Goal: Task Accomplishment & Management: Manage account settings

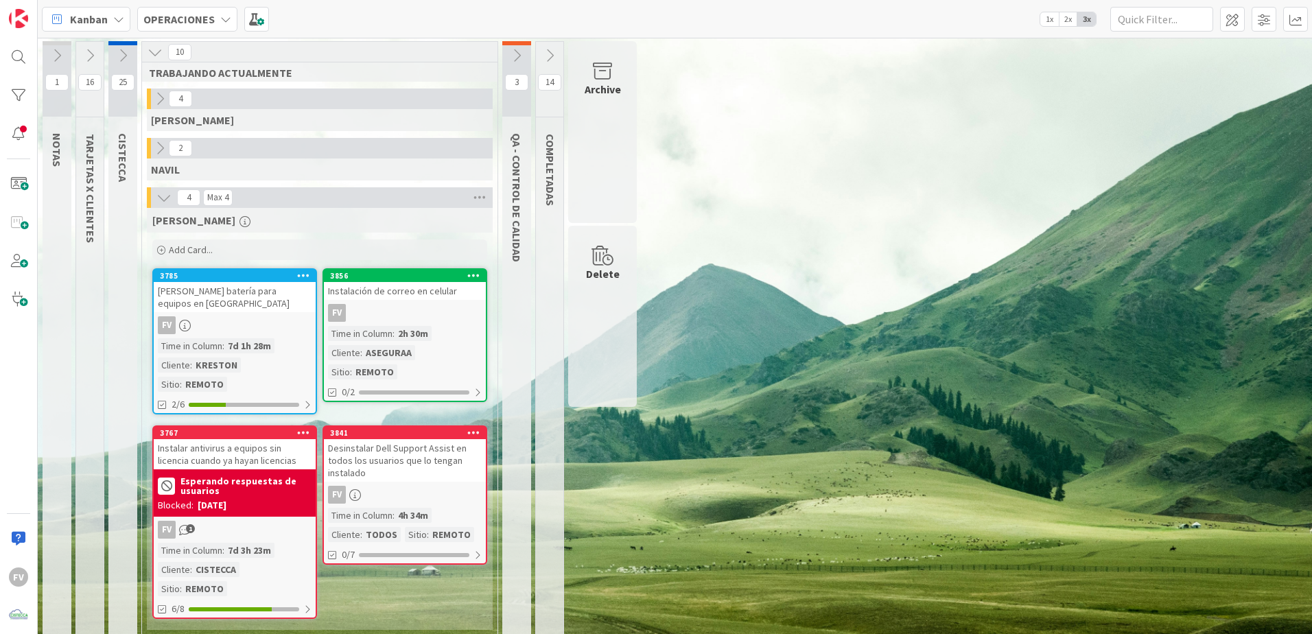
click at [161, 145] on icon at bounding box center [159, 148] width 15 height 15
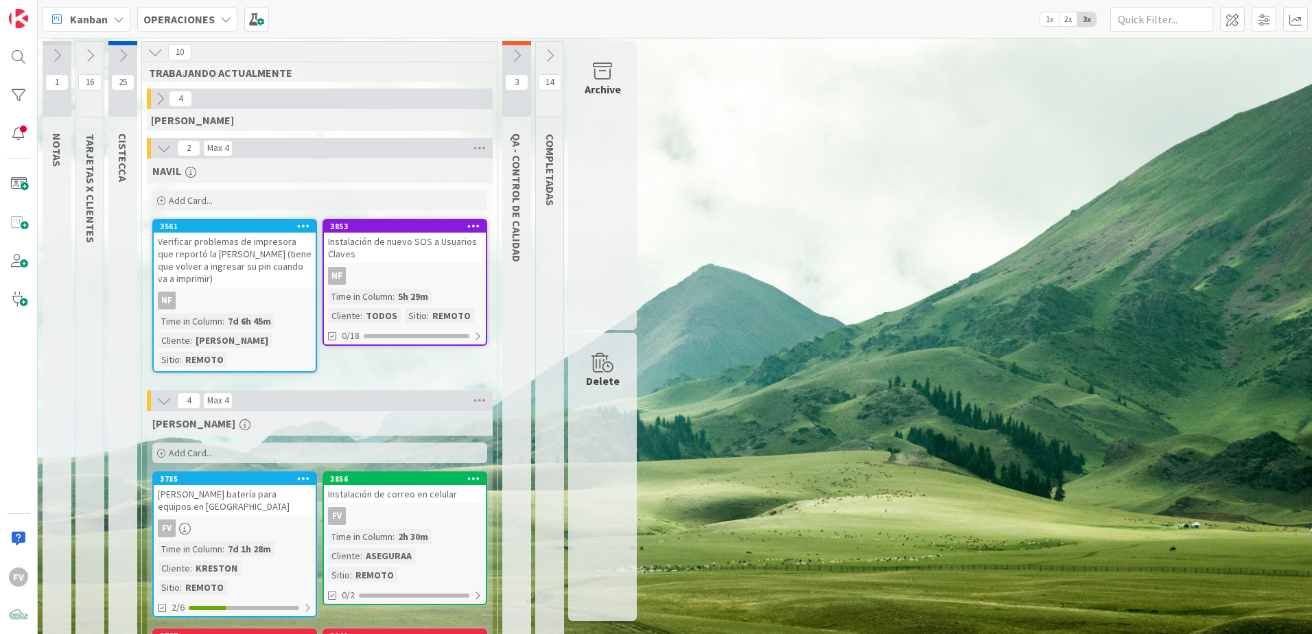
click at [520, 50] on icon at bounding box center [516, 55] width 15 height 15
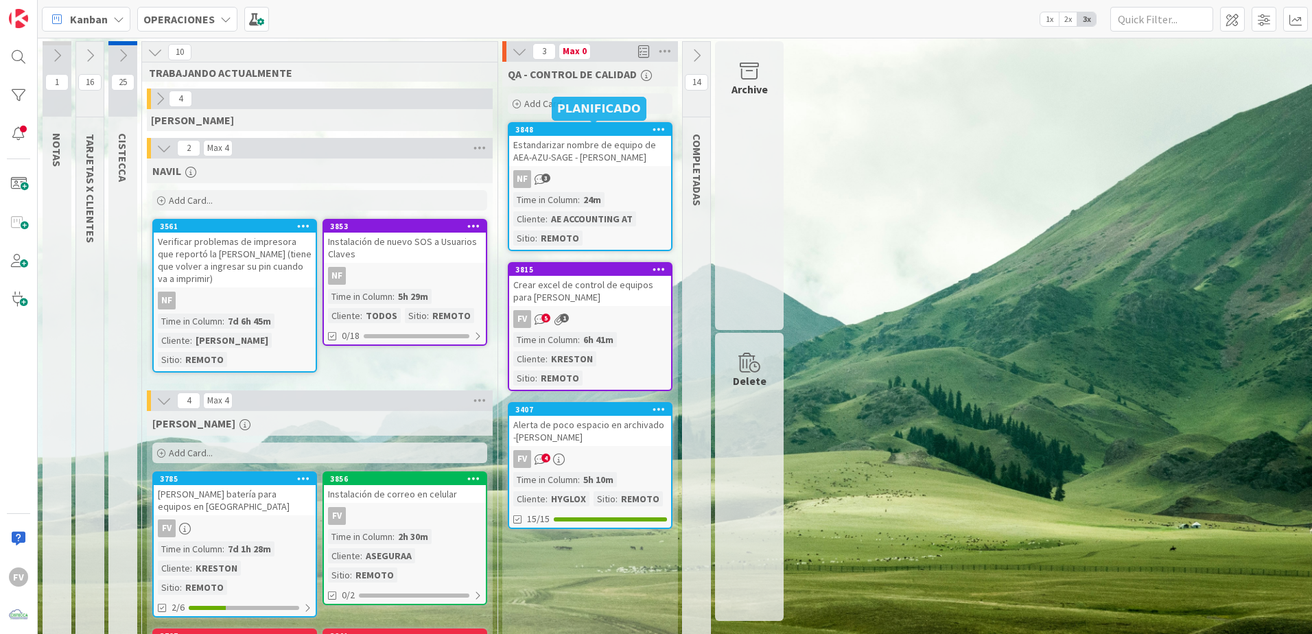
click at [563, 160] on div "Estandarizar nombre de equipo de AEA-AZU-SAGE - Alexander Mendoza" at bounding box center [590, 151] width 162 height 30
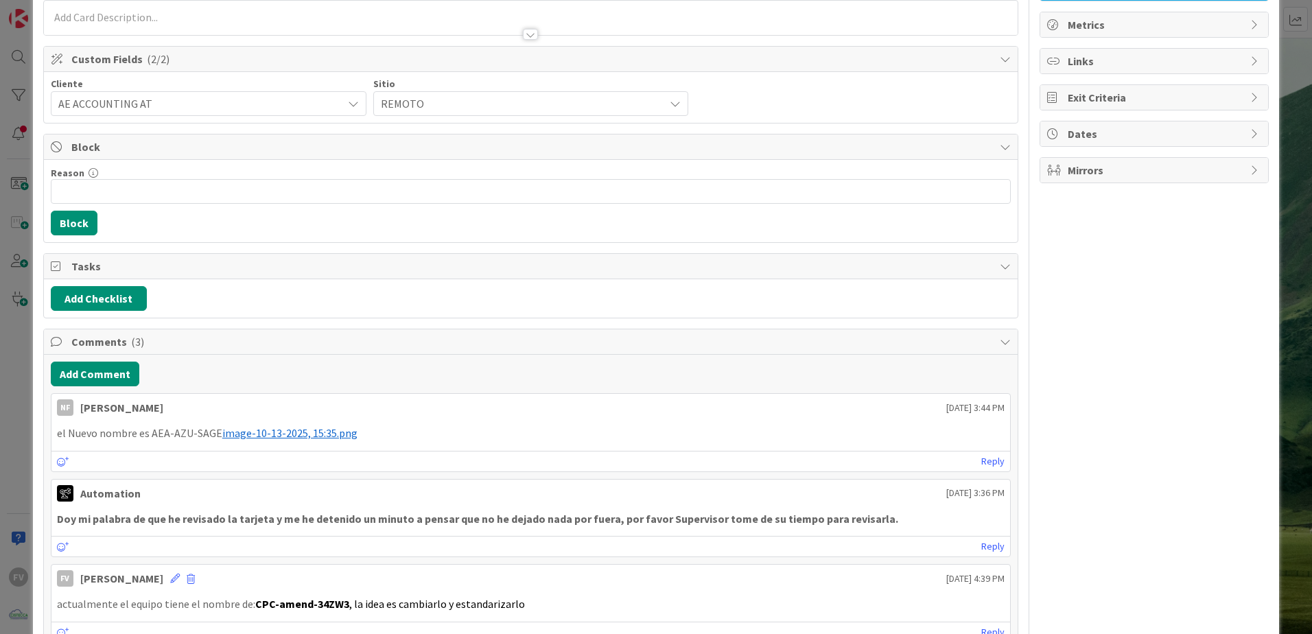
scroll to position [206, 0]
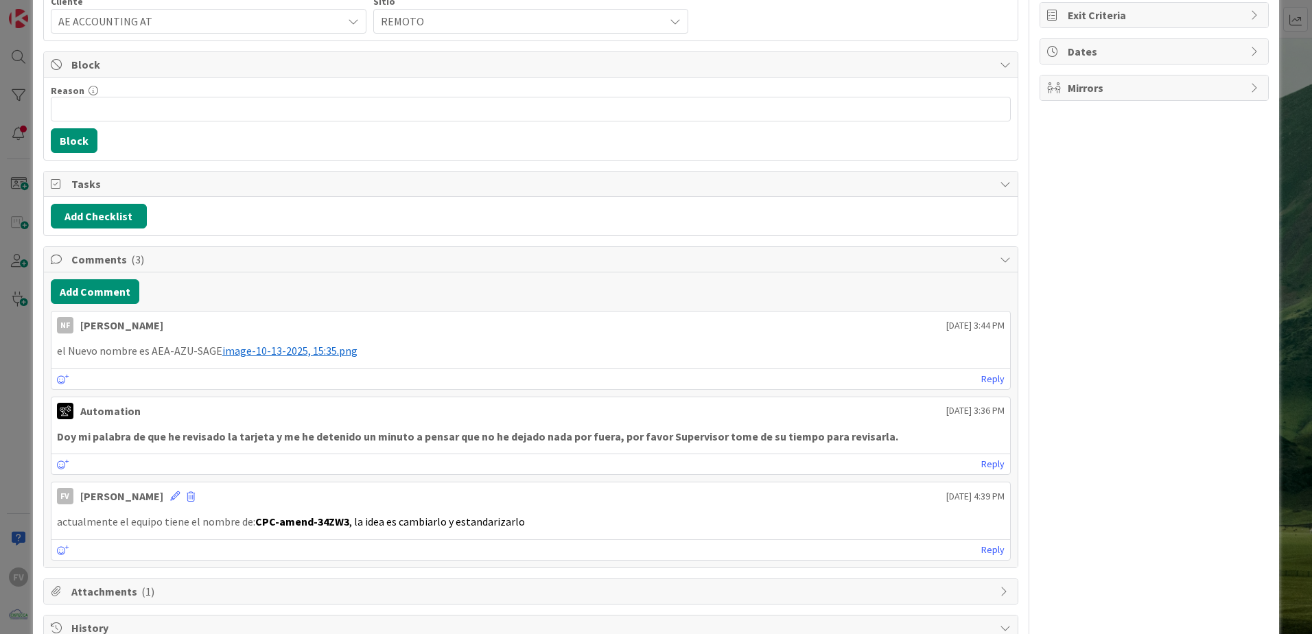
click at [304, 351] on span "image-10-13-2025, 15:35.png" at bounding box center [289, 351] width 135 height 14
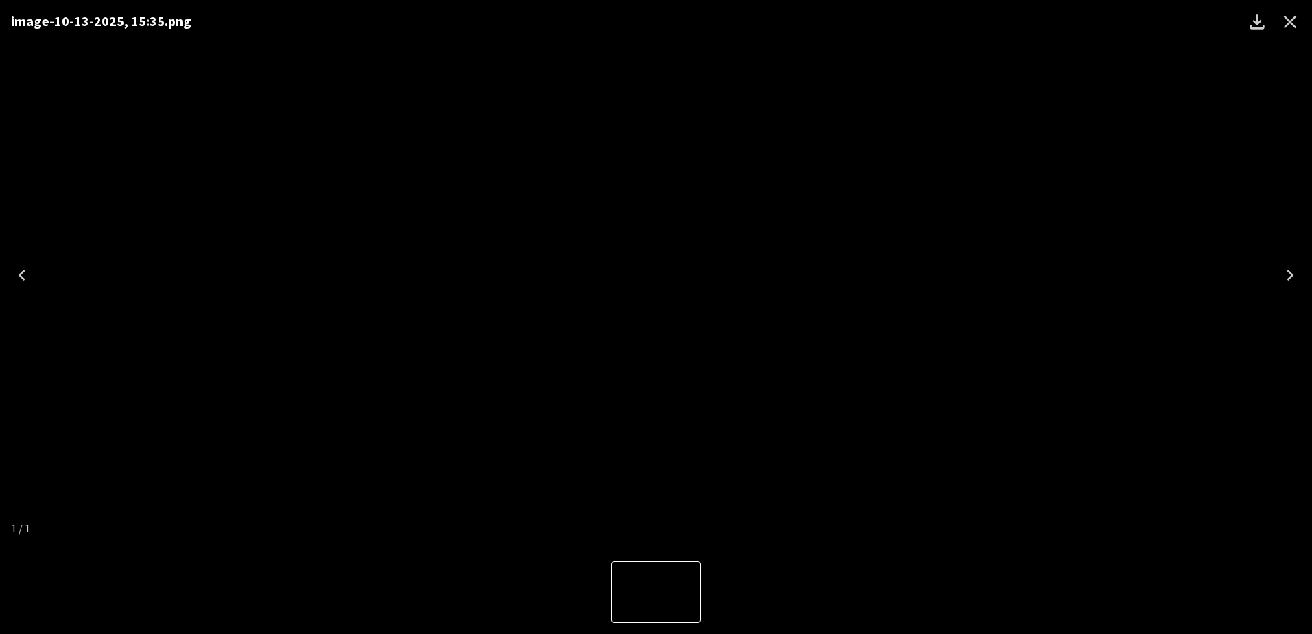
click at [931, 25] on icon "Close" at bounding box center [1290, 22] width 22 height 22
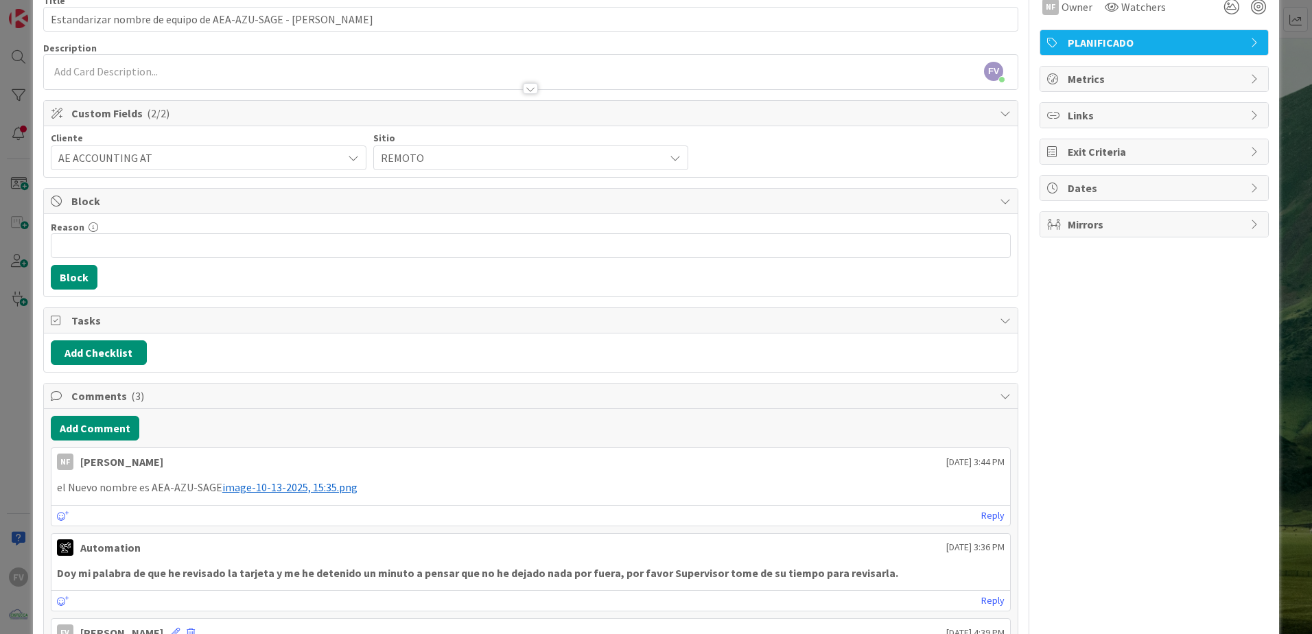
scroll to position [69, 0]
click at [3, 399] on div "ID 3848 OPERACIONES QA - CONTROL DE CALIDAD Title 65 / 128 Estandarizar nombre …" at bounding box center [656, 317] width 1312 height 634
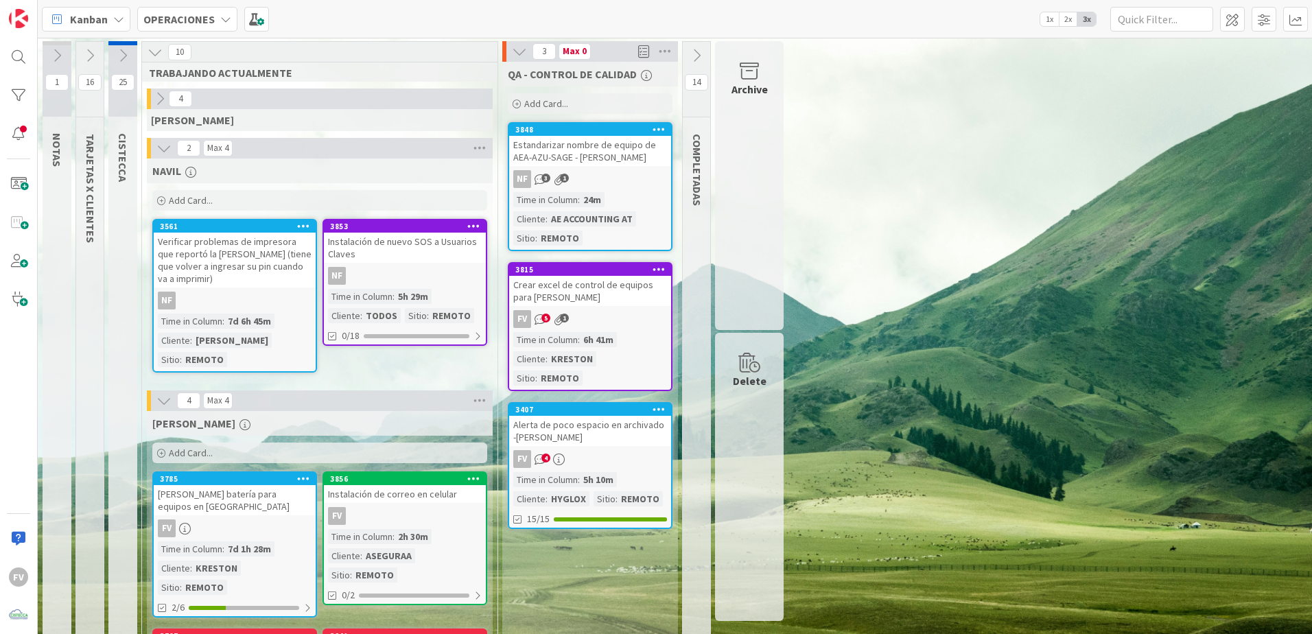
click at [632, 343] on div "Time in Column : 6h 41m Cliente : KRESTON Sitio : REMOTO" at bounding box center [590, 359] width 154 height 54
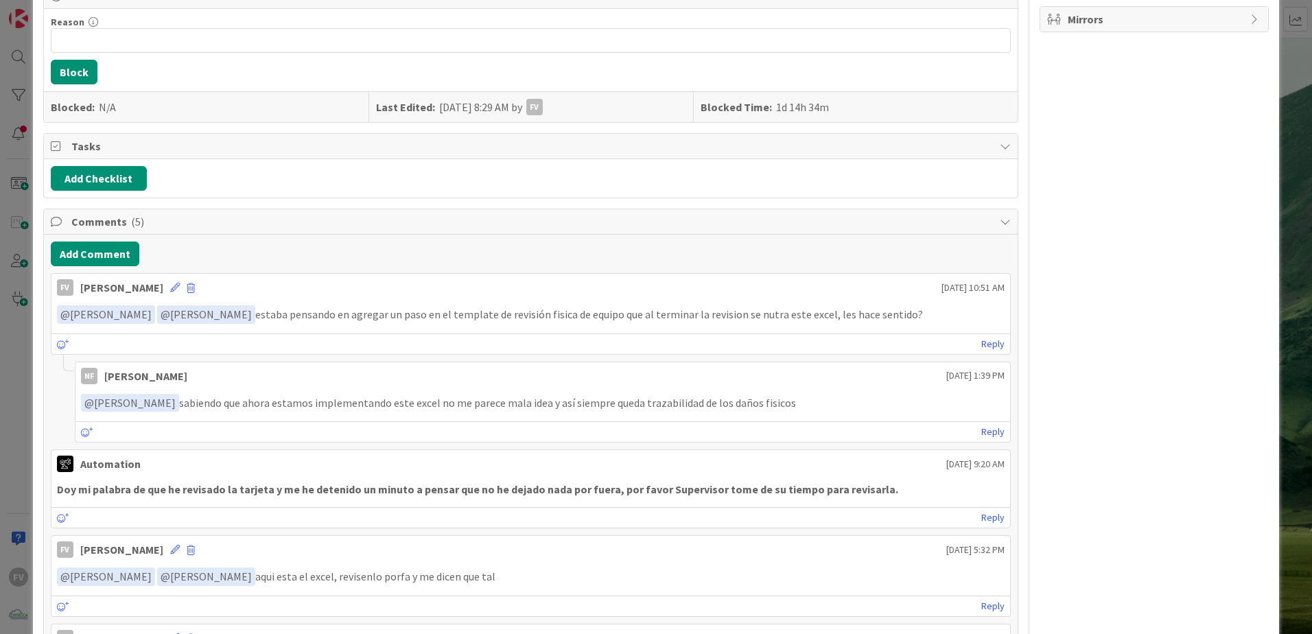
scroll to position [343, 0]
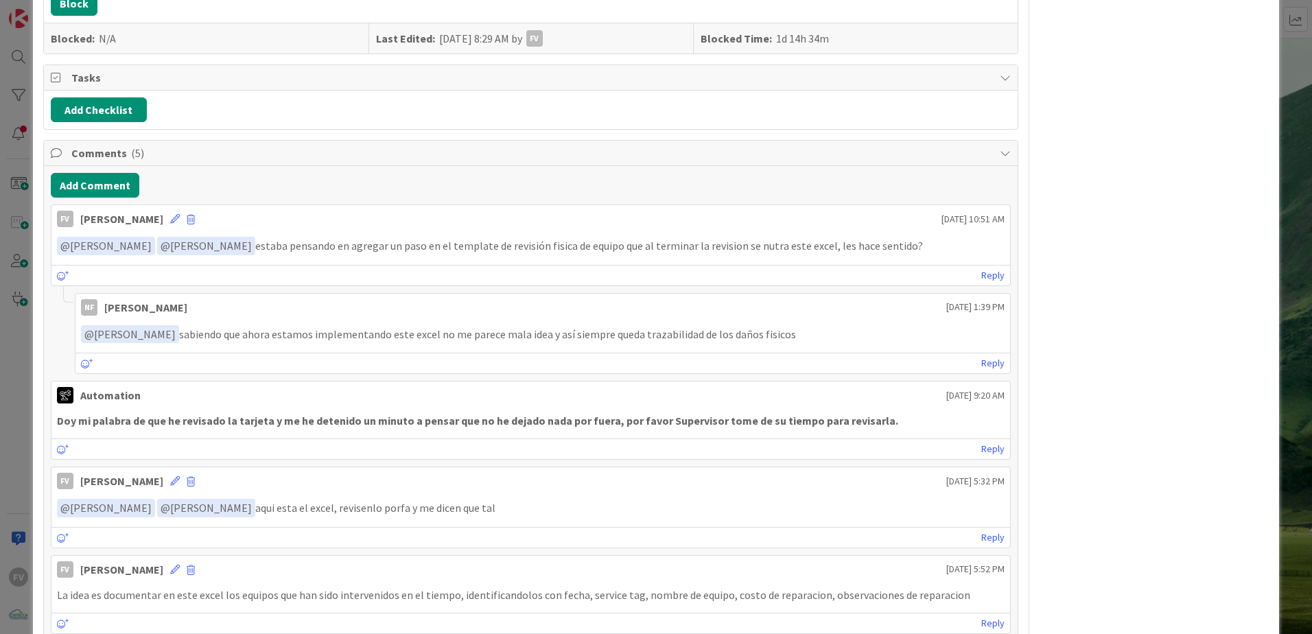
click at [18, 325] on div "ID 3815 OPERACIONES QA - CONTROL DE CALIDAD Title 46 / 128 Crear excel de contr…" at bounding box center [656, 317] width 1312 height 634
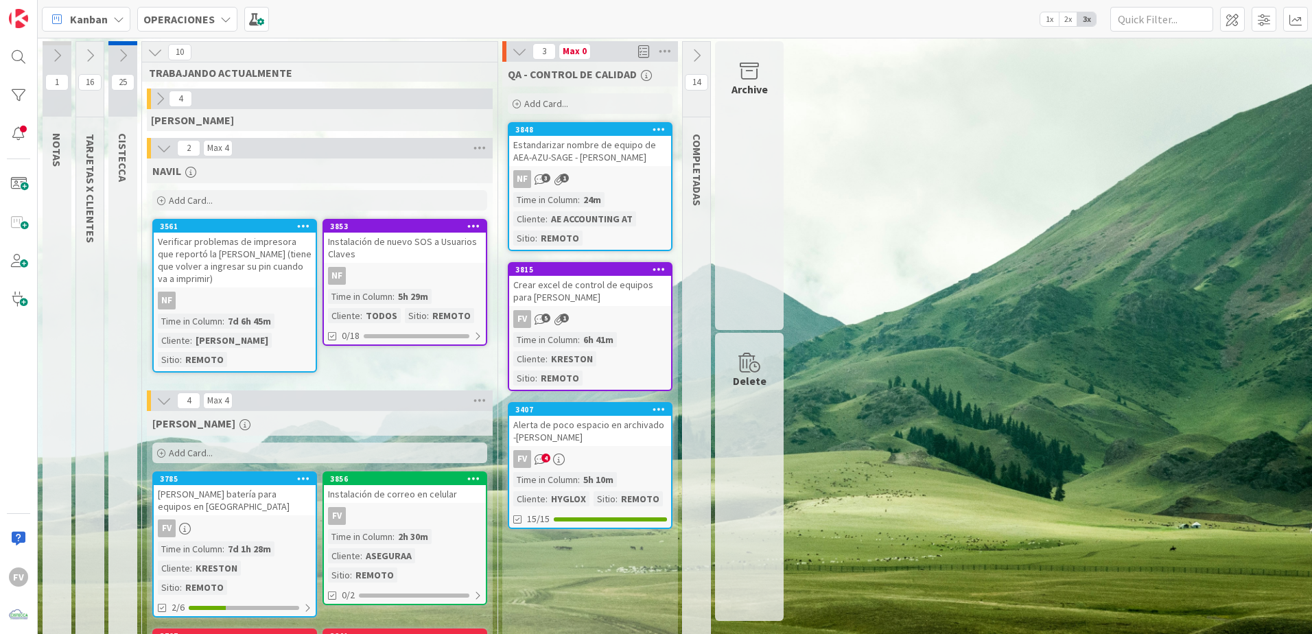
click at [633, 416] on div "Alerta de poco espacio en archivado -Diana Franco" at bounding box center [590, 431] width 162 height 30
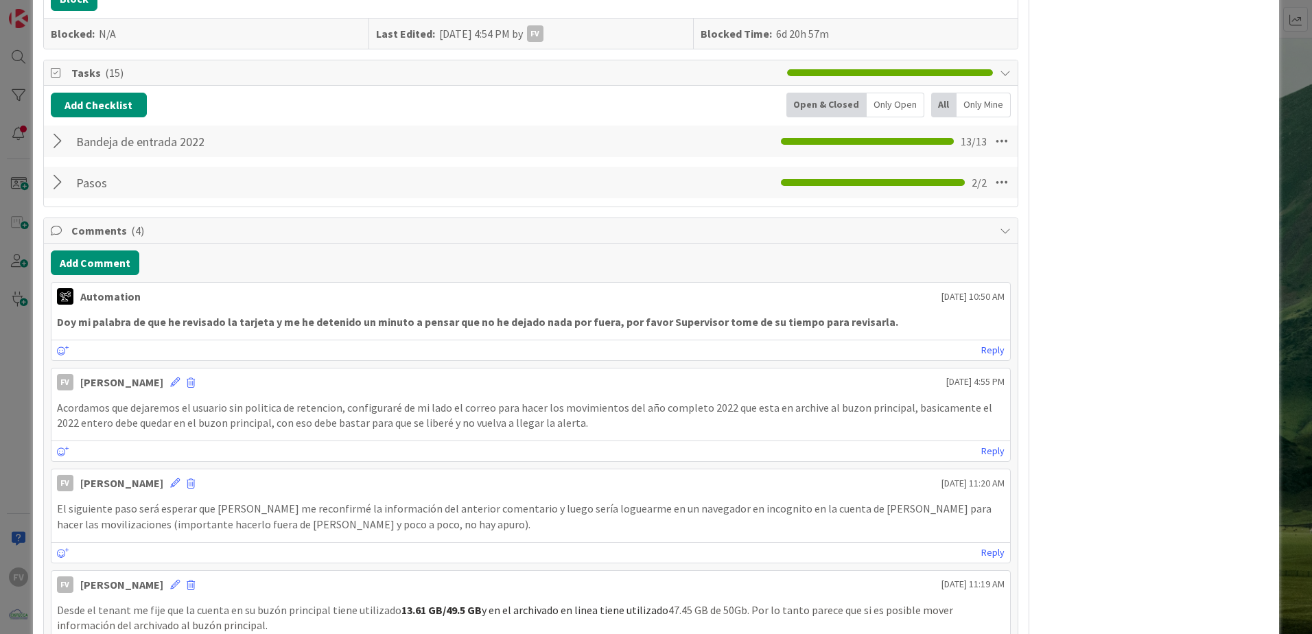
scroll to position [480, 0]
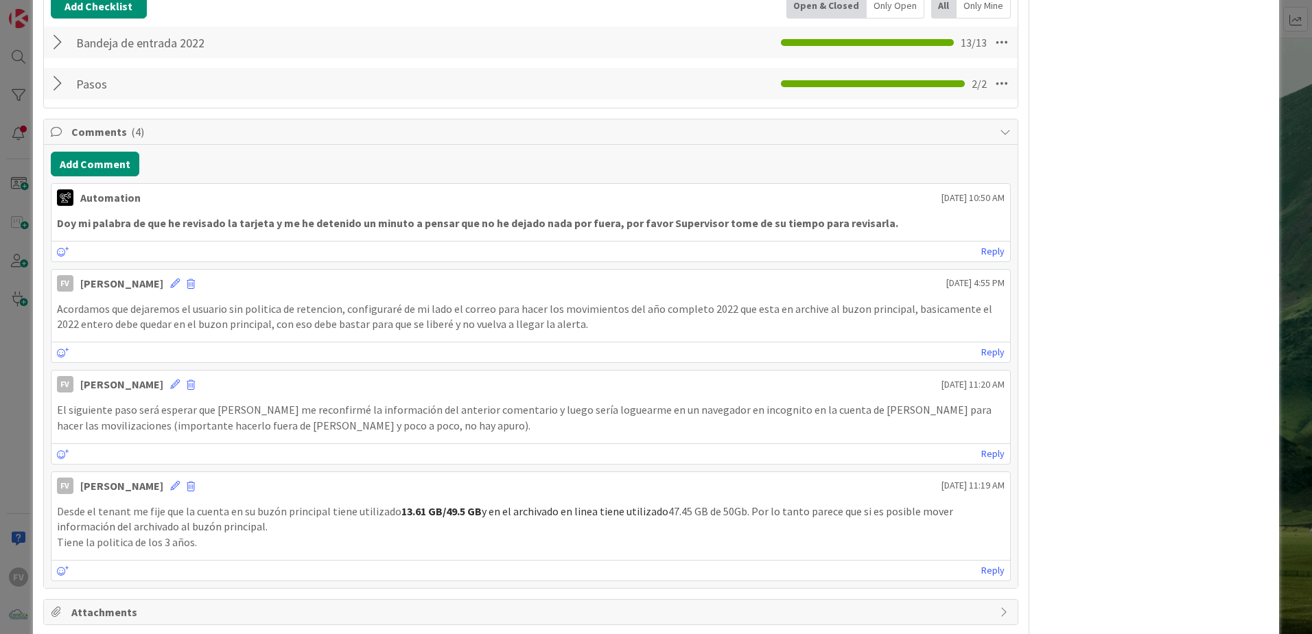
click at [30, 291] on div "ID 3407 OPERACIONES QA - CONTROL DE CALIDAD Title 49 / 128 Alerta de poco espac…" at bounding box center [656, 317] width 1312 height 634
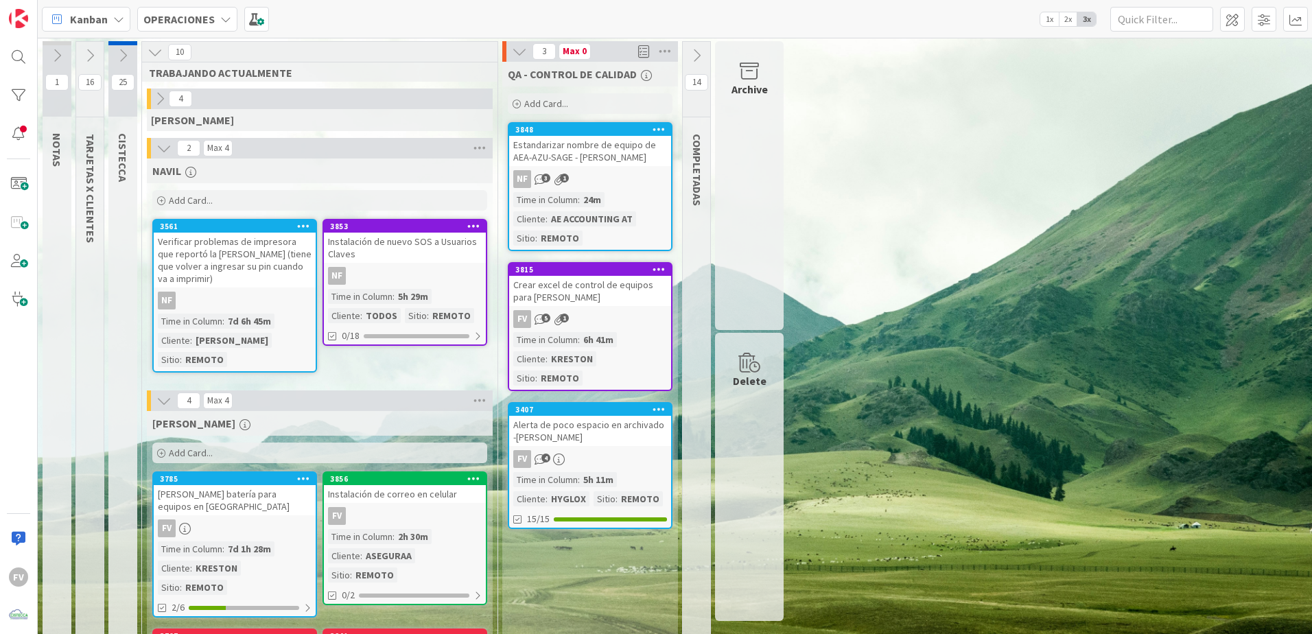
click at [95, 47] on button at bounding box center [89, 55] width 27 height 21
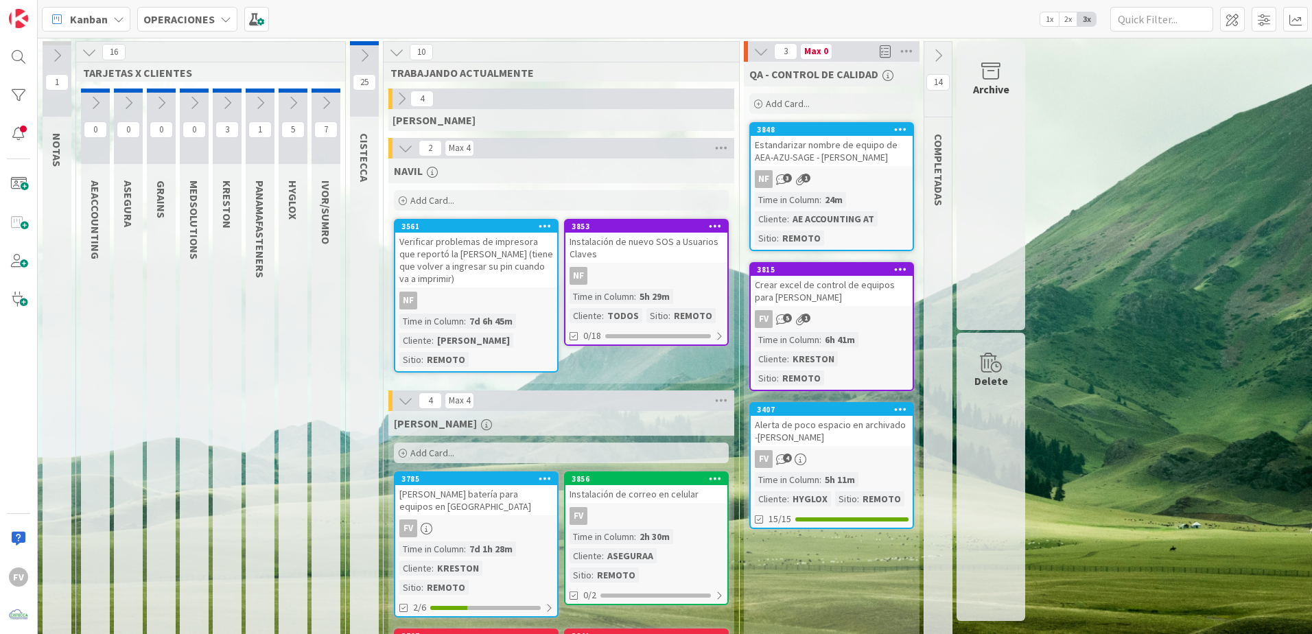
click at [323, 105] on icon at bounding box center [325, 102] width 15 height 15
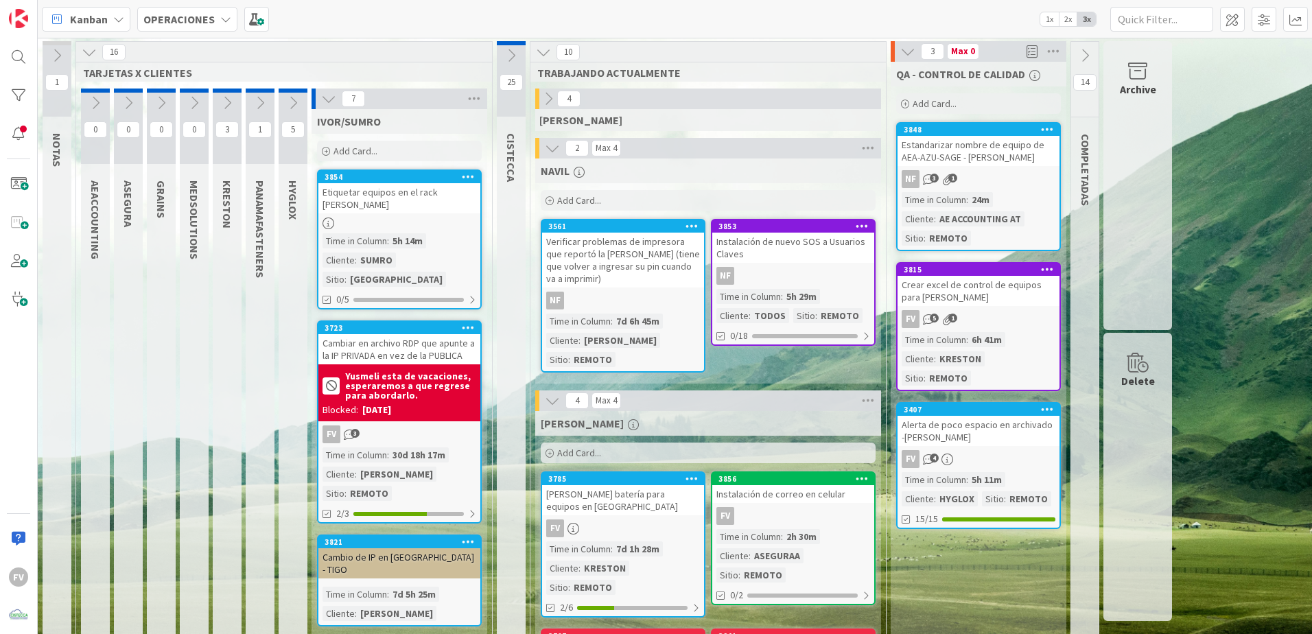
click at [323, 105] on icon at bounding box center [328, 98] width 15 height 15
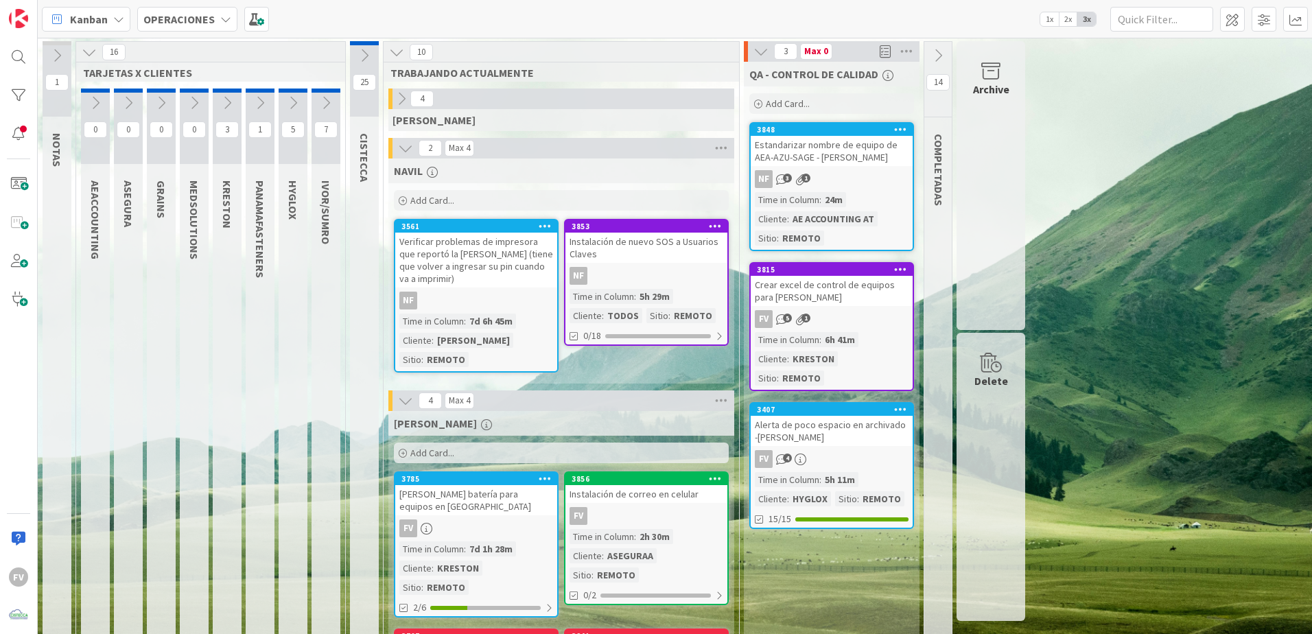
click at [290, 100] on icon at bounding box center [292, 102] width 15 height 15
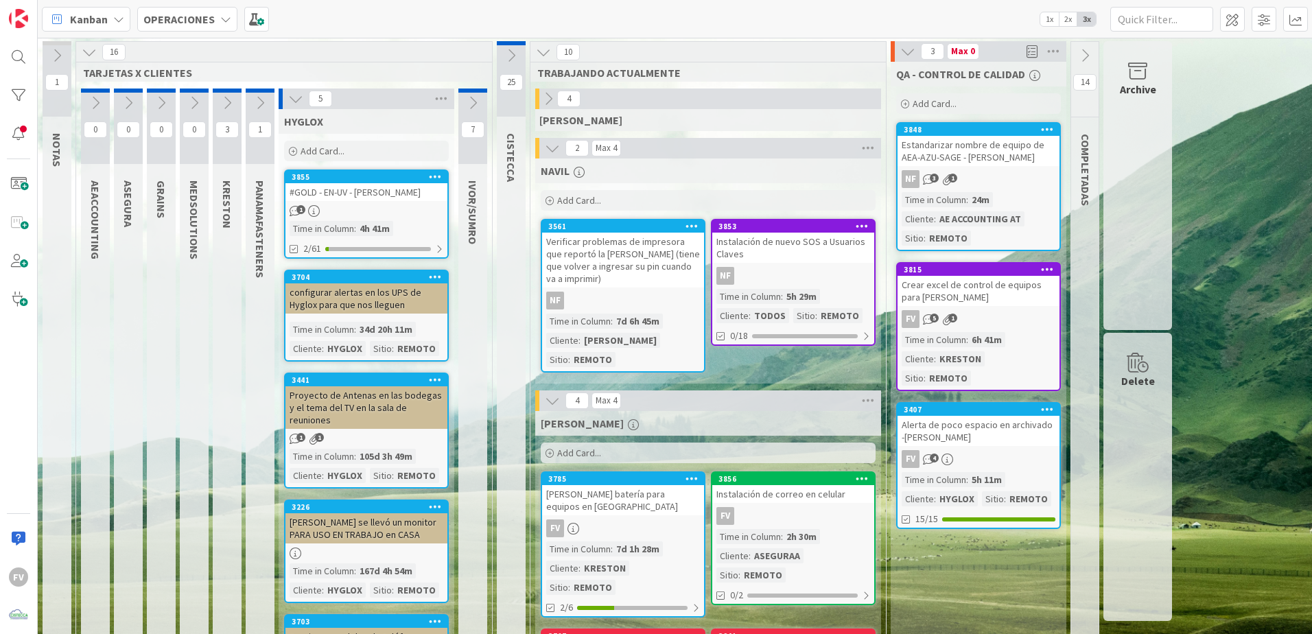
click at [340, 186] on div "#GOLD - EN-UV - Daphne Amor" at bounding box center [366, 192] width 162 height 18
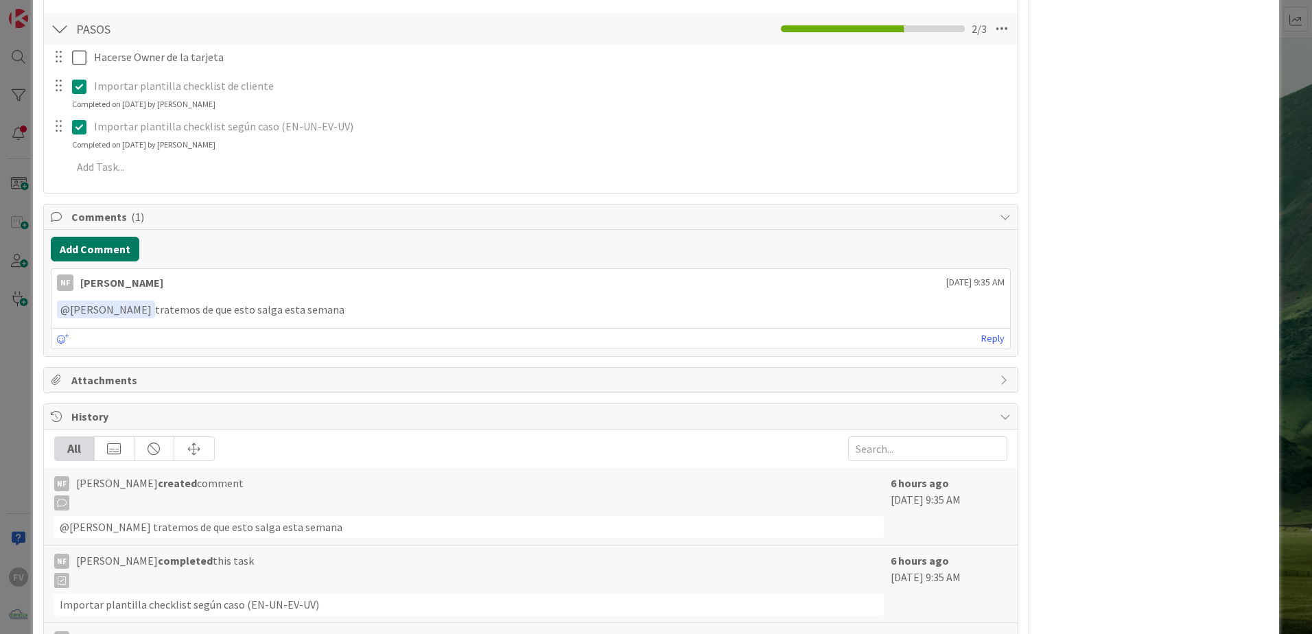
scroll to position [2265, 0]
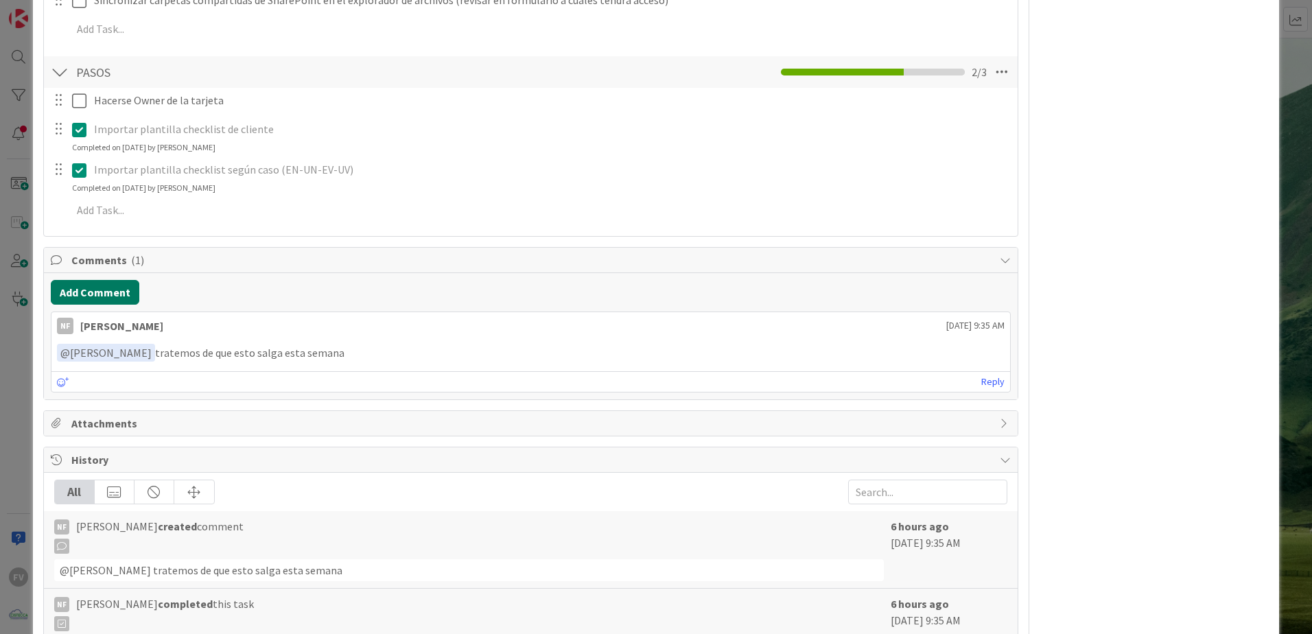
click at [114, 296] on button "Add Comment" at bounding box center [95, 292] width 89 height 25
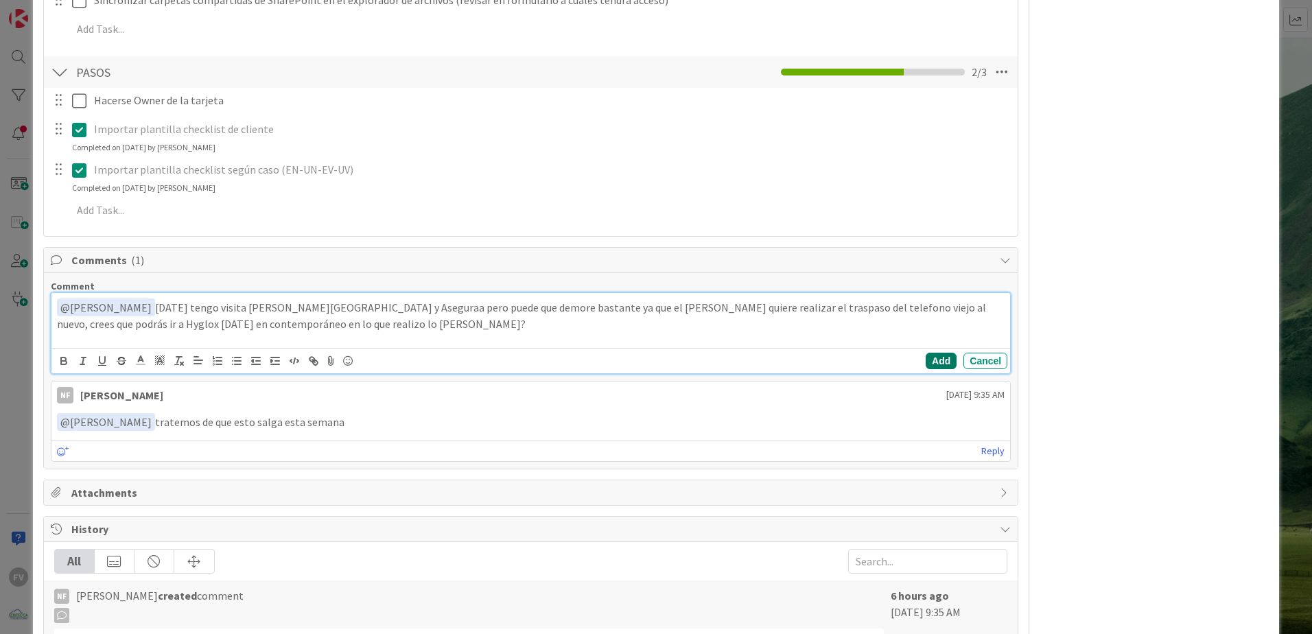
click at [931, 361] on button "Add" at bounding box center [941, 361] width 31 height 16
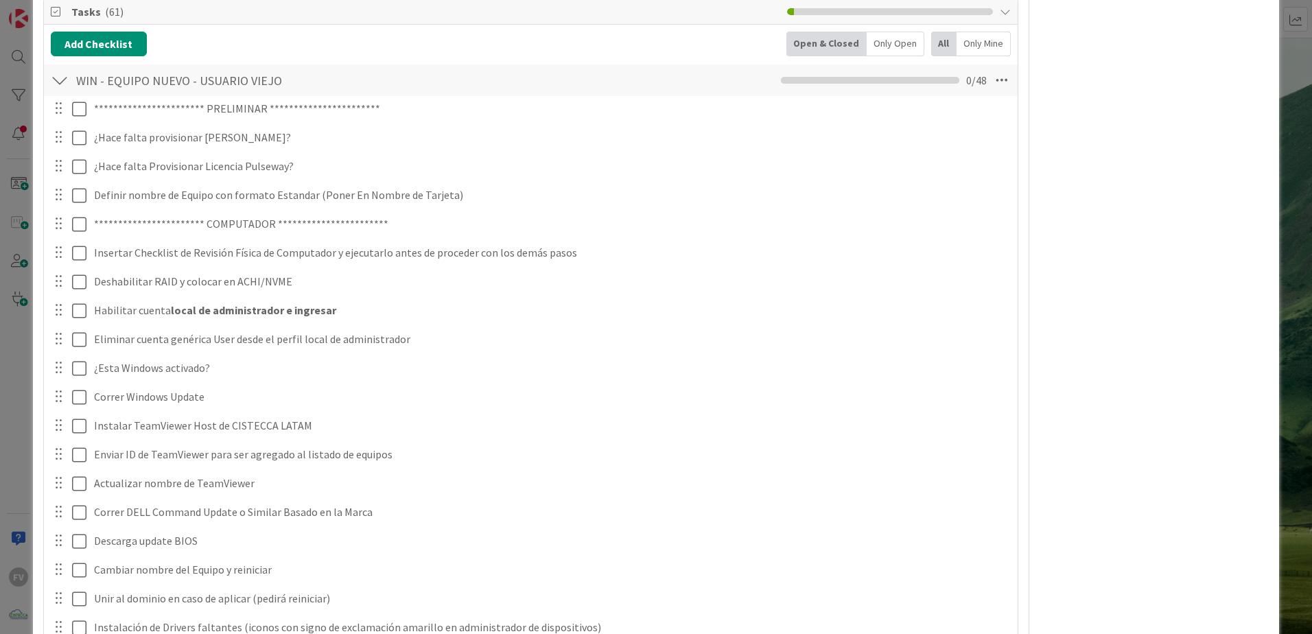
scroll to position [0, 0]
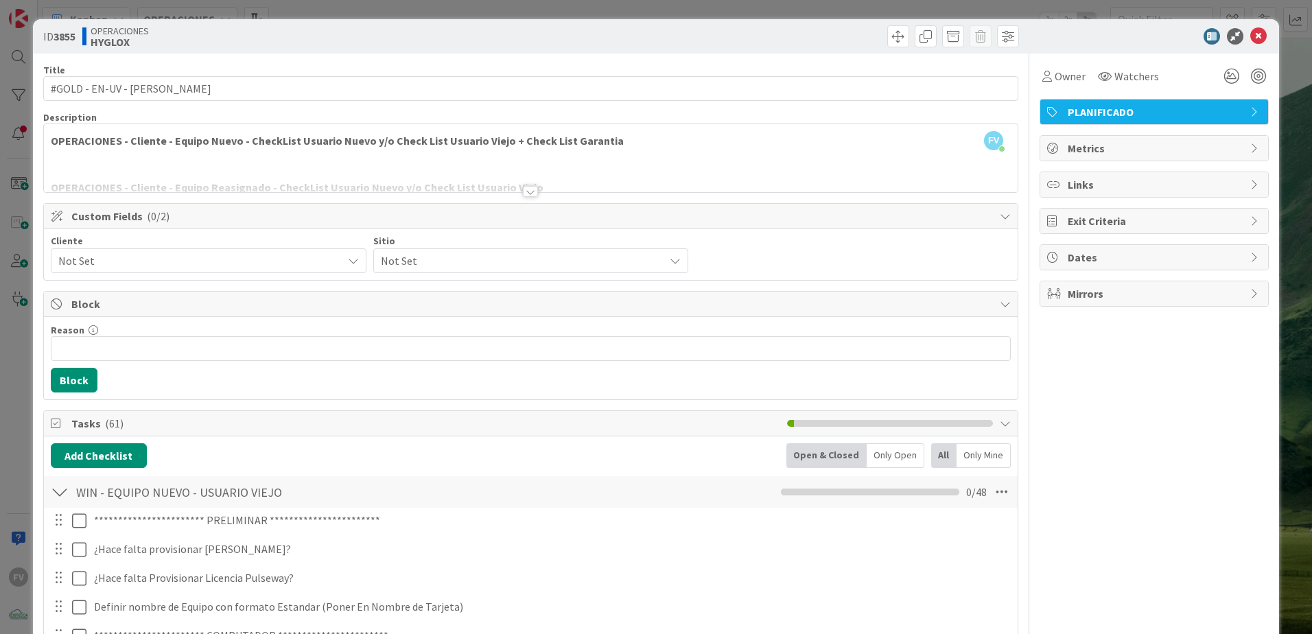
click at [115, 419] on span "( 61 )" at bounding box center [114, 424] width 19 height 14
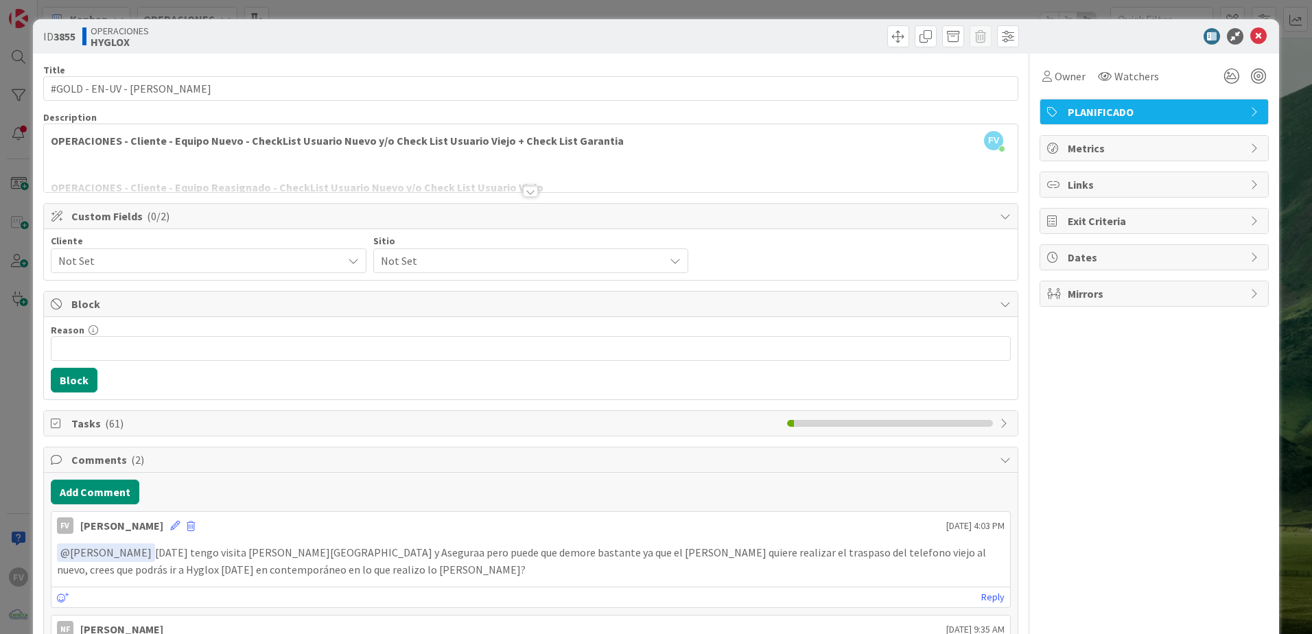
click at [132, 263] on span "Not Set" at bounding box center [196, 260] width 277 height 19
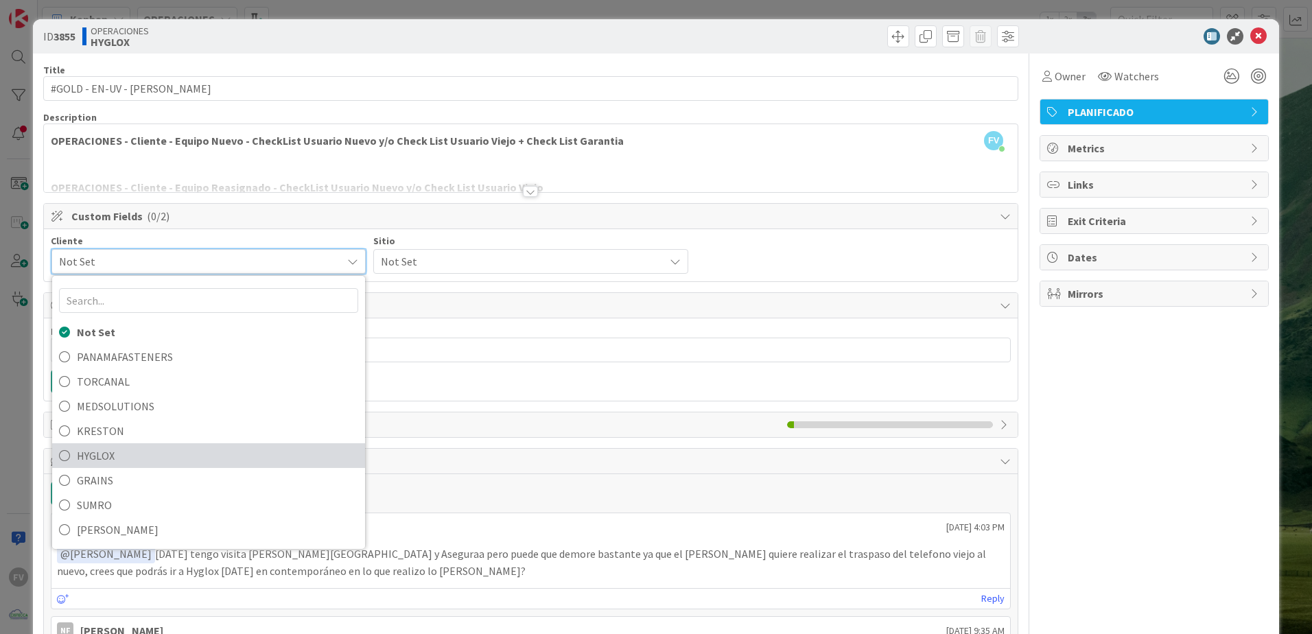
click at [86, 419] on span "HYGLOX" at bounding box center [217, 455] width 281 height 21
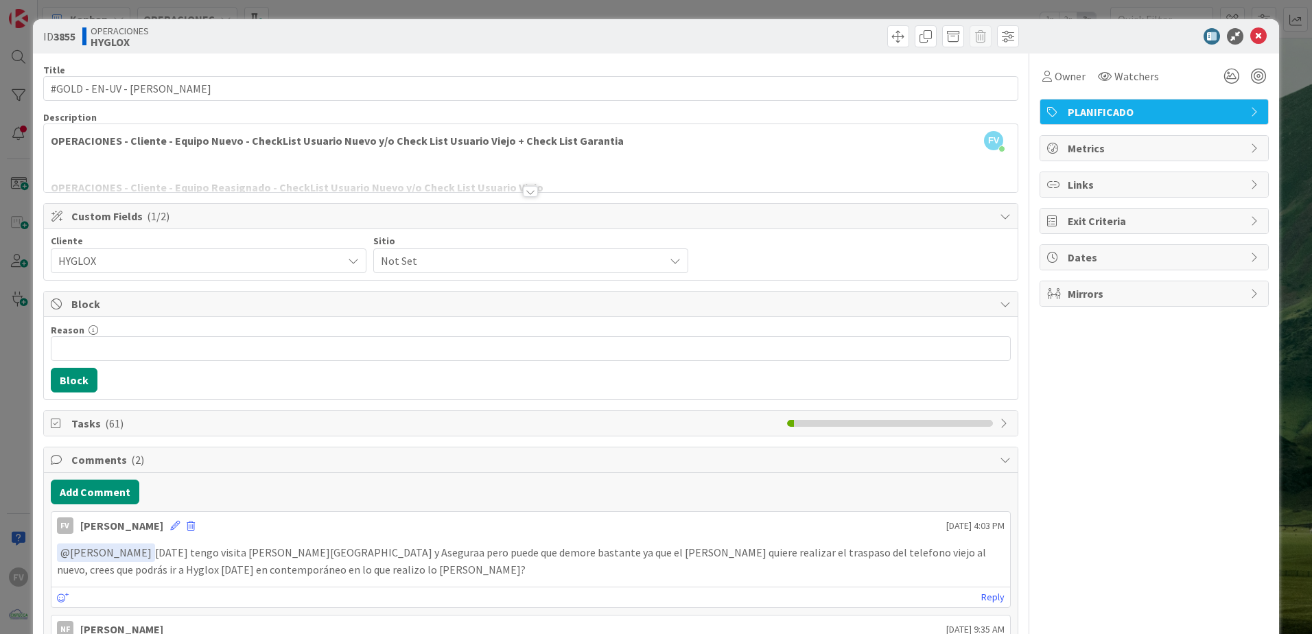
click at [406, 268] on span "Not Set" at bounding box center [519, 260] width 277 height 19
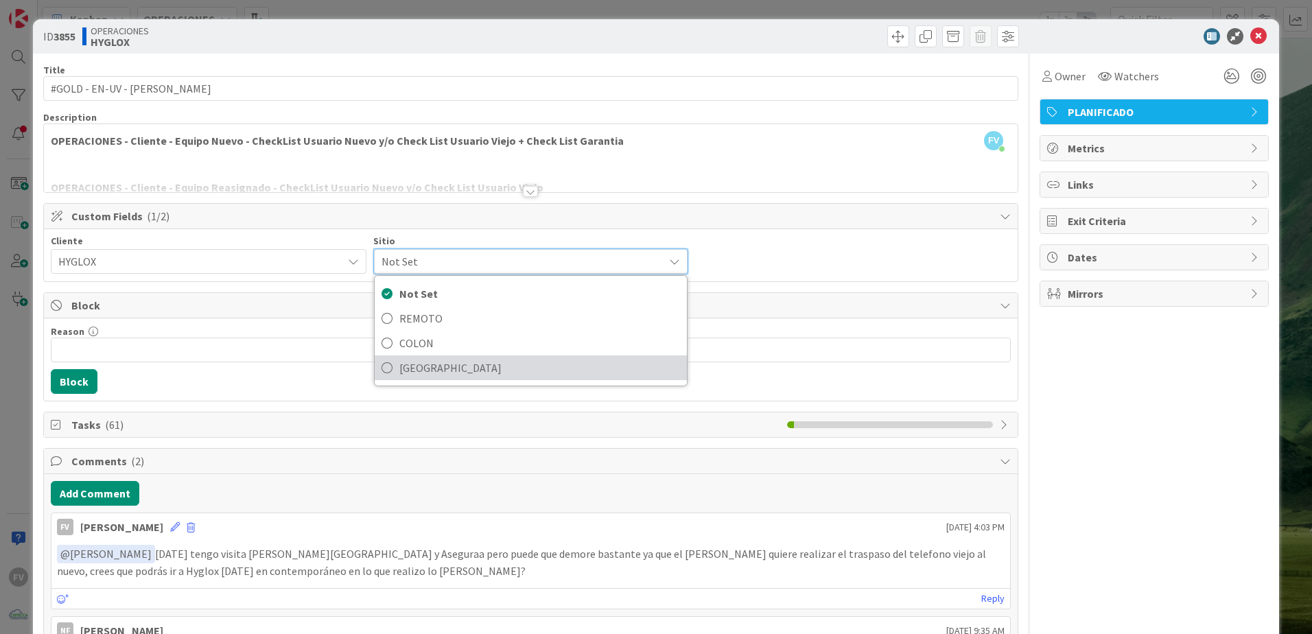
click at [403, 375] on span "[GEOGRAPHIC_DATA]" at bounding box center [539, 368] width 281 height 21
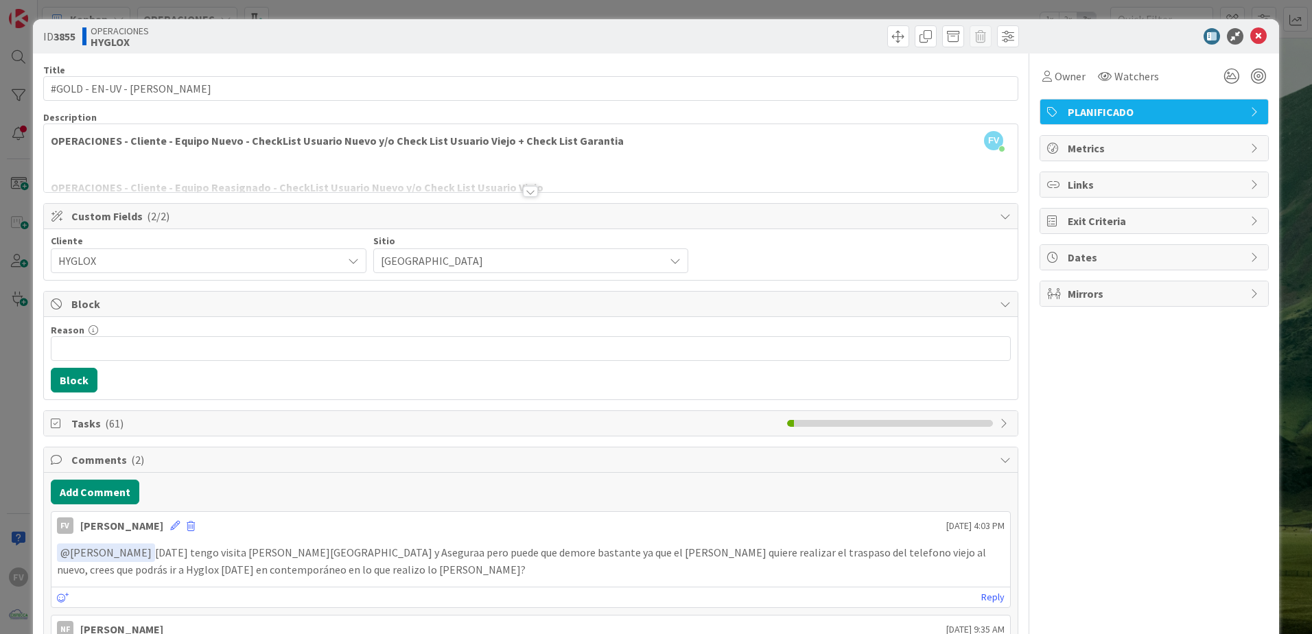
click at [132, 419] on span "Tasks ( 61 )" at bounding box center [425, 423] width 709 height 16
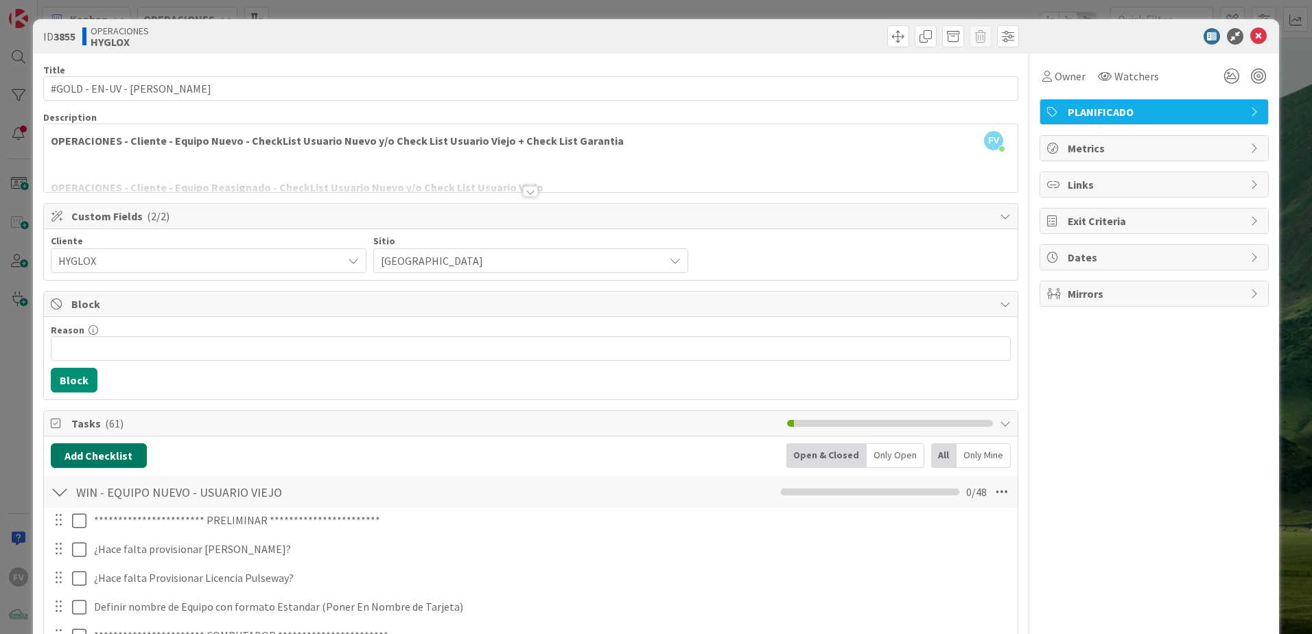
scroll to position [69, 0]
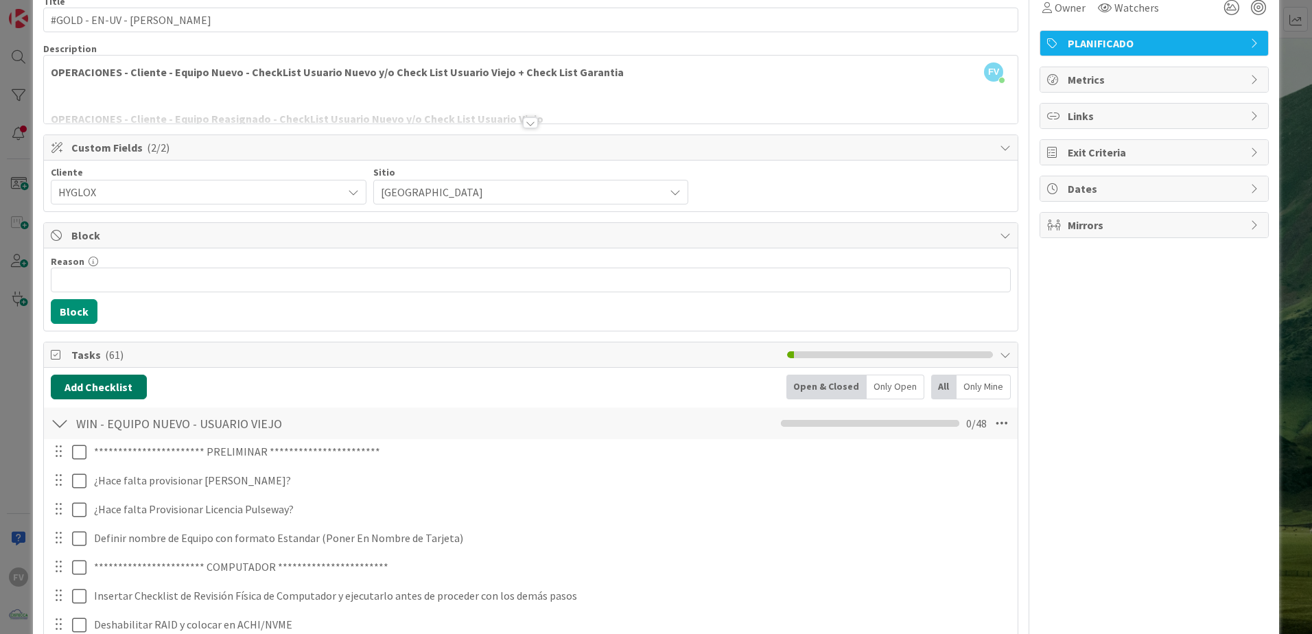
click at [106, 390] on button "Add Checklist" at bounding box center [99, 387] width 96 height 25
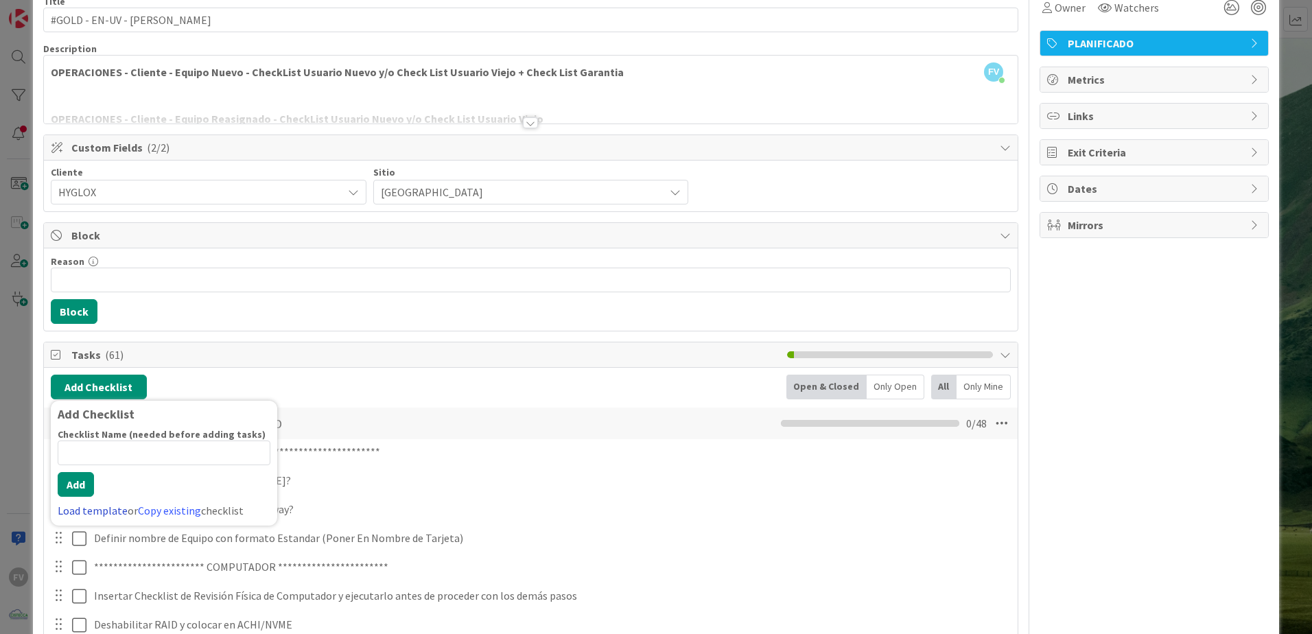
click at [106, 419] on link "Load template" at bounding box center [93, 511] width 70 height 14
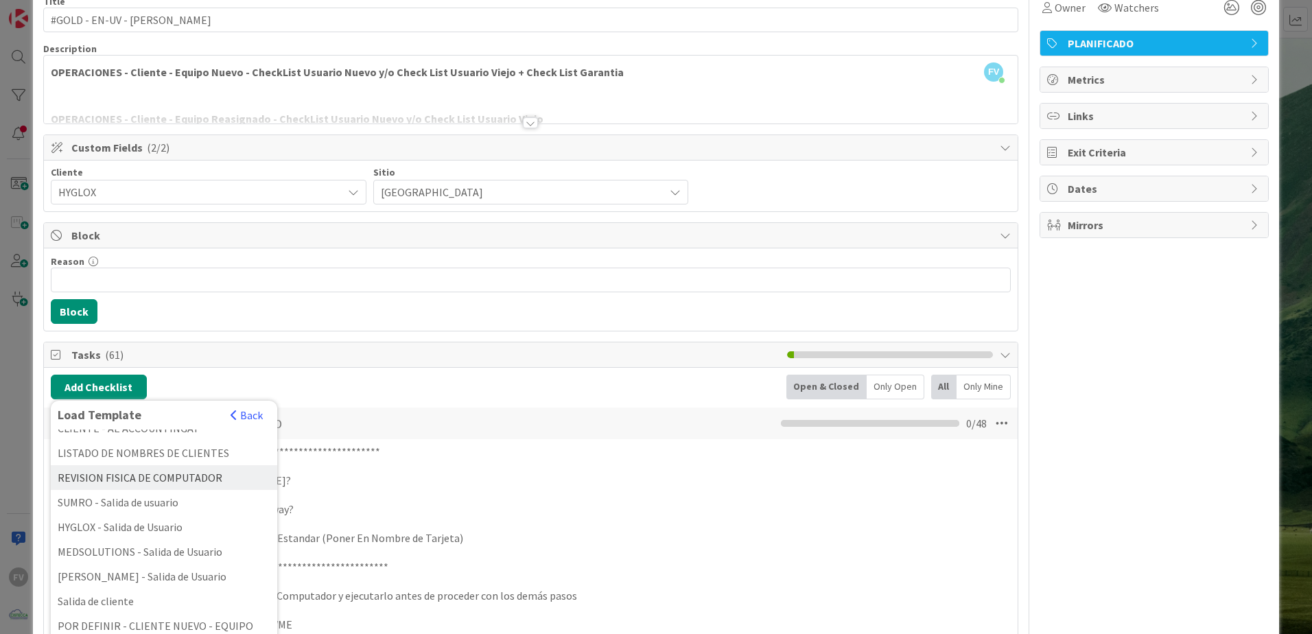
scroll to position [412, 0]
click at [165, 419] on div "REVISION FISICA DE COMPUTADOR" at bounding box center [164, 475] width 226 height 25
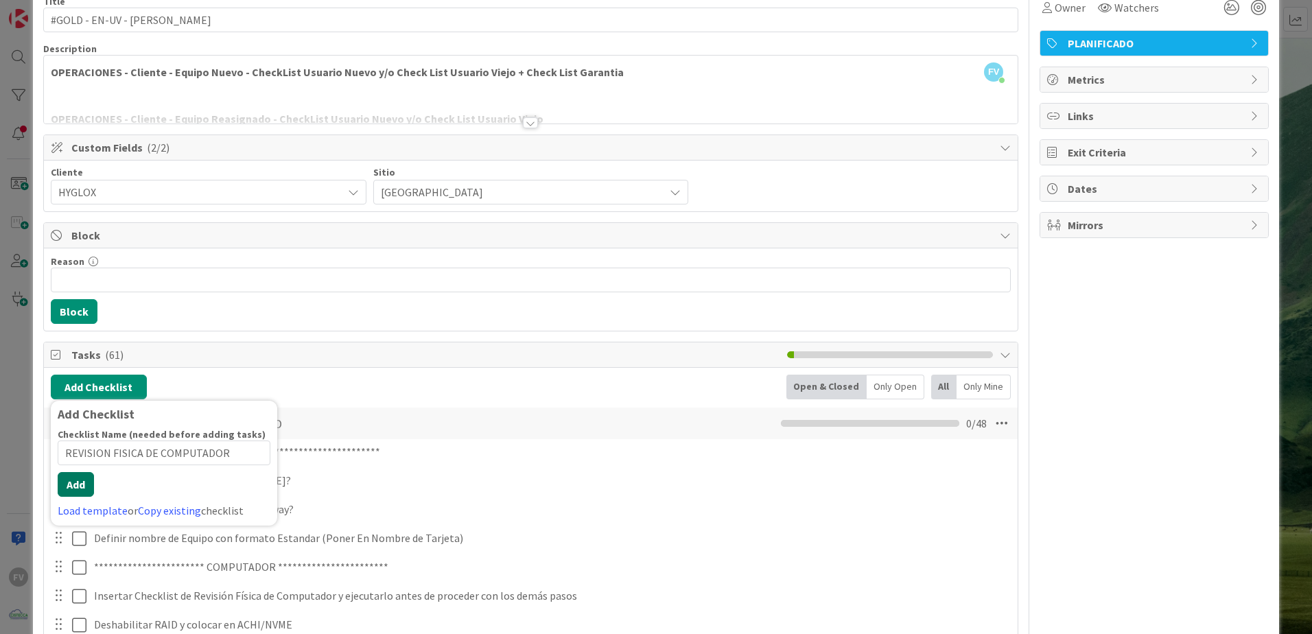
click at [76, 419] on button "Add" at bounding box center [76, 484] width 36 height 25
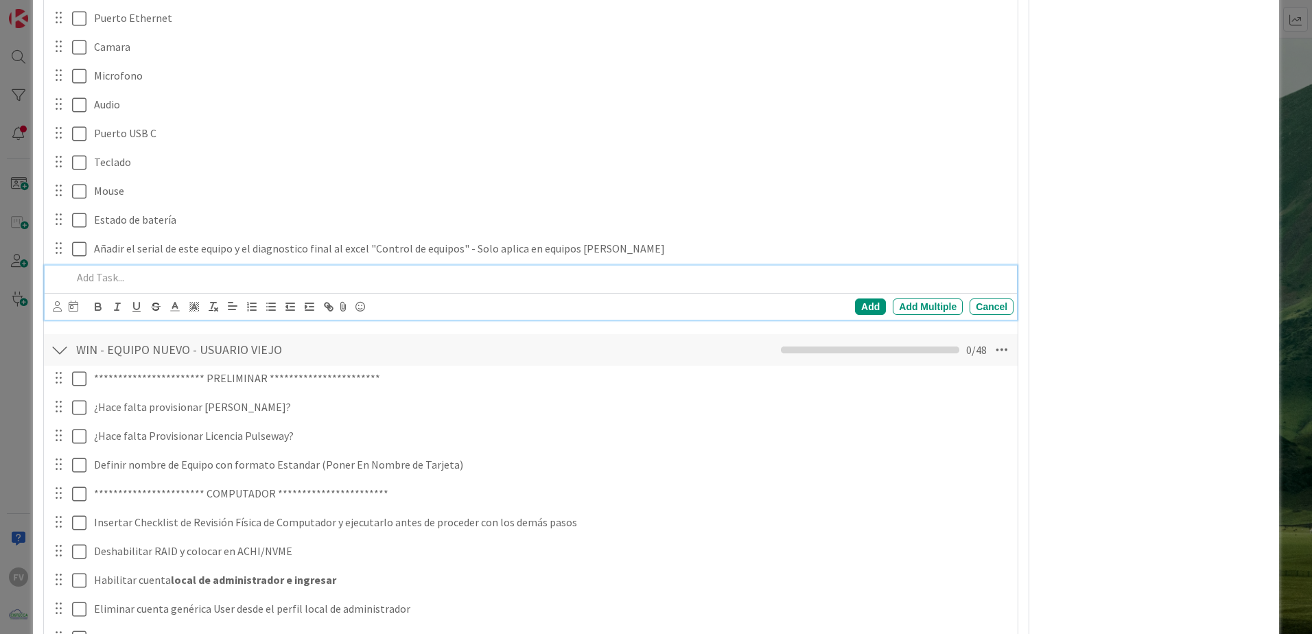
scroll to position [549, 0]
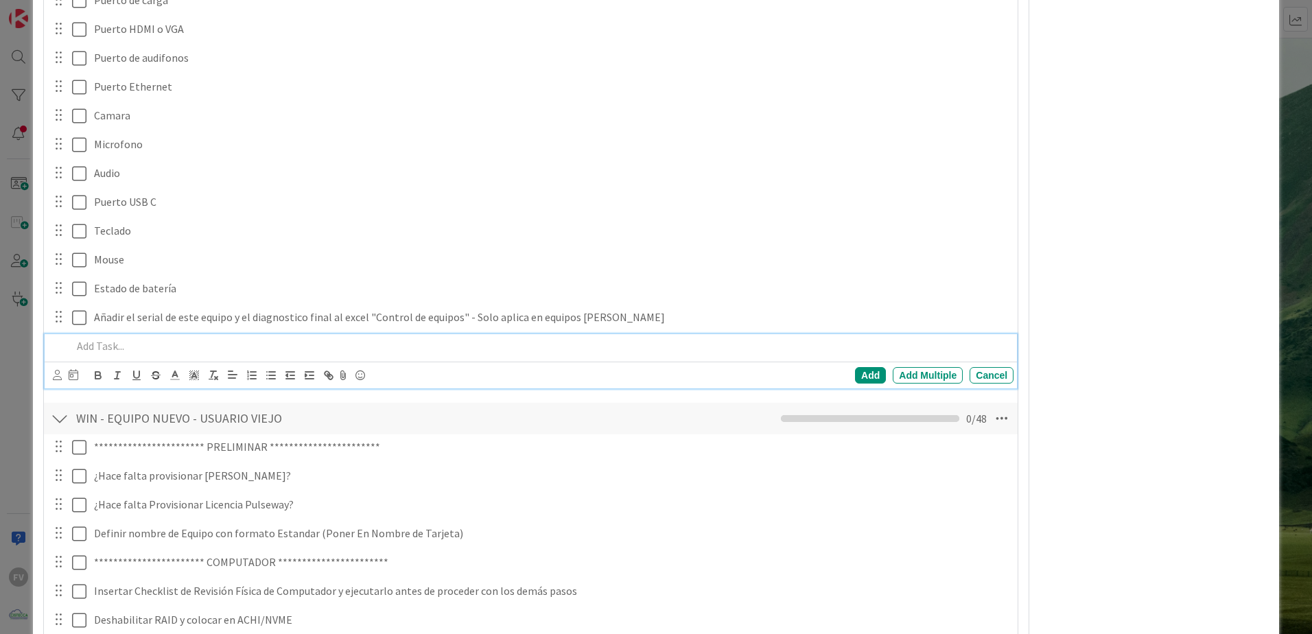
click at [21, 305] on div "ID 3855 OPERACIONES HYGLOX Title 27 / 128 #GOLD - EN-UV - Daphne Amor Descripti…" at bounding box center [656, 317] width 1312 height 634
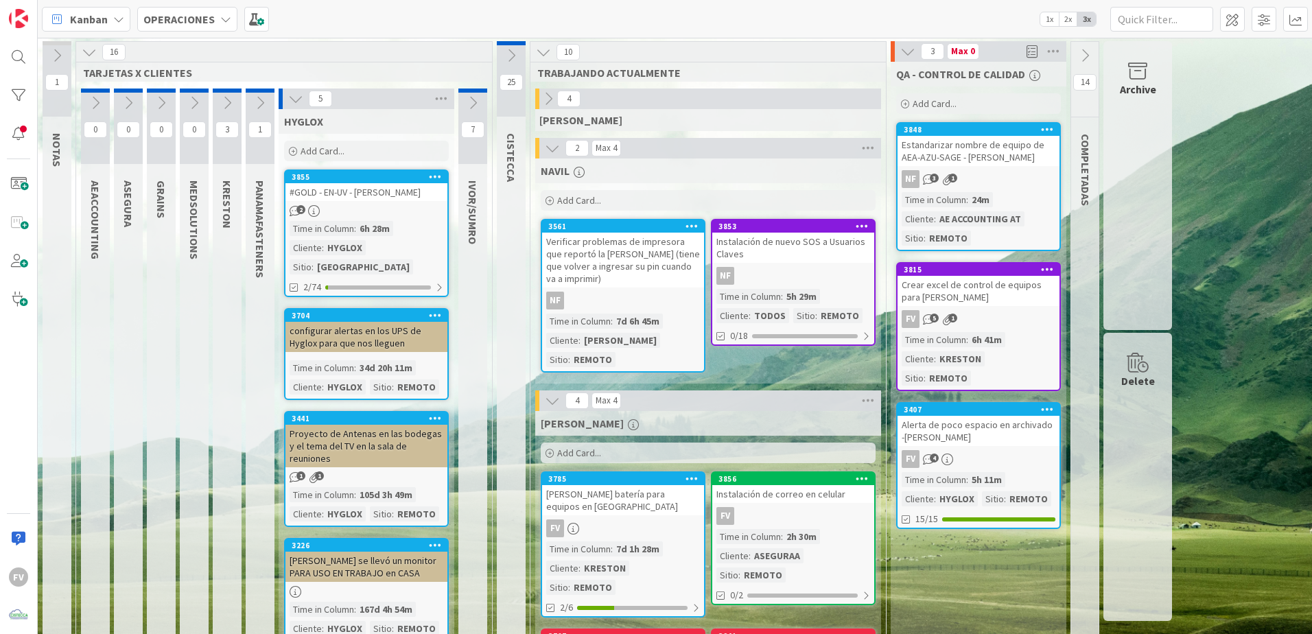
click at [294, 98] on icon at bounding box center [295, 98] width 15 height 15
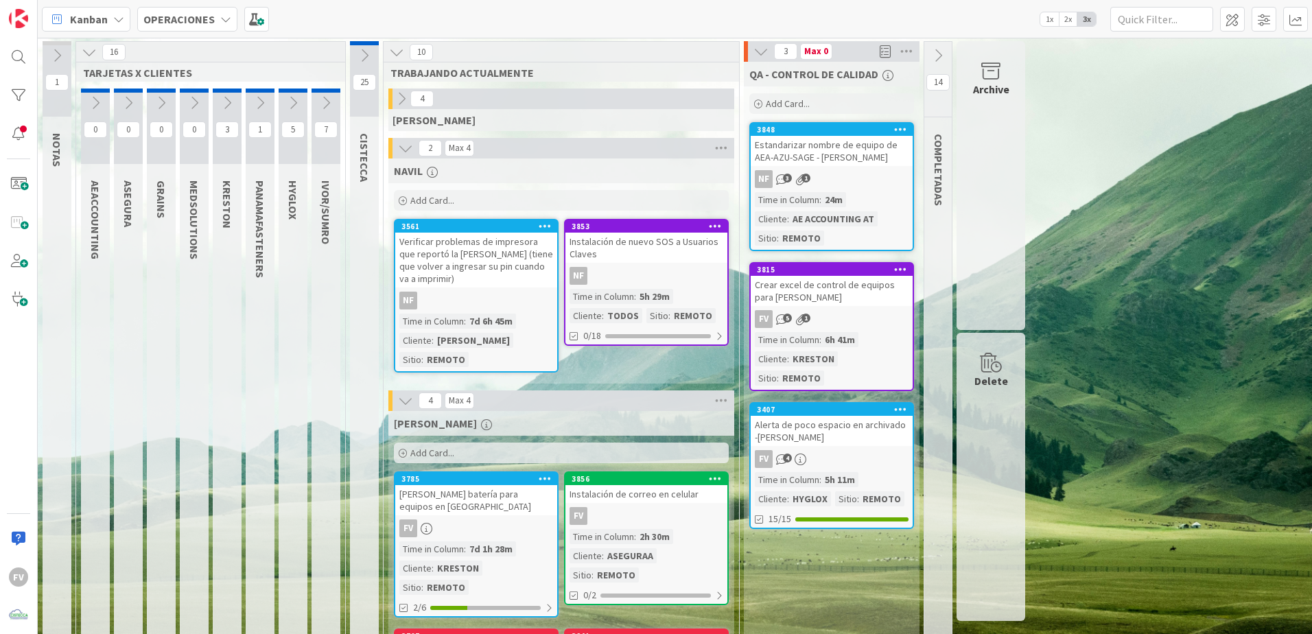
click at [255, 102] on icon at bounding box center [260, 102] width 15 height 15
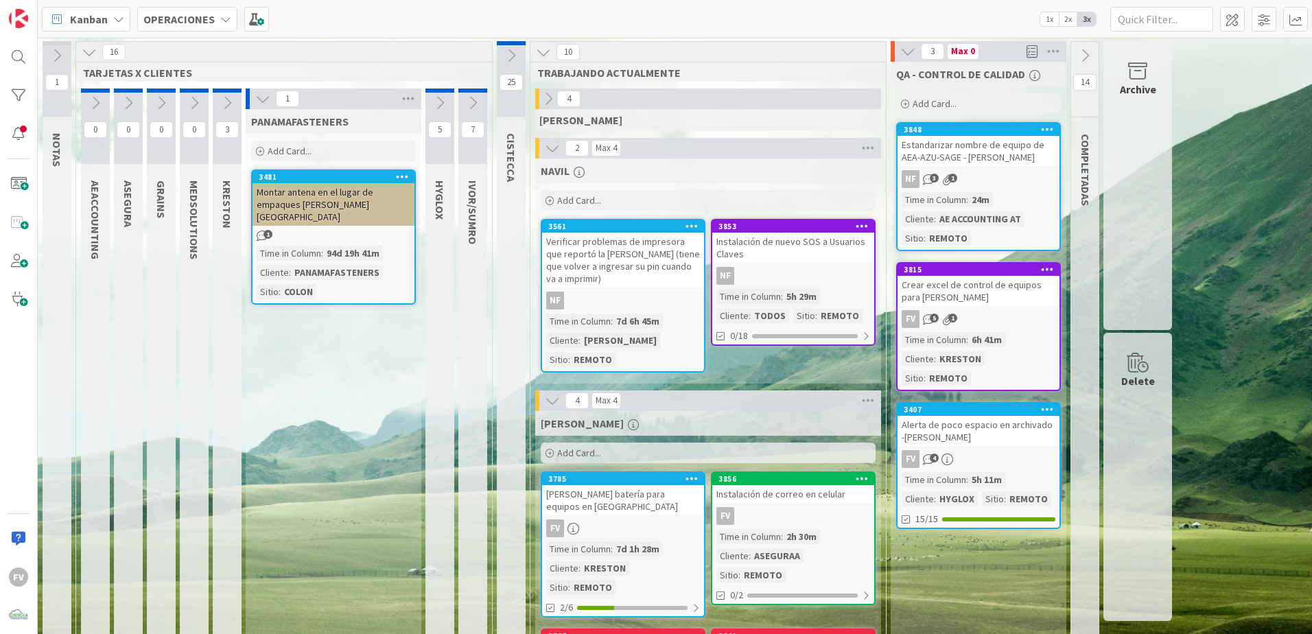
click at [261, 111] on div "PANAMAFASTENERS" at bounding box center [334, 121] width 176 height 25
click at [257, 96] on icon at bounding box center [262, 98] width 15 height 15
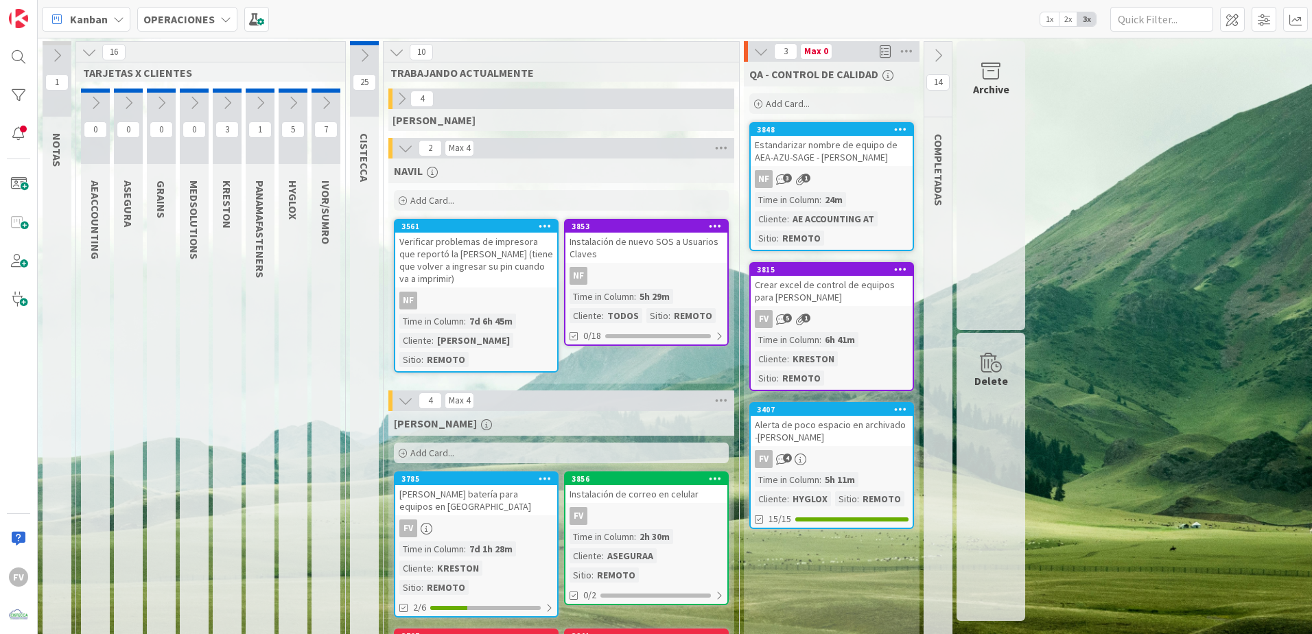
click at [224, 100] on icon at bounding box center [227, 102] width 15 height 15
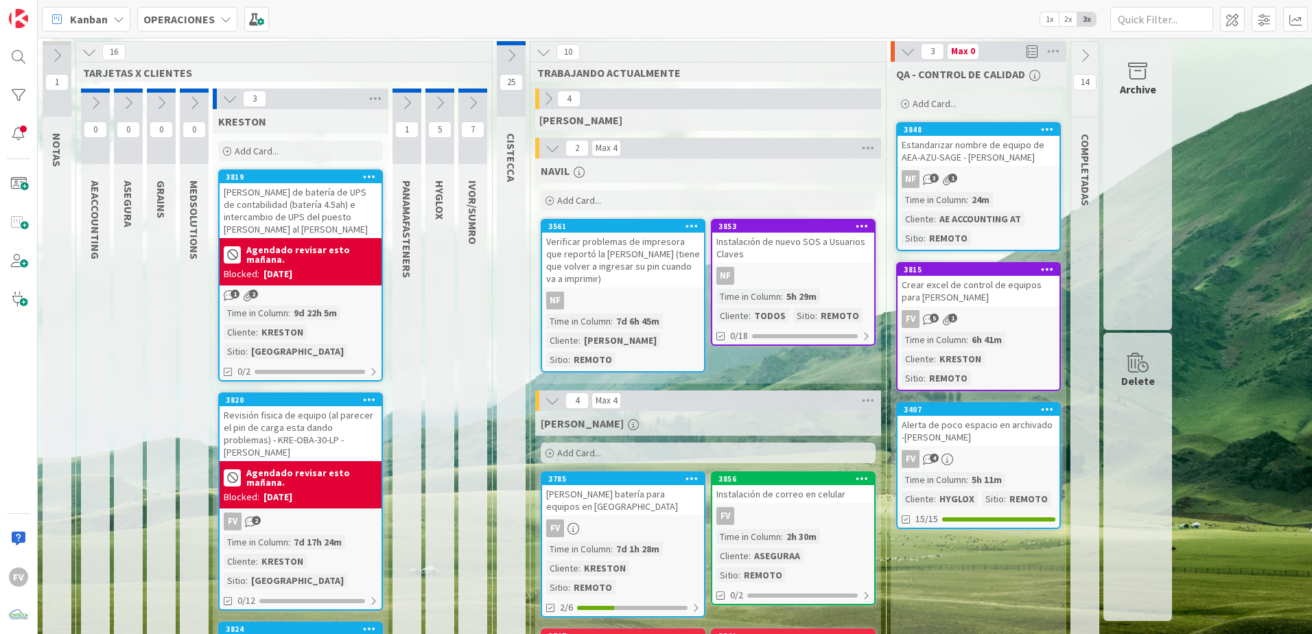
click at [229, 102] on icon at bounding box center [229, 98] width 15 height 15
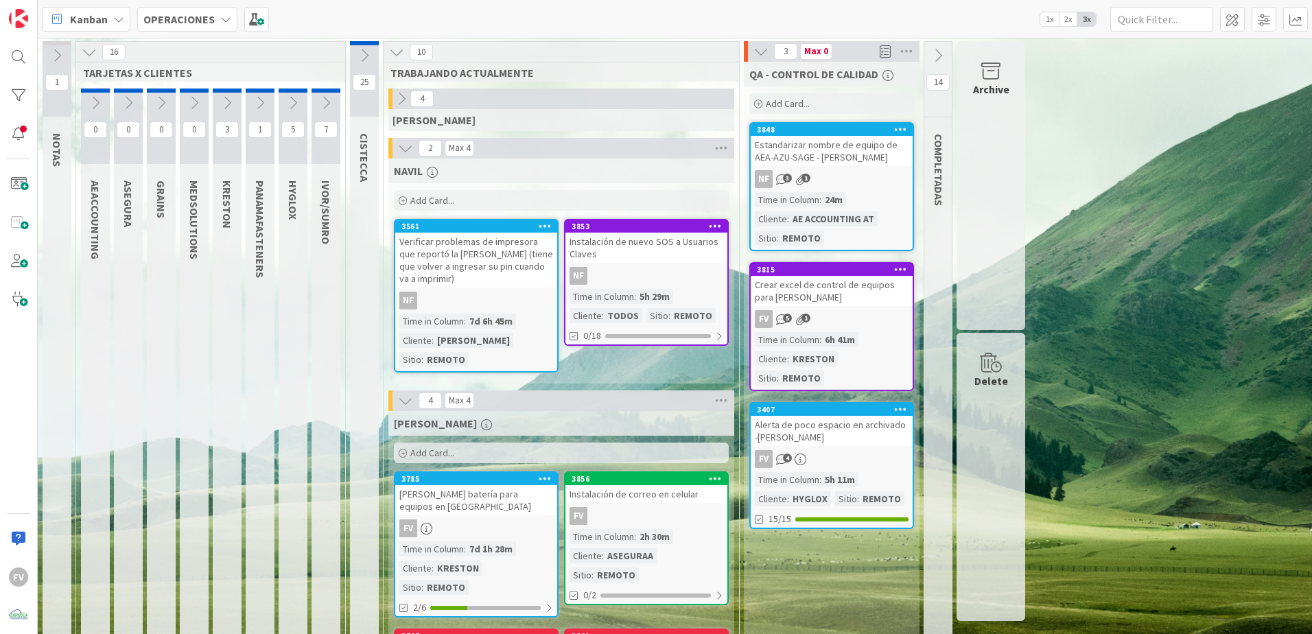
click at [192, 106] on icon at bounding box center [194, 102] width 15 height 15
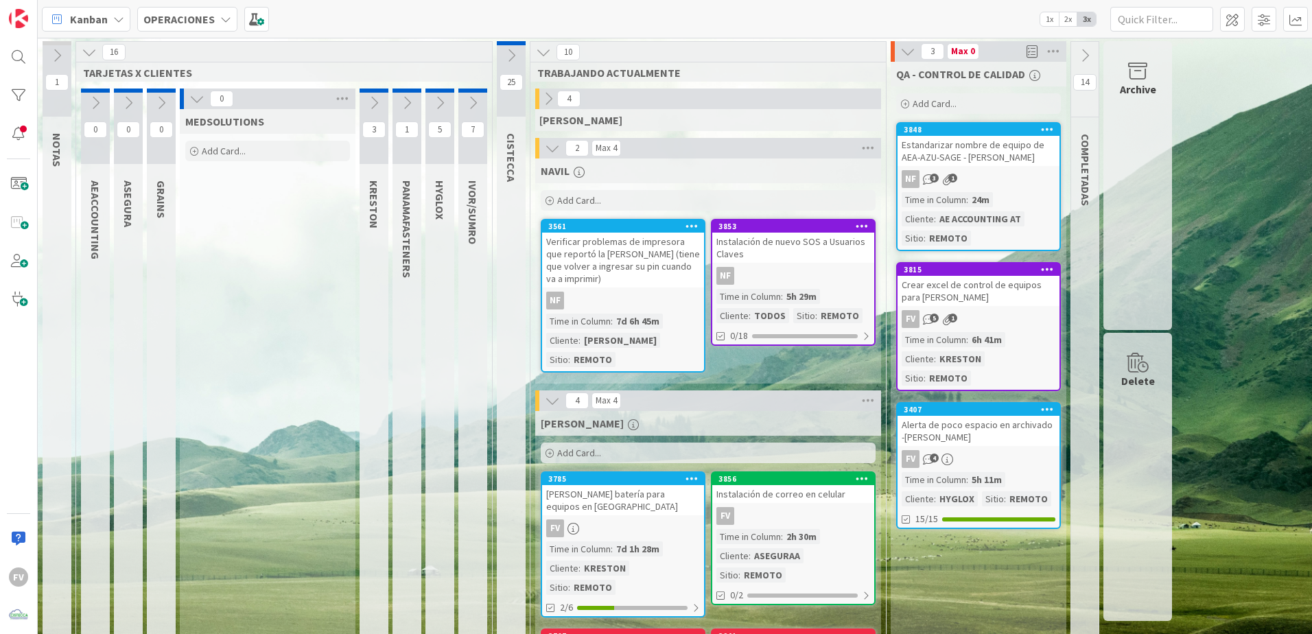
click at [196, 101] on icon at bounding box center [196, 98] width 15 height 15
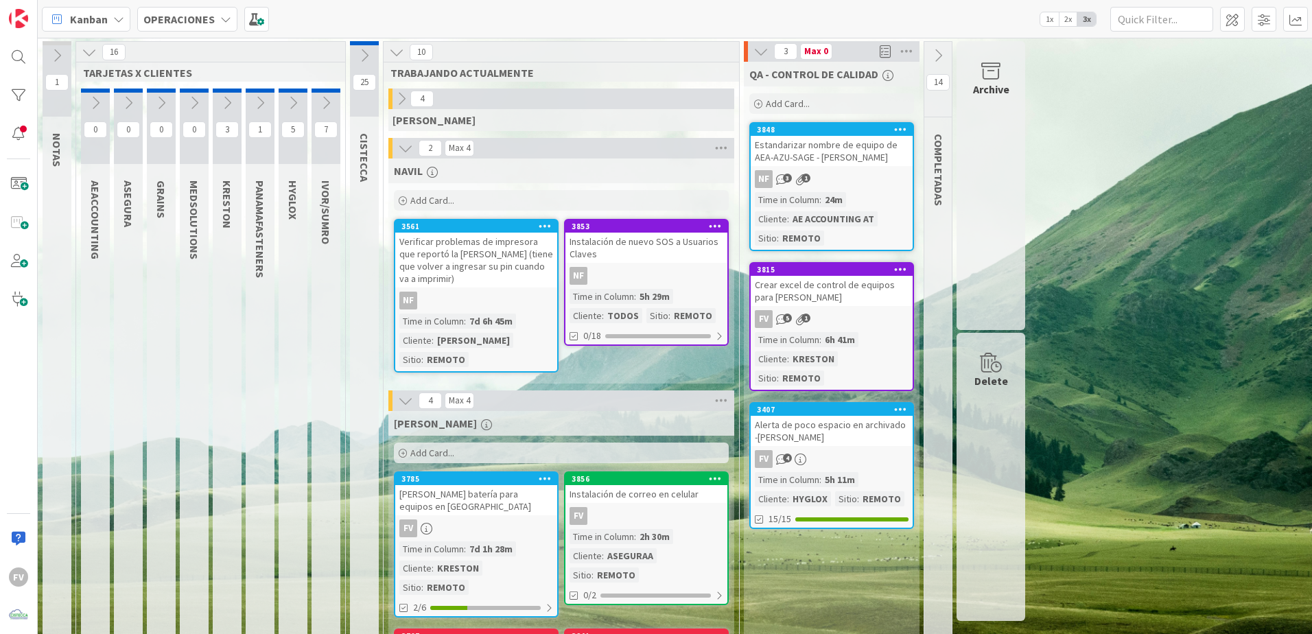
click at [156, 106] on icon at bounding box center [161, 102] width 15 height 15
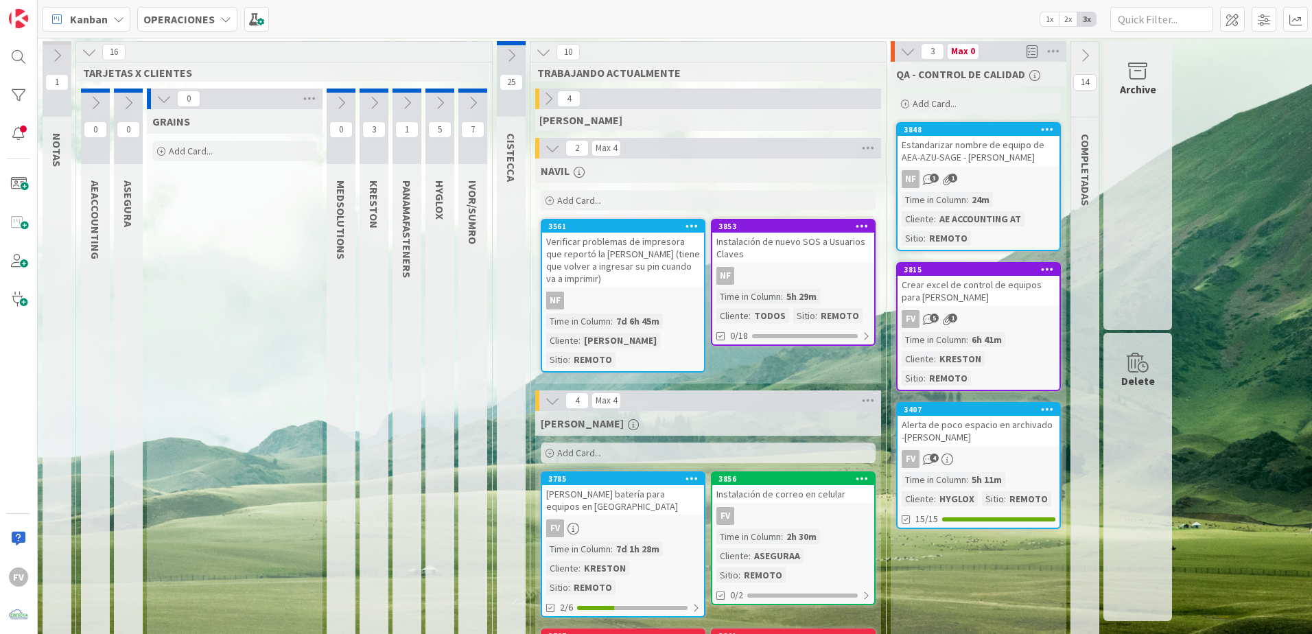
click at [161, 100] on icon at bounding box center [163, 98] width 15 height 15
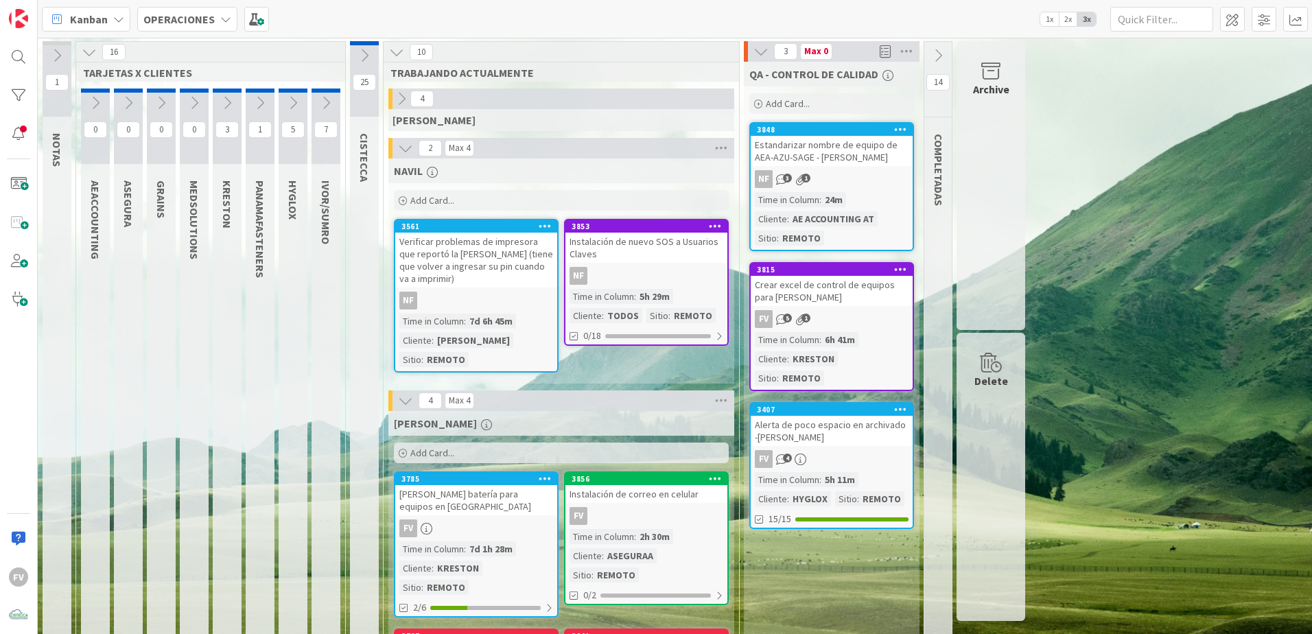
click at [132, 102] on icon at bounding box center [128, 102] width 15 height 15
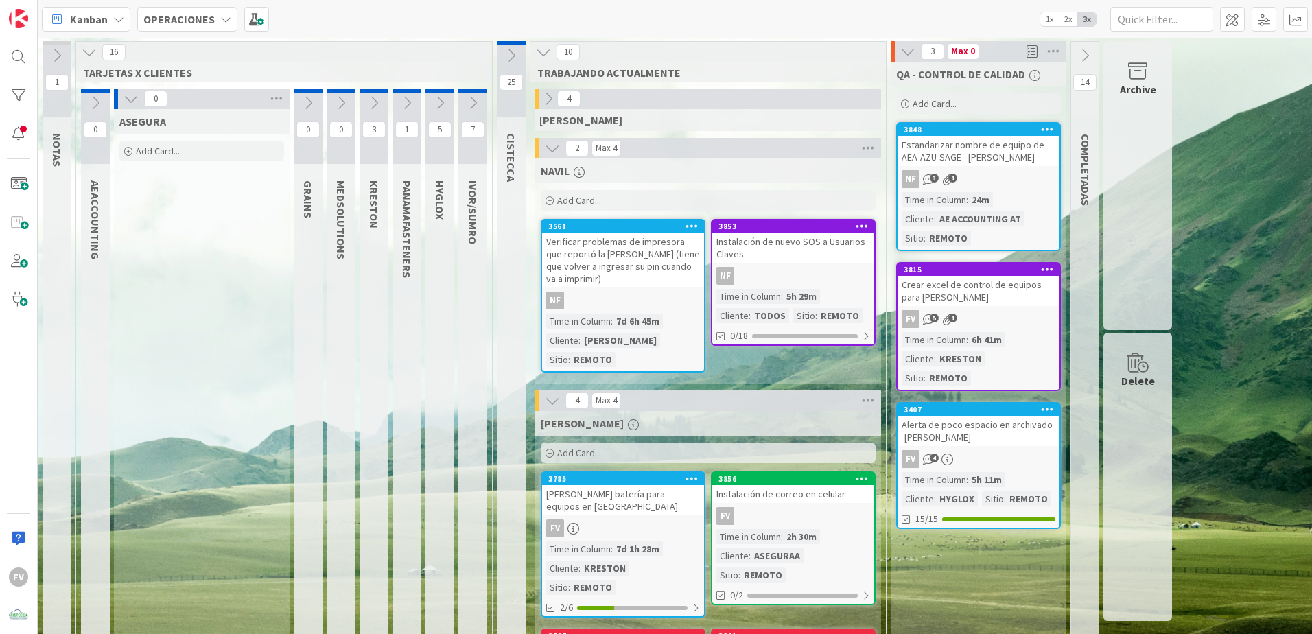
click at [128, 97] on icon at bounding box center [131, 98] width 15 height 15
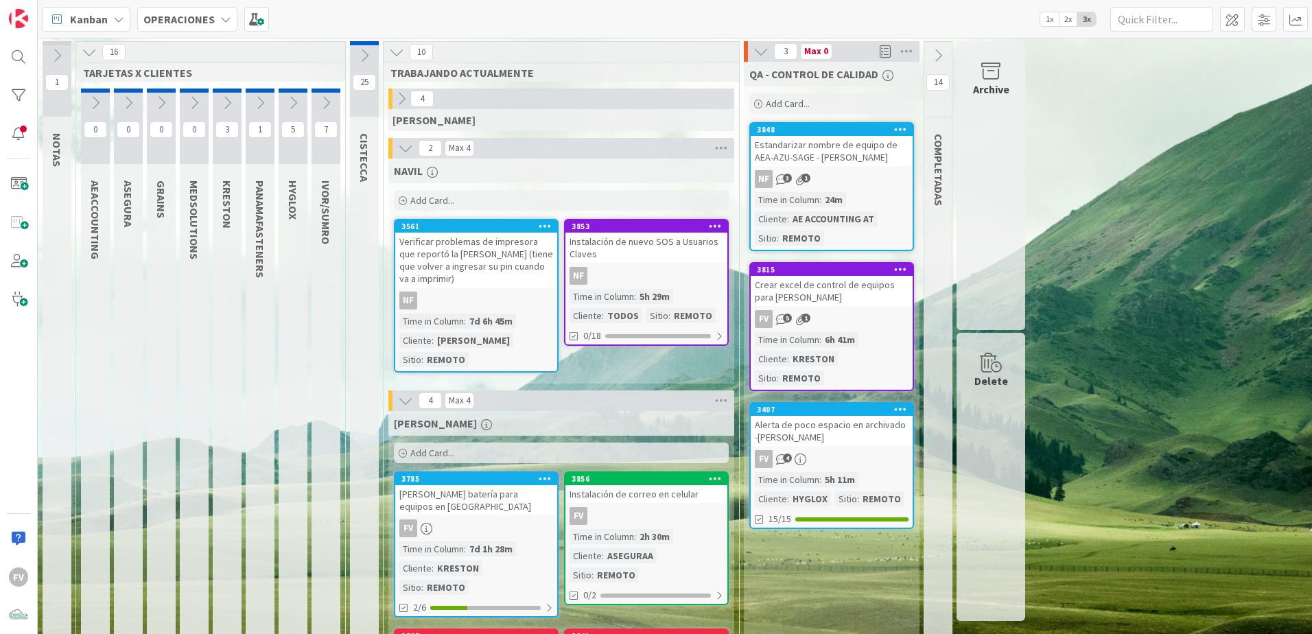
drag, startPoint x: 87, startPoint y: 100, endPoint x: 132, endPoint y: 129, distance: 54.1
click at [122, 125] on div "0 AEACCOUNTING 0 ASEGURA 0 GRAINS 0 MEDSOLUTIONS 3 KRESTON 1 PANAMAFASTENERS 5 …" at bounding box center [211, 464] width 264 height 751
drag, startPoint x: 92, startPoint y: 107, endPoint x: 120, endPoint y: 129, distance: 35.7
click at [109, 120] on div "0" at bounding box center [95, 126] width 29 height 75
click at [98, 107] on icon at bounding box center [95, 102] width 15 height 15
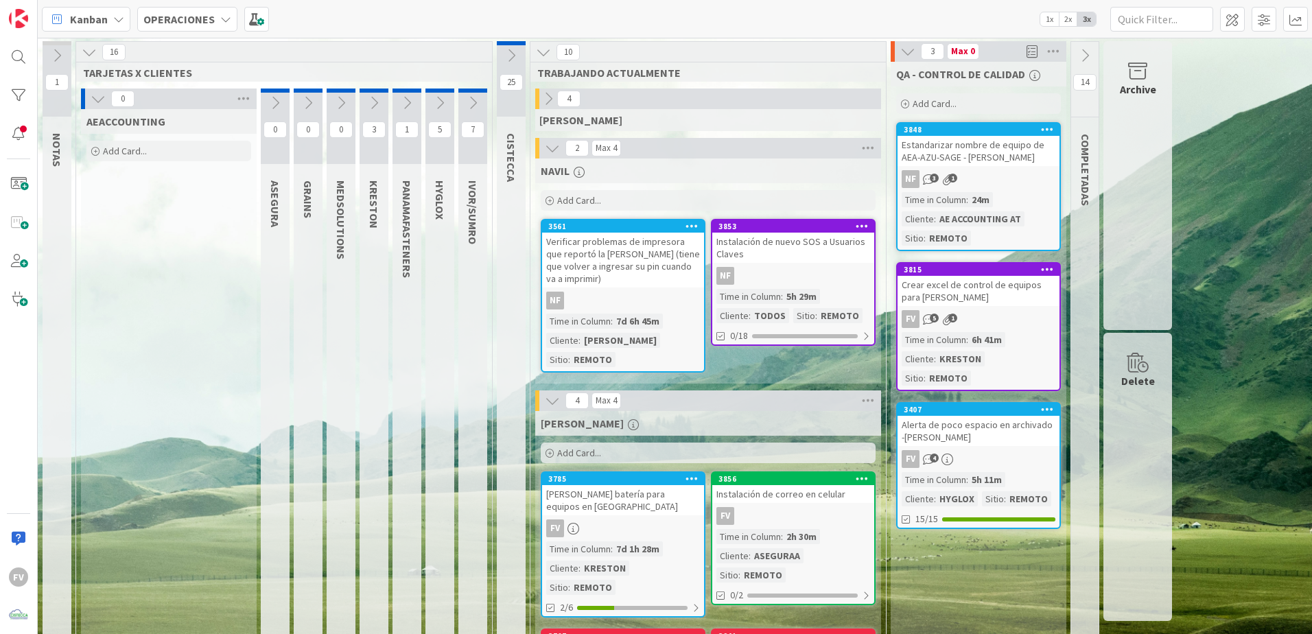
click at [78, 85] on div "16 TARJETAS X CLIENTES 0 AEACCOUNTING Add Card... 0 ASEGURA 0 GRAINS 0 MEDSOLUT…" at bounding box center [283, 441] width 417 height 800
drag, startPoint x: 78, startPoint y: 85, endPoint x: 105, endPoint y: 94, distance: 28.2
click at [90, 91] on div "0" at bounding box center [169, 99] width 176 height 21
click at [95, 100] on icon at bounding box center [98, 98] width 15 height 15
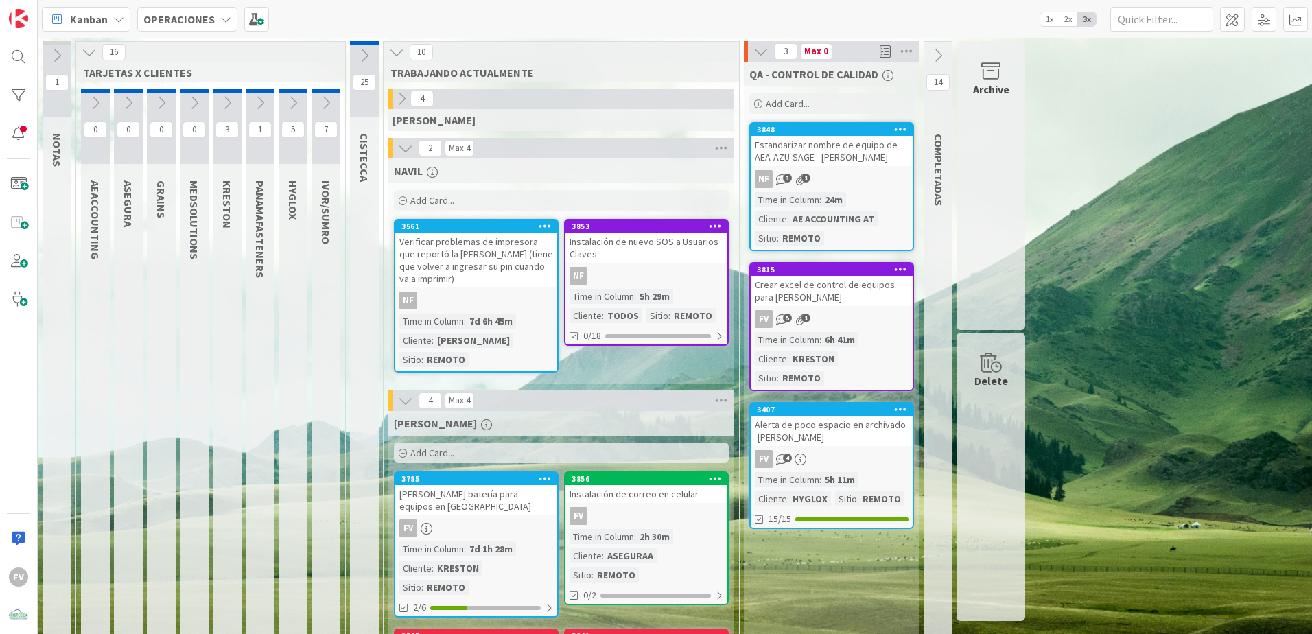
click at [56, 54] on icon at bounding box center [56, 55] width 15 height 15
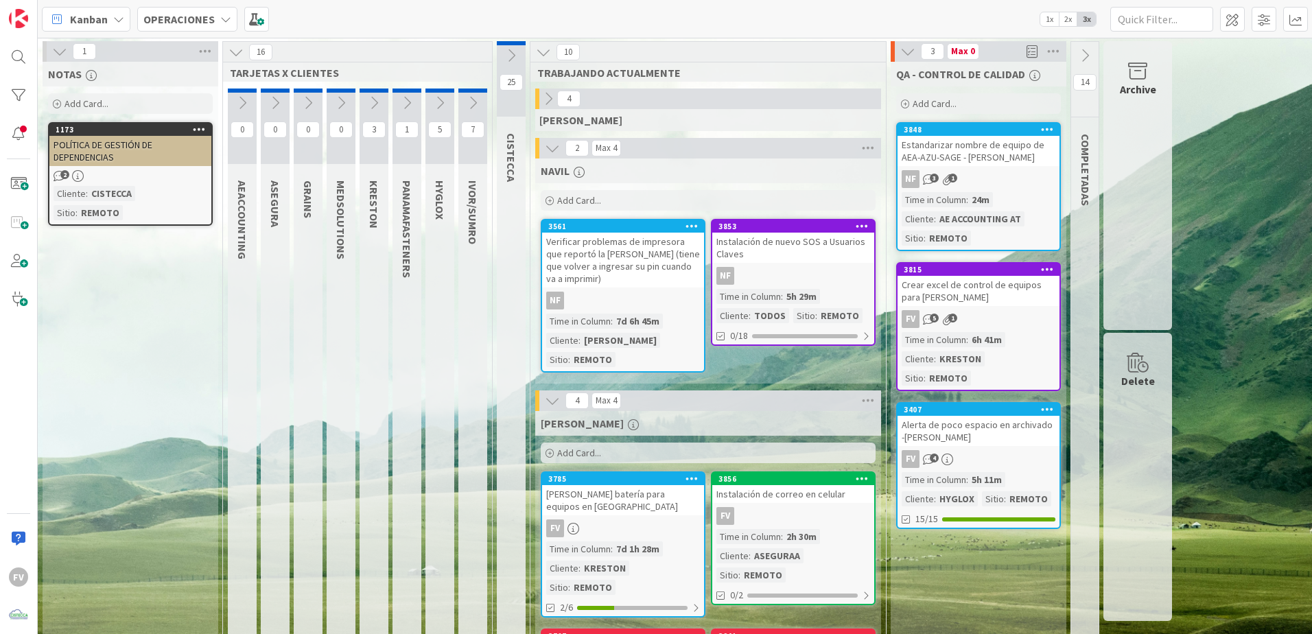
click at [45, 43] on div at bounding box center [45, 51] width 4 height 21
click at [49, 48] on div "1" at bounding box center [131, 51] width 176 height 21
click at [67, 56] on icon at bounding box center [59, 51] width 15 height 15
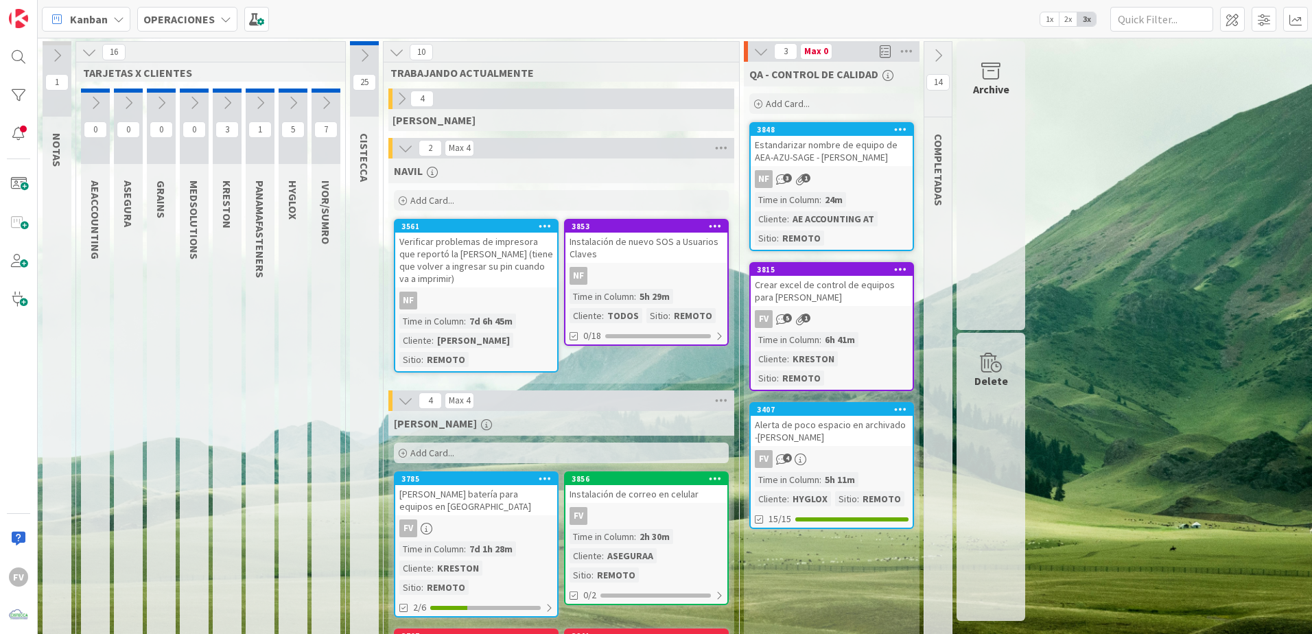
click at [296, 105] on icon at bounding box center [292, 102] width 15 height 15
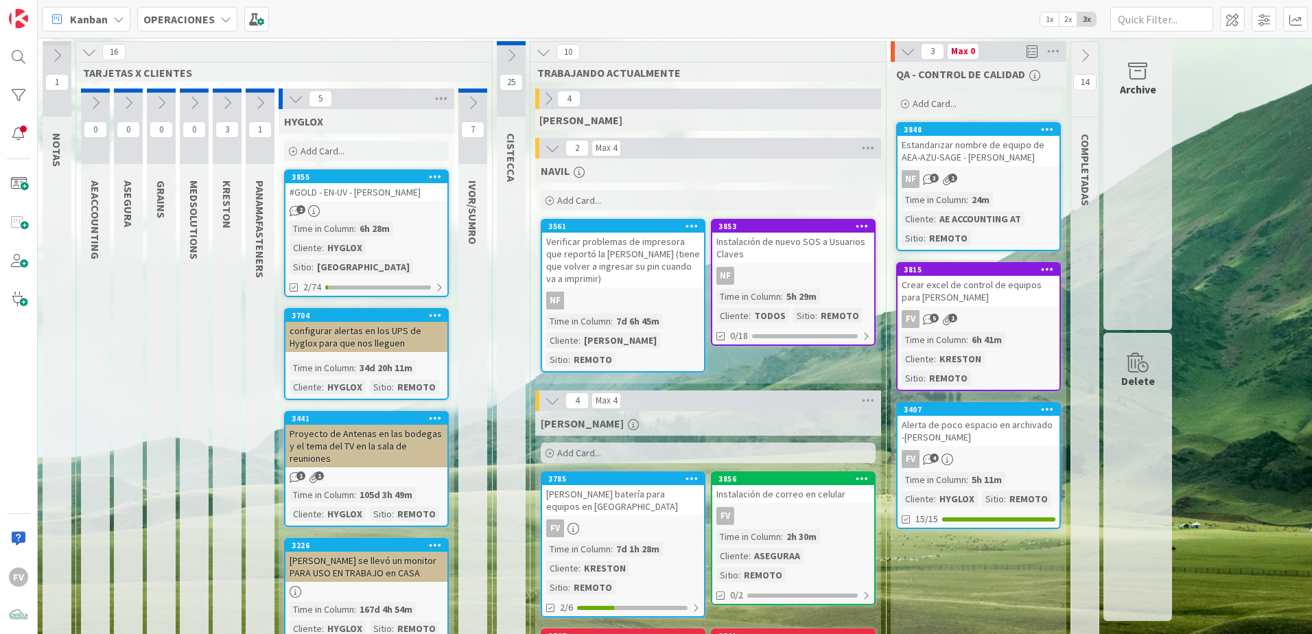
click at [296, 105] on icon at bounding box center [295, 98] width 15 height 15
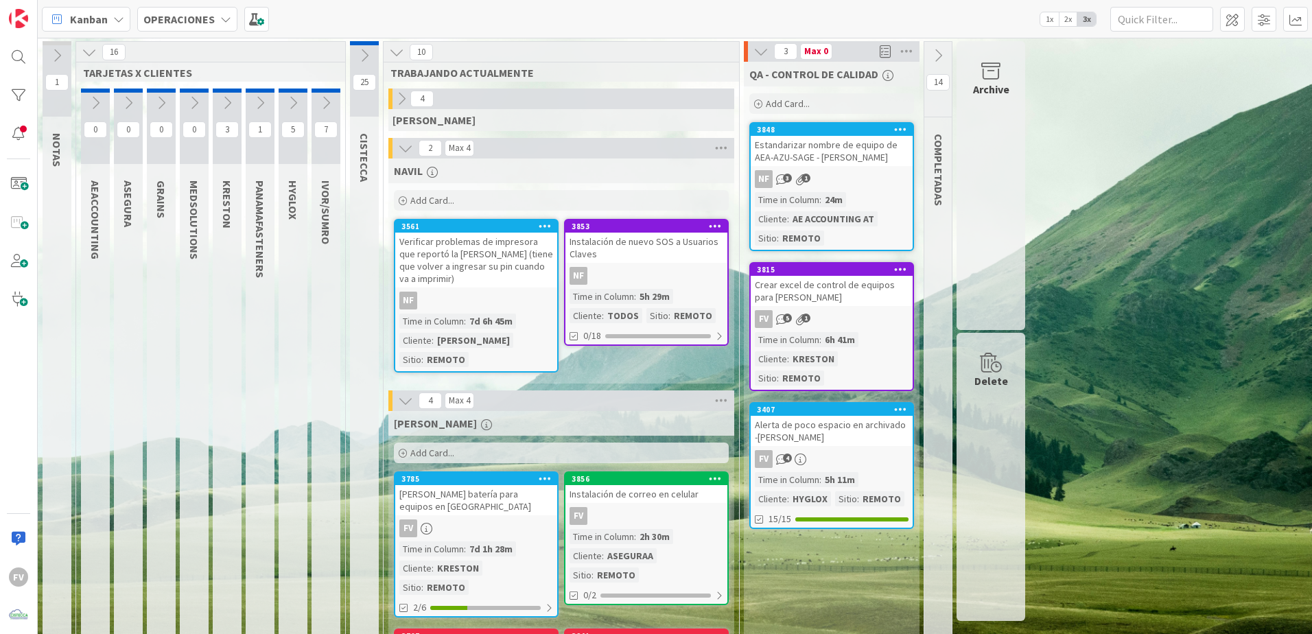
click at [339, 102] on div "7 IVOR/SUMRO" at bounding box center [326, 464] width 33 height 751
drag, startPoint x: 339, startPoint y: 102, endPoint x: 329, endPoint y: 96, distance: 11.4
click at [329, 96] on icon at bounding box center [325, 102] width 15 height 15
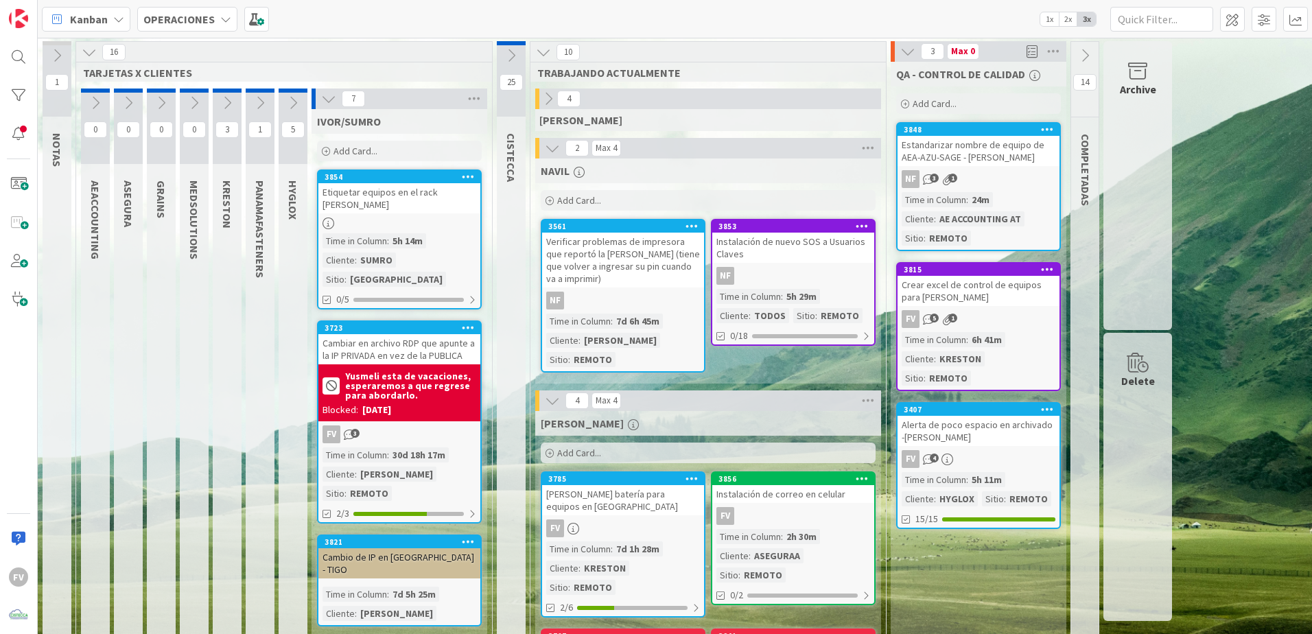
click at [327, 100] on icon at bounding box center [328, 98] width 15 height 15
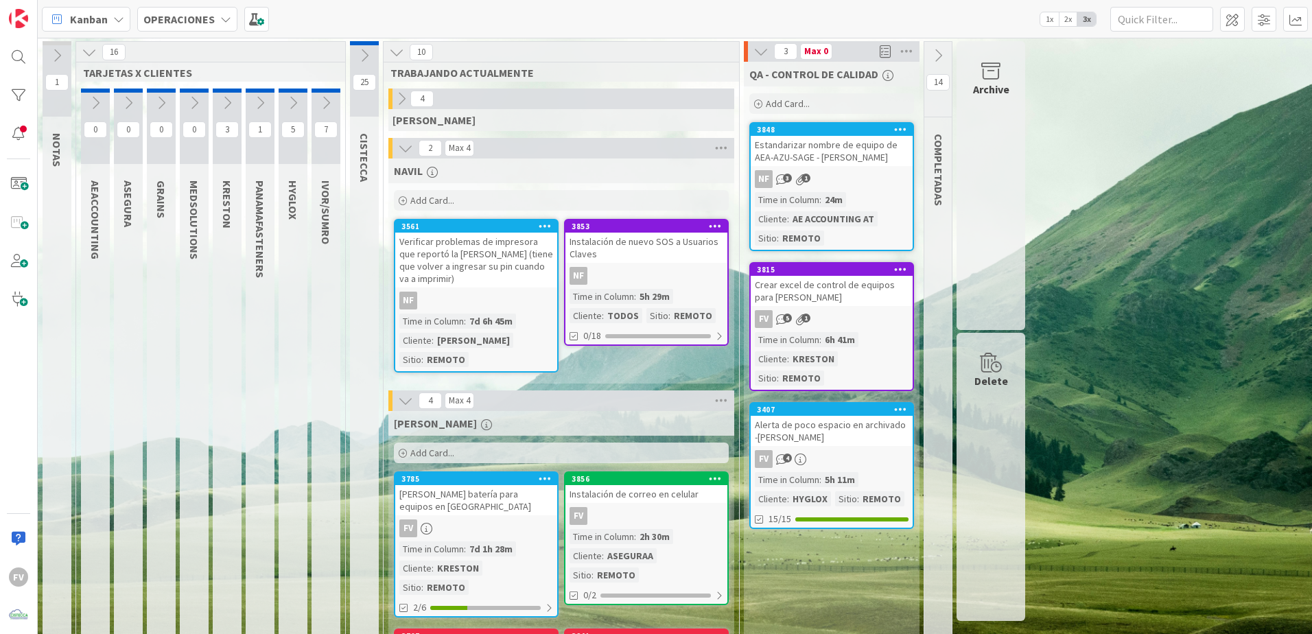
click at [366, 56] on icon at bounding box center [364, 55] width 15 height 15
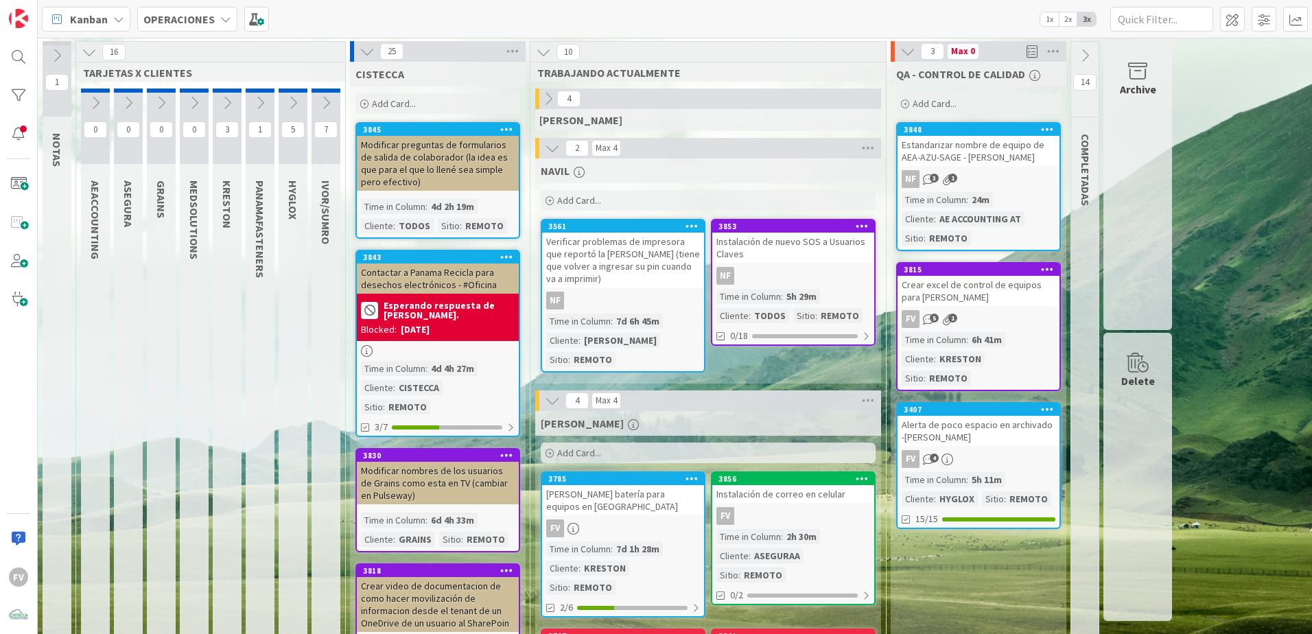
click at [429, 285] on div "Contactar a Panama Recicla para desechos electrónicos - #Oficina" at bounding box center [438, 279] width 162 height 30
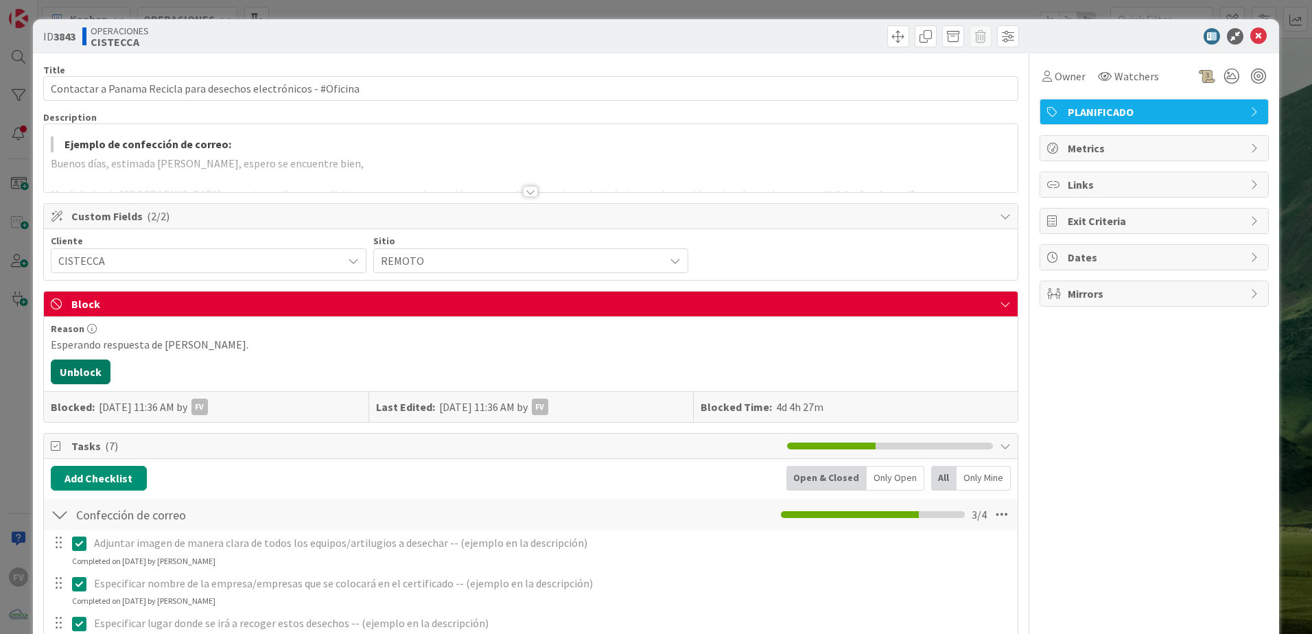
click at [89, 370] on button "Unblock" at bounding box center [81, 372] width 60 height 25
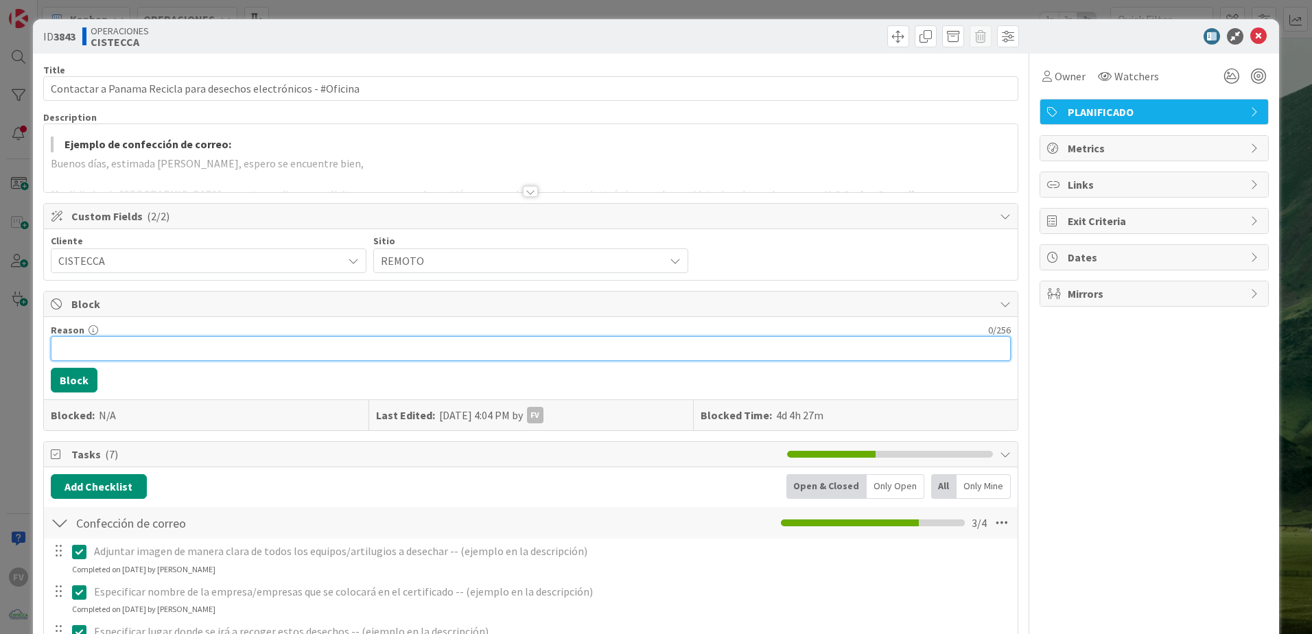
click at [159, 355] on input "Reason" at bounding box center [531, 348] width 960 height 25
type input "S"
click at [931, 36] on icon at bounding box center [1258, 36] width 16 height 16
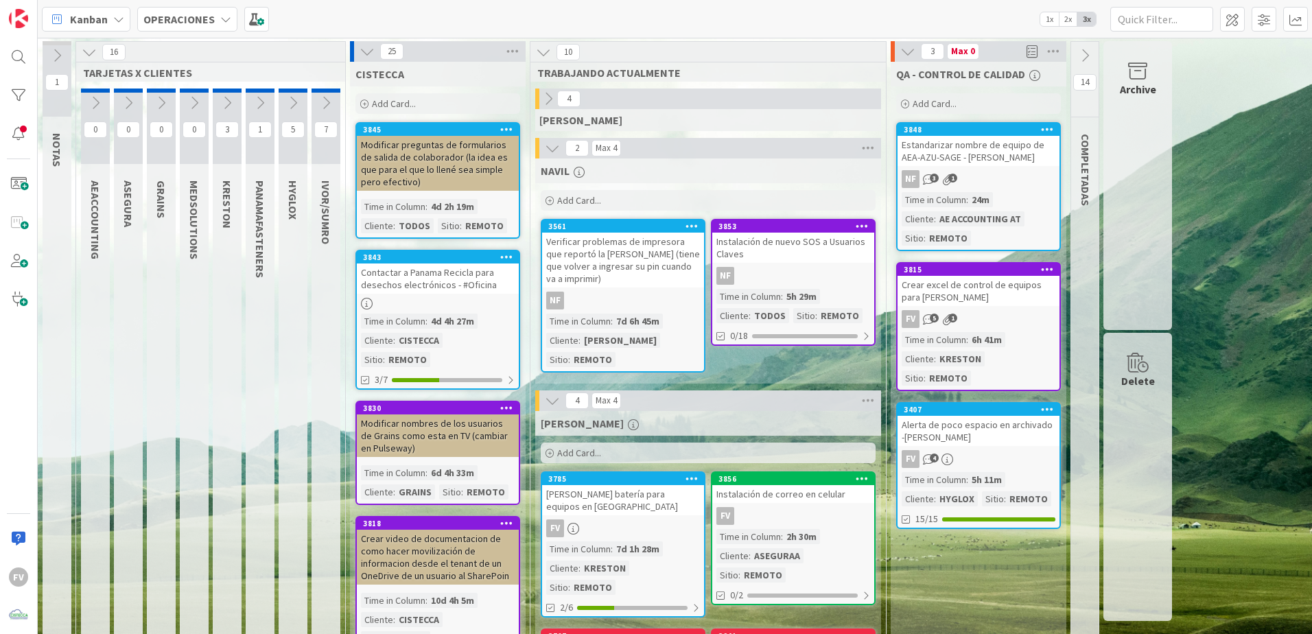
click at [489, 269] on div "Contactar a Panama Recicla para desechos electrónicos - #Oficina" at bounding box center [438, 279] width 162 height 30
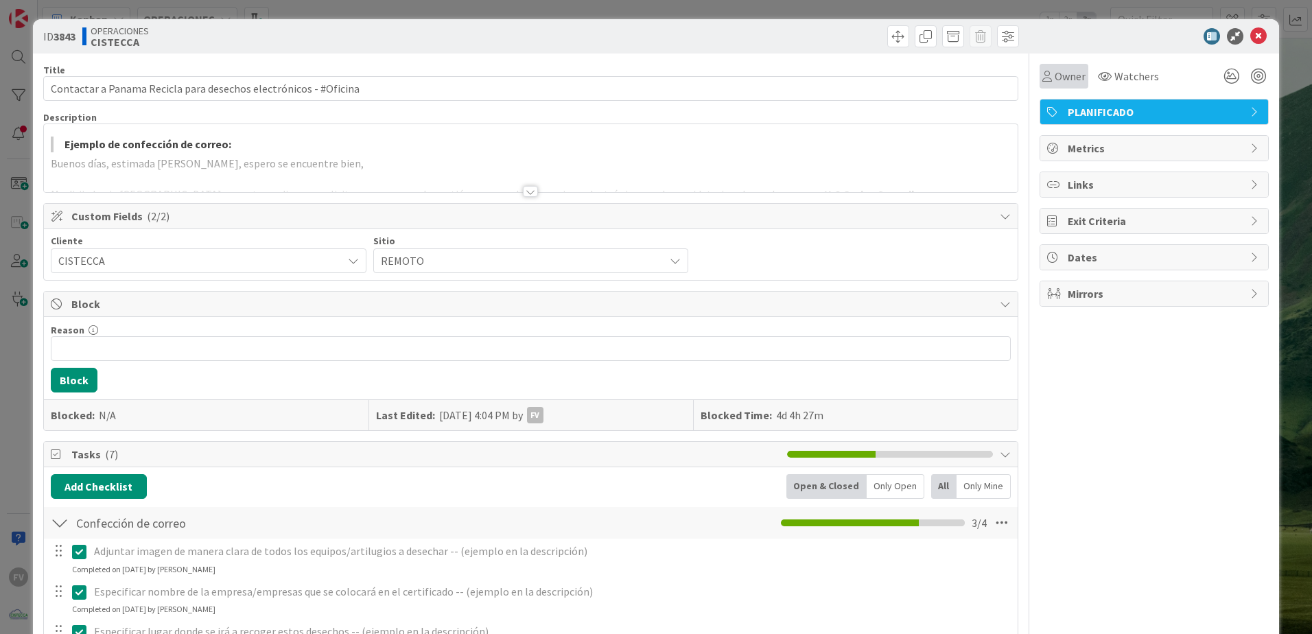
click at [931, 73] on span "Owner" at bounding box center [1070, 76] width 31 height 16
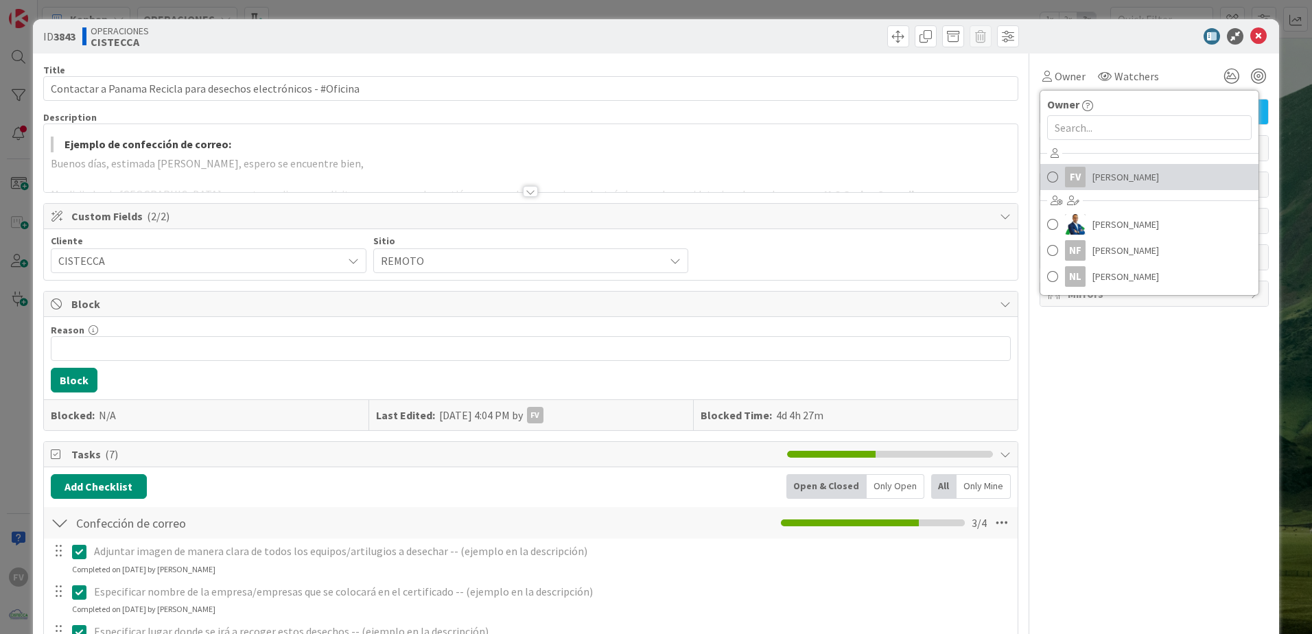
click at [931, 174] on span "[PERSON_NAME]" at bounding box center [1126, 177] width 67 height 21
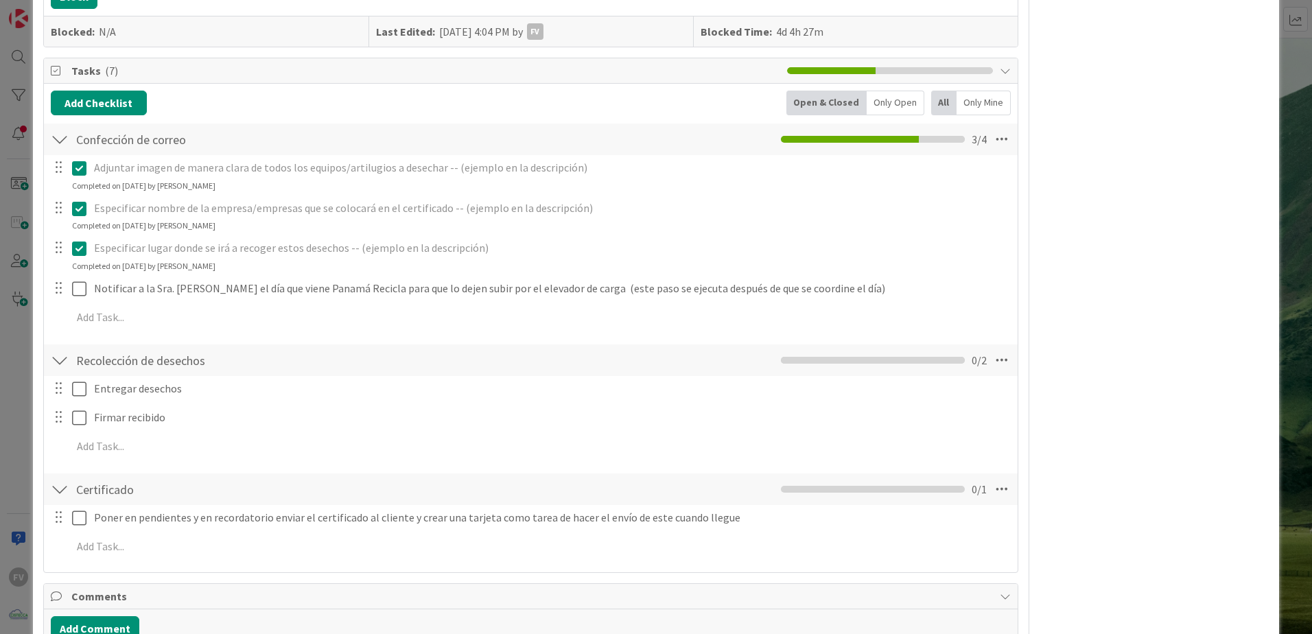
scroll to position [412, 0]
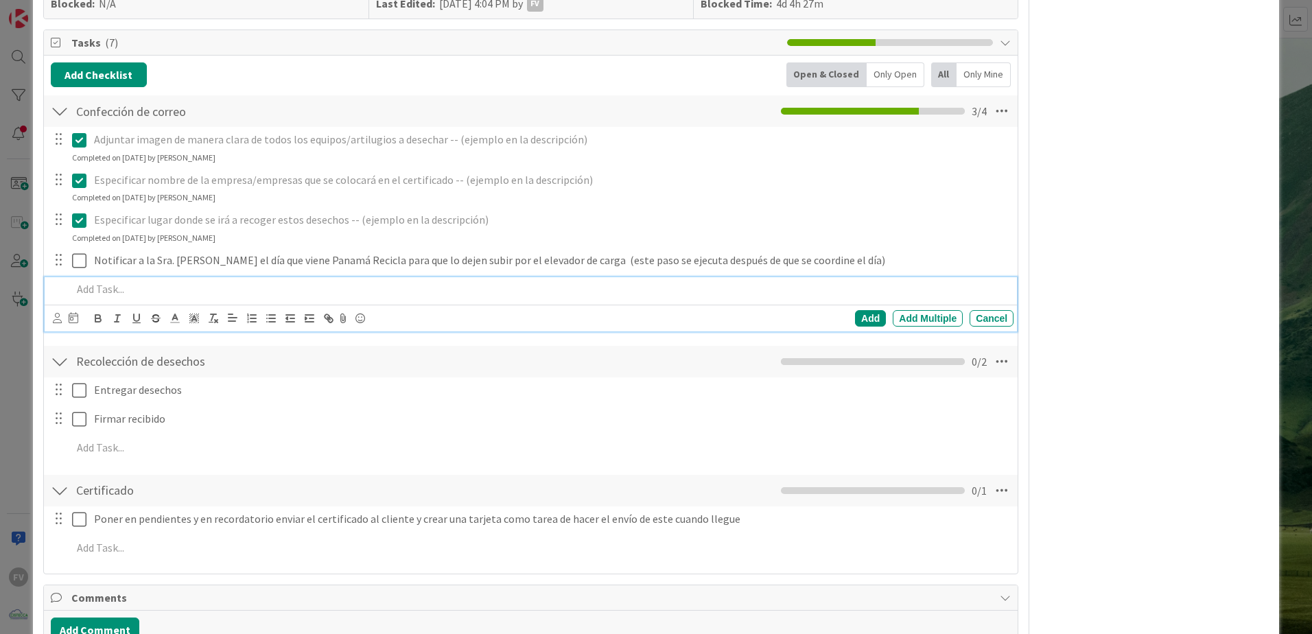
click at [135, 283] on p at bounding box center [540, 289] width 936 height 16
click at [855, 318] on div "Add" at bounding box center [870, 318] width 31 height 16
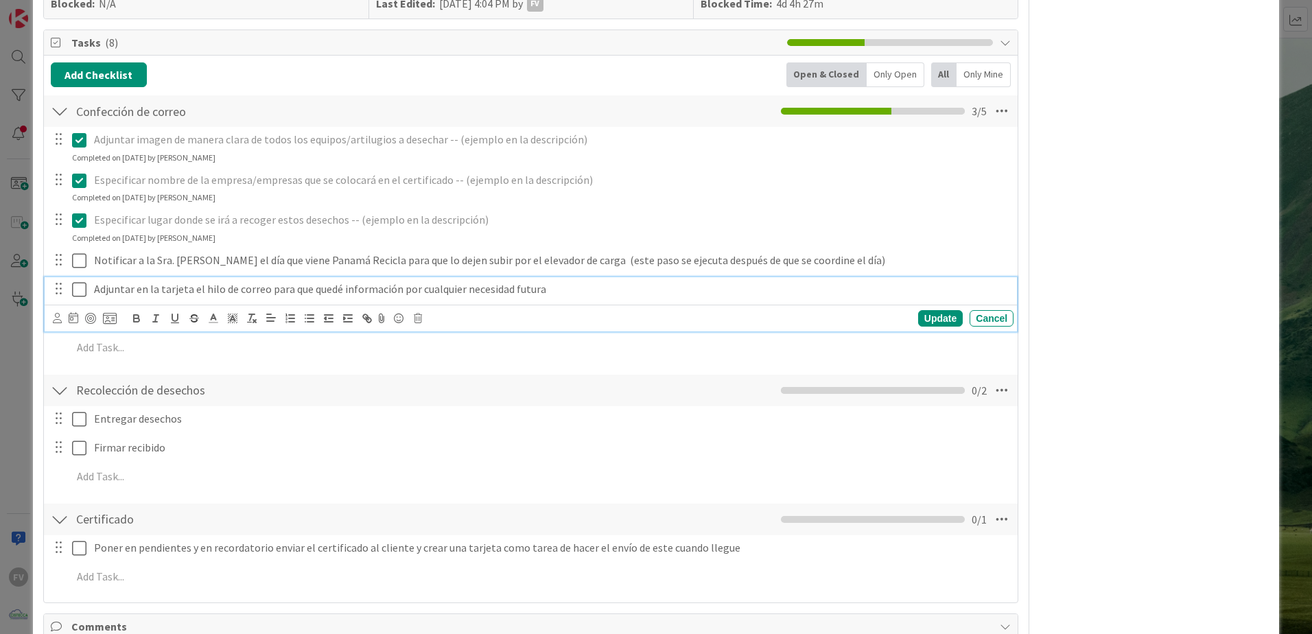
click at [340, 294] on p "Adjuntar en la tarjeta el hilo de correo para que quedé información por cualqui…" at bounding box center [551, 289] width 914 height 16
click at [918, 316] on div "Update" at bounding box center [940, 318] width 45 height 16
drag, startPoint x: 629, startPoint y: 294, endPoint x: 72, endPoint y: 288, distance: 557.3
click at [71, 286] on div "Adjuntar en la tarjeta el hilo de correo para que quede información por cualqui…" at bounding box center [532, 289] width 964 height 24
copy p "Adjuntar en la tarjeta el hilo de correo para que quede información por cualqui…"
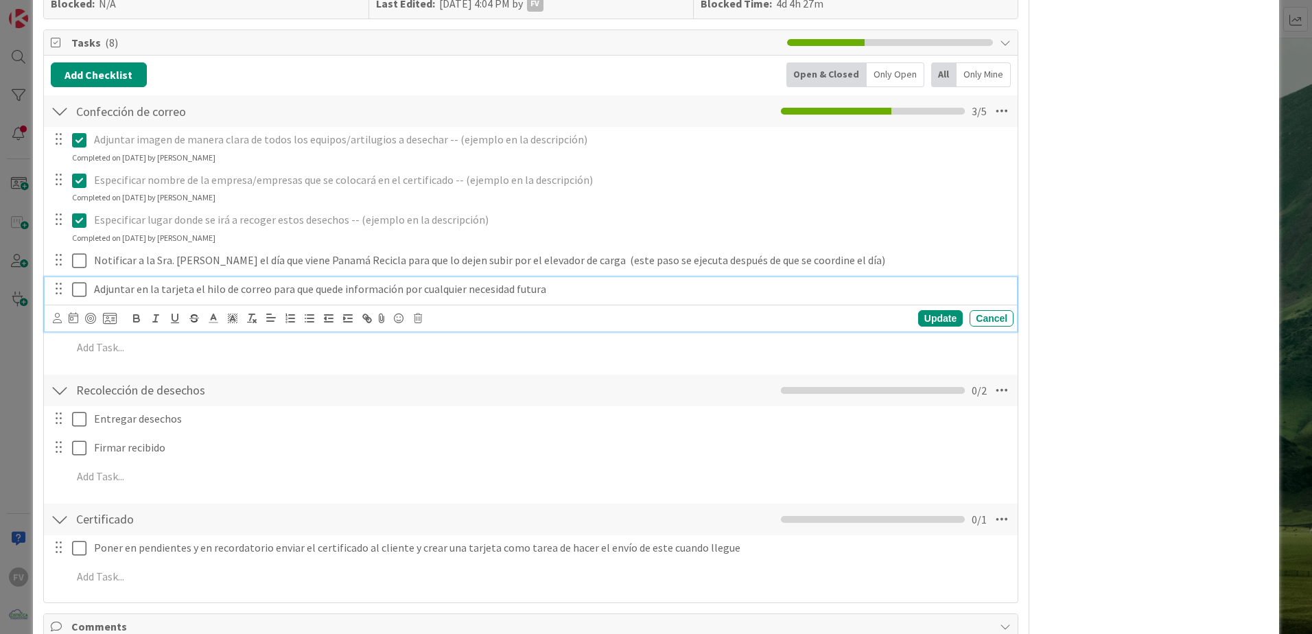
click at [19, 257] on div "ID 3843 OPERACIONES CISTECCA Title 64 / 128 Contactar a Panama Recicla para des…" at bounding box center [656, 317] width 1312 height 634
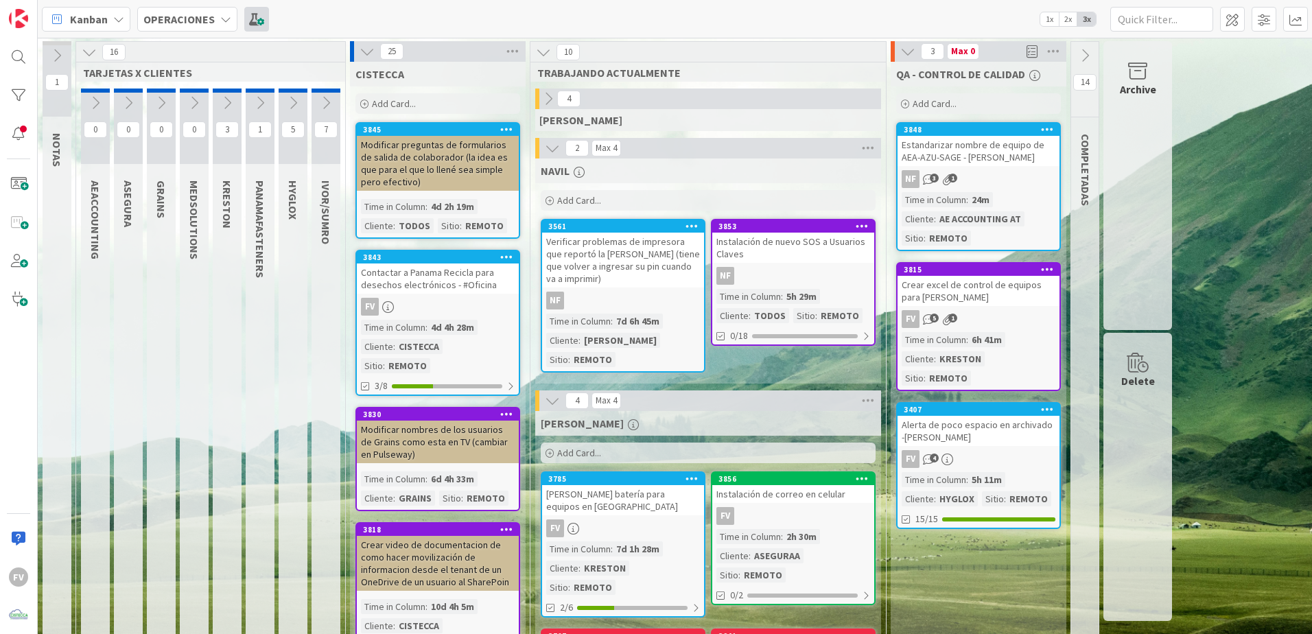
click at [247, 21] on span at bounding box center [256, 19] width 25 height 25
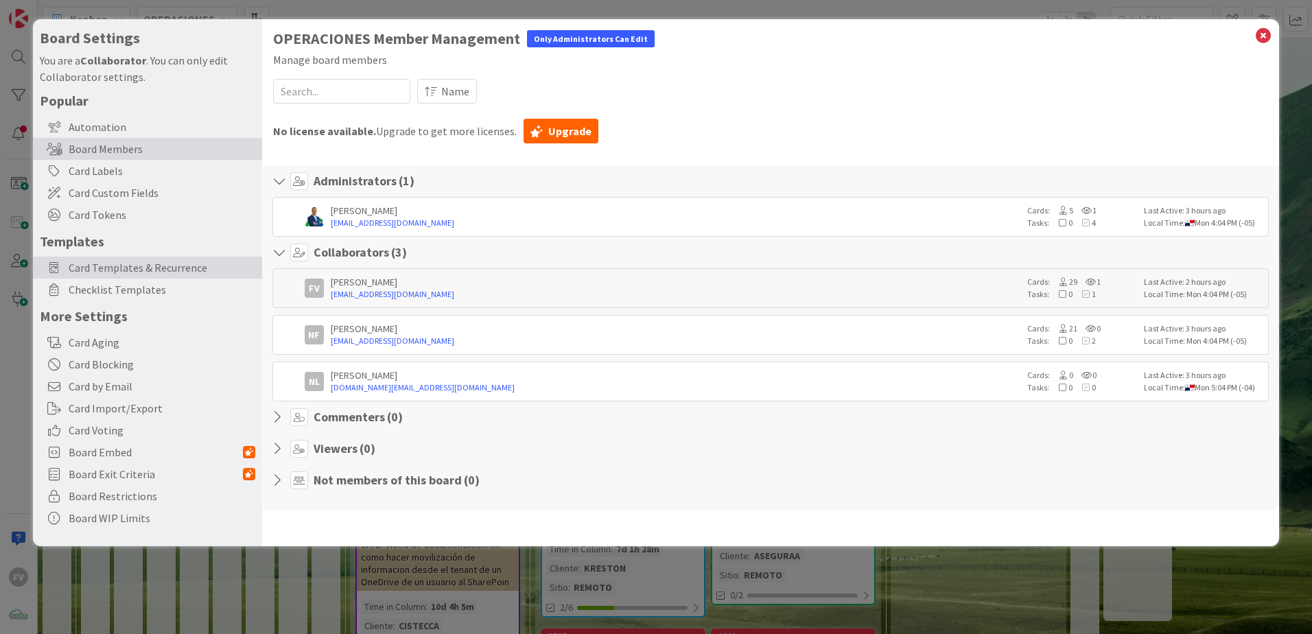
click at [115, 263] on span "Card Templates & Recurrence" at bounding box center [162, 267] width 187 height 16
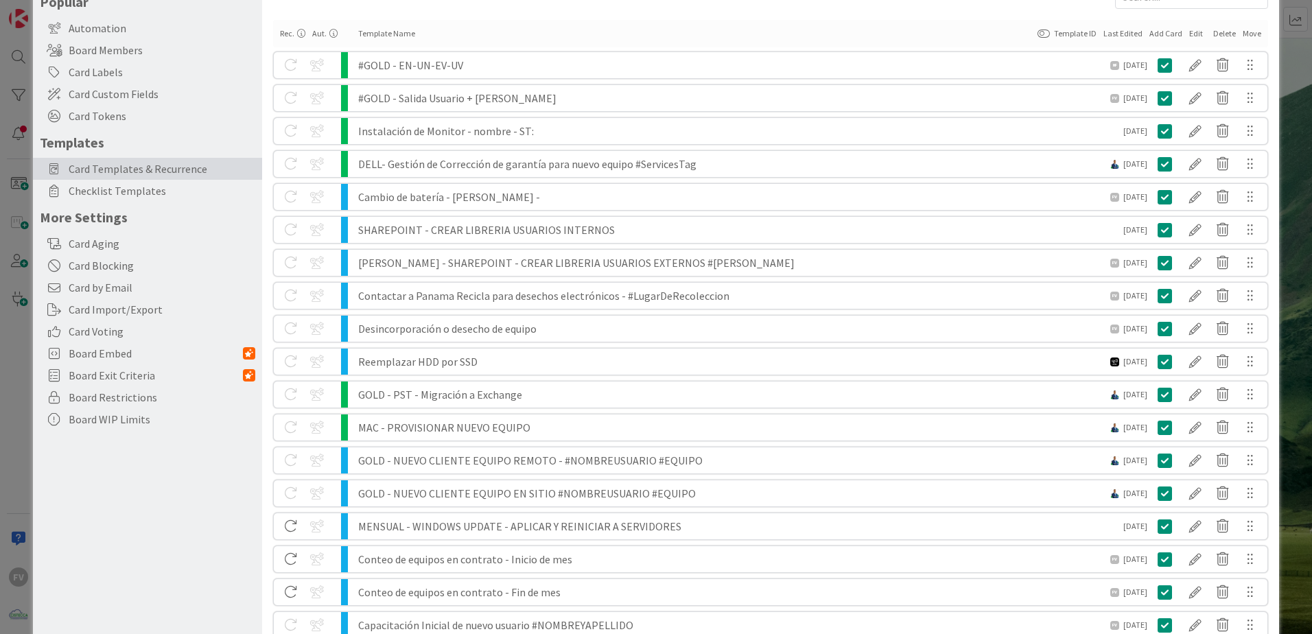
scroll to position [98, 0]
click at [931, 303] on div at bounding box center [1195, 296] width 27 height 23
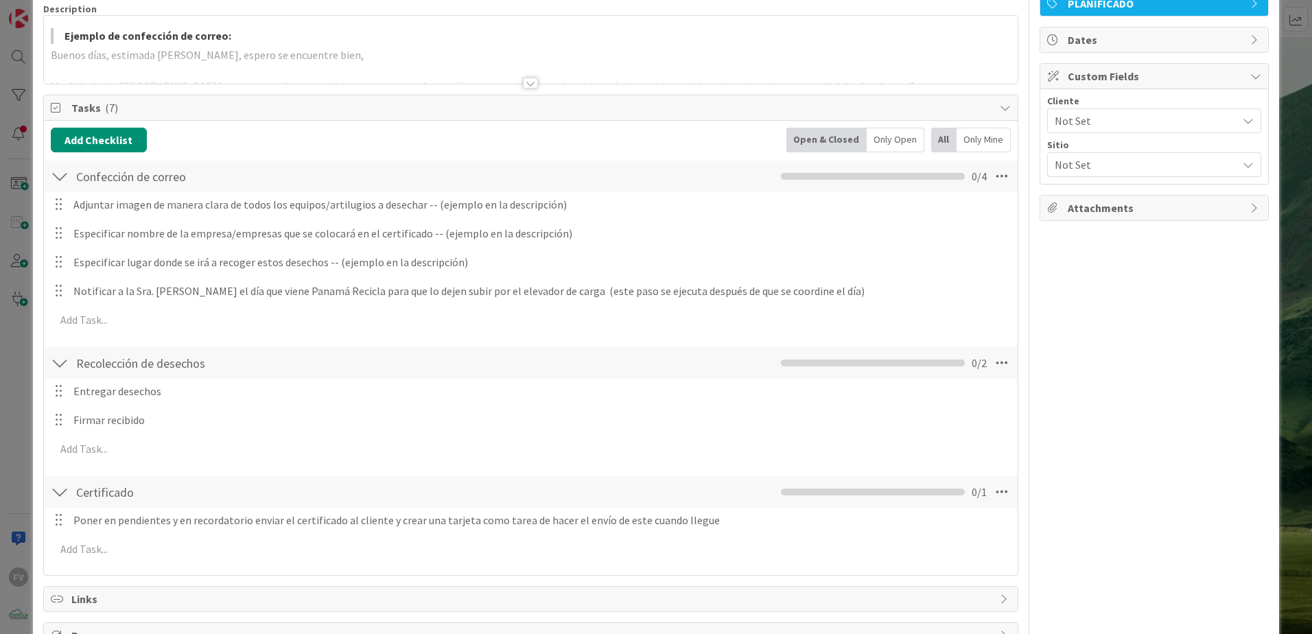
scroll to position [137, 0]
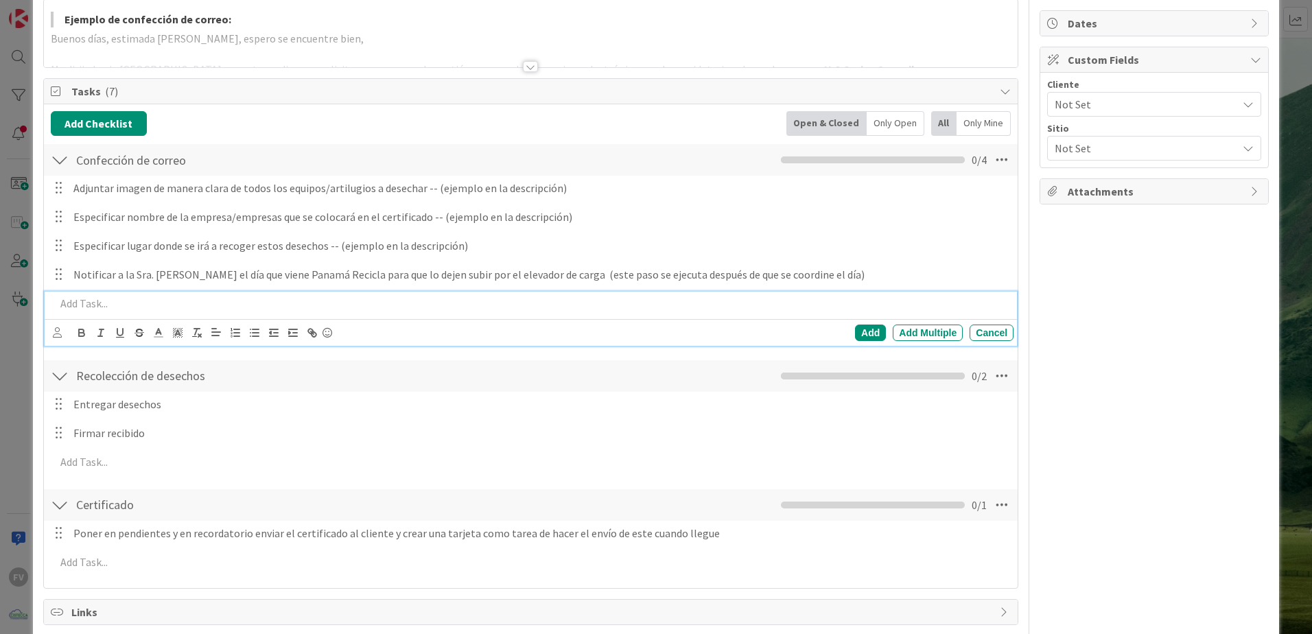
click at [95, 306] on p at bounding box center [532, 304] width 953 height 16
click at [855, 335] on div "Add" at bounding box center [870, 333] width 31 height 16
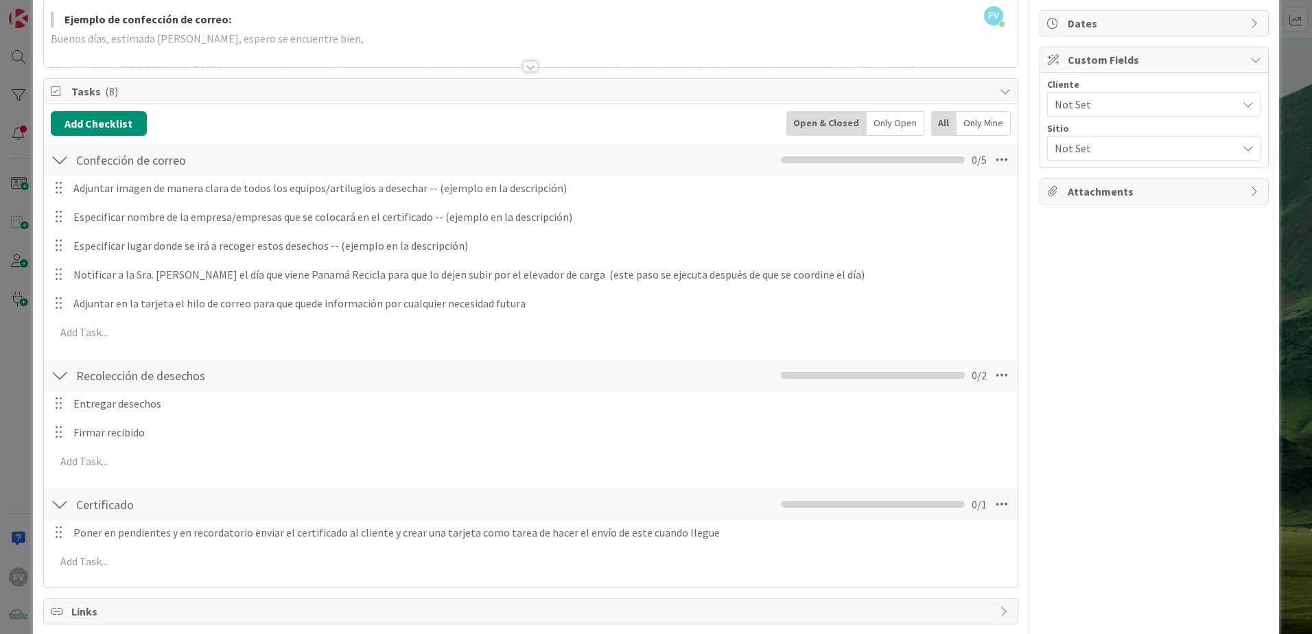
scroll to position [0, 0]
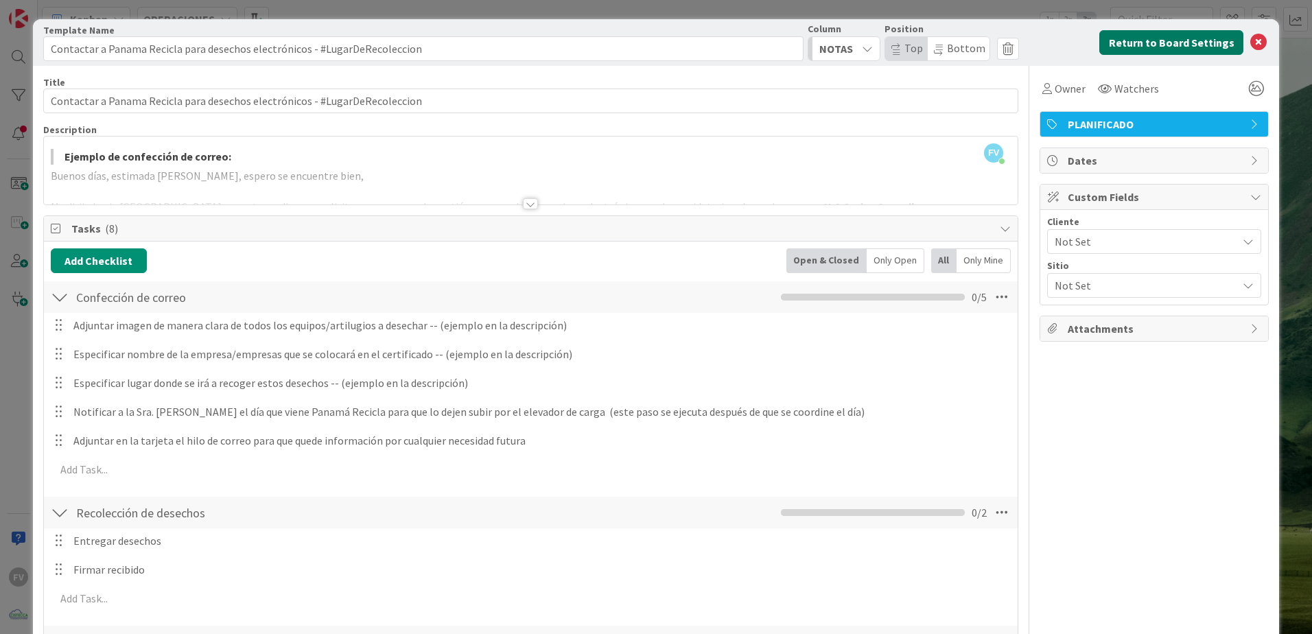
click at [931, 50] on button "Return to Board Settings" at bounding box center [1171, 42] width 144 height 25
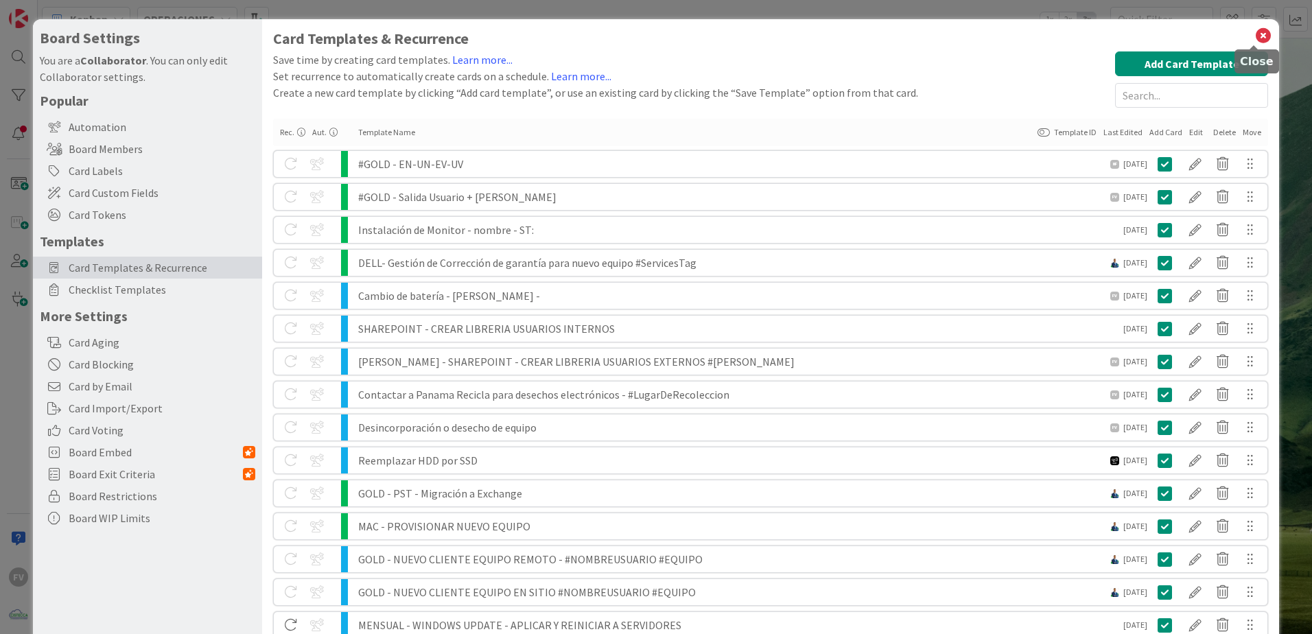
click at [931, 40] on icon at bounding box center [1264, 35] width 18 height 19
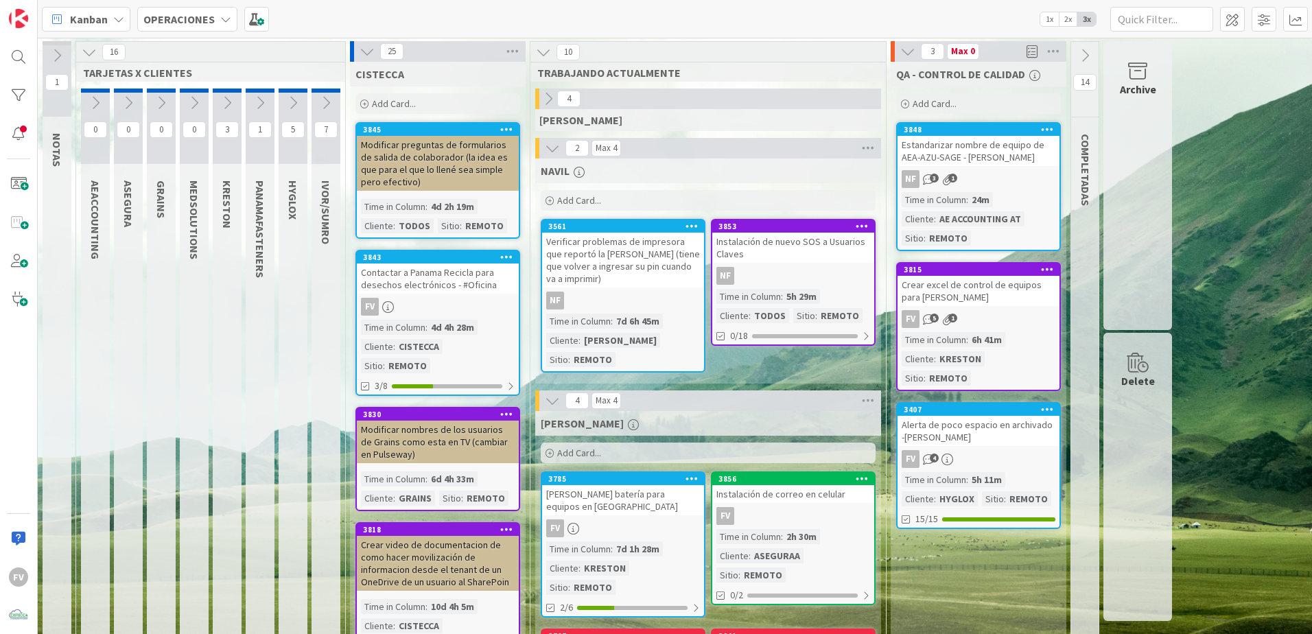
click at [548, 141] on icon at bounding box center [552, 148] width 15 height 15
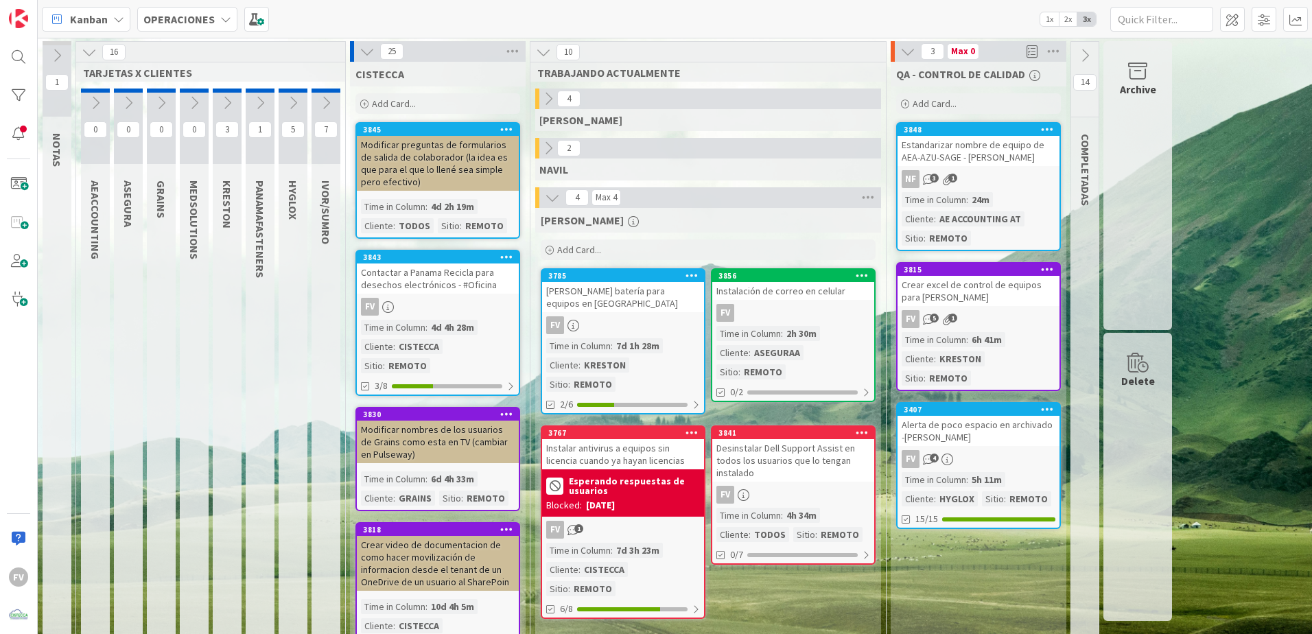
click at [551, 142] on icon at bounding box center [548, 148] width 15 height 15
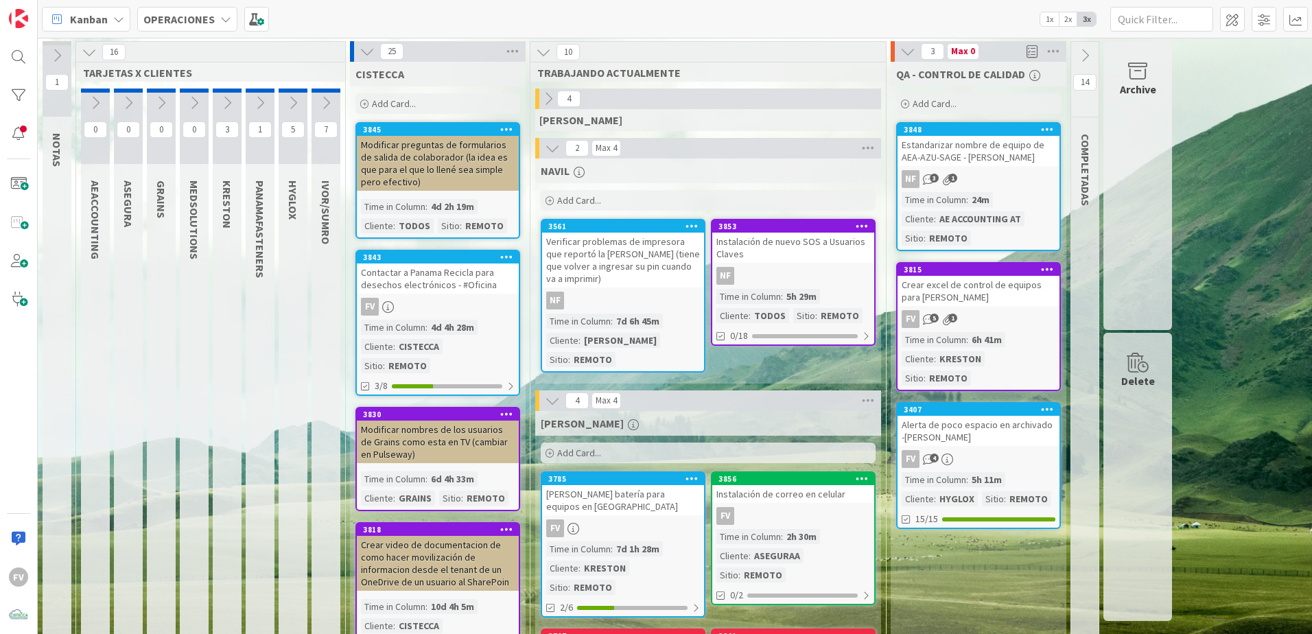
click at [609, 204] on div "Add Card..." at bounding box center [708, 200] width 335 height 21
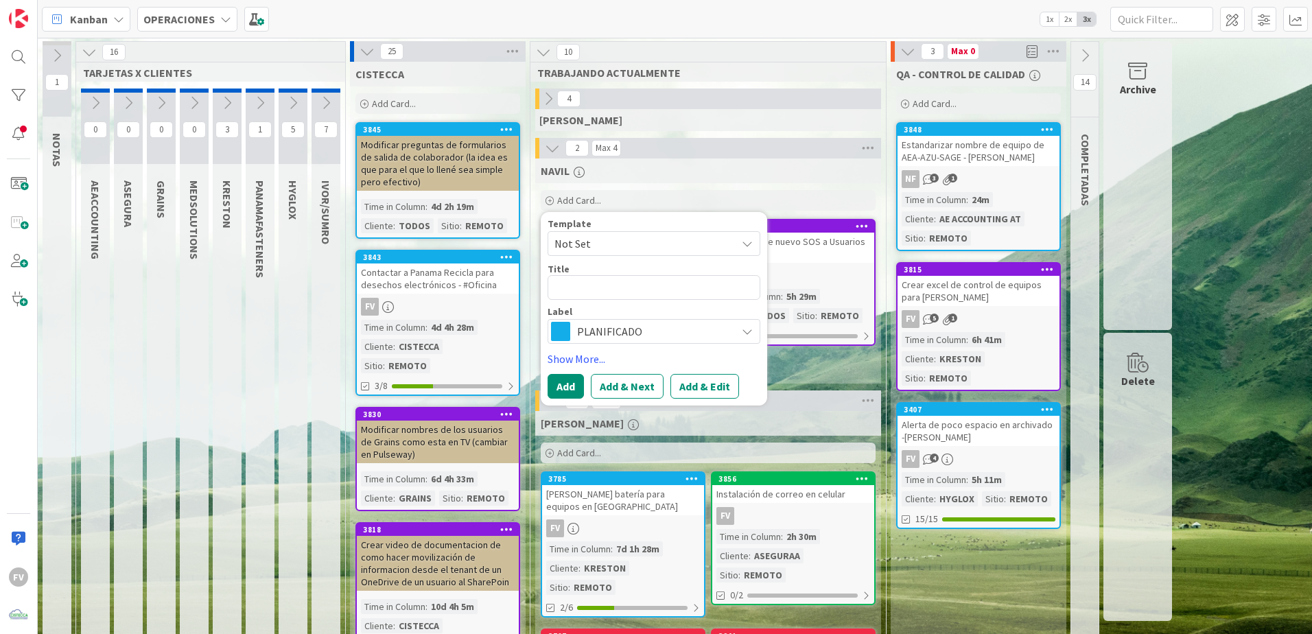
click at [614, 283] on textarea at bounding box center [654, 287] width 213 height 25
type textarea "x"
type textarea "A"
type textarea "x"
type textarea "Ac"
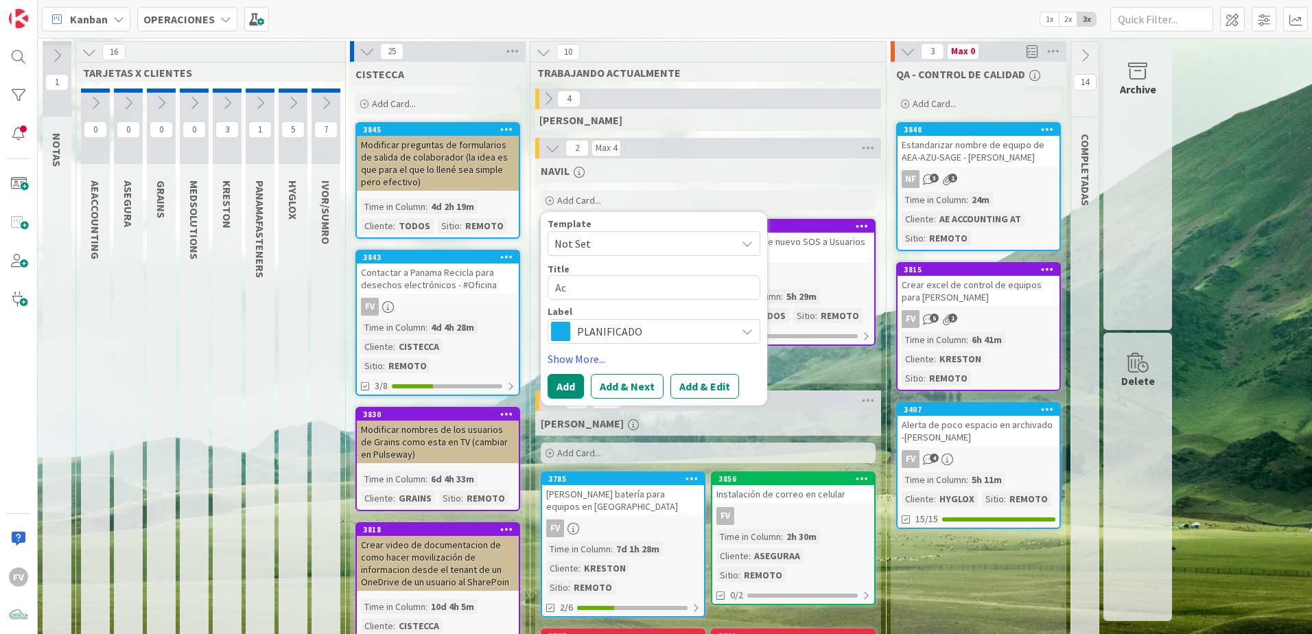
type textarea "x"
type textarea "Act"
type textarea "x"
type textarea "Acti"
type textarea "x"
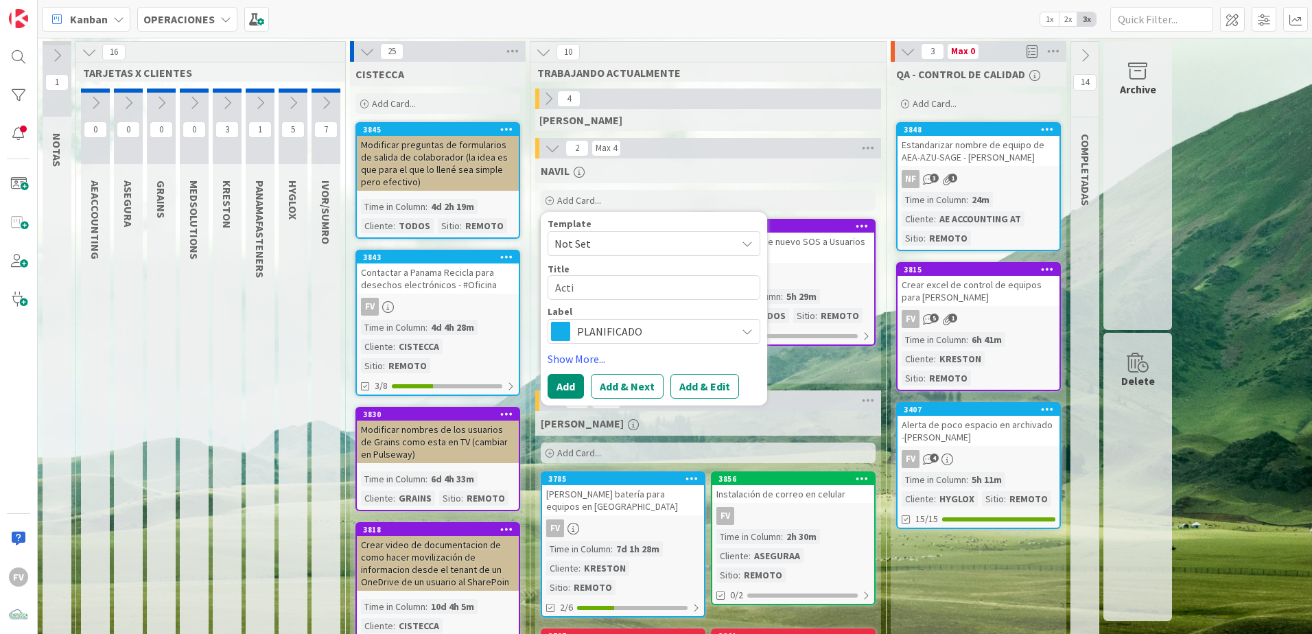
type textarea "Activ"
type textarea "x"
type textarea "Activa"
type textarea "x"
type textarea "Activac"
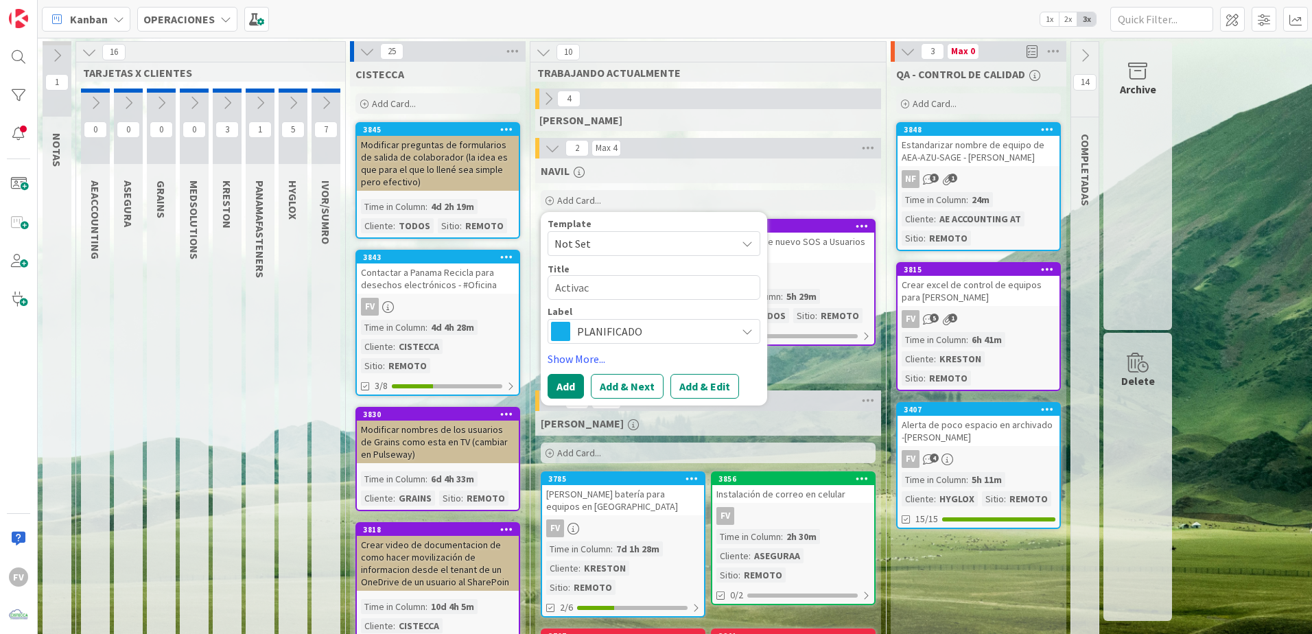
type textarea "x"
type textarea "Activaci"
type textarea "x"
type textarea "Activació"
type textarea "x"
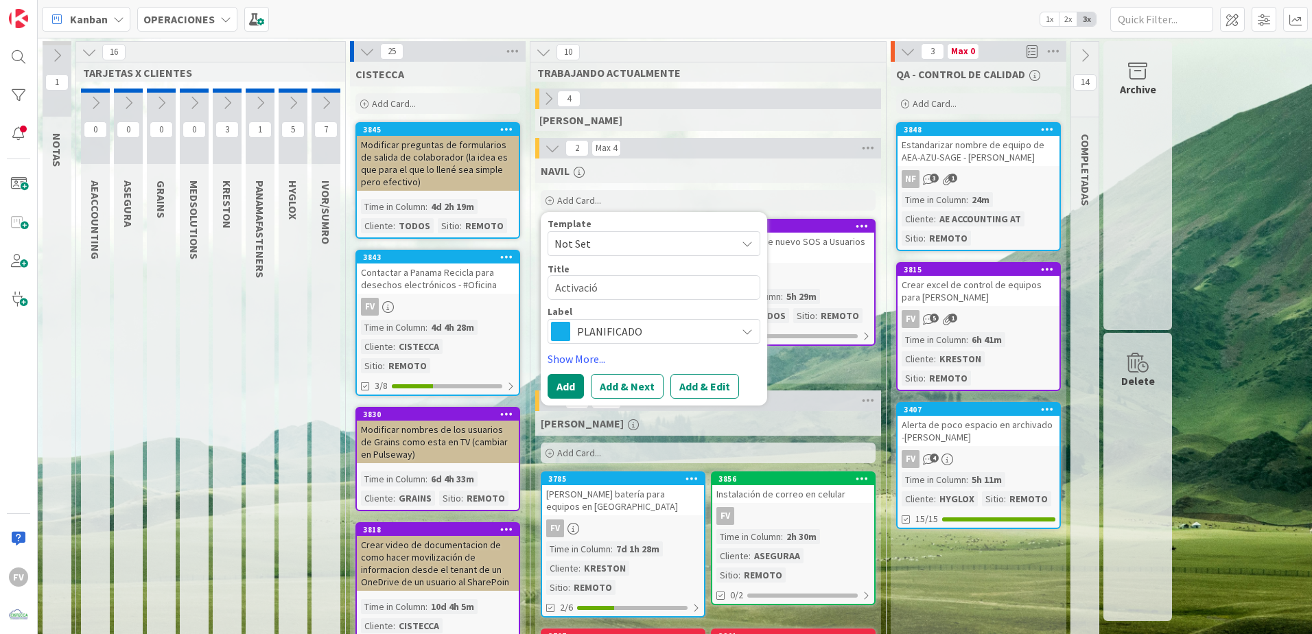
type textarea "Activación"
type textarea "x"
type textarea "Activación"
type textarea "x"
type textarea "Activación d"
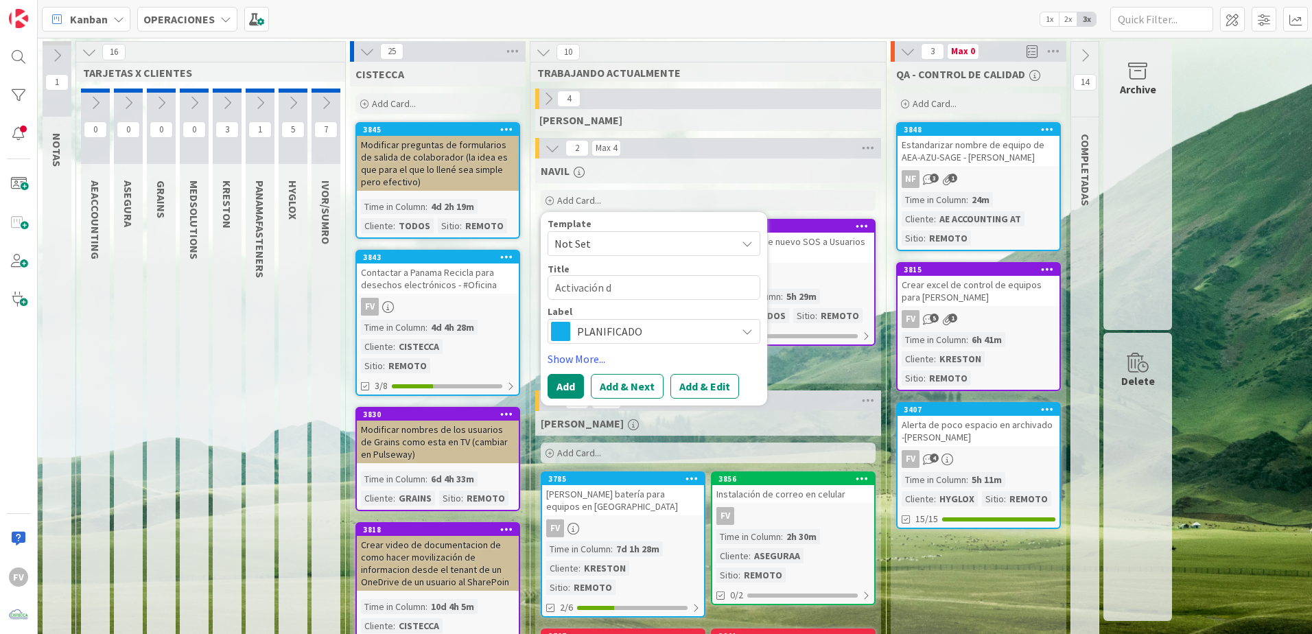
type textarea "x"
type textarea "Activación de"
type textarea "x"
type textarea "Activación de"
type textarea "x"
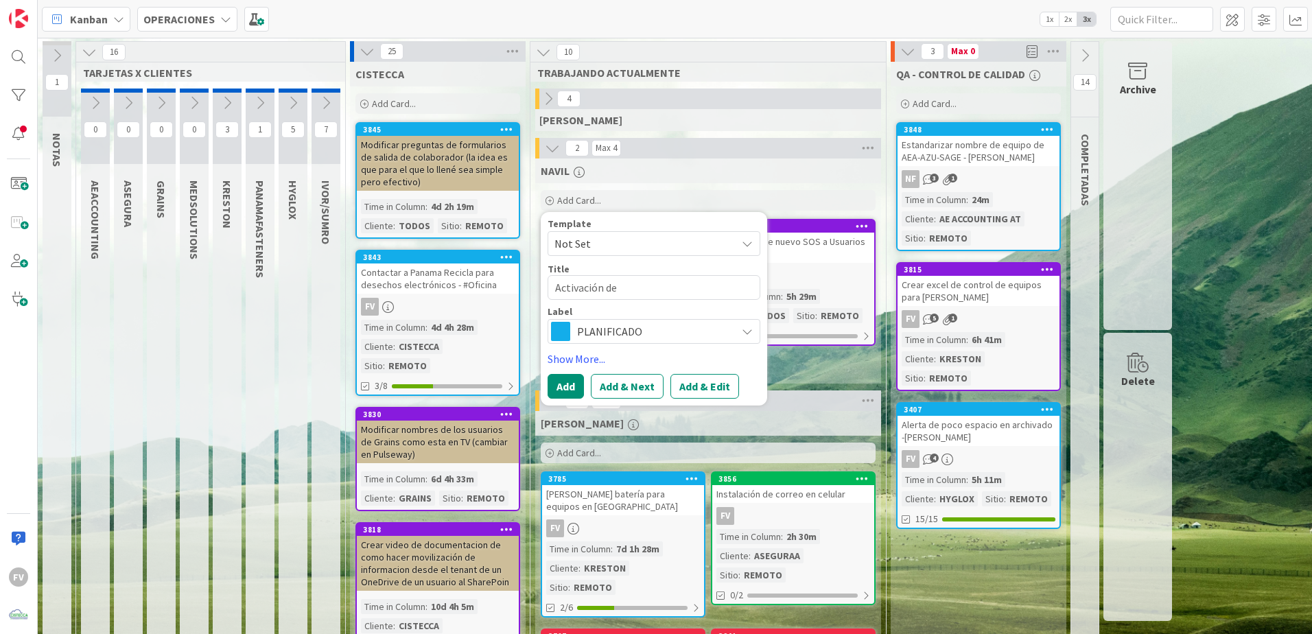
type textarea "Activación de B"
type textarea "x"
type textarea "Activación de Bu"
type textarea "x"
type textarea "Activación de Buz"
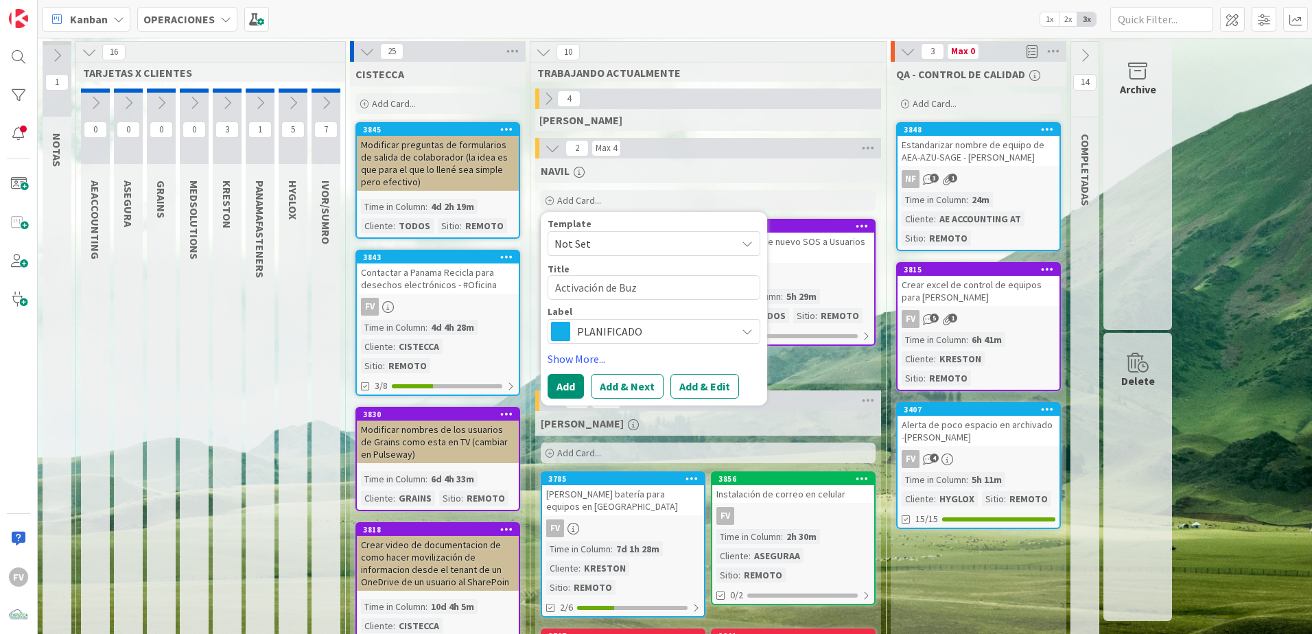
type textarea "x"
type textarea "Activación de Buzo"
type textarea "x"
type textarea "Activación de Buzon"
type textarea "x"
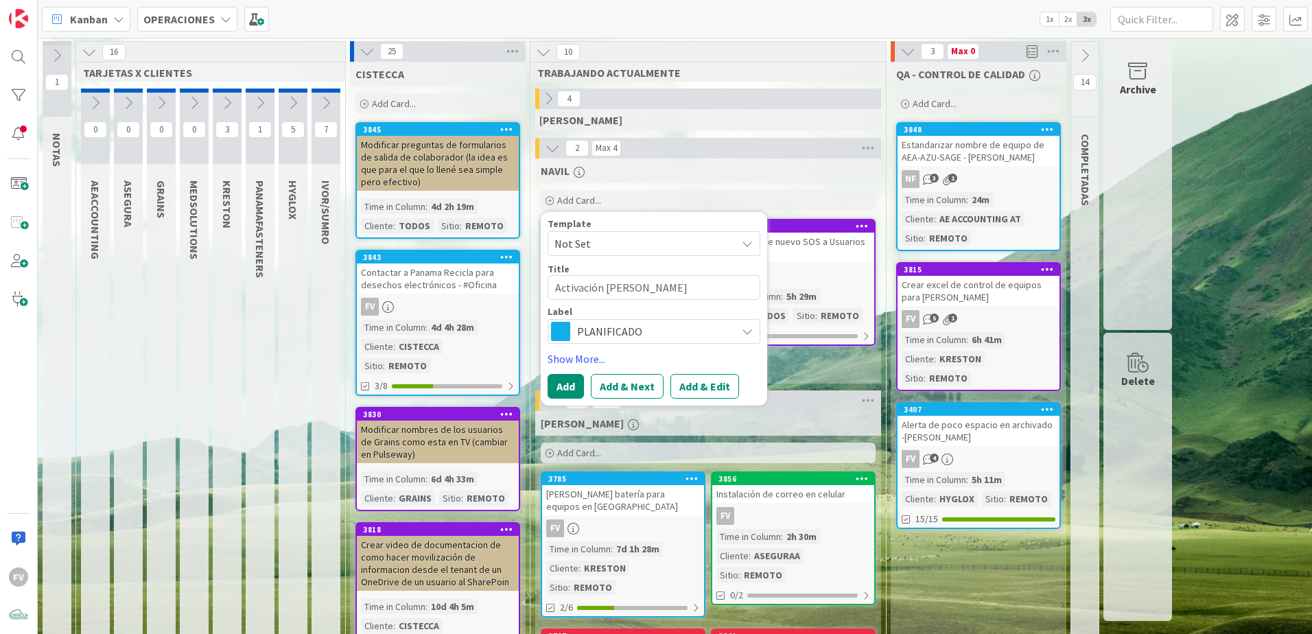
type textarea "Activación de Buzon"
type textarea "x"
type textarea "Activación de Buzon d"
click at [632, 250] on span "Not Set" at bounding box center [641, 244] width 172 height 18
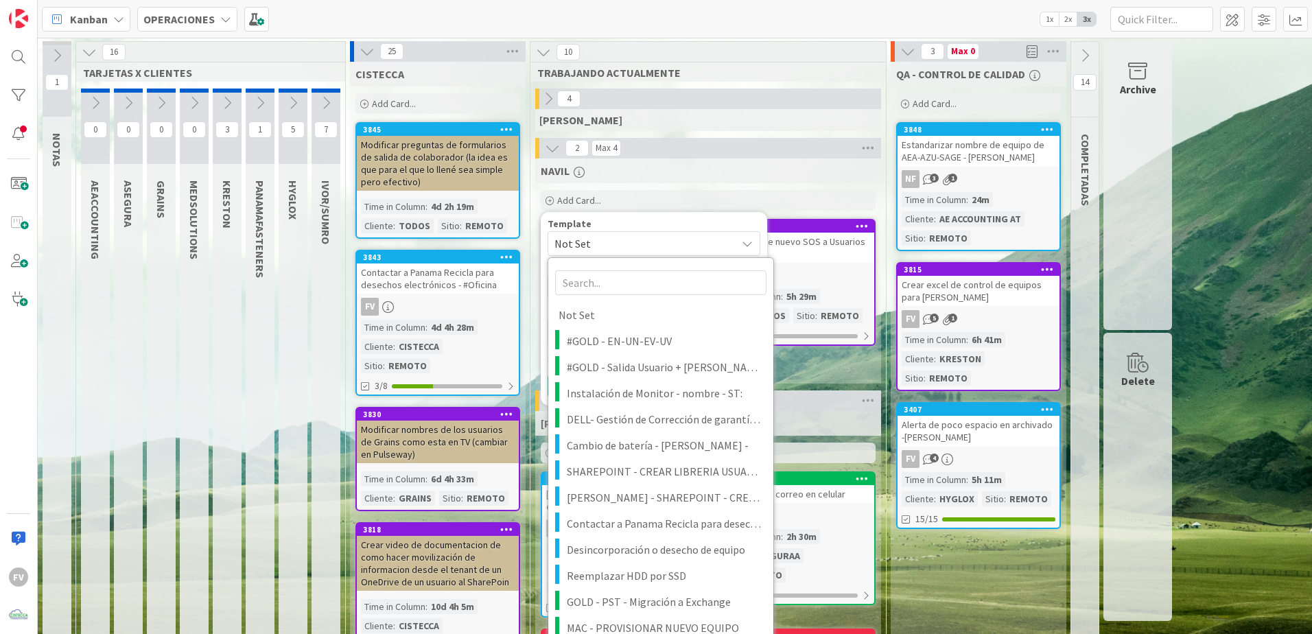
click at [668, 222] on div "Template" at bounding box center [654, 224] width 213 height 10
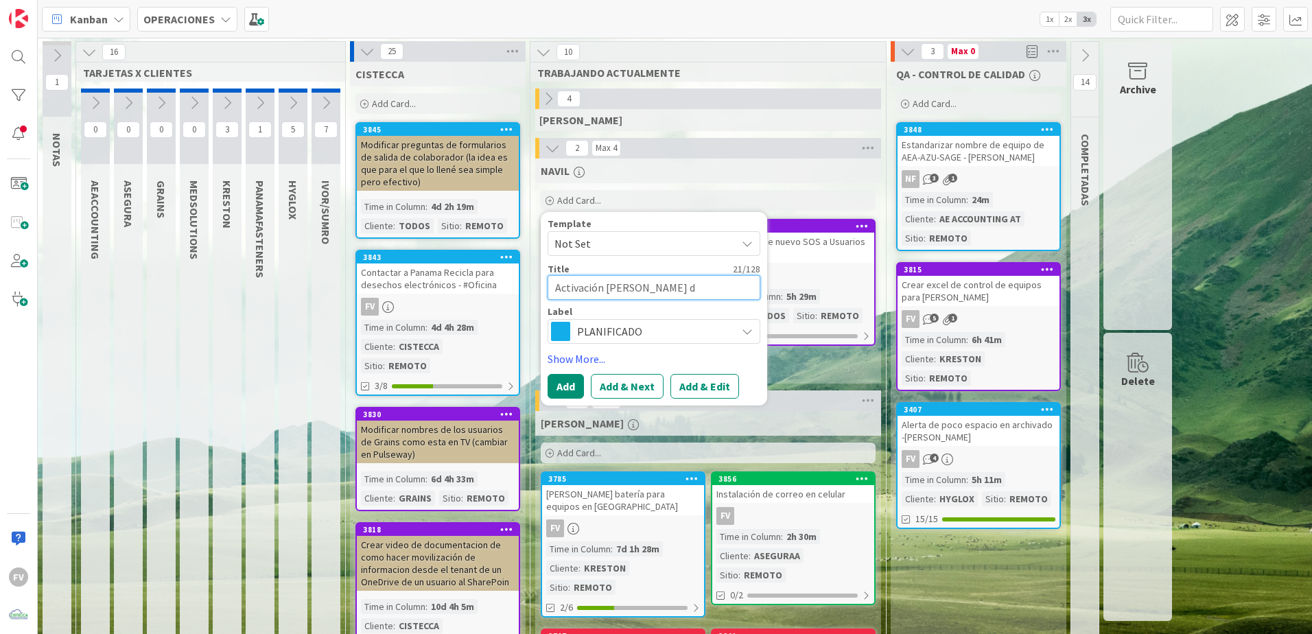
click at [683, 283] on textarea "Activación de Buzon d" at bounding box center [654, 287] width 213 height 25
type textarea "x"
type textarea "Activación de Buzon"
type textarea "x"
type textarea "Activación de Buzon"
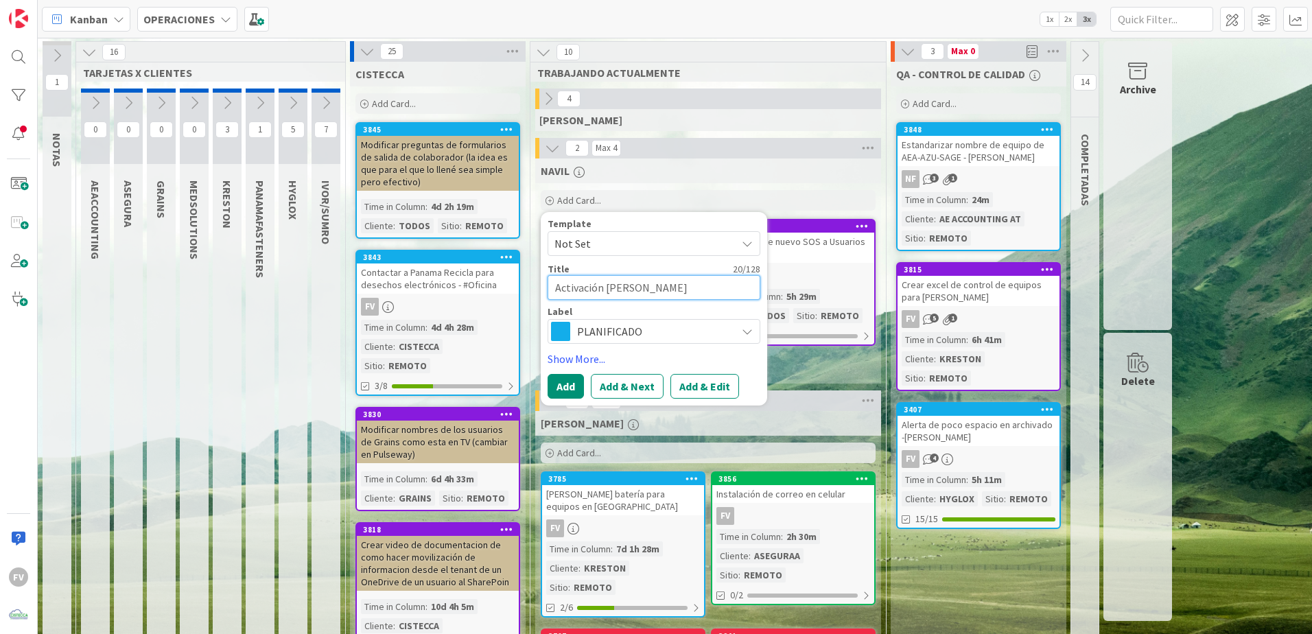
type textarea "x"
type textarea "Activación de Buzo"
type textarea "x"
type textarea "Activación de Buz"
type textarea "x"
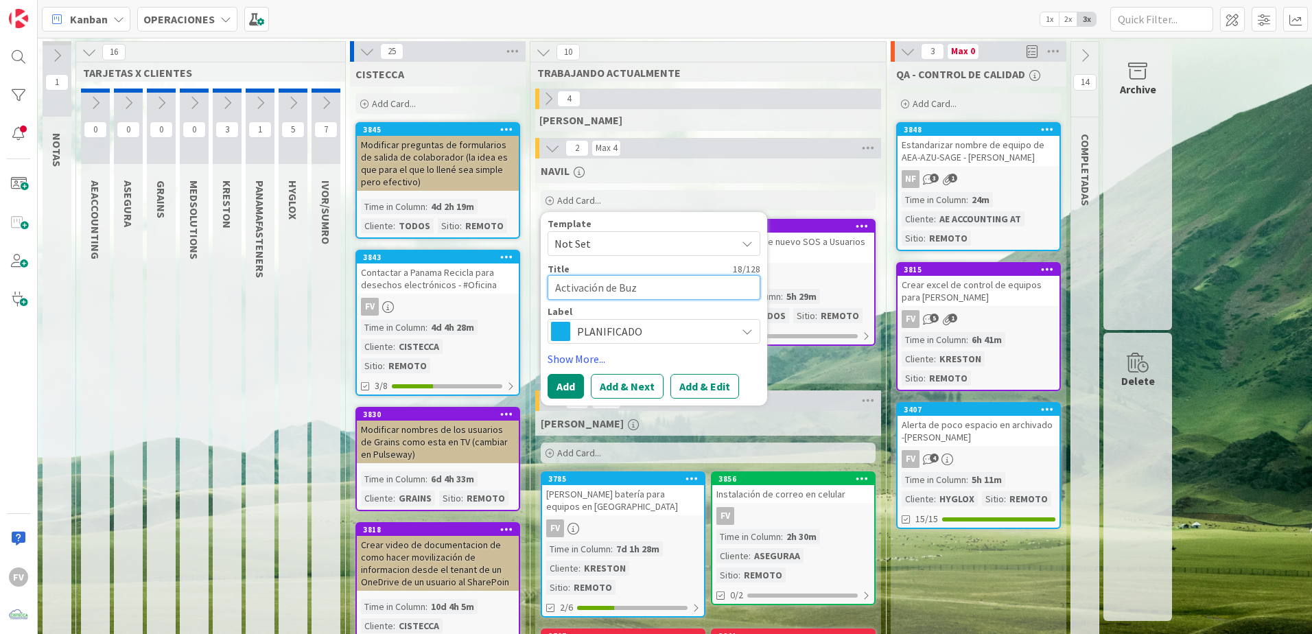
type textarea "Activación de Bu"
type textarea "x"
type textarea "Activación de B"
type textarea "x"
type textarea "Activación de"
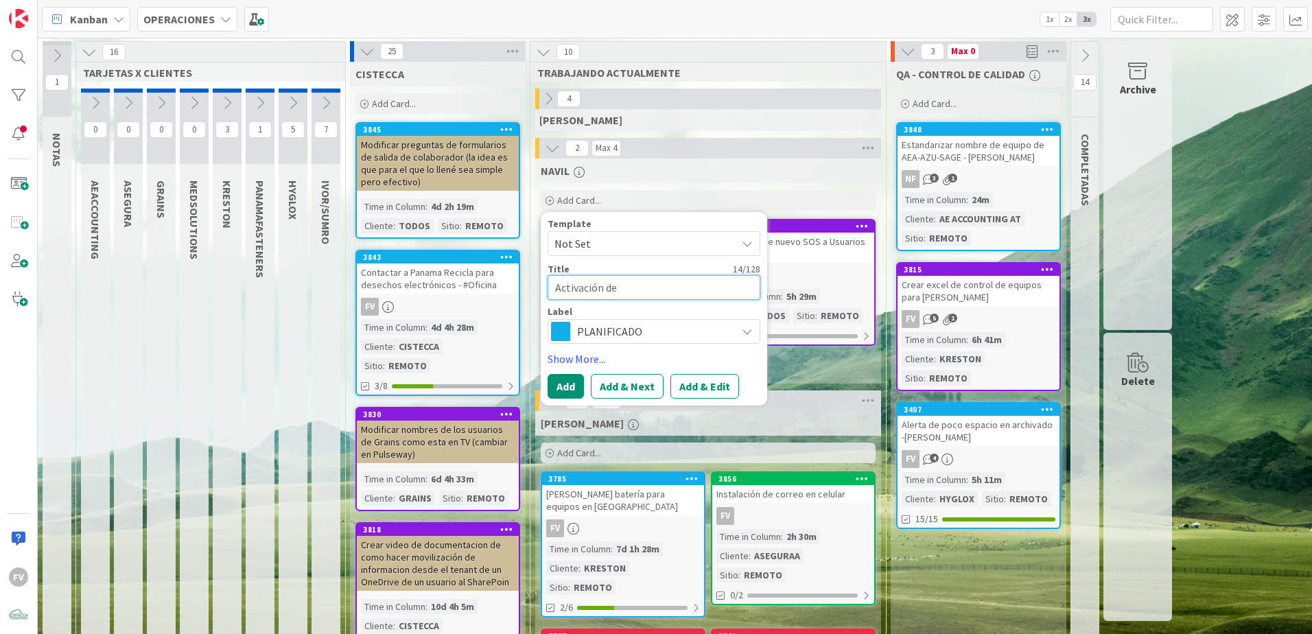
type textarea "x"
type textarea "Activación de A"
type textarea "x"
type textarea "Activación de Ar"
type textarea "x"
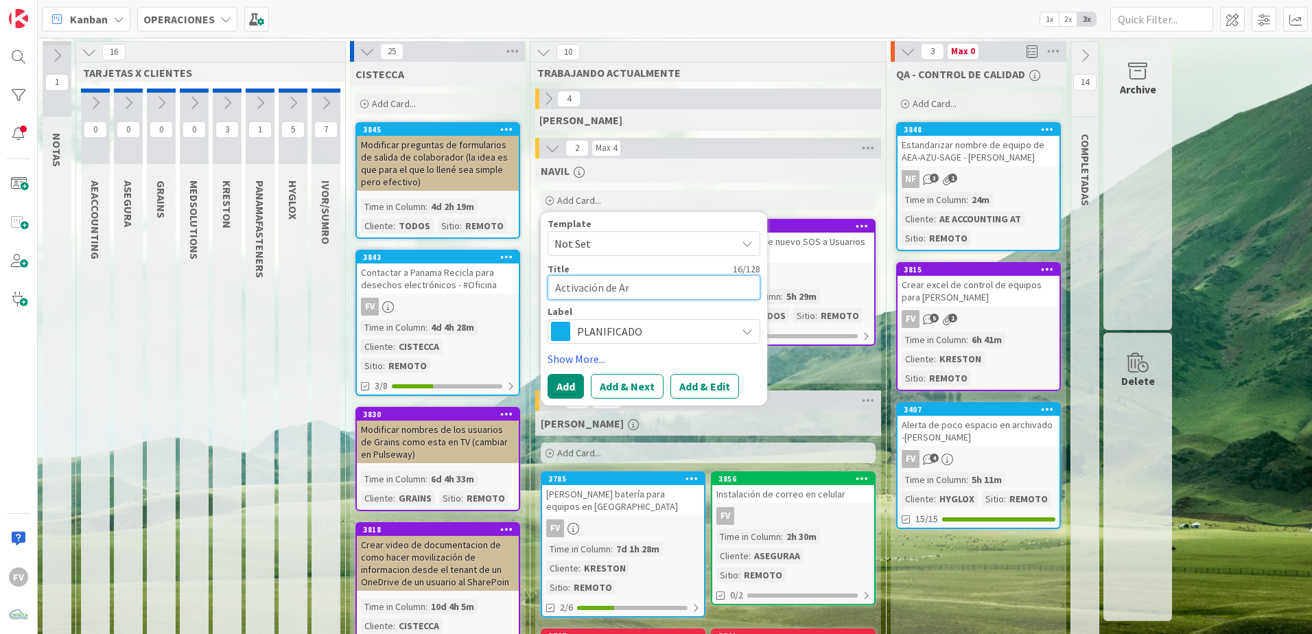
type textarea "Activación de Arc"
type textarea "x"
type textarea "Activación de Arch"
type textarea "x"
type textarea "Activación de Archi"
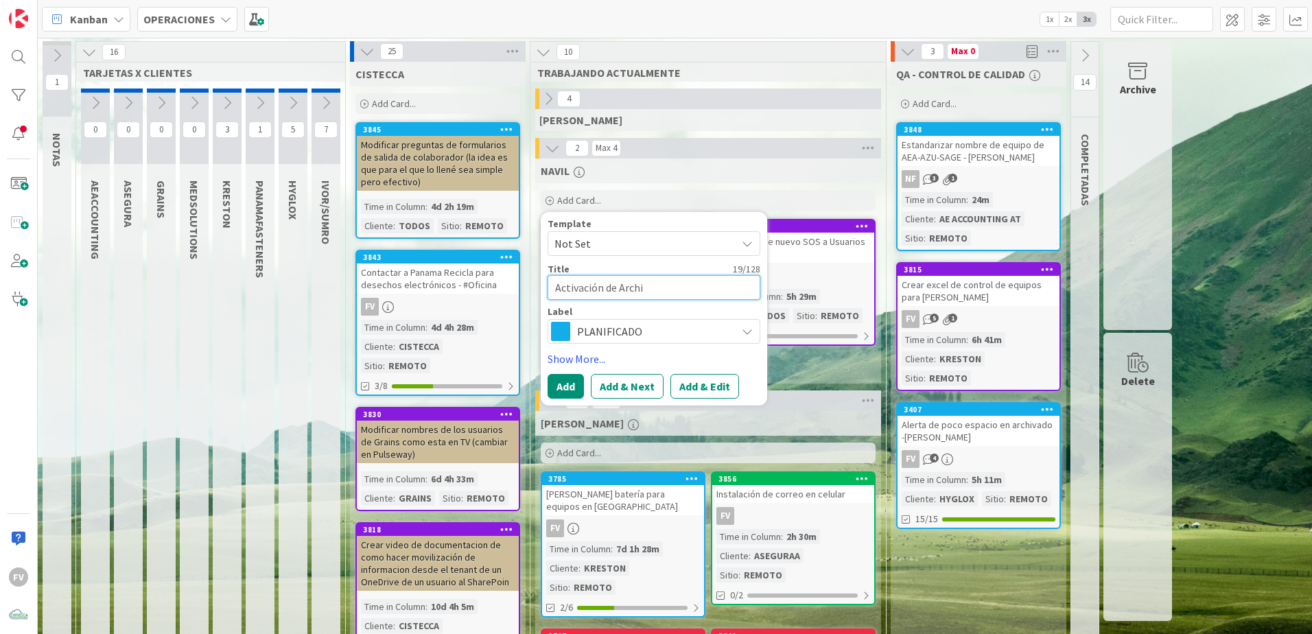
type textarea "x"
type textarea "Activación de Archiv"
type textarea "x"
type textarea "Activación de Archiva"
type textarea "x"
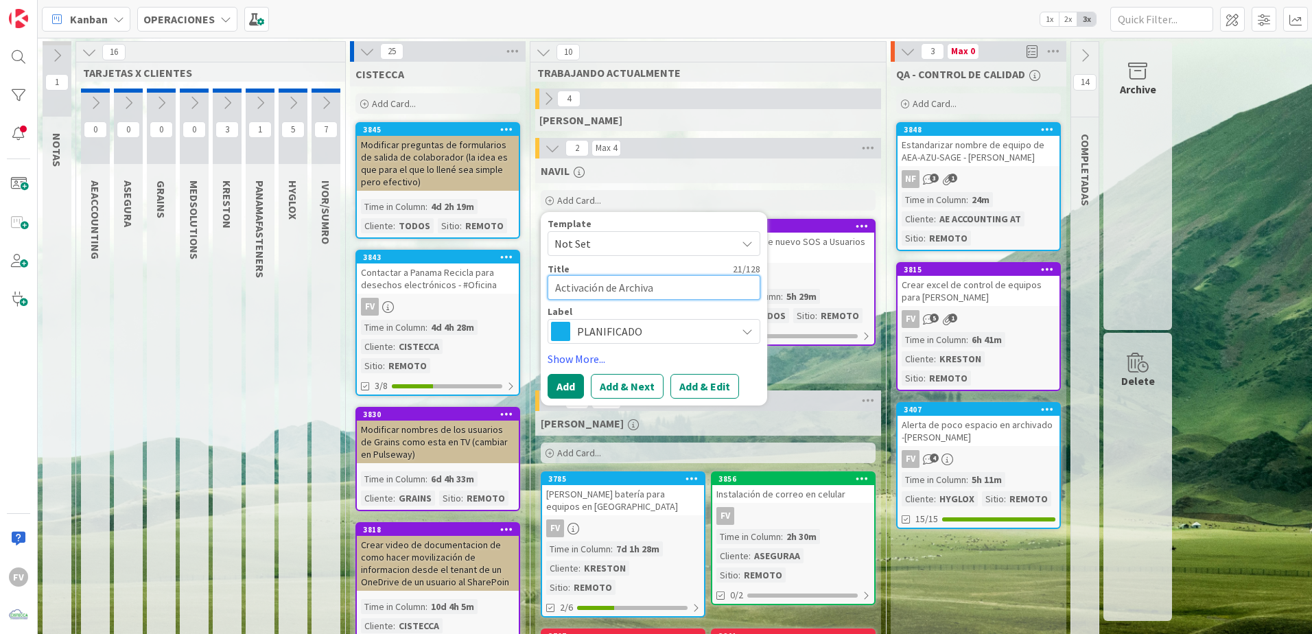
type textarea "Activación de Archivad"
type textarea "x"
type textarea "Activación de Archivado"
type textarea "x"
type textarea "Activación de Archivado"
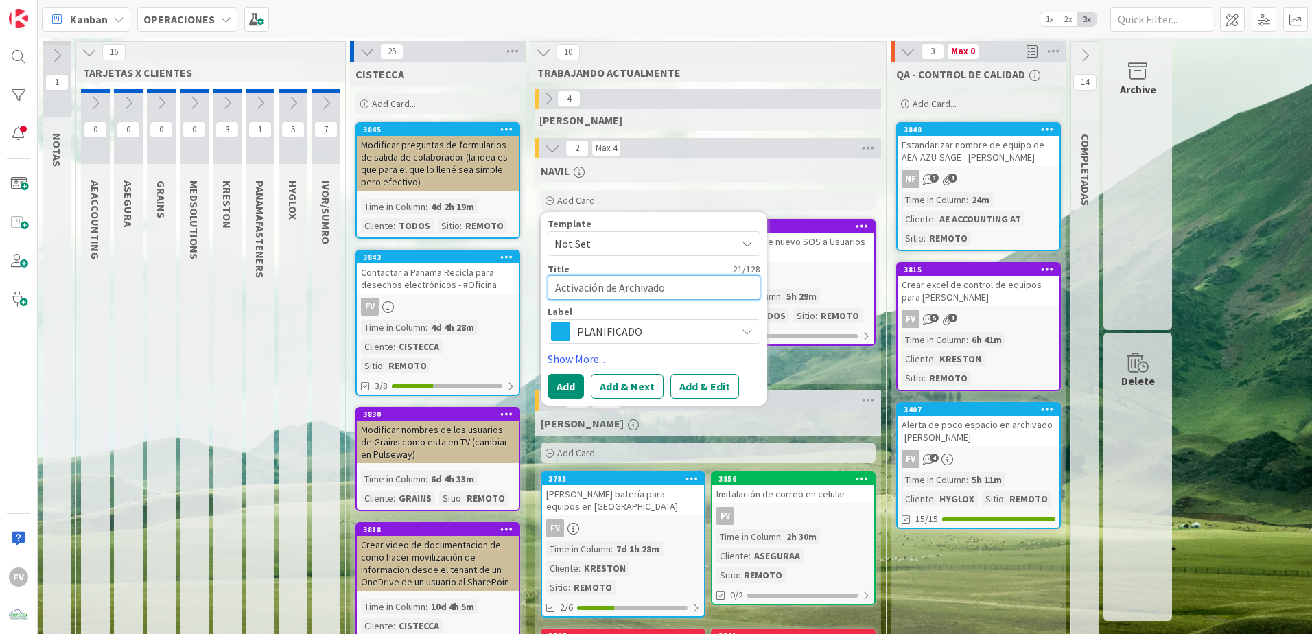
type textarea "x"
type textarea "Activación de Archivado e"
type textarea "x"
type textarea "Activación de Archivado en"
type textarea "x"
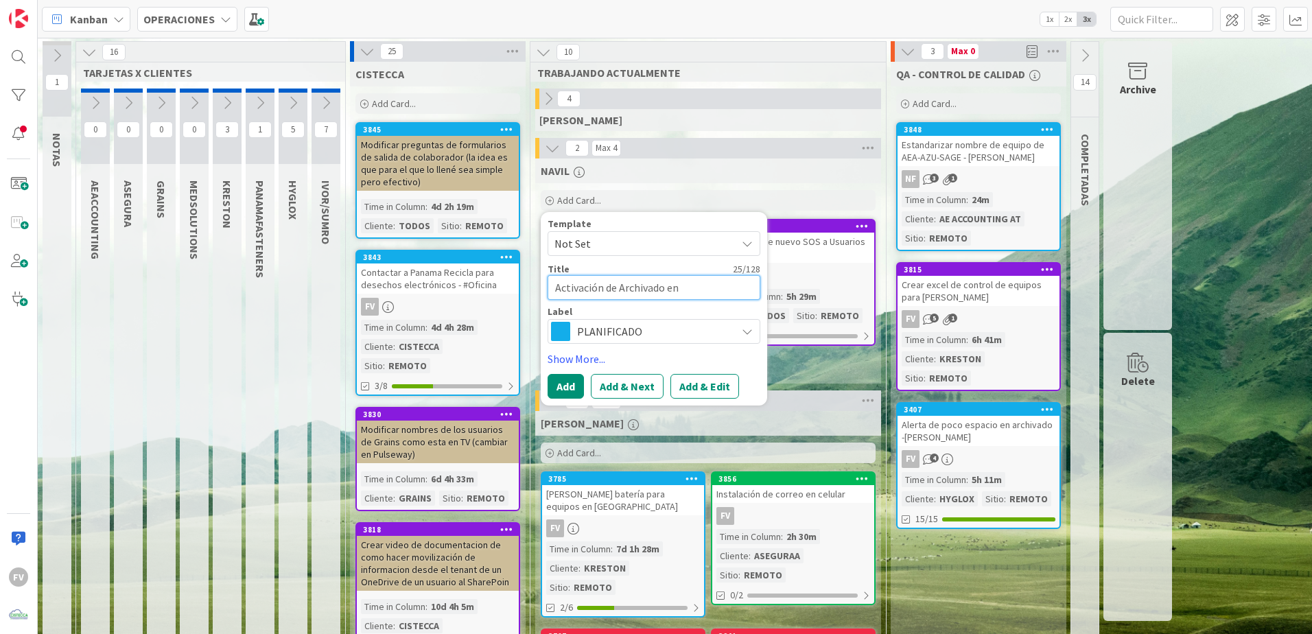
type textarea "Activación de Archivado en"
type textarea "x"
type textarea "Activación de Archivado en L"
type textarea "x"
type textarea "Activación de Archivado en Li"
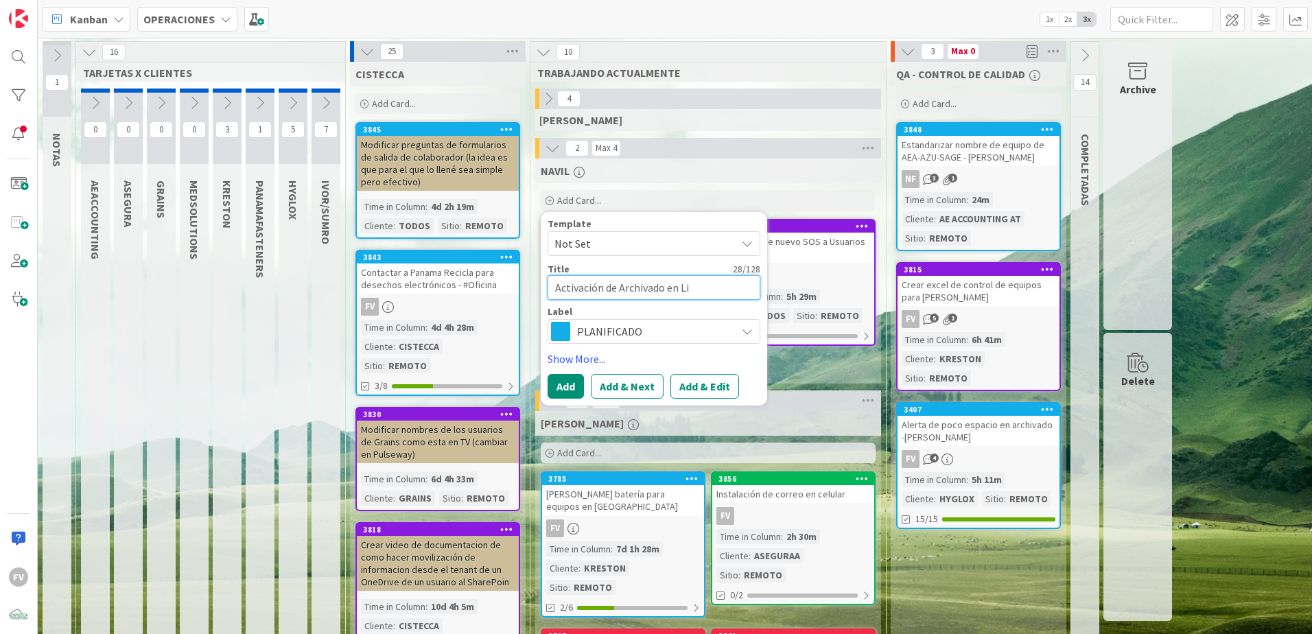
type textarea "x"
type textarea "Activación de Archivado en Line"
type textarea "x"
type textarea "Activación de Archivado en Linea"
type textarea "x"
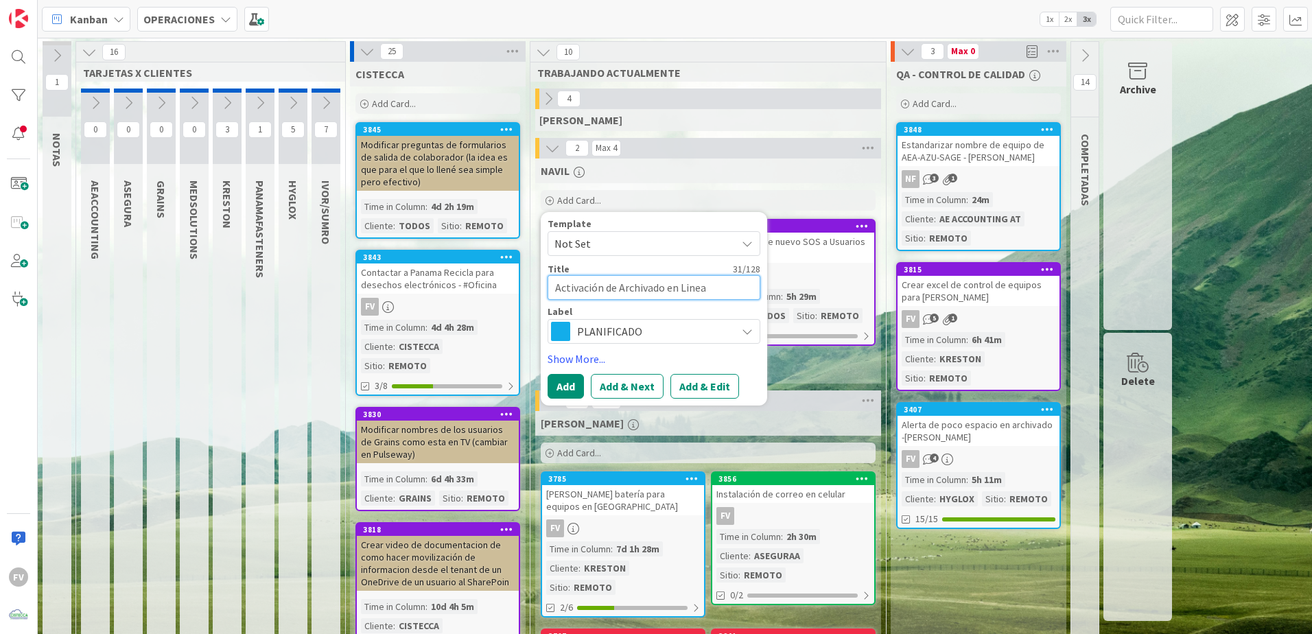
type textarea "Activación de Archivado en Linea"
type textarea "x"
type textarea "Activación de Archivado en Linea a"
type textarea "x"
type textarea "Activación de Archivado en Linea a"
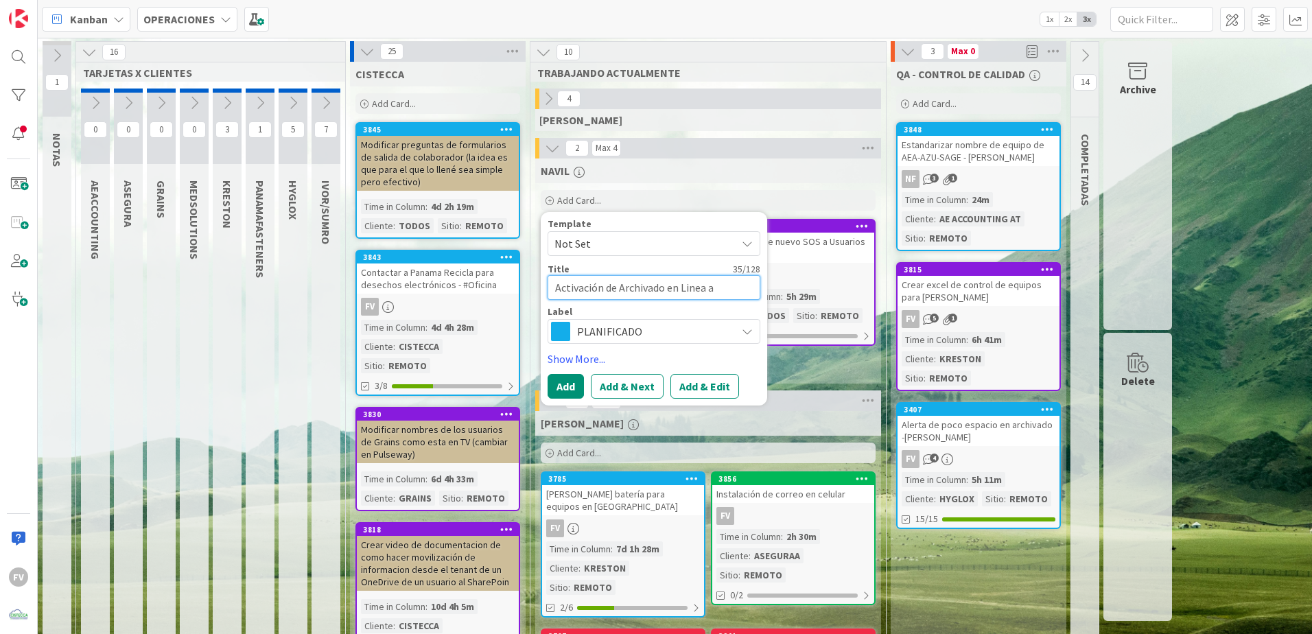
type textarea "x"
type textarea "Activación de Archivado en Linea a C"
type textarea "x"
type textarea "Activación de Archivado en Linea a Ca"
type textarea "x"
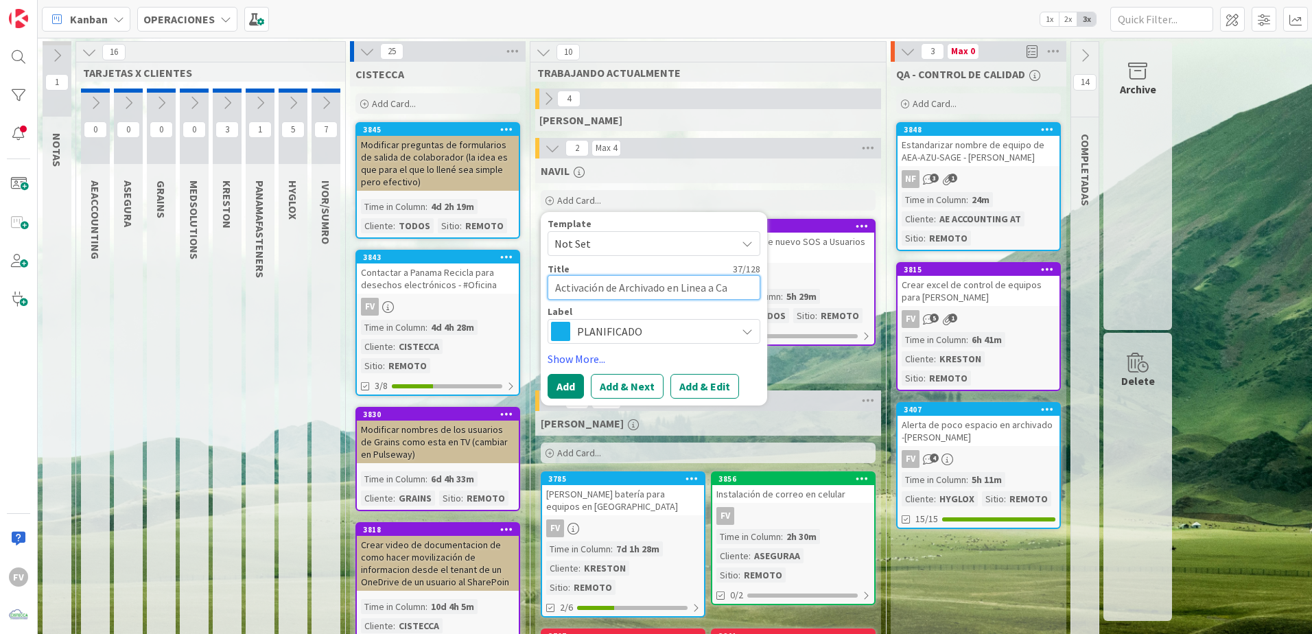
type textarea "Activación de Archivado en Linea a Car"
type textarea "x"
type textarea "Activación de Archivado en Linea a Carl"
type textarea "x"
type textarea "Activación de Archivado en Linea a Carlos"
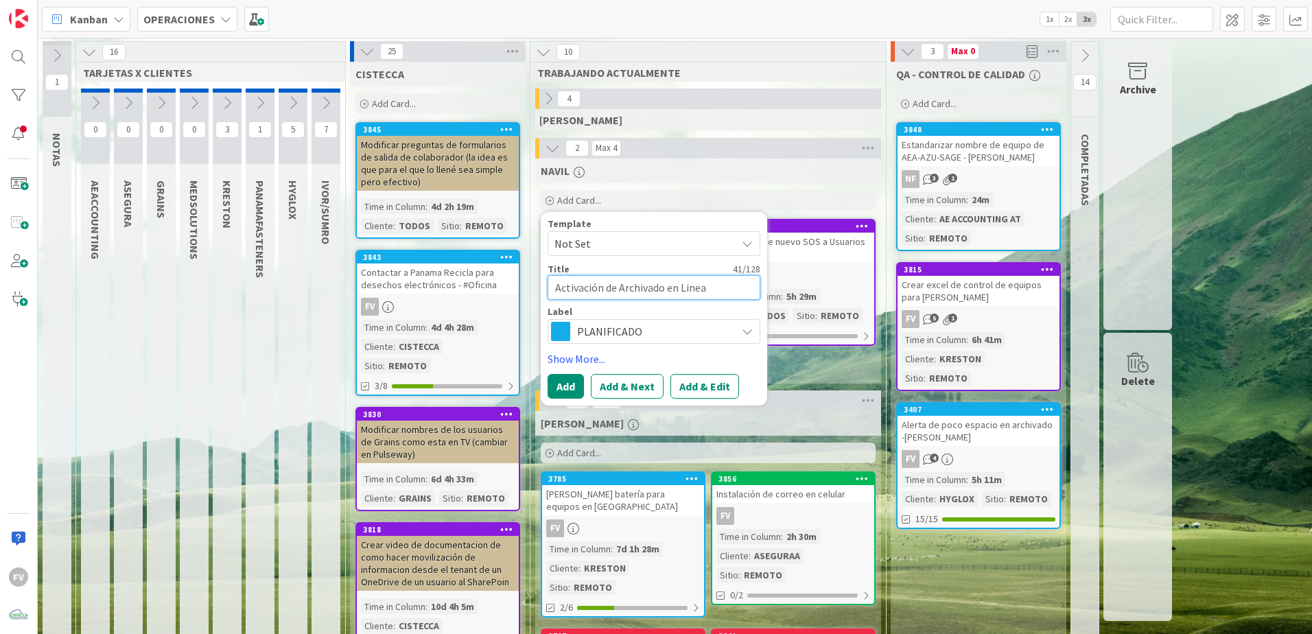
type textarea "x"
type textarea "Activación de Archivado en Linea a Carlos"
type textarea "x"
type textarea "Activación de Archivado en Linea a Carlos M"
type textarea "x"
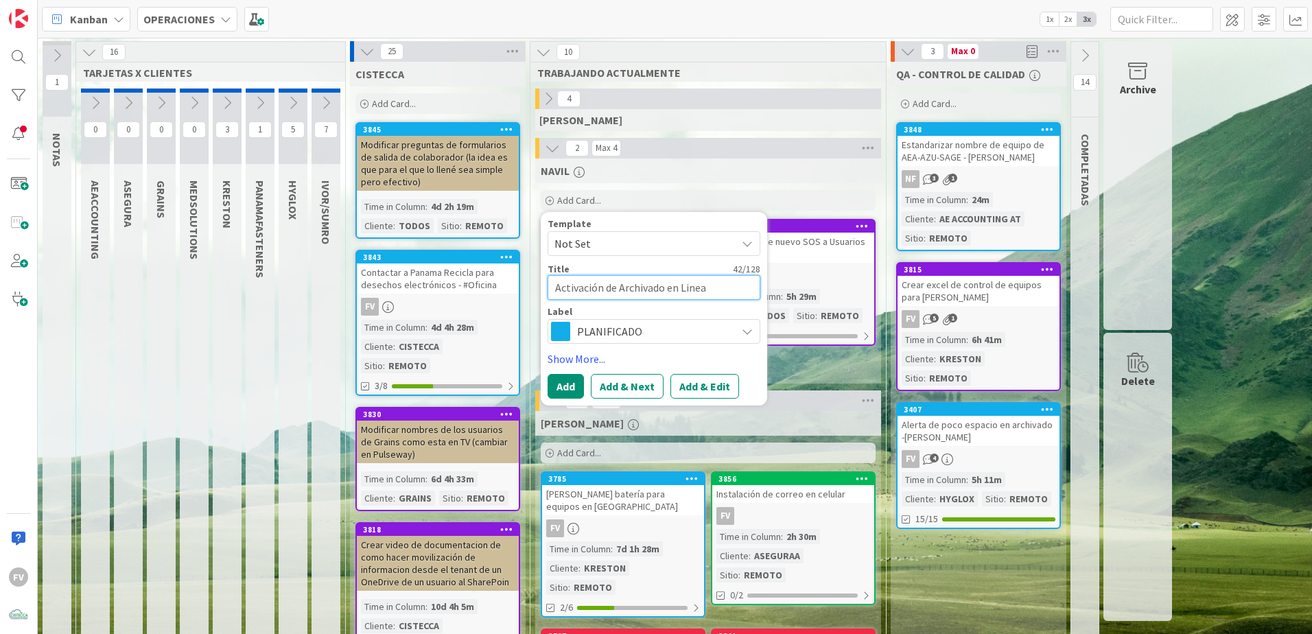
type textarea "Activación de Archivado en Linea a Carlos Me"
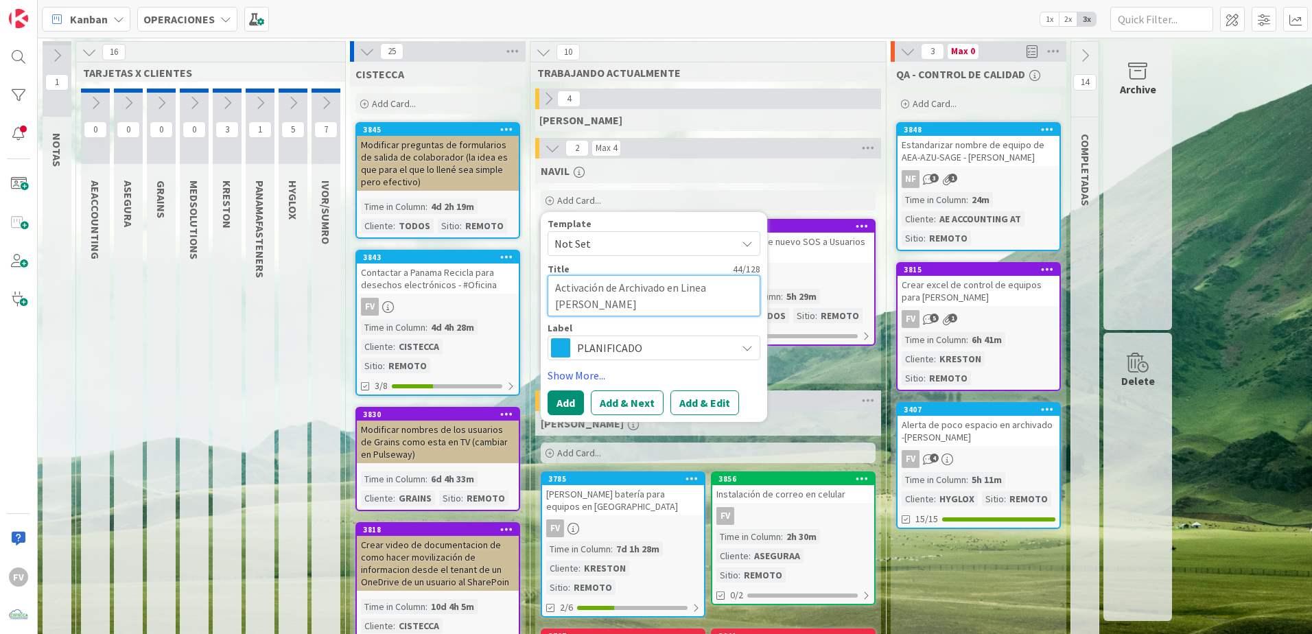
type textarea "x"
type textarea "Activación de Archivado en Linea a Carlos Medi"
type textarea "x"
type textarea "Activación de Archivado en Linea a Carlos Medin"
type textarea "x"
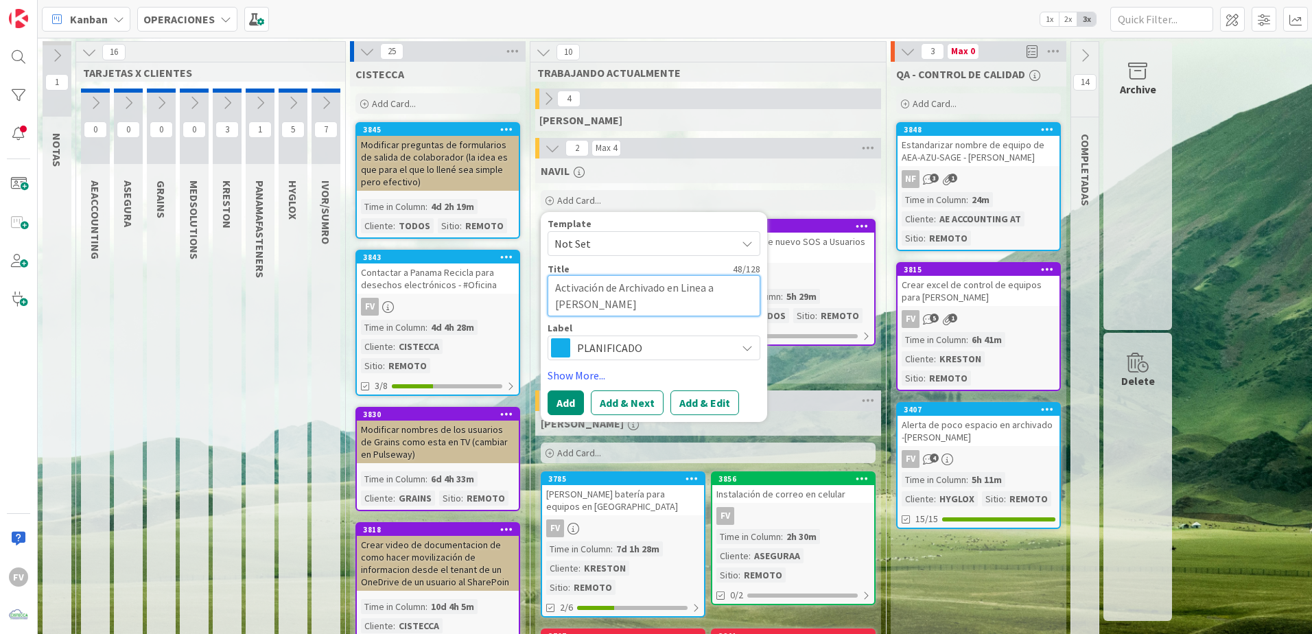
type textarea "Activación de Archivado en Linea a Carlos Medina"
click at [553, 416] on div "Template Not Set Not Set #GOLD - EN-UN-EV-UV #GOLD - Salida Usuario + Salida Eq…" at bounding box center [654, 317] width 226 height 210
click at [572, 397] on button "Add" at bounding box center [566, 402] width 36 height 25
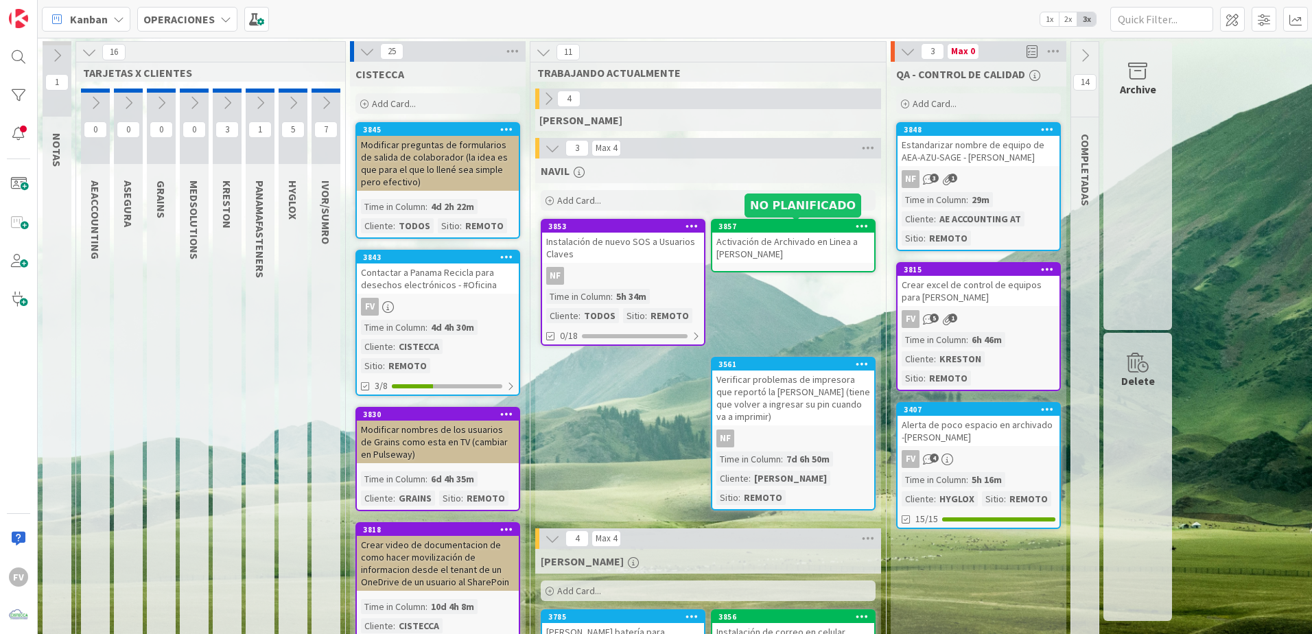
click at [778, 233] on div "3857" at bounding box center [793, 226] width 162 height 12
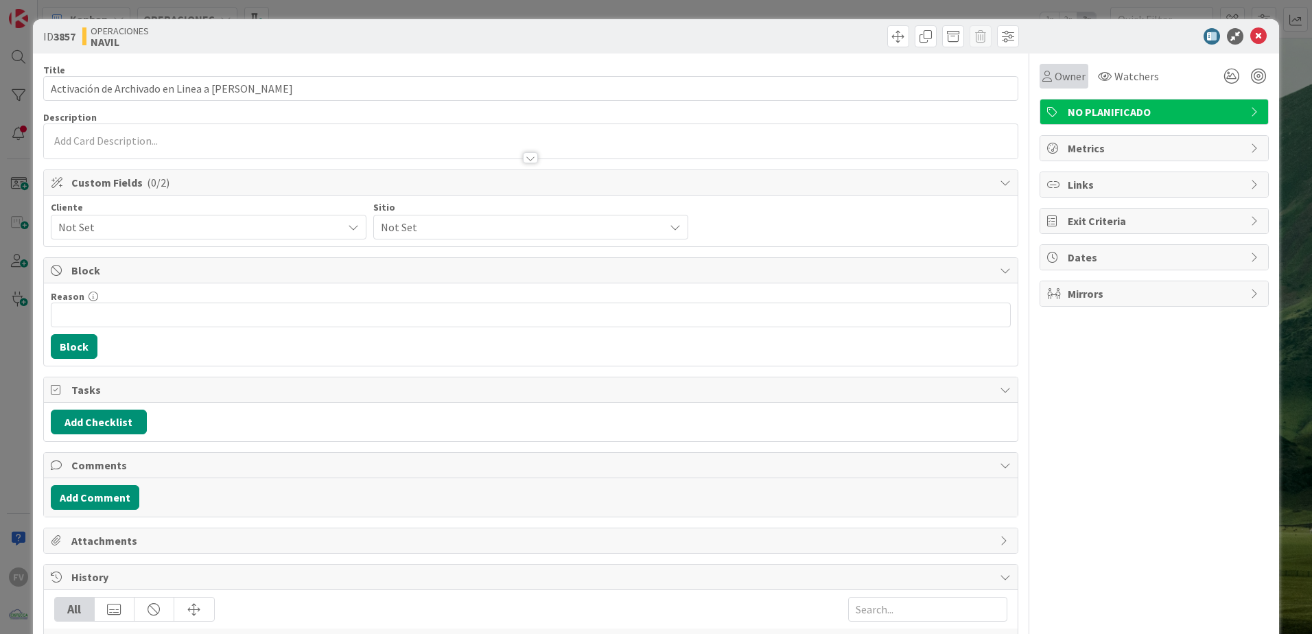
click at [931, 80] on span "Owner" at bounding box center [1070, 76] width 31 height 16
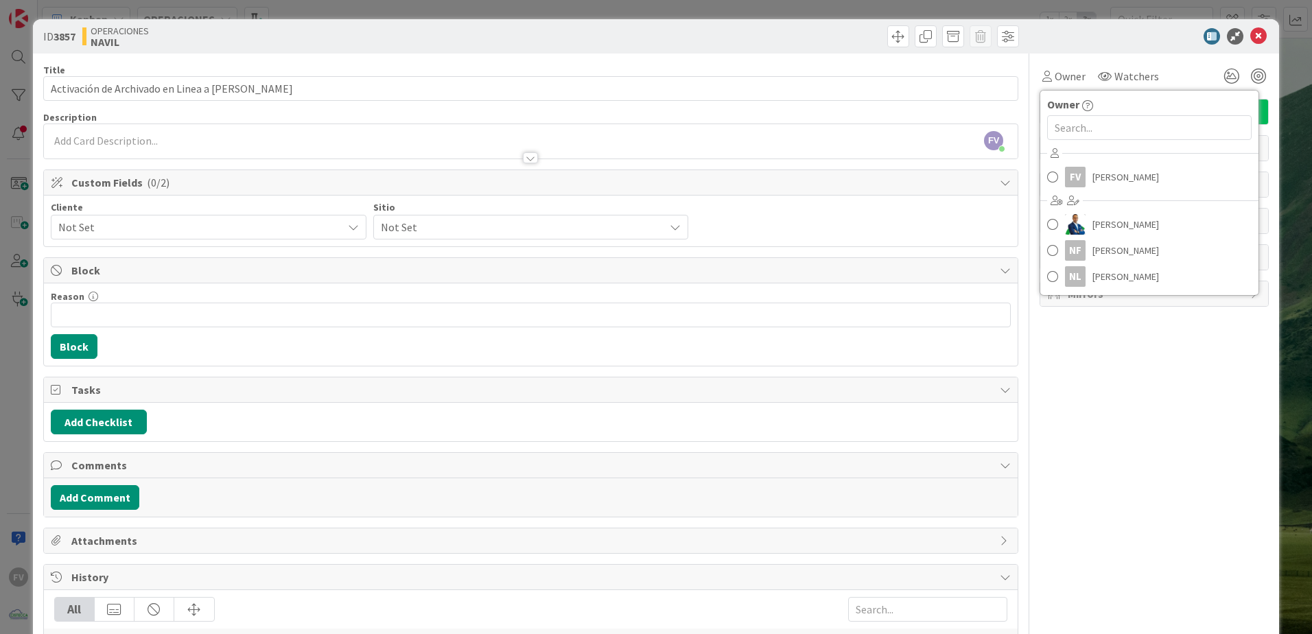
click at [931, 51] on div "ID 3857 OPERACIONES NAVIL" at bounding box center [656, 36] width 1246 height 34
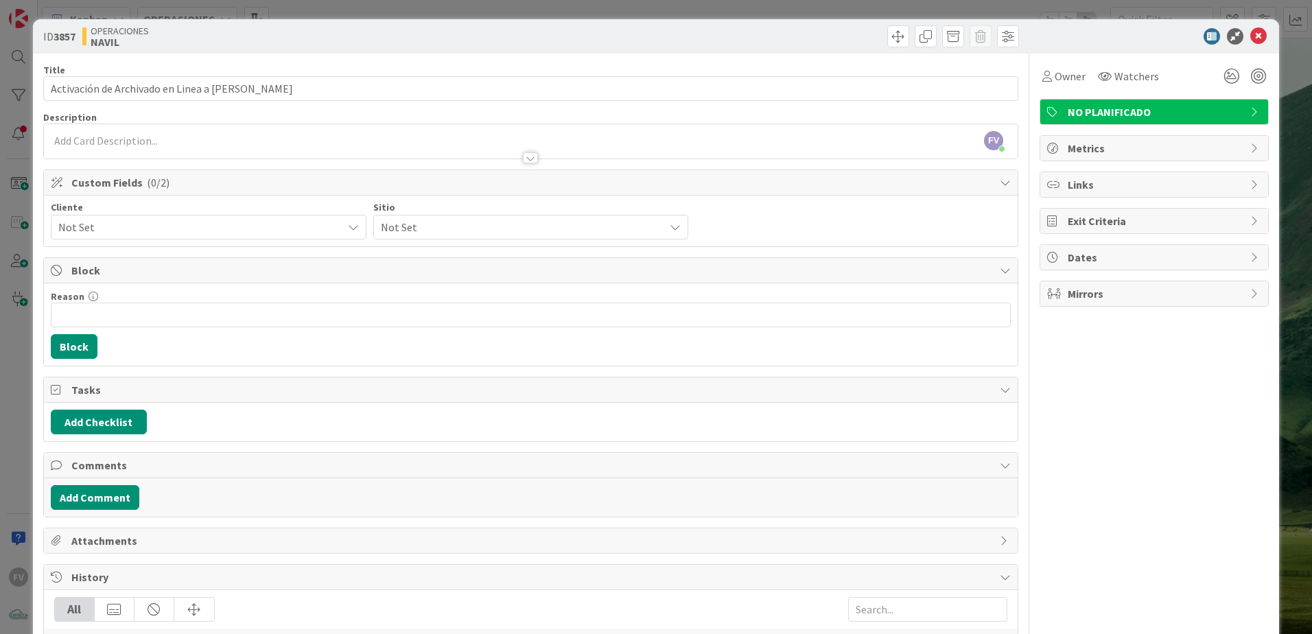
click at [931, 113] on span "NO PLANIFICADO" at bounding box center [1156, 112] width 176 height 16
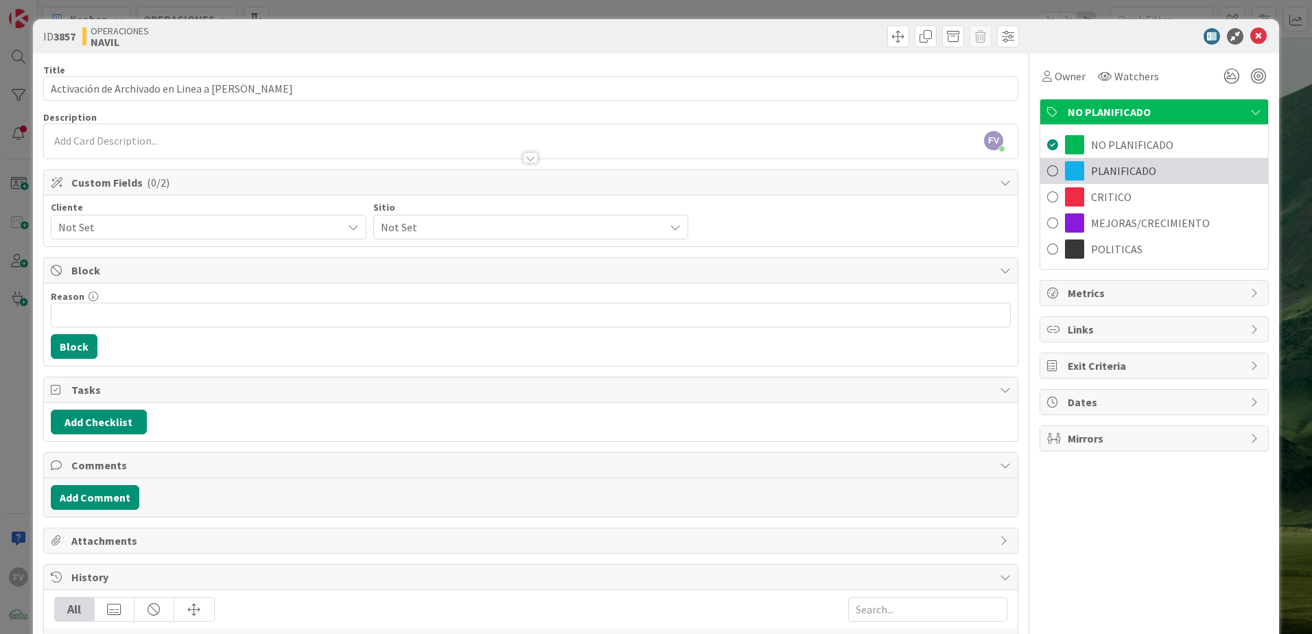
click at [931, 167] on span "PLANIFICADO" at bounding box center [1123, 171] width 65 height 16
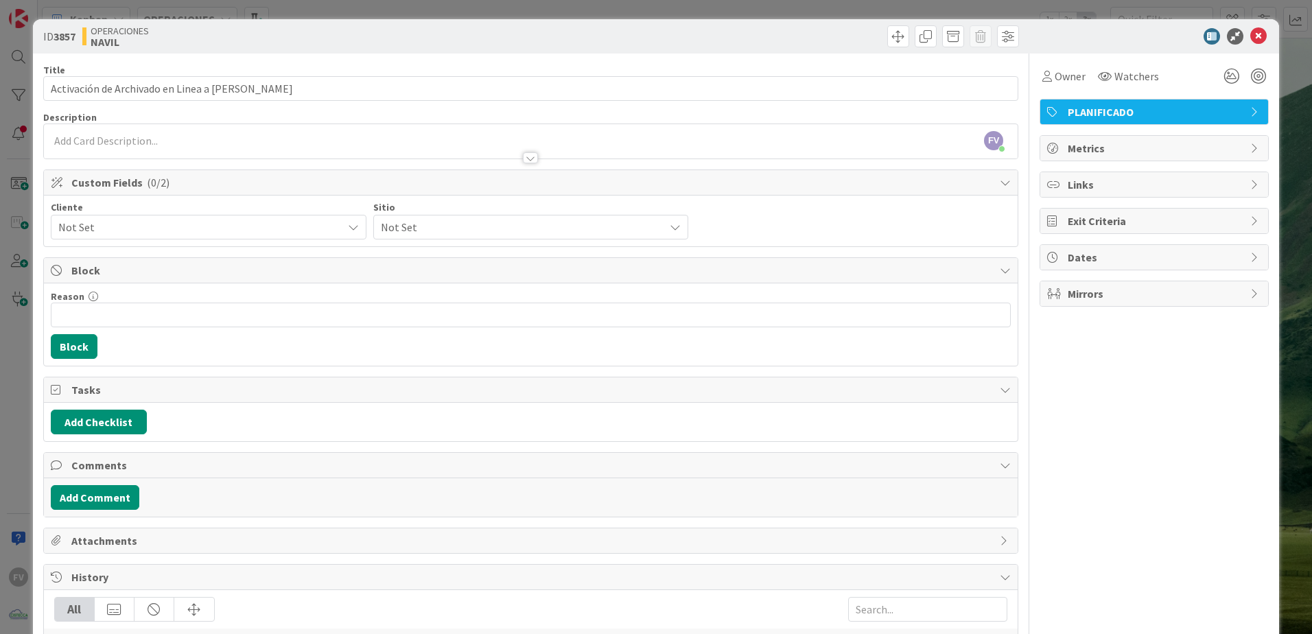
scroll to position [69, 0]
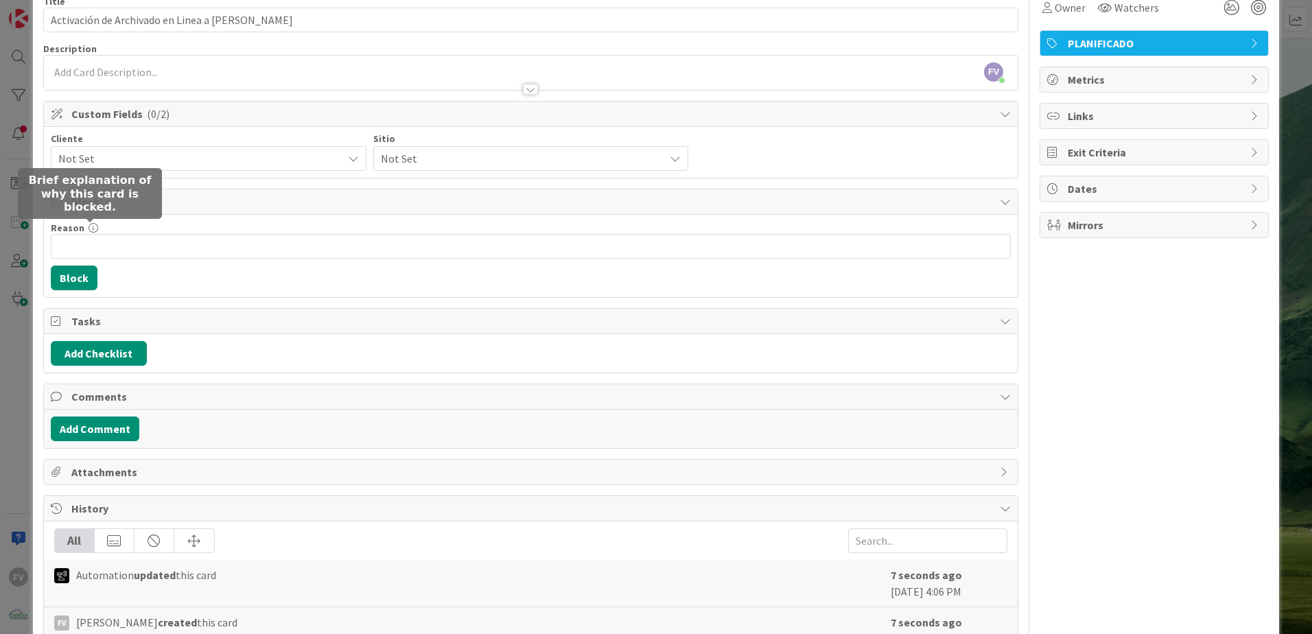
click at [95, 210] on div "Block" at bounding box center [531, 201] width 974 height 25
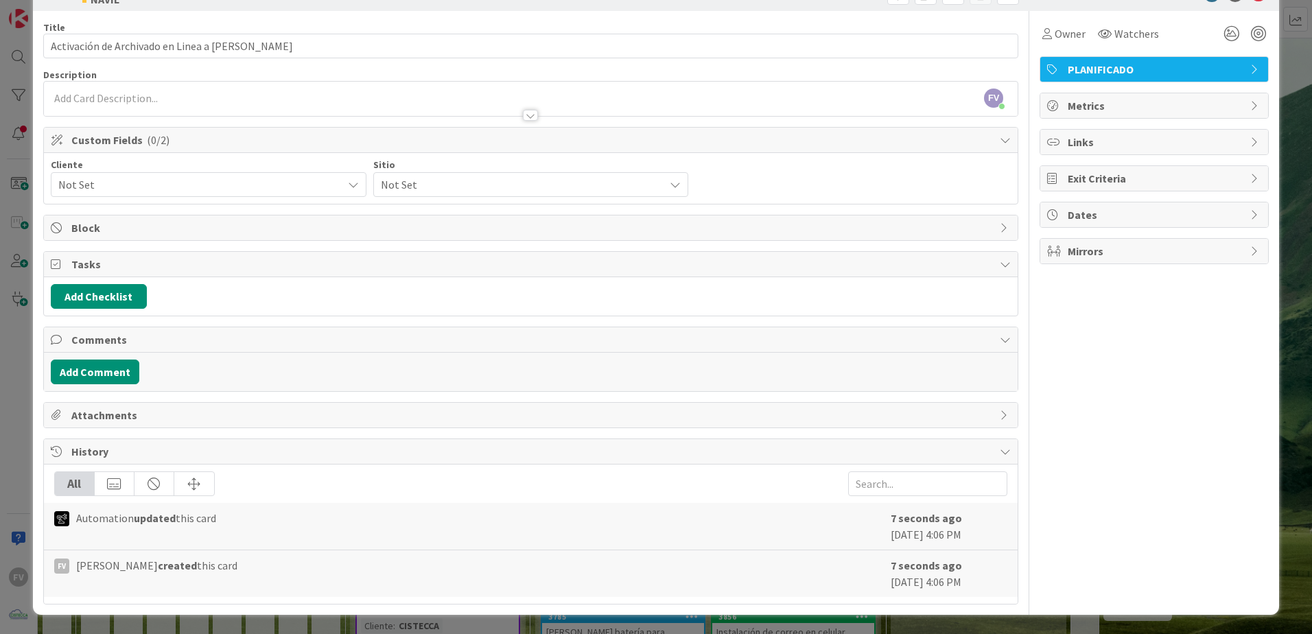
scroll to position [43, 0]
click at [142, 294] on button "Add Checklist" at bounding box center [99, 296] width 96 height 25
click at [334, 297] on div "Add Checklist Add Checklist Checklist Name (needed before adding tasks) 0 / 64 …" at bounding box center [531, 296] width 960 height 25
click at [11, 261] on div "ID 3857 OPERACIONES NAVIL Title 48 / 128 Activación de Archivado en Linea a Car…" at bounding box center [656, 317] width 1312 height 634
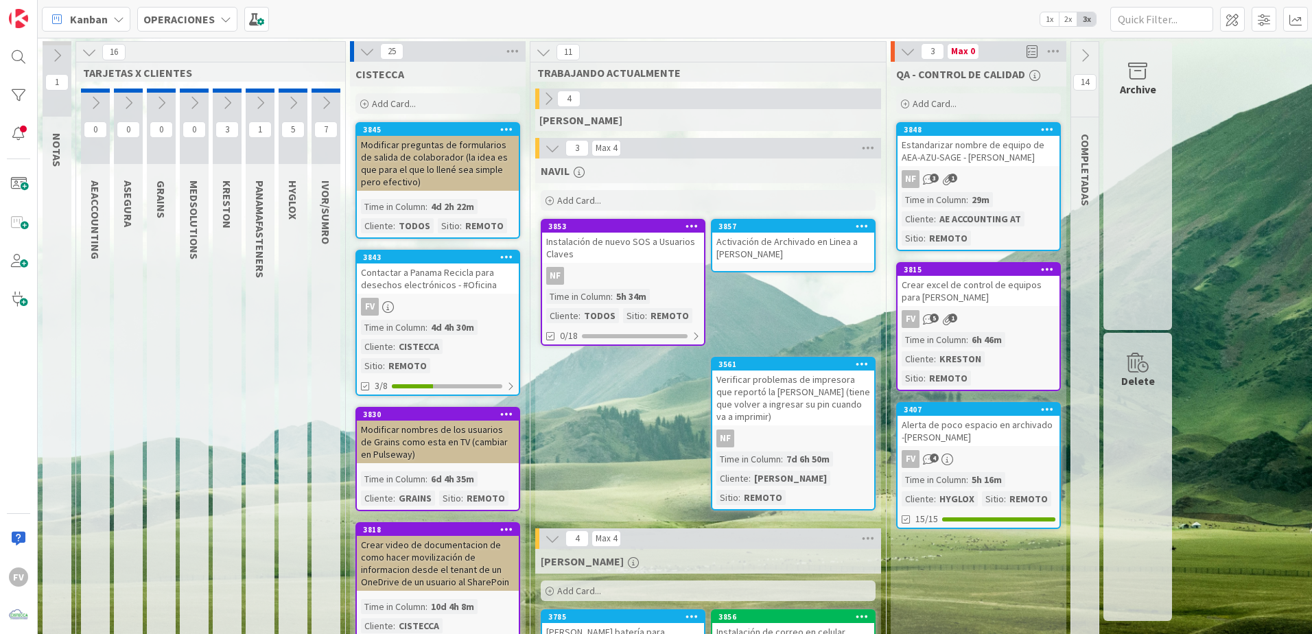
click at [367, 48] on icon at bounding box center [367, 51] width 15 height 15
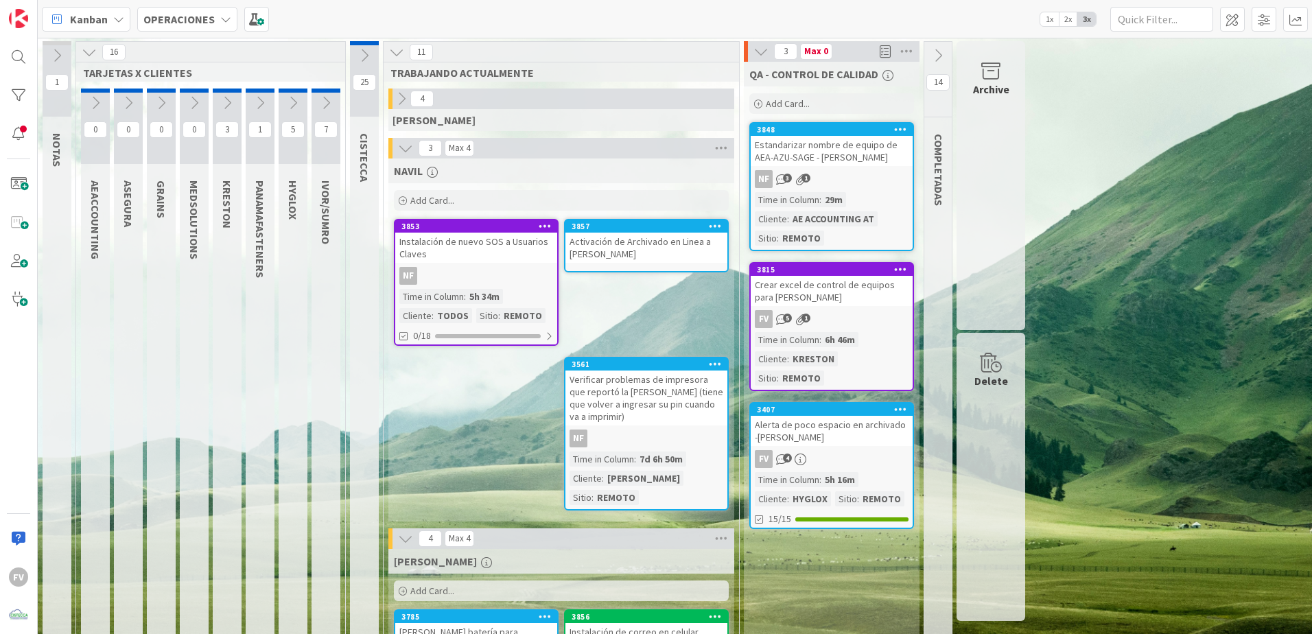
click at [670, 251] on div "Activación de Archivado en Linea a Carlos Medina" at bounding box center [646, 248] width 162 height 30
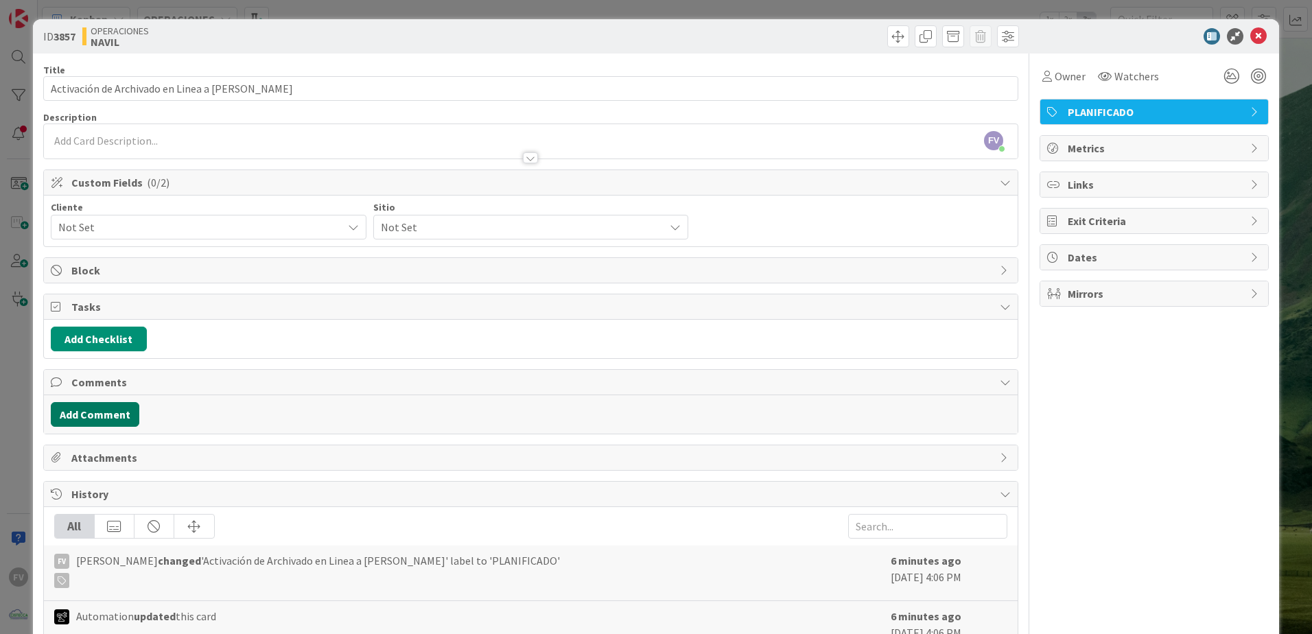
click at [125, 410] on button "Add Comment" at bounding box center [95, 414] width 89 height 25
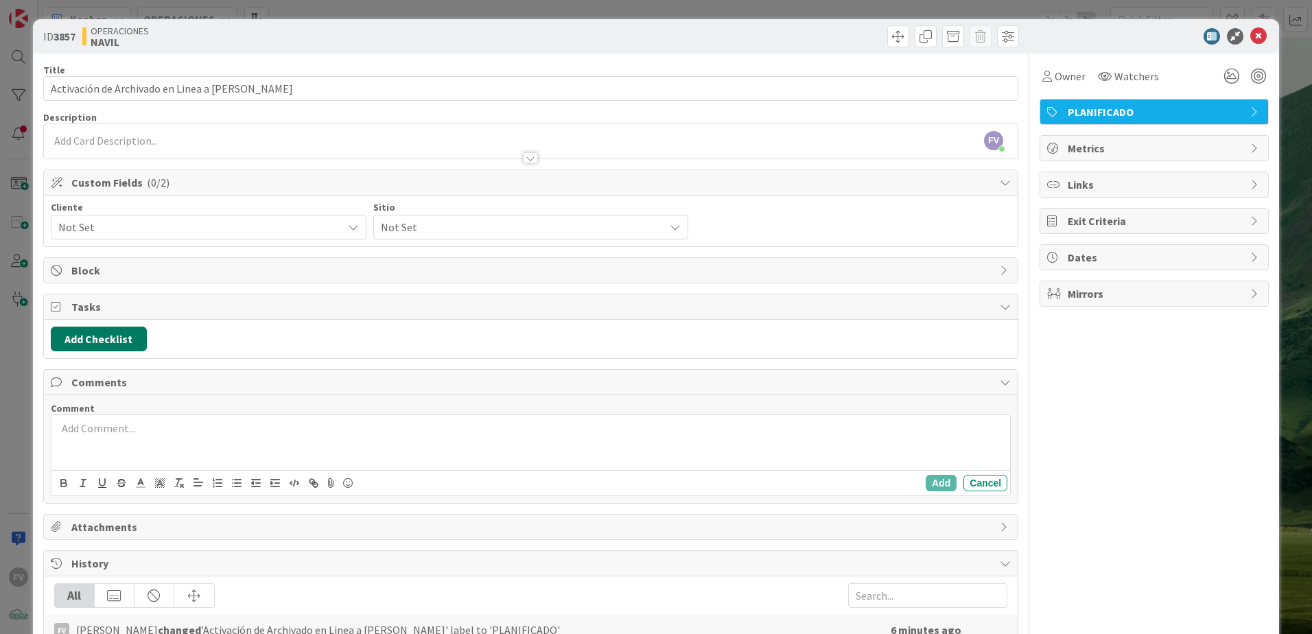
click at [92, 344] on button "Add Checklist" at bounding box center [99, 339] width 96 height 25
type input "Pasos"
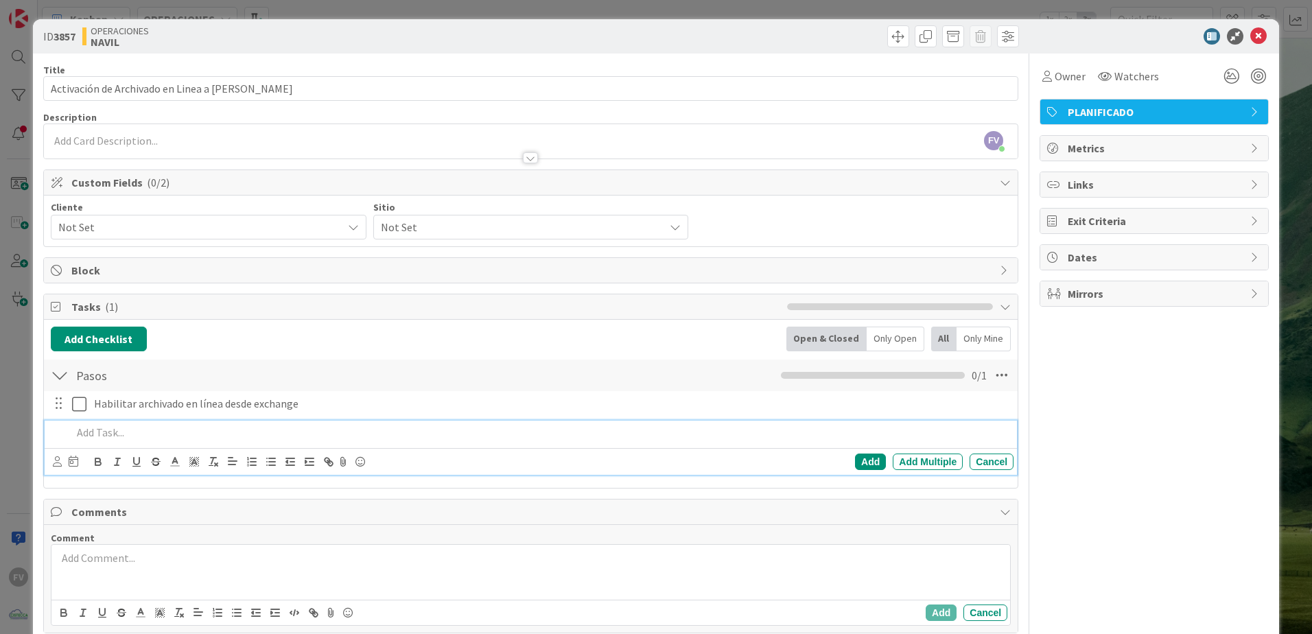
click at [151, 419] on p at bounding box center [540, 433] width 936 height 16
click at [151, 419] on p "Colocar directiva de retención" at bounding box center [540, 433] width 936 height 16
click at [268, 419] on p "Colocar política de retención" at bounding box center [540, 433] width 936 height 16
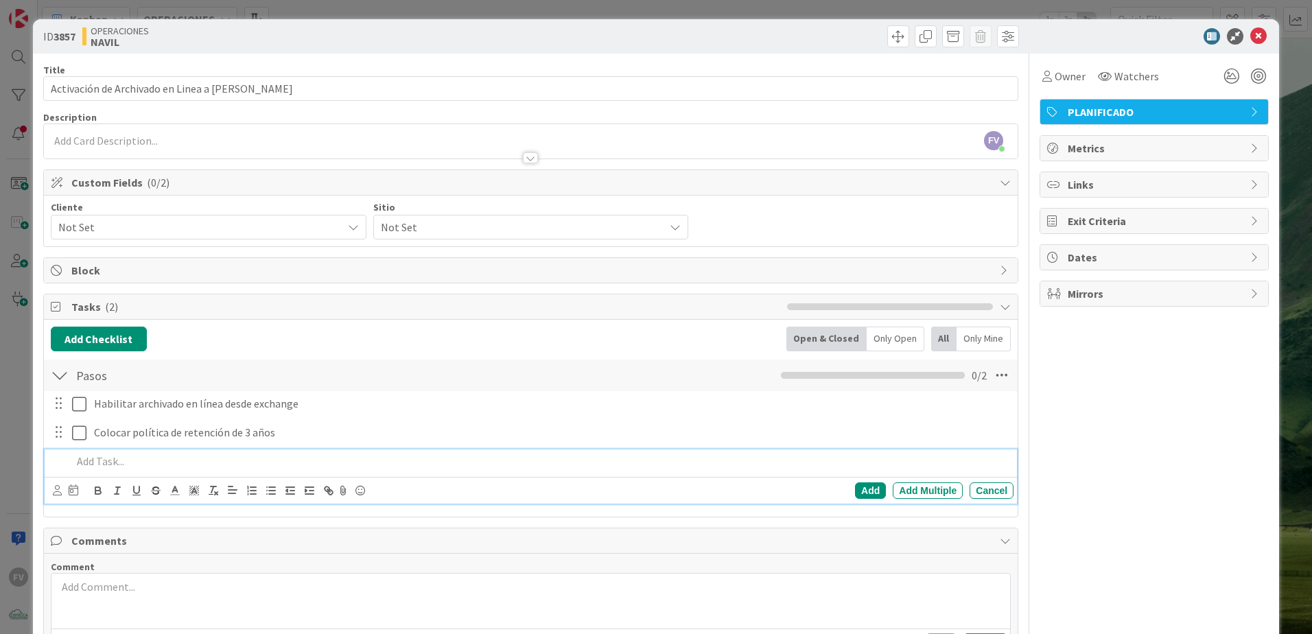
click at [188, 419] on p at bounding box center [540, 462] width 936 height 16
click at [314, 419] on p "Forzar con comando e" at bounding box center [540, 462] width 936 height 16
drag, startPoint x: 287, startPoint y: 465, endPoint x: -1, endPoint y: 455, distance: 288.4
click at [0, 419] on html "FV Kanban OPERACIONES 1x 2x 3x 1 NOTAS 16 TARJETAS X CLIENTES 0 AEACCOUNTING 0 …" at bounding box center [656, 317] width 1312 height 634
click at [102, 419] on p "Forzar Corrida de Movimiento de correos a Archive" at bounding box center [540, 462] width 936 height 16
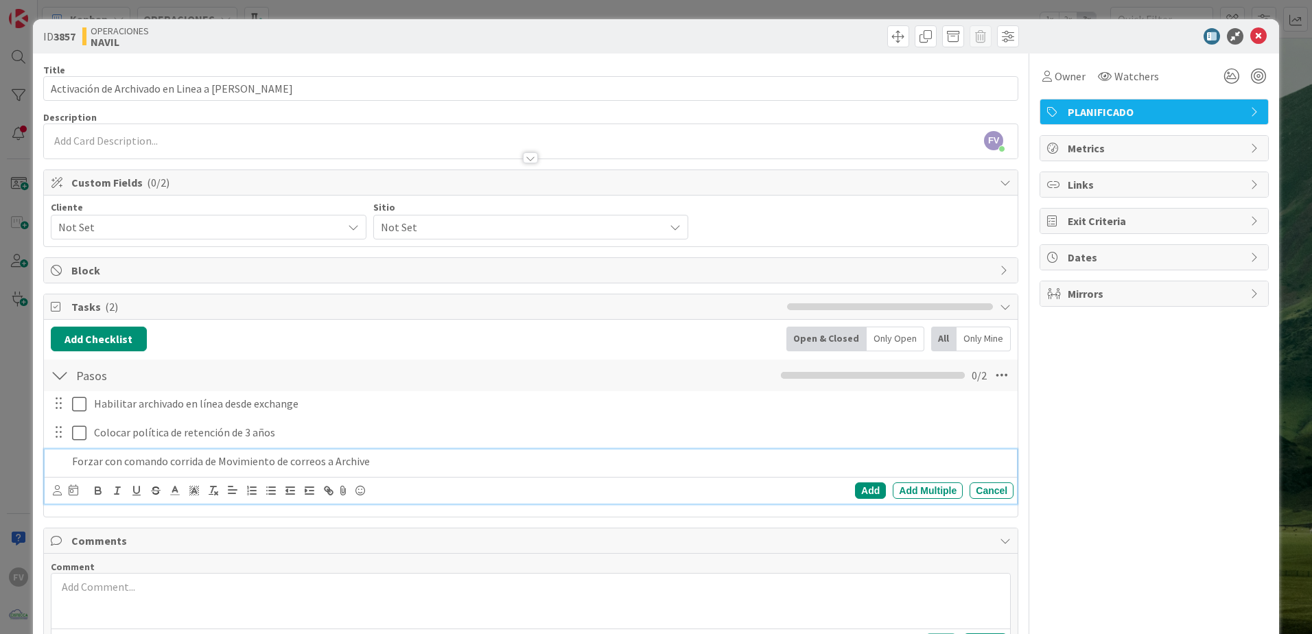
click at [380, 419] on p "Forzar con comando corrida de Movimiento de correos a Archive" at bounding box center [540, 462] width 936 height 16
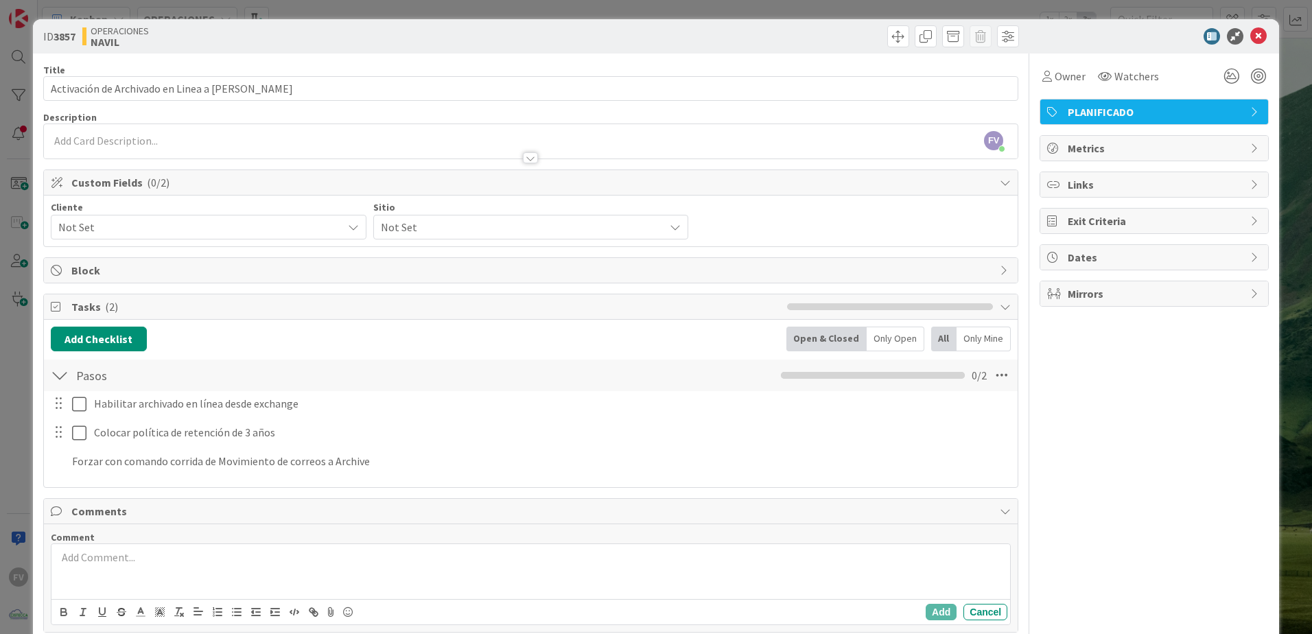
click at [852, 419] on div "Title 48 / 128 Activación de Archivado en Linea a Carlos Medina Description FV …" at bounding box center [530, 478] width 975 height 848
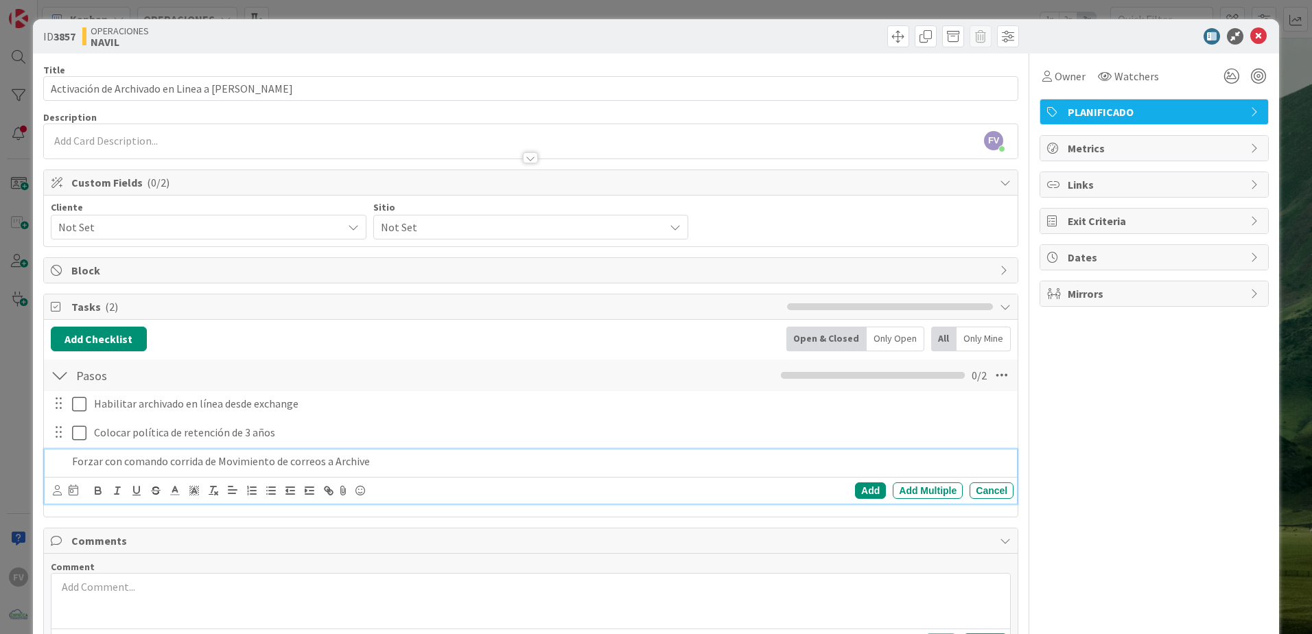
click at [413, 419] on p "Forzar con comando corrida de Movimiento de correos a Archive" at bounding box center [540, 462] width 936 height 16
click at [856, 419] on div "Add" at bounding box center [870, 490] width 31 height 16
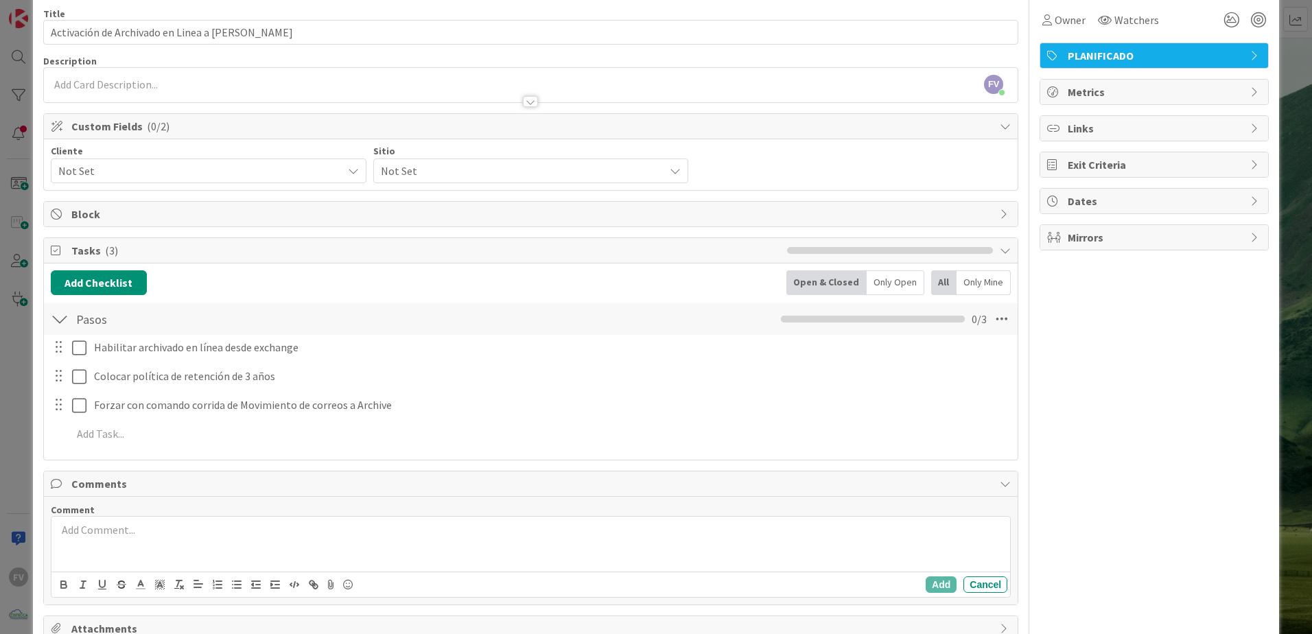
scroll to position [69, 0]
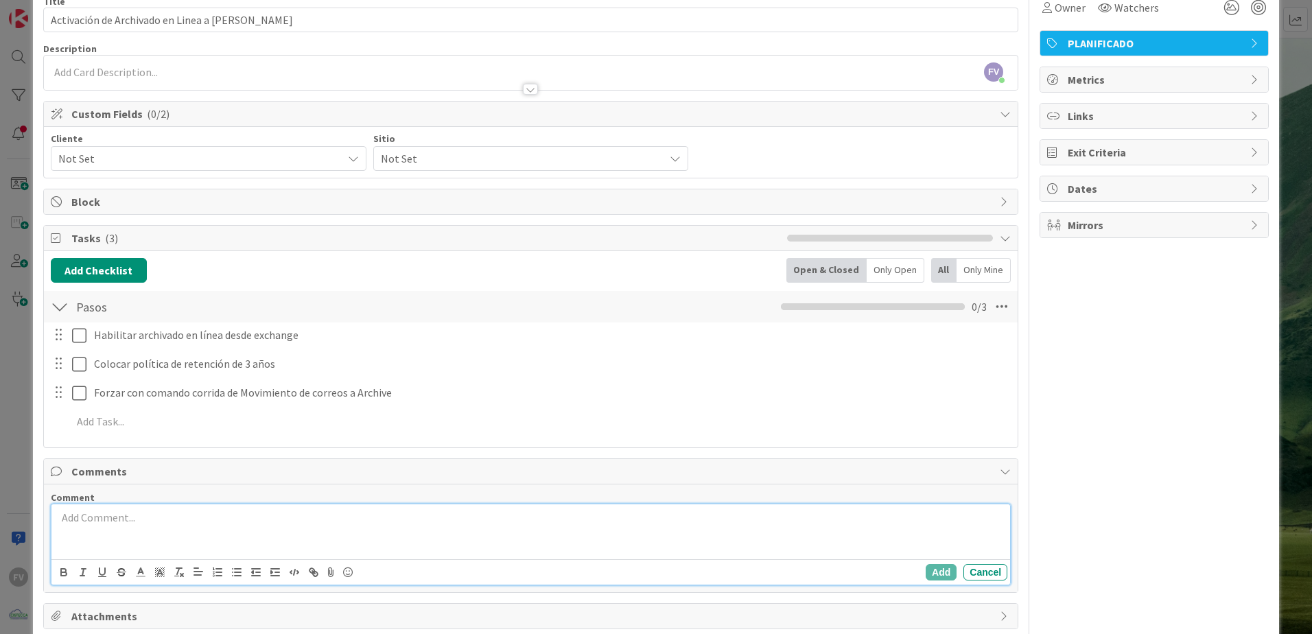
click at [179, 419] on p at bounding box center [531, 518] width 948 height 16
click at [930, 419] on button "Add" at bounding box center [941, 572] width 31 height 16
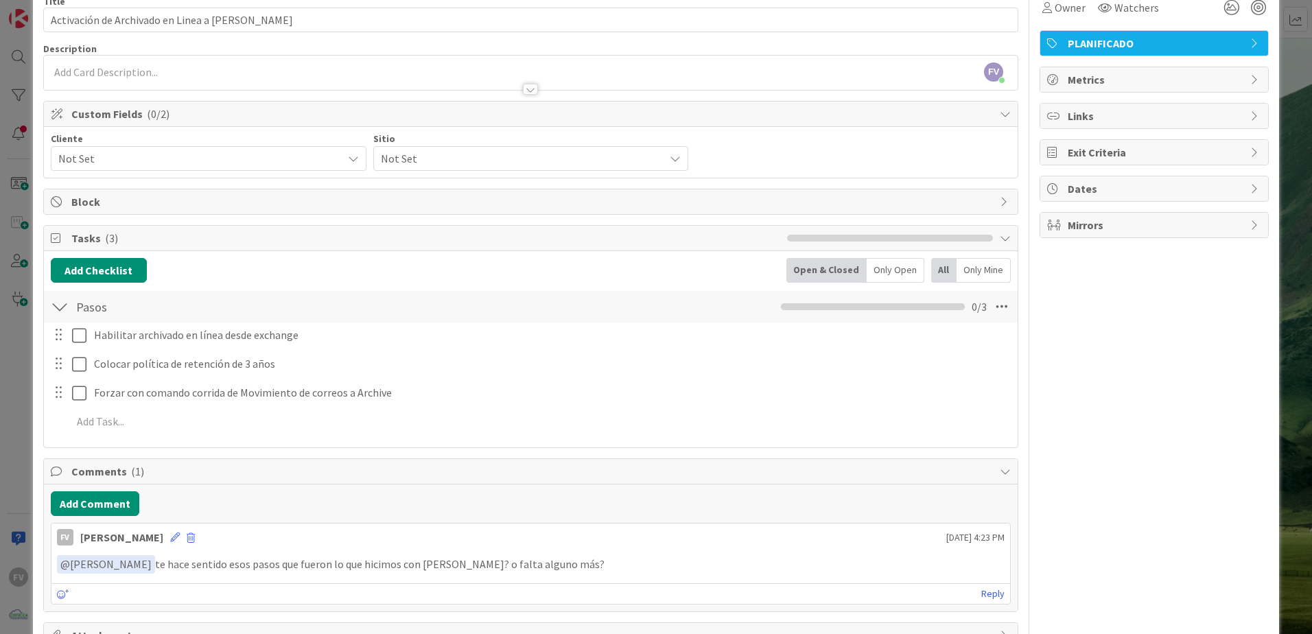
scroll to position [0, 0]
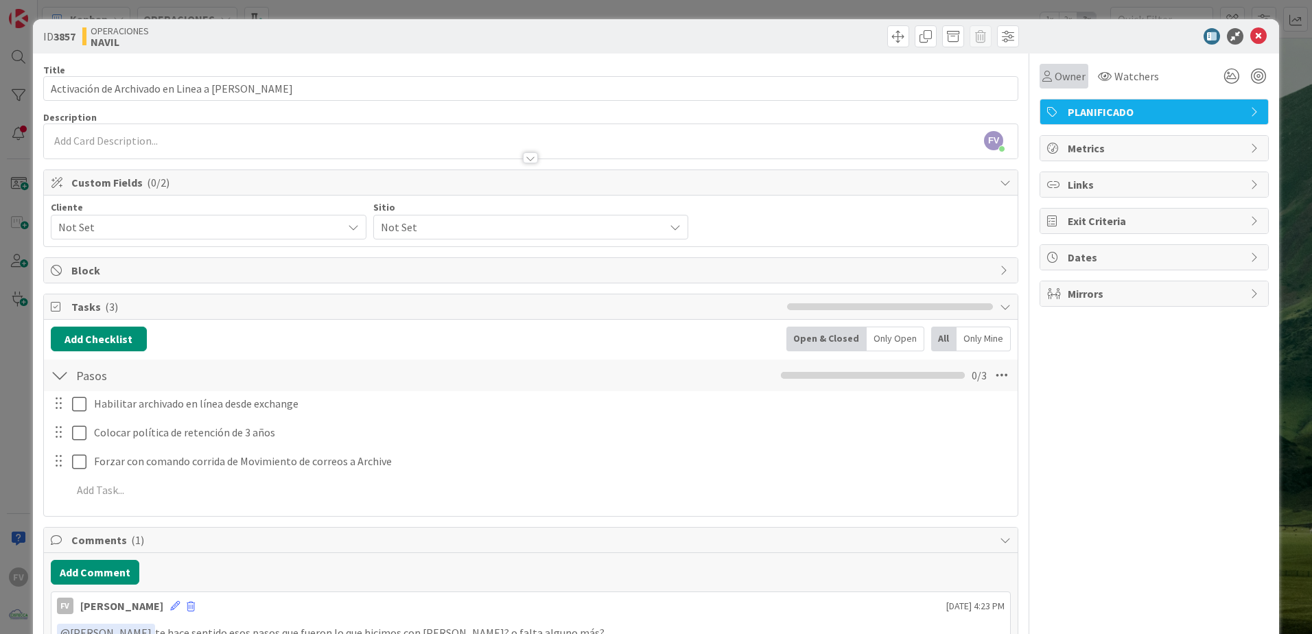
click at [931, 78] on span "Owner" at bounding box center [1070, 76] width 31 height 16
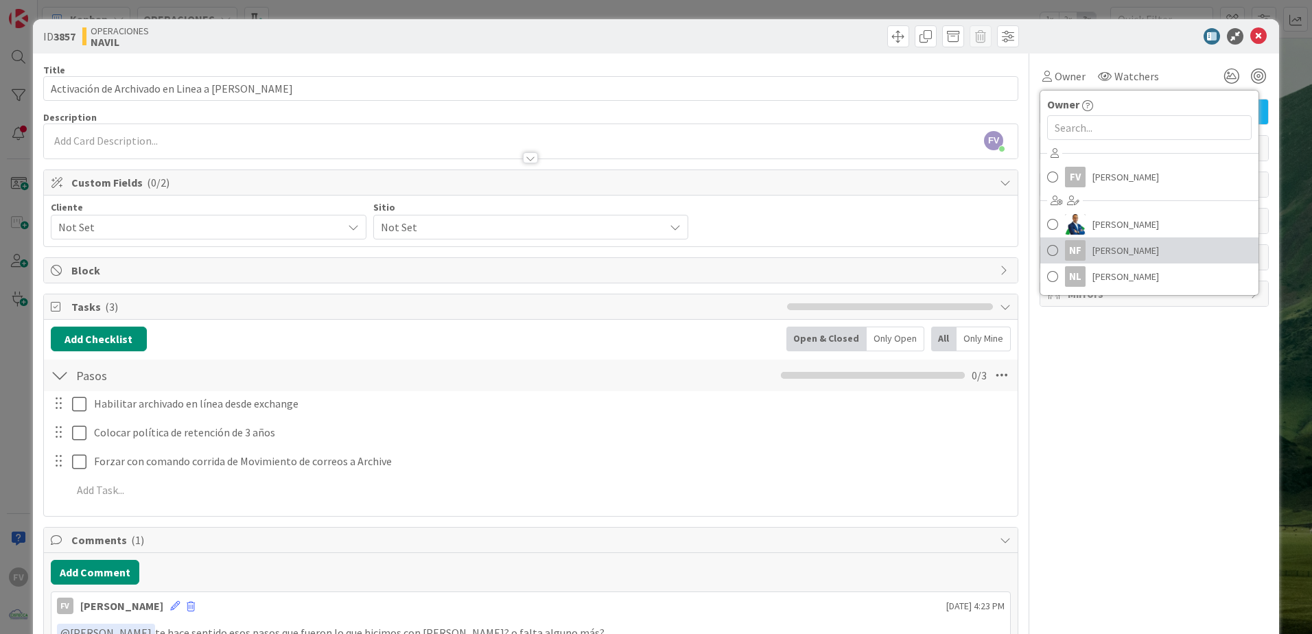
drag, startPoint x: 1118, startPoint y: 251, endPoint x: 1126, endPoint y: 231, distance: 21.5
click at [931, 251] on span "[PERSON_NAME]" at bounding box center [1126, 250] width 67 height 21
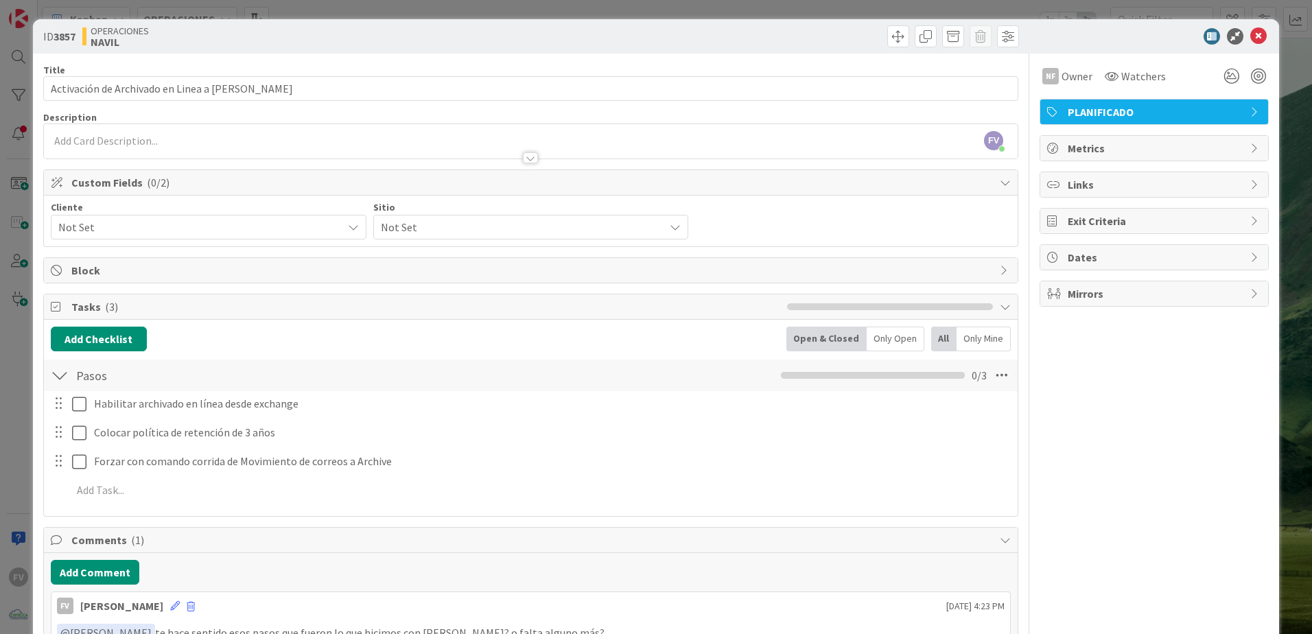
click at [931, 38] on icon at bounding box center [1258, 36] width 16 height 16
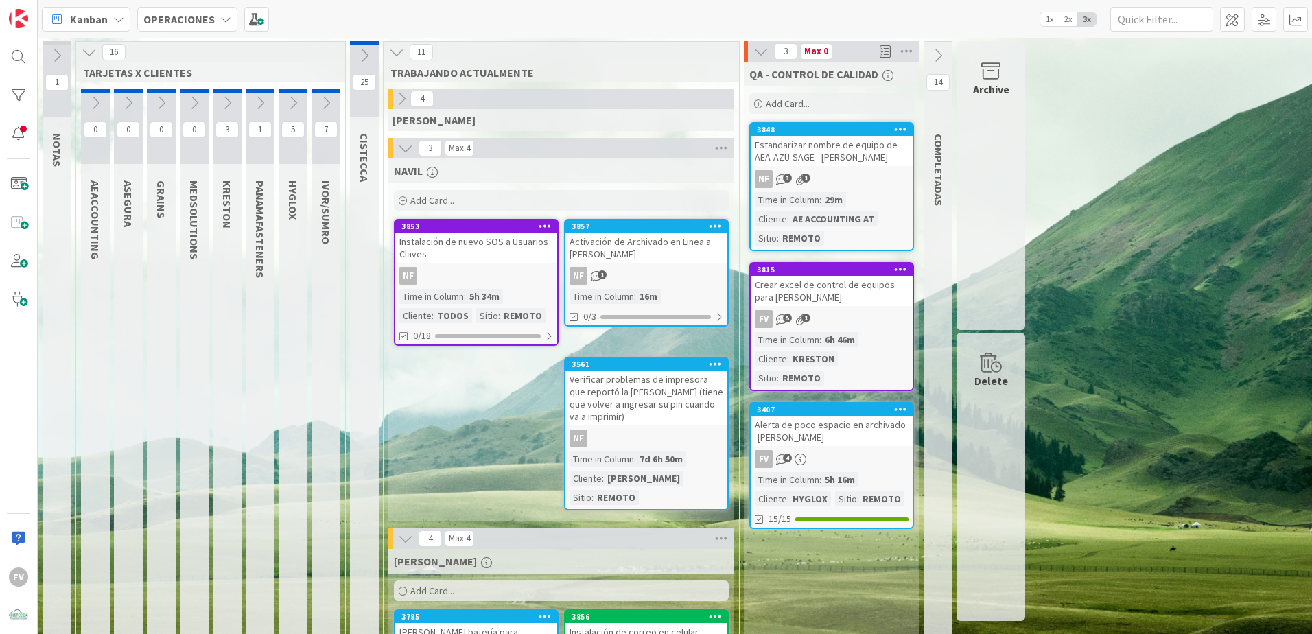
click at [656, 270] on div "NF 1" at bounding box center [646, 276] width 162 height 18
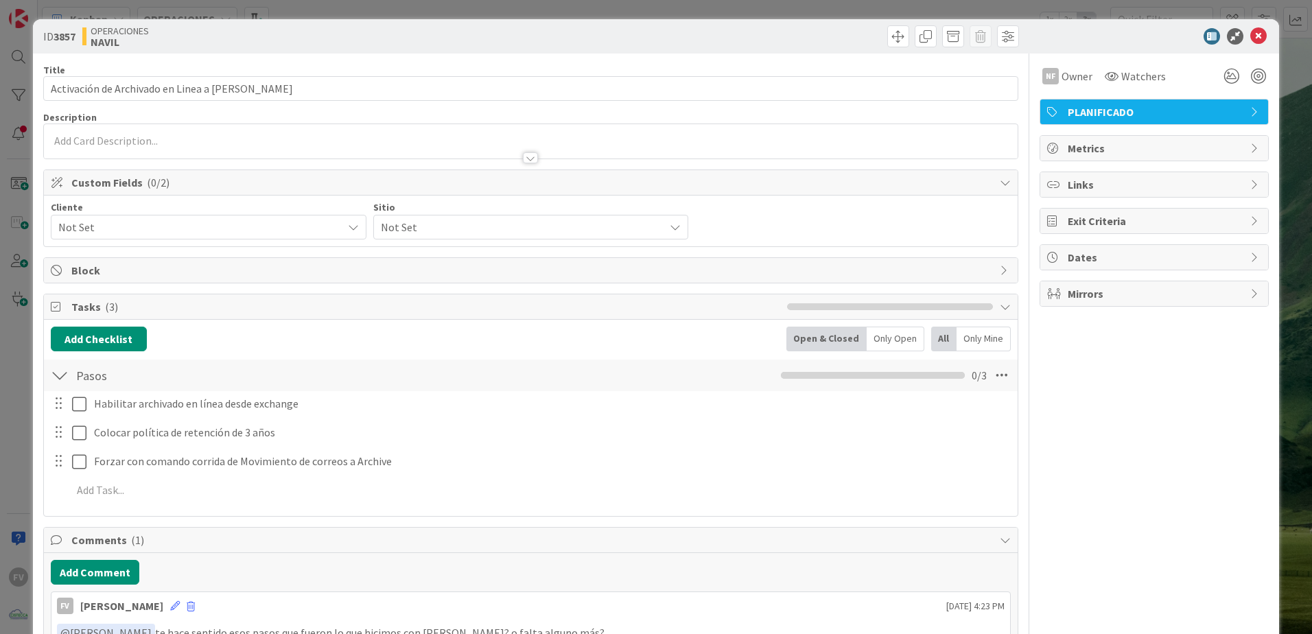
click at [163, 228] on span "Not Set" at bounding box center [196, 227] width 277 height 19
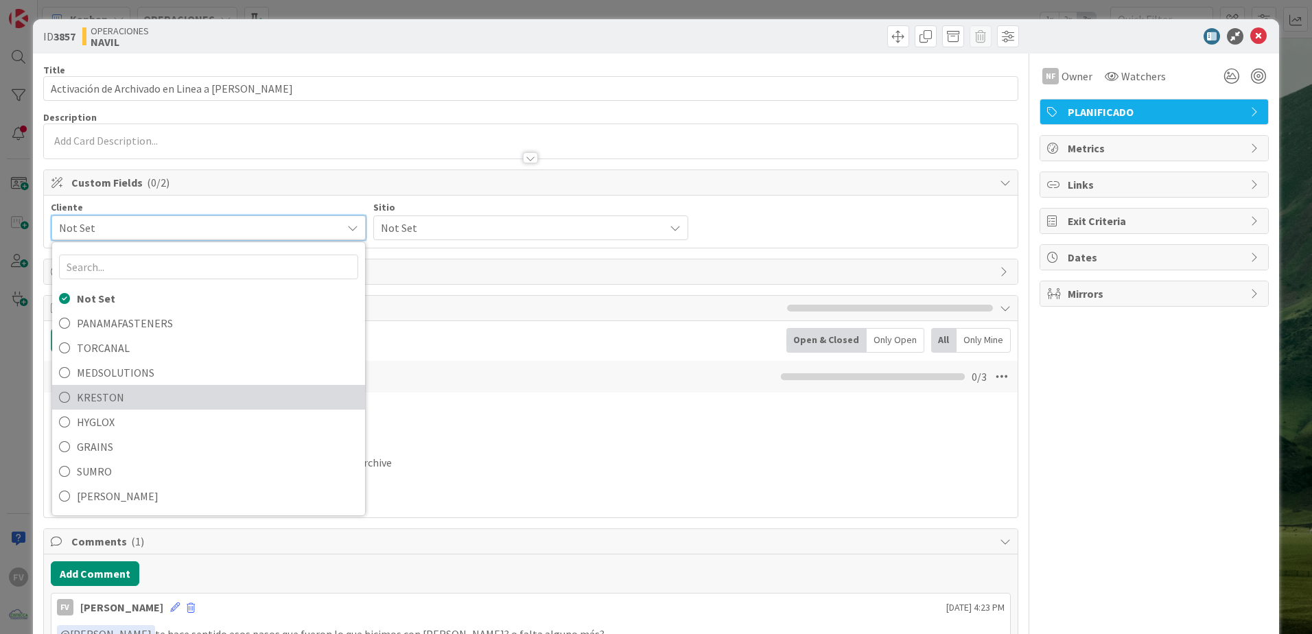
click at [106, 404] on span "KRESTON" at bounding box center [217, 397] width 281 height 21
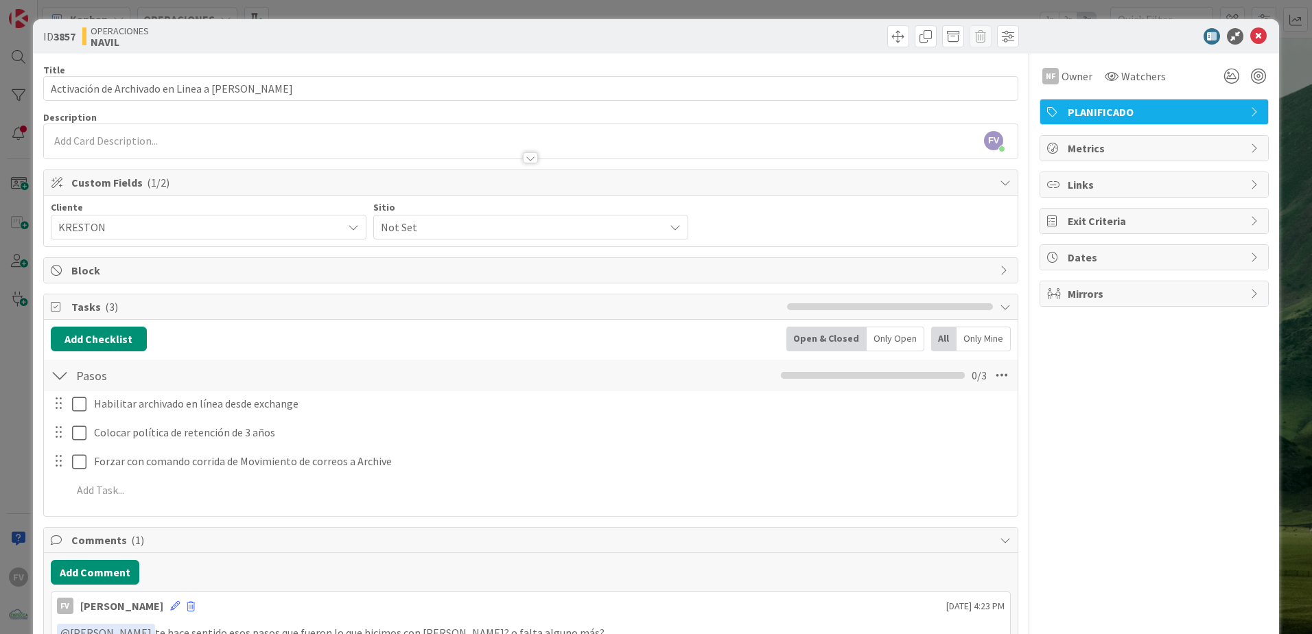
click at [434, 223] on span "Not Set" at bounding box center [519, 227] width 277 height 19
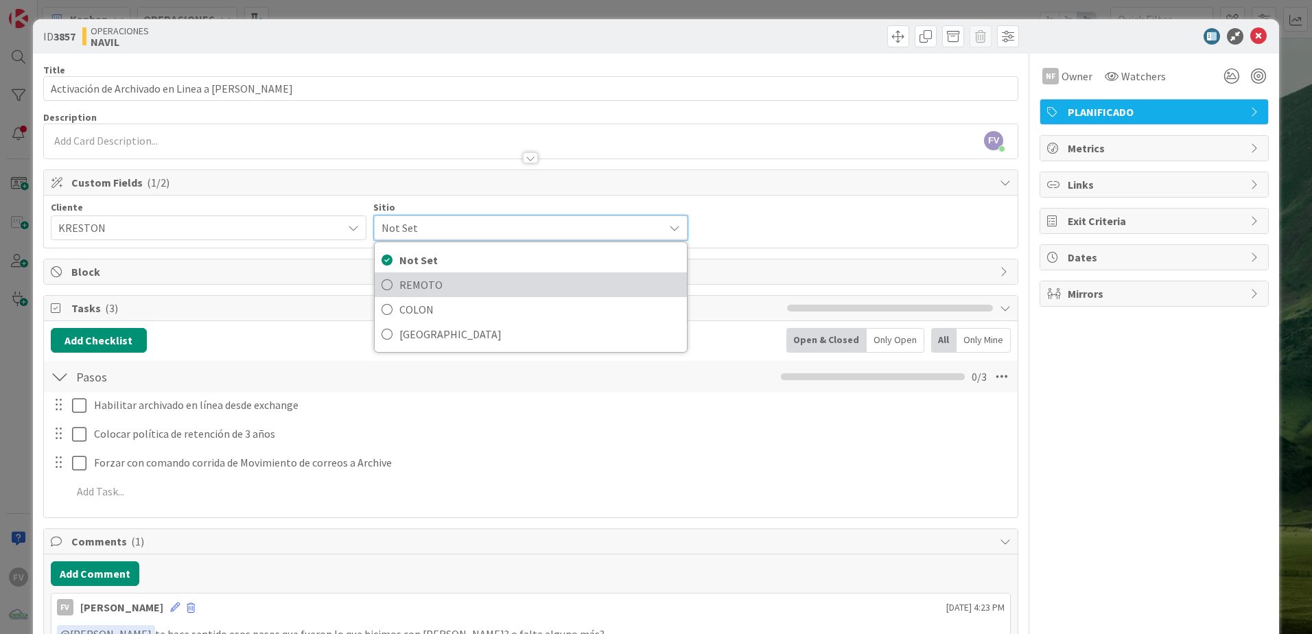
click at [518, 275] on span "REMOTO" at bounding box center [539, 285] width 281 height 21
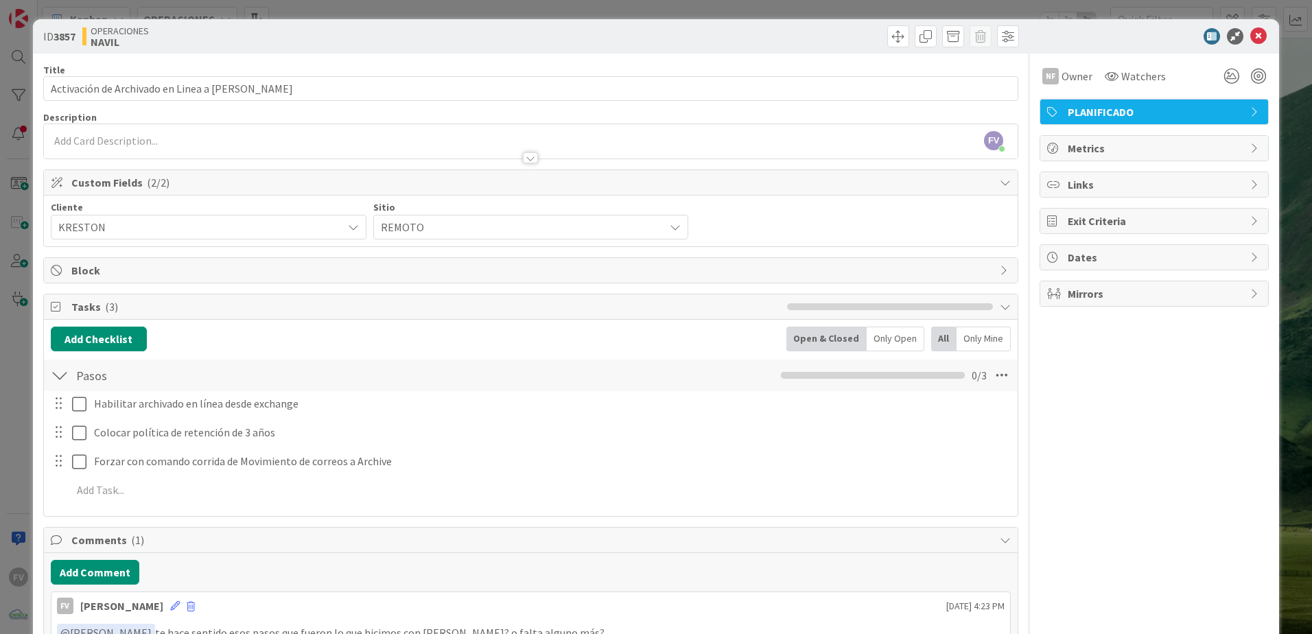
click at [931, 71] on div "ID 3857 OPERACIONES NAVIL Title 48 / 128 Activación de Archivado en Linea a Car…" at bounding box center [656, 317] width 1312 height 634
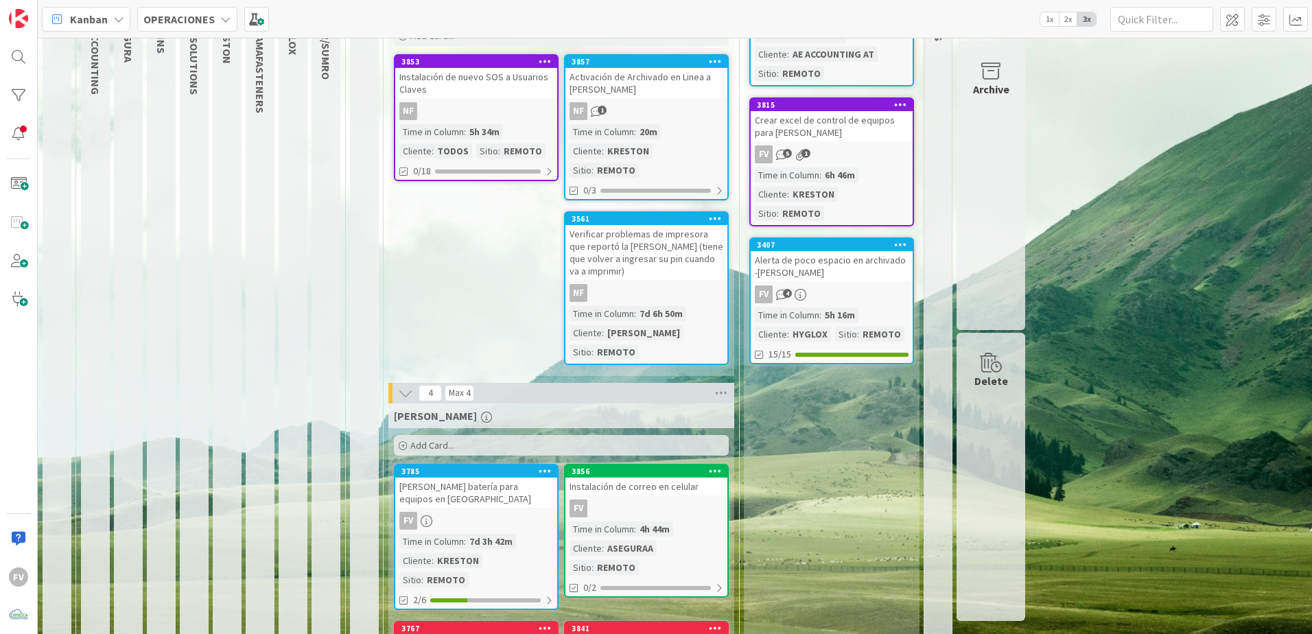
scroll to position [95, 0]
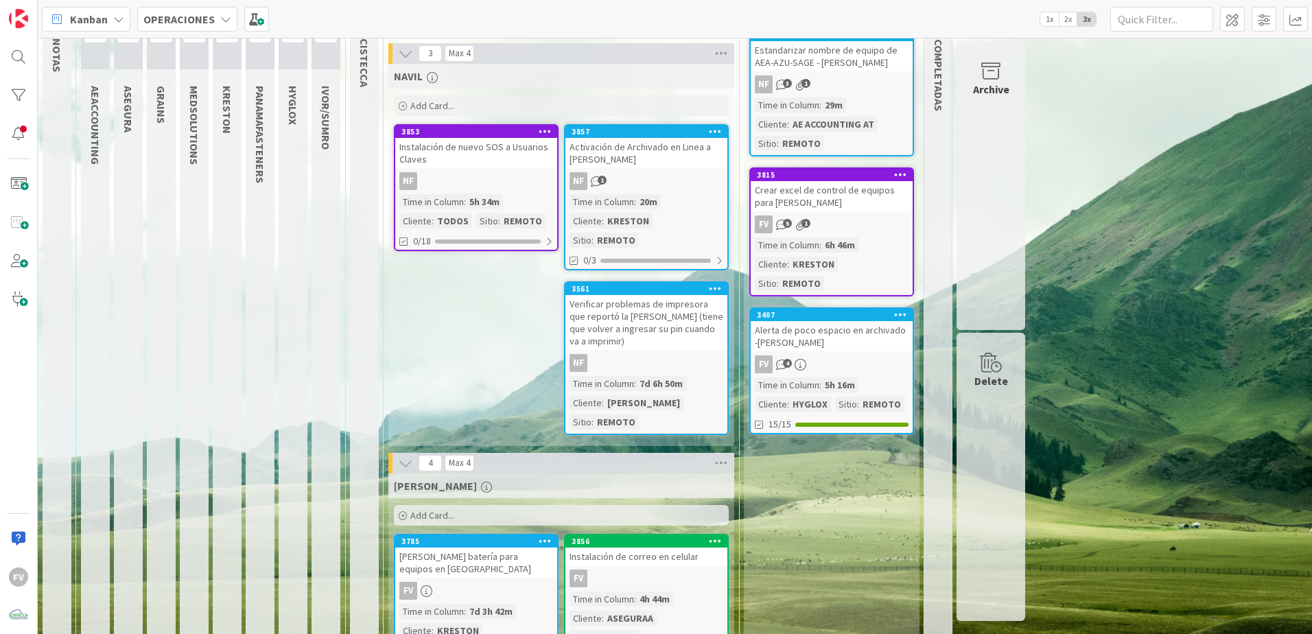
click at [399, 54] on icon at bounding box center [405, 53] width 15 height 15
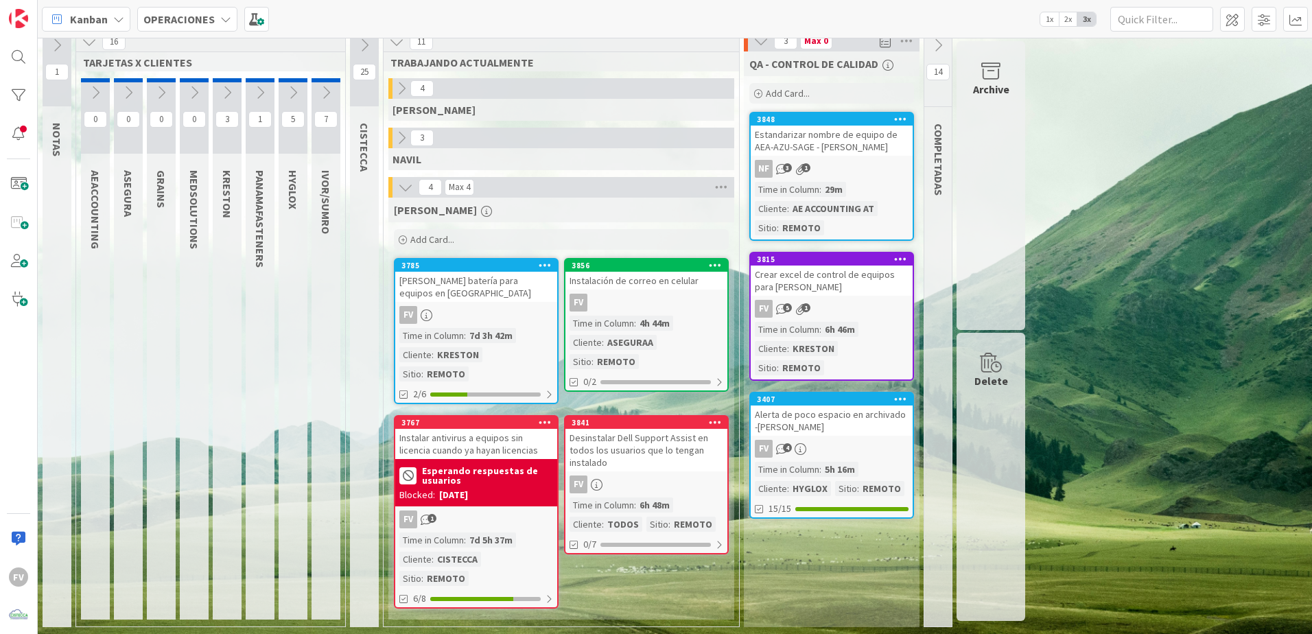
scroll to position [0, 0]
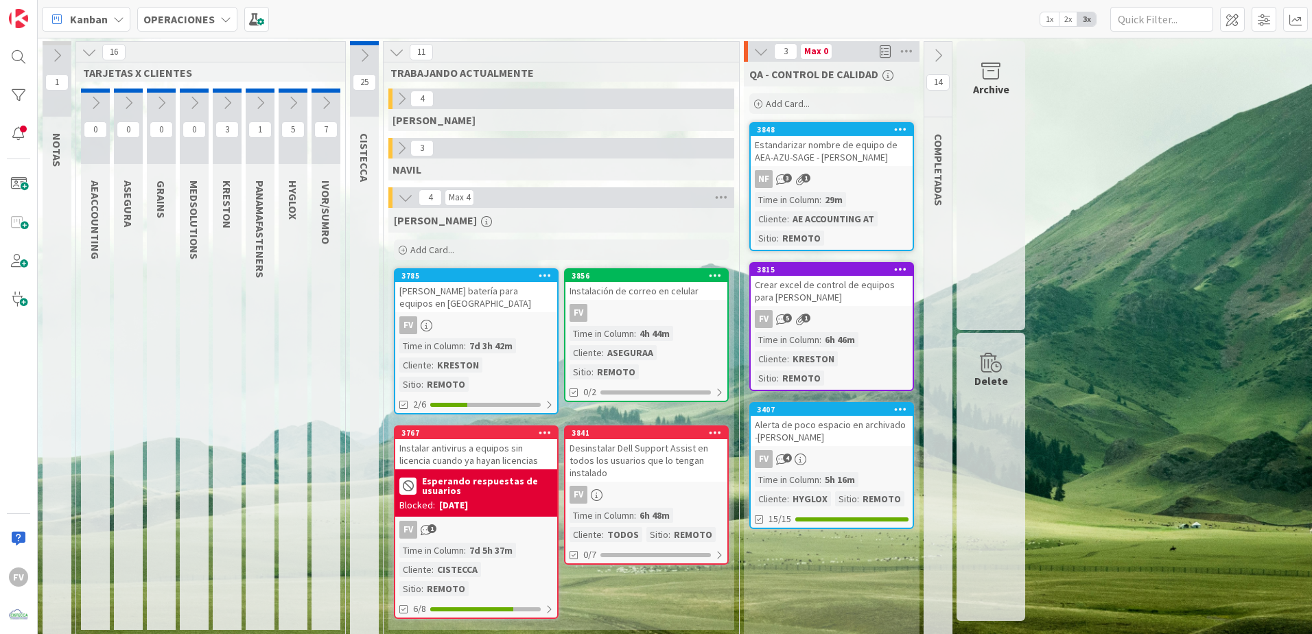
click at [802, 419] on div "QA - CONTROL DE CALIDAD Add Card... 3848 Estandarizar nombre de equipo de AEA-A…" at bounding box center [832, 350] width 176 height 576
click at [402, 200] on icon at bounding box center [405, 197] width 15 height 15
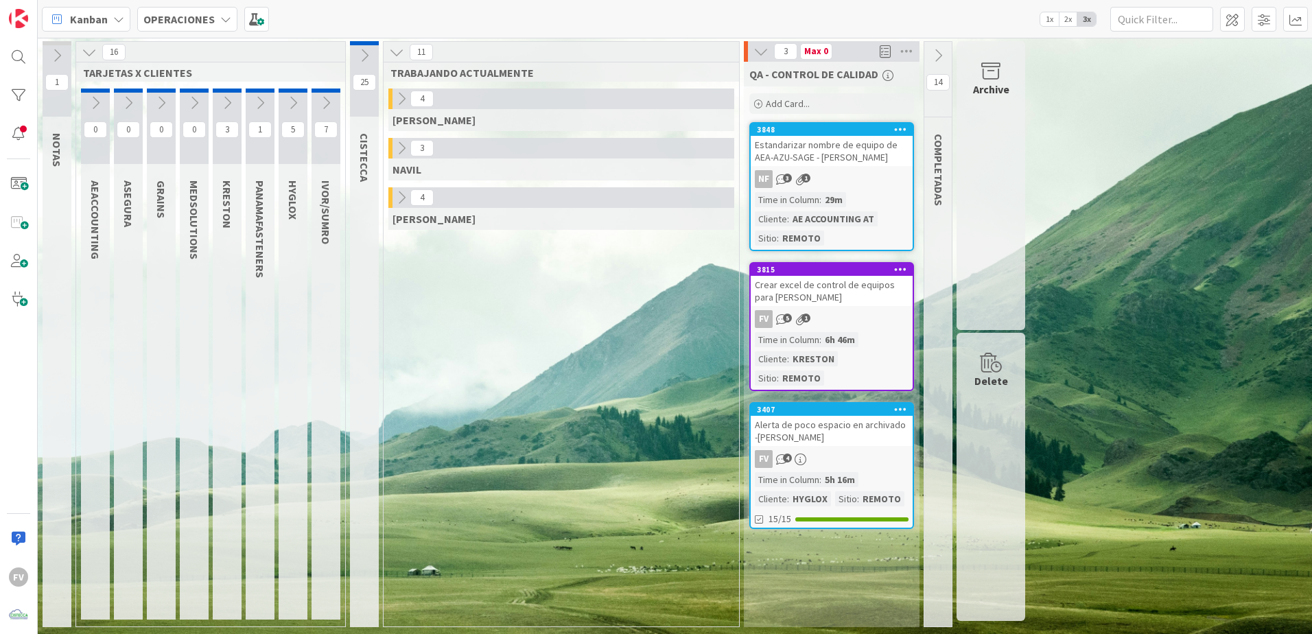
click at [769, 56] on button at bounding box center [761, 52] width 18 height 18
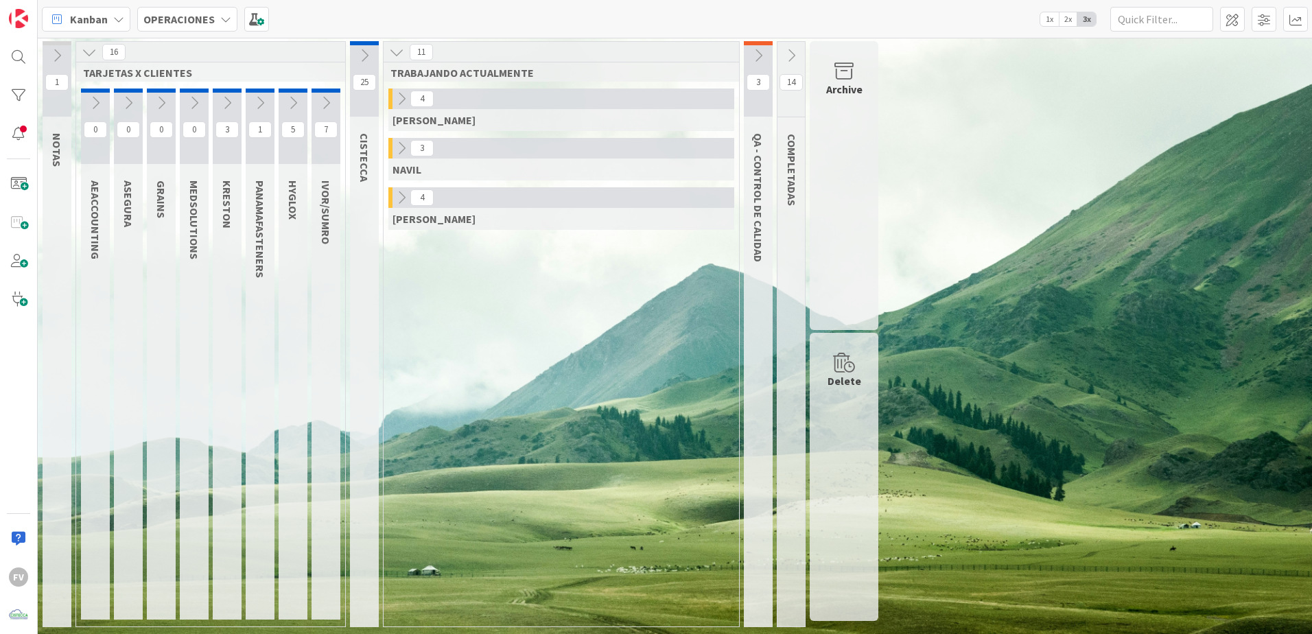
click at [793, 60] on icon at bounding box center [791, 55] width 15 height 15
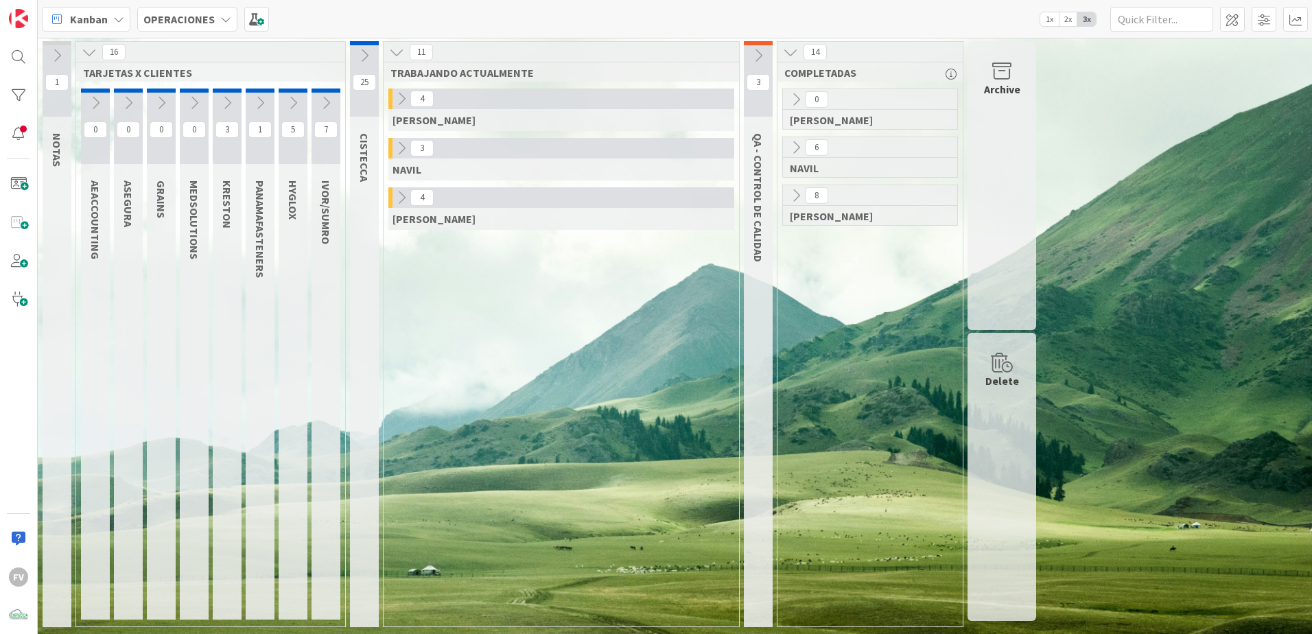
click at [793, 196] on icon at bounding box center [796, 195] width 15 height 15
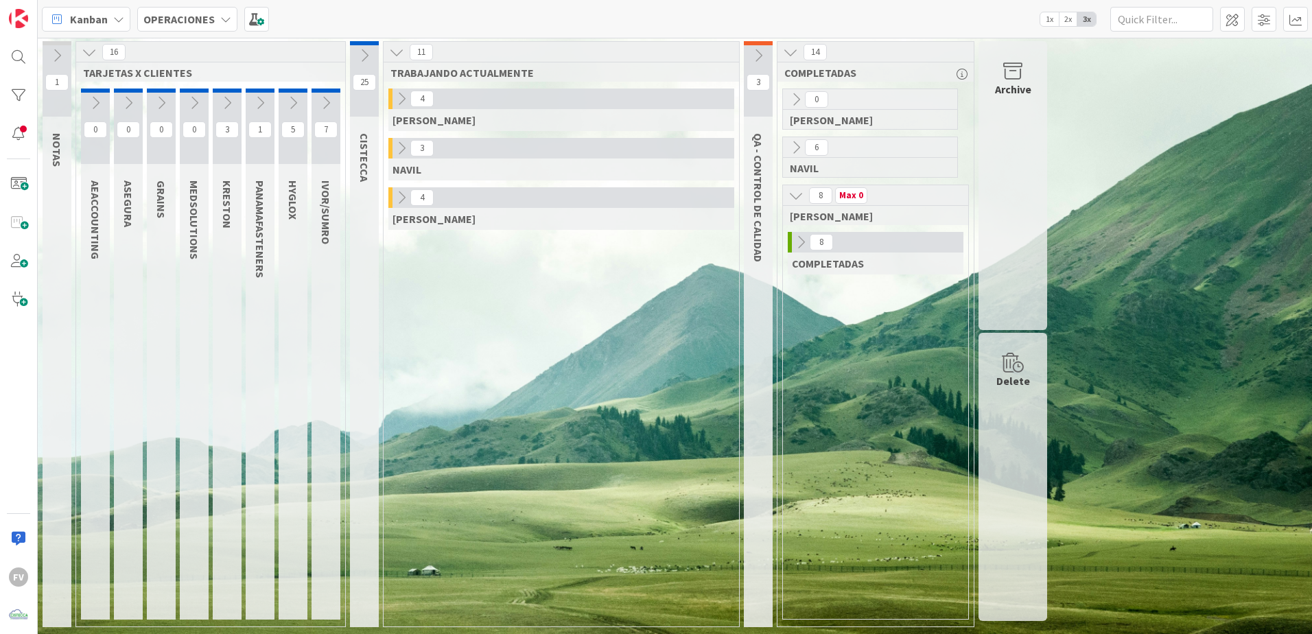
click at [802, 248] on icon at bounding box center [800, 242] width 15 height 15
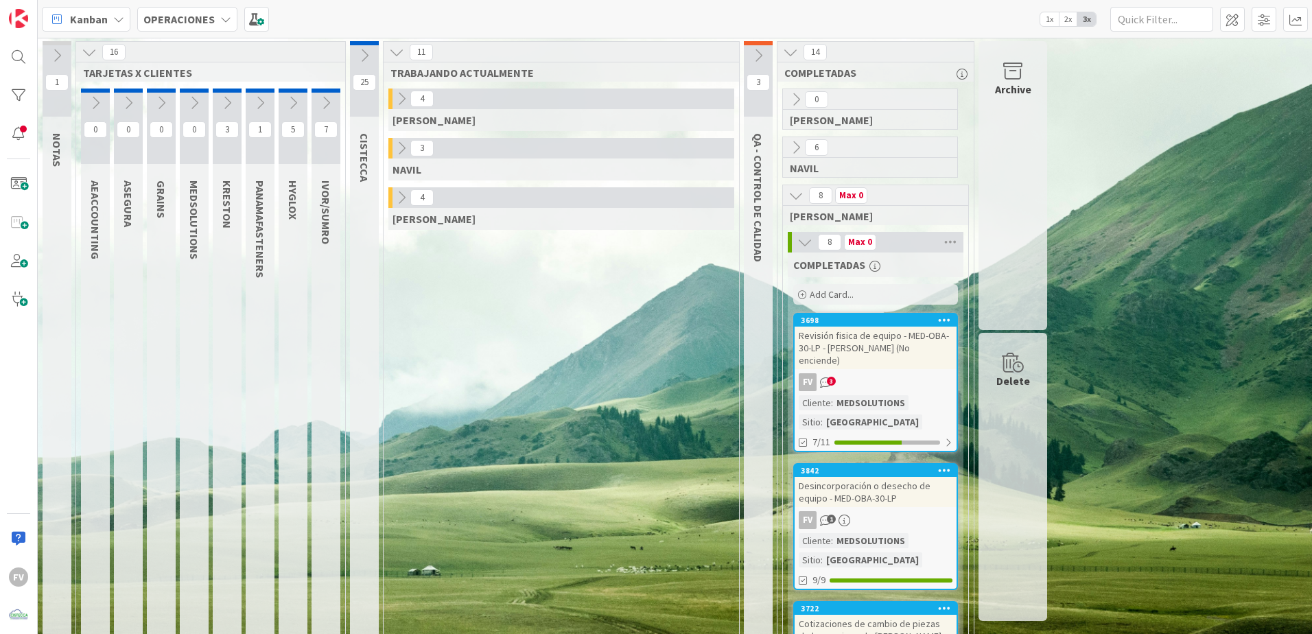
click at [804, 244] on icon at bounding box center [804, 242] width 15 height 15
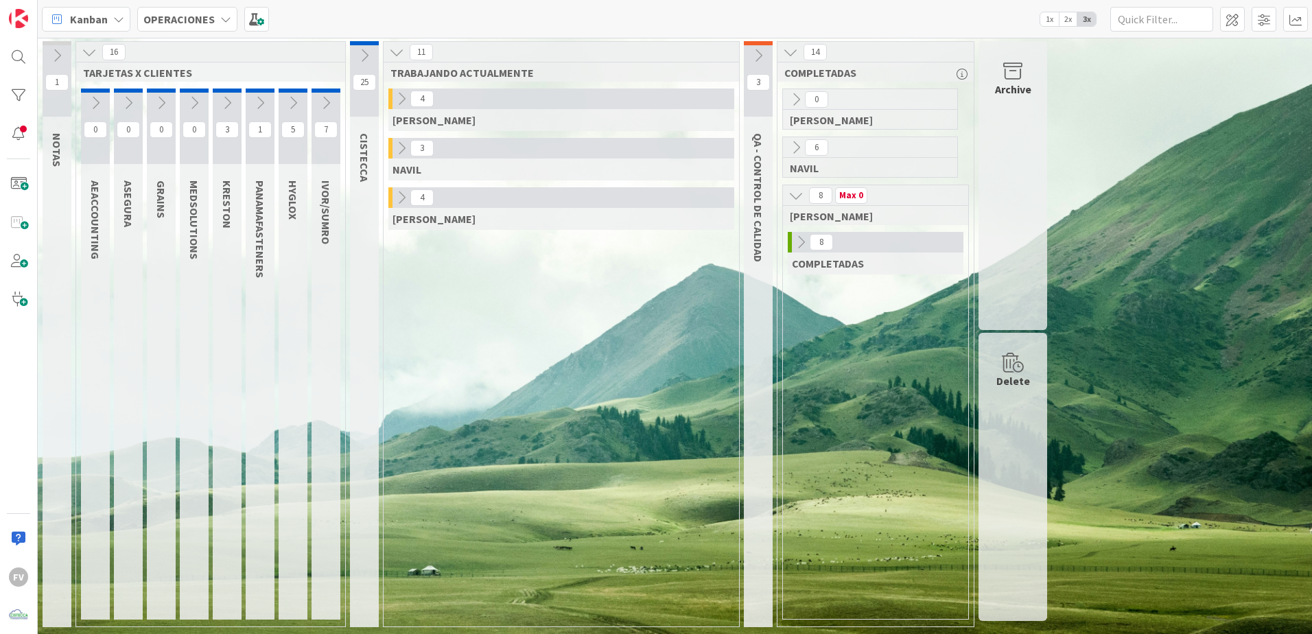
click at [800, 198] on icon at bounding box center [796, 195] width 15 height 15
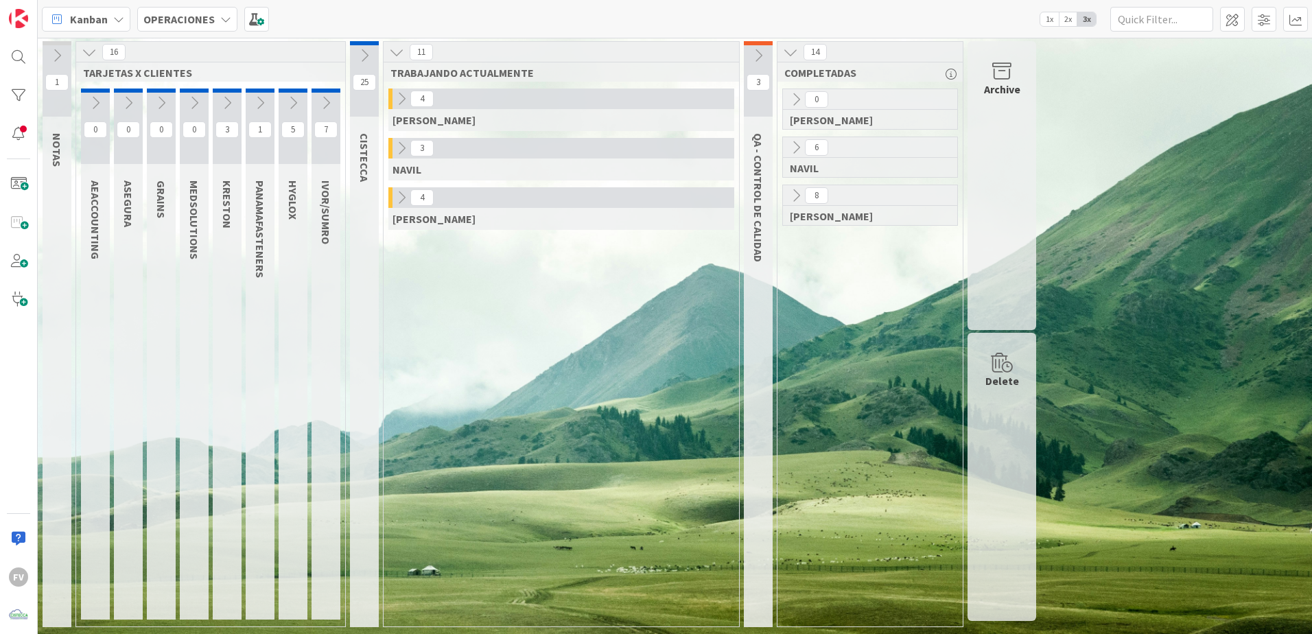
click at [794, 151] on icon at bounding box center [796, 147] width 15 height 15
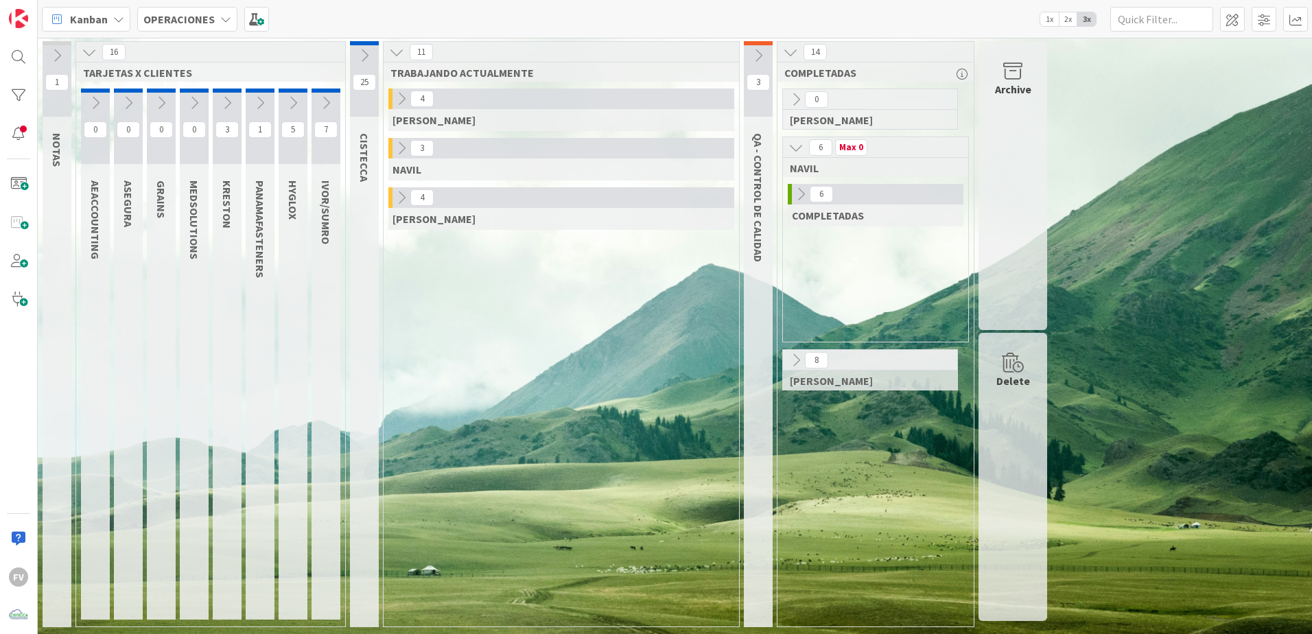
click at [804, 199] on icon at bounding box center [800, 194] width 15 height 15
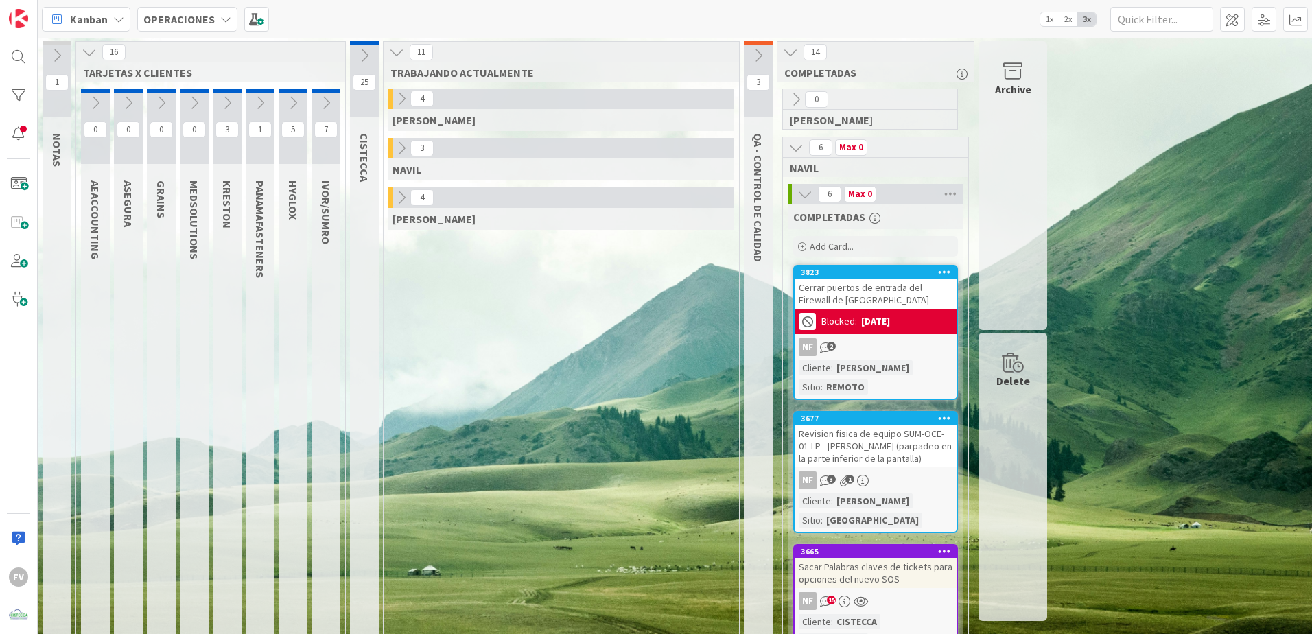
click at [806, 194] on icon at bounding box center [804, 194] width 15 height 15
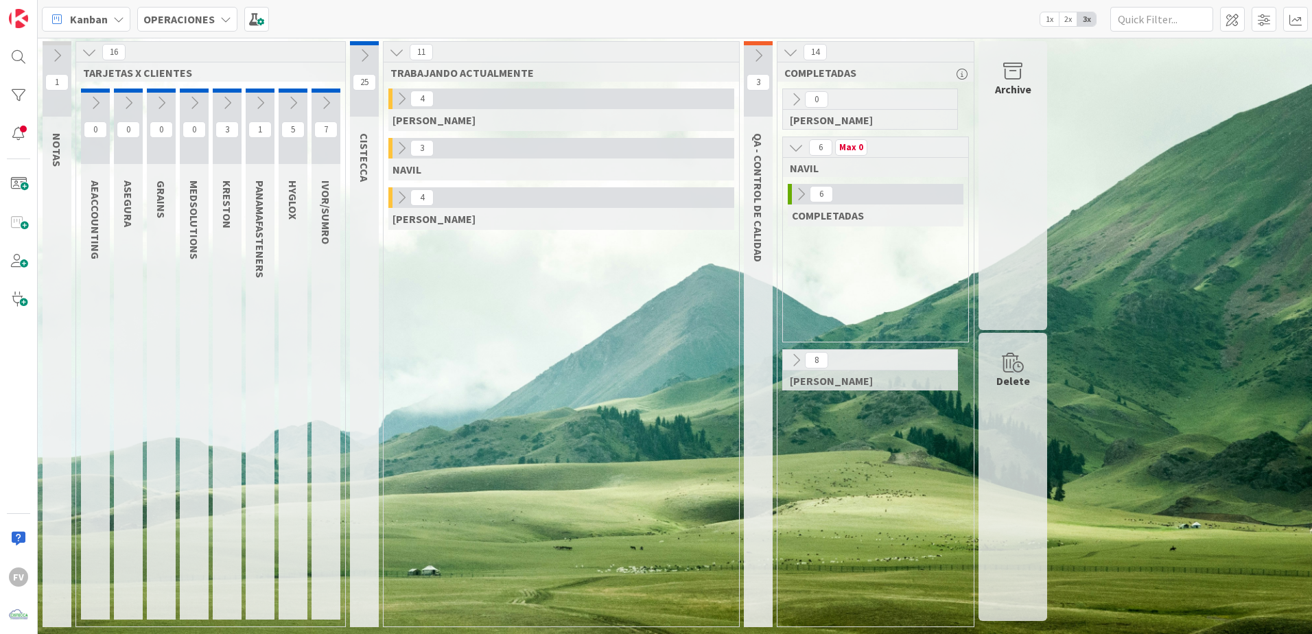
click at [804, 156] on button at bounding box center [796, 148] width 18 height 18
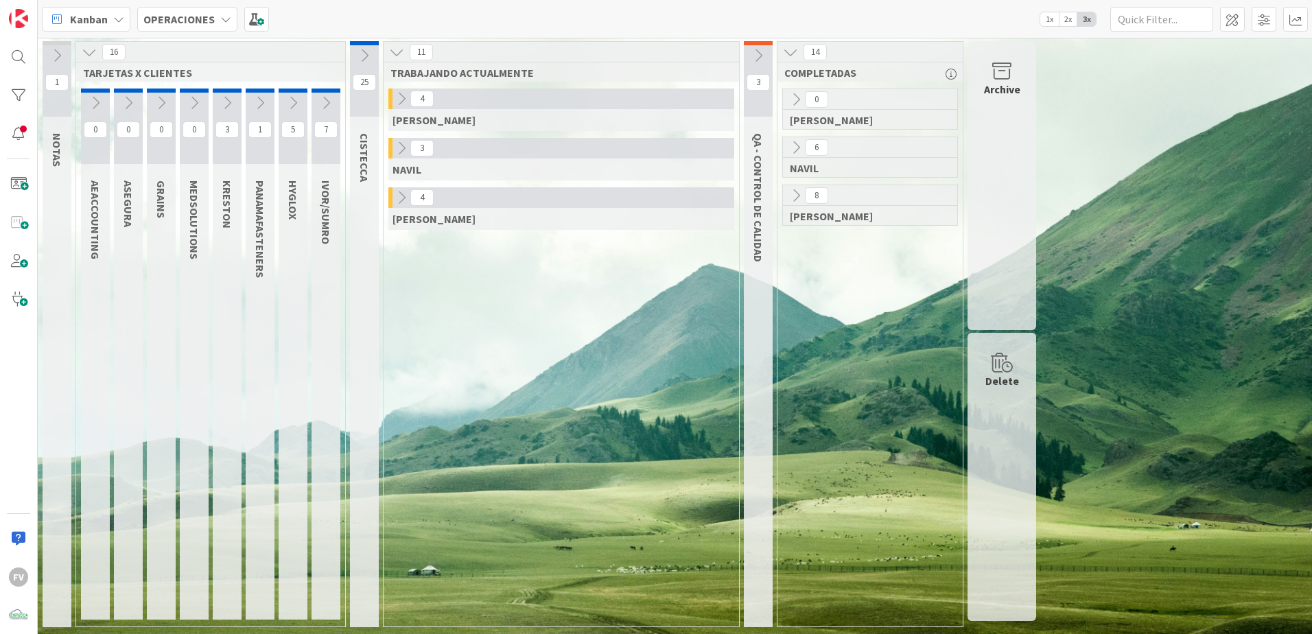
click at [931, 73] on icon "button" at bounding box center [951, 74] width 11 height 11
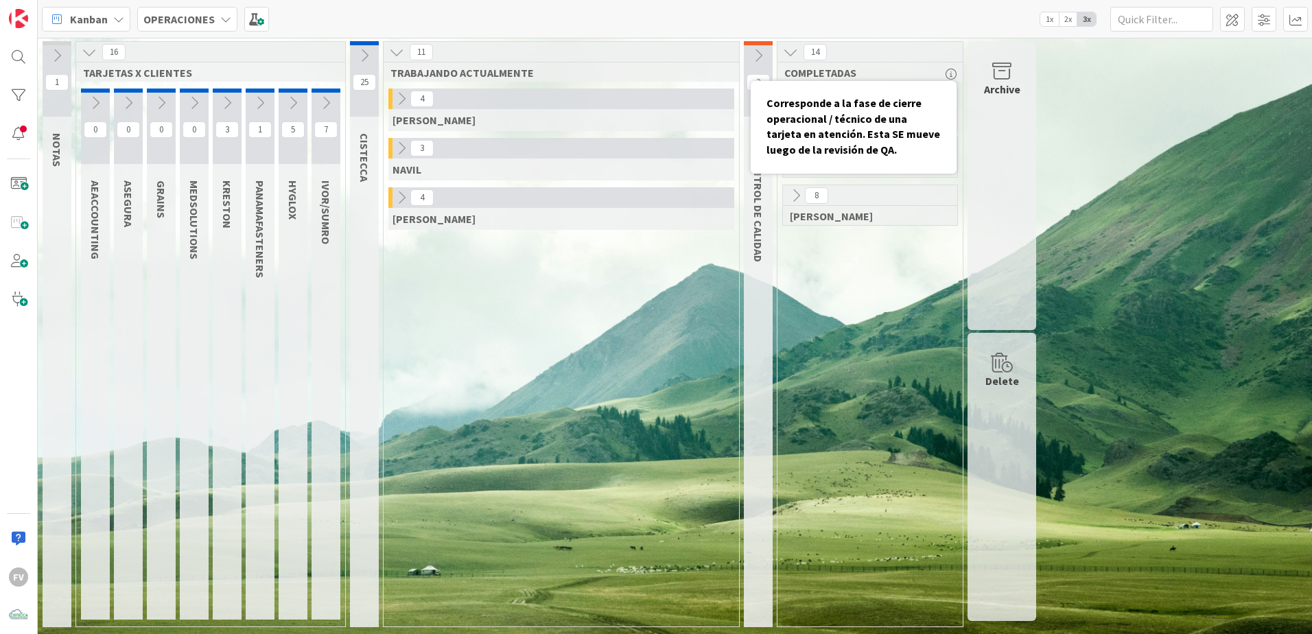
drag, startPoint x: 903, startPoint y: 305, endPoint x: 843, endPoint y: 172, distance: 146.8
click at [903, 305] on div "0 GABRIEL 6 NAVIL 8 FERNANDO" at bounding box center [870, 358] width 180 height 538
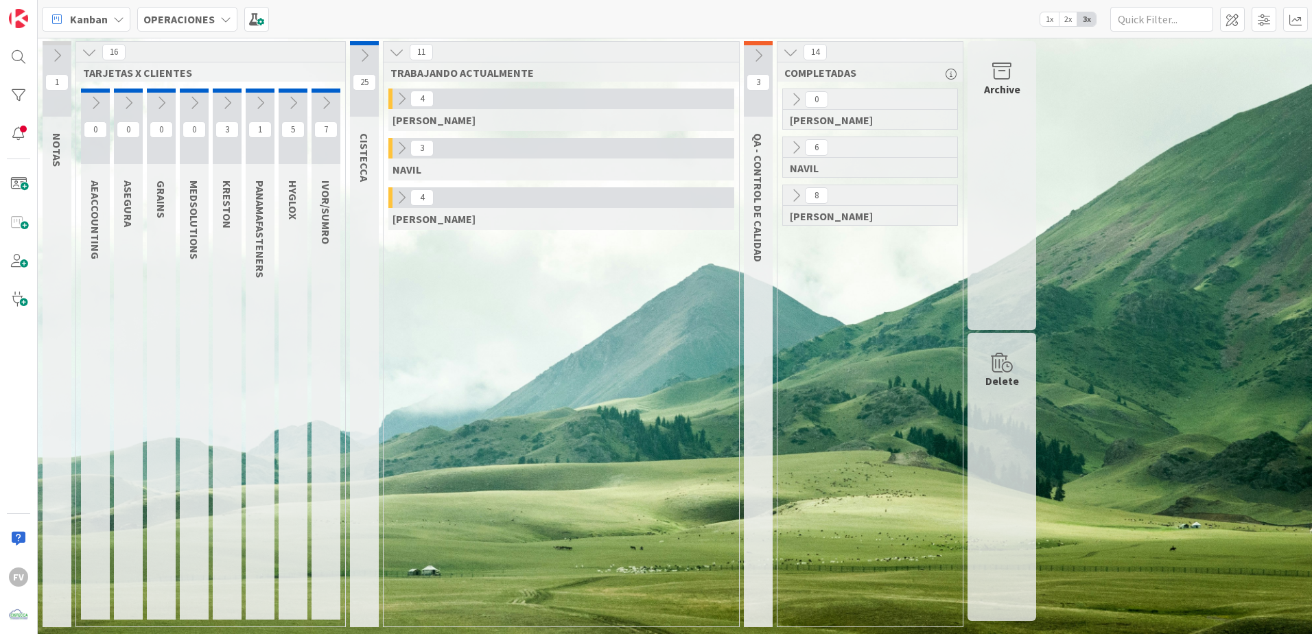
click at [795, 56] on icon at bounding box center [790, 52] width 15 height 15
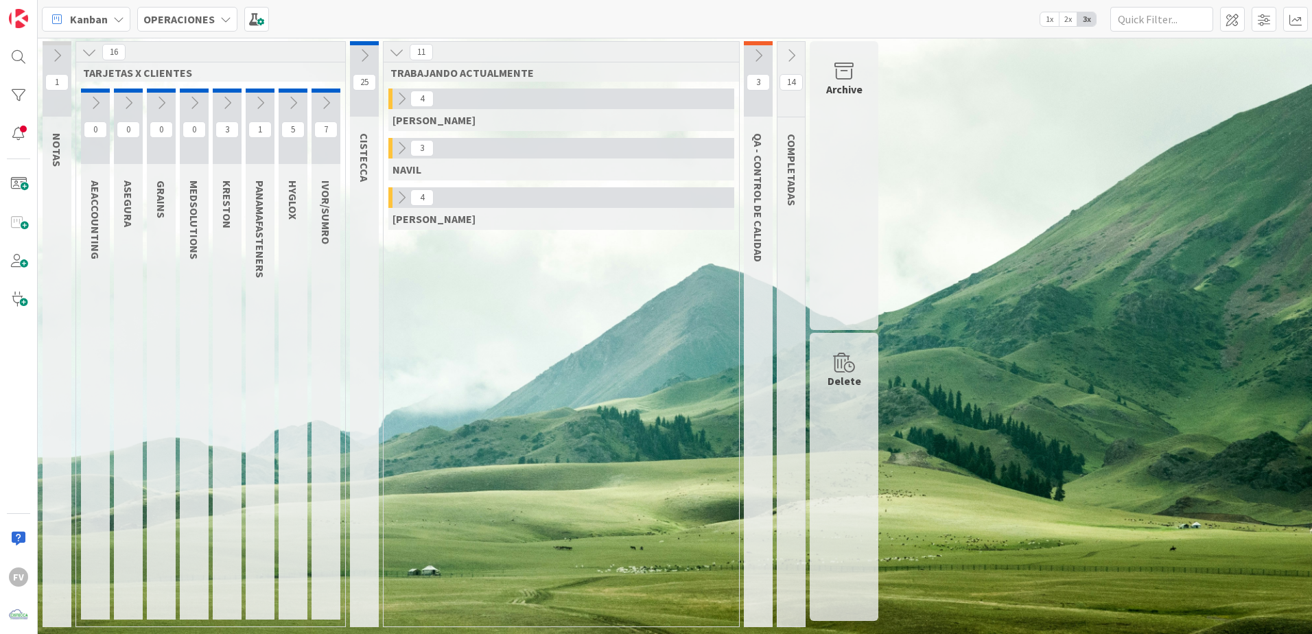
click at [98, 16] on span "Kanban" at bounding box center [89, 19] width 38 height 16
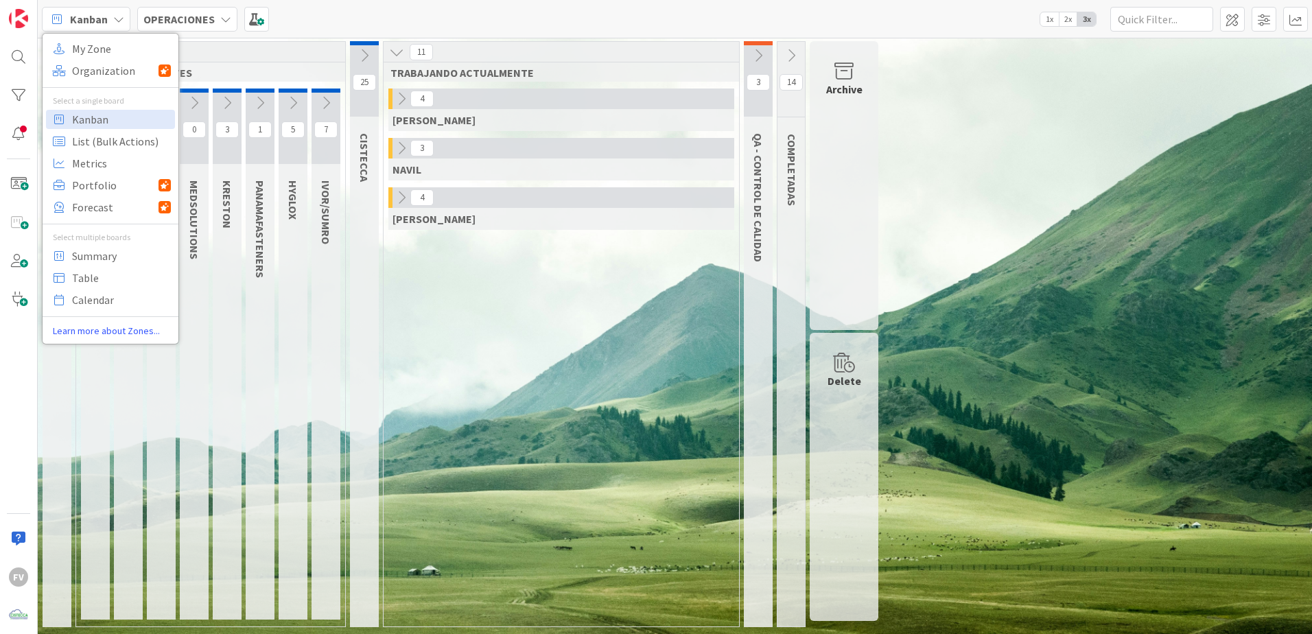
click at [174, 20] on b "OPERACIONES" at bounding box center [178, 19] width 71 height 14
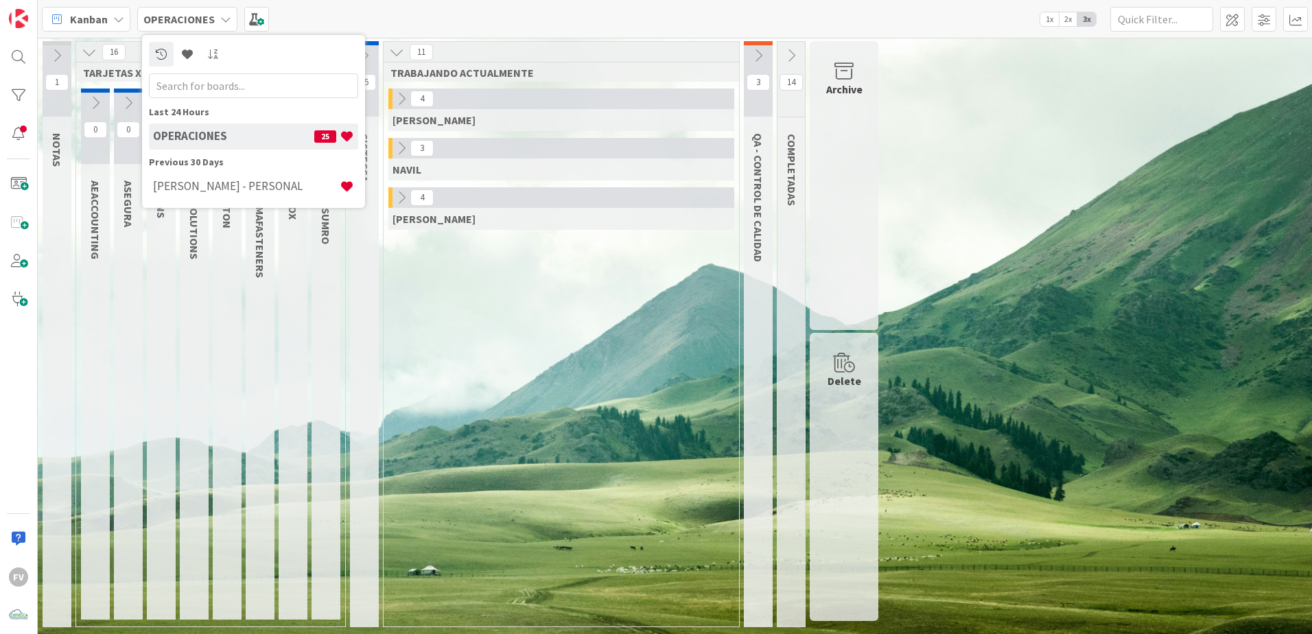
click at [506, 301] on div "4 GABRIEL 3 NAVIL 4 FERNANDO" at bounding box center [561, 358] width 350 height 538
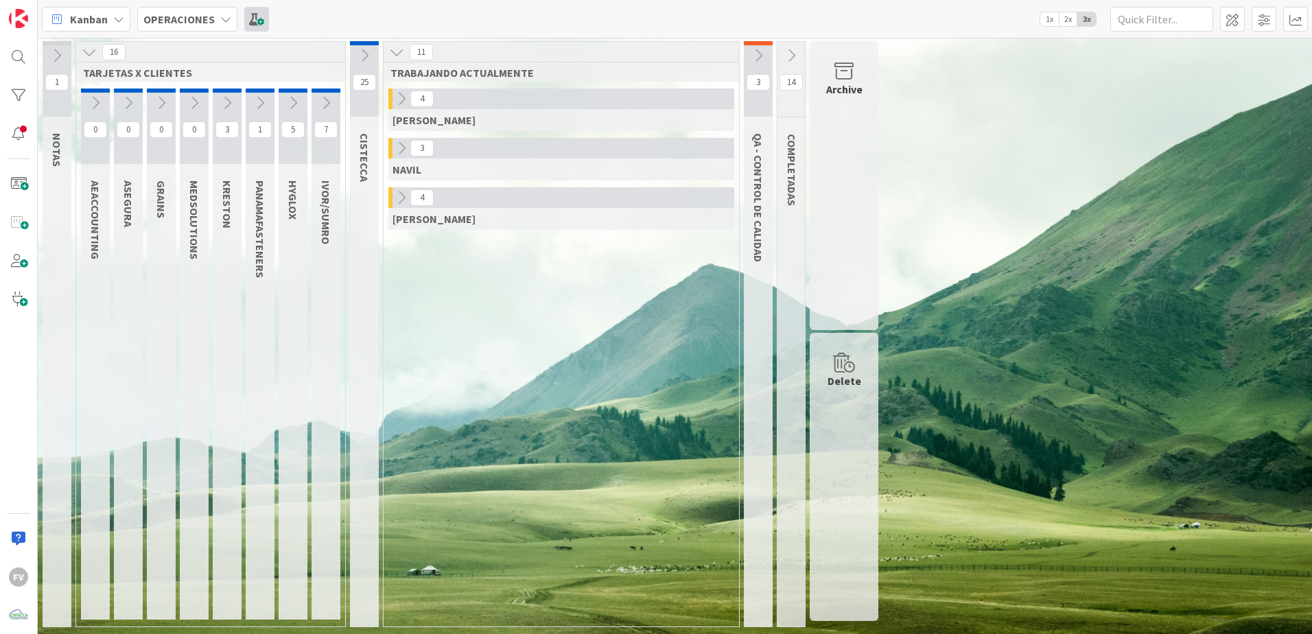
click at [252, 22] on span at bounding box center [256, 19] width 25 height 25
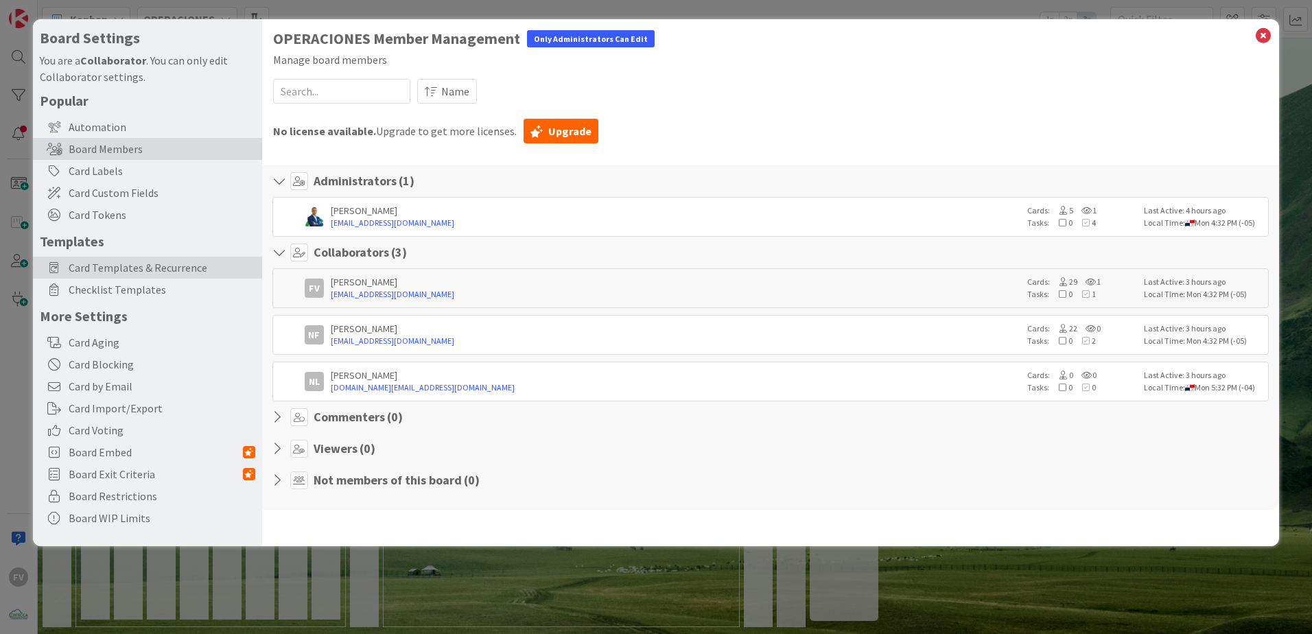
click at [83, 263] on span "Card Templates & Recurrence" at bounding box center [162, 267] width 187 height 16
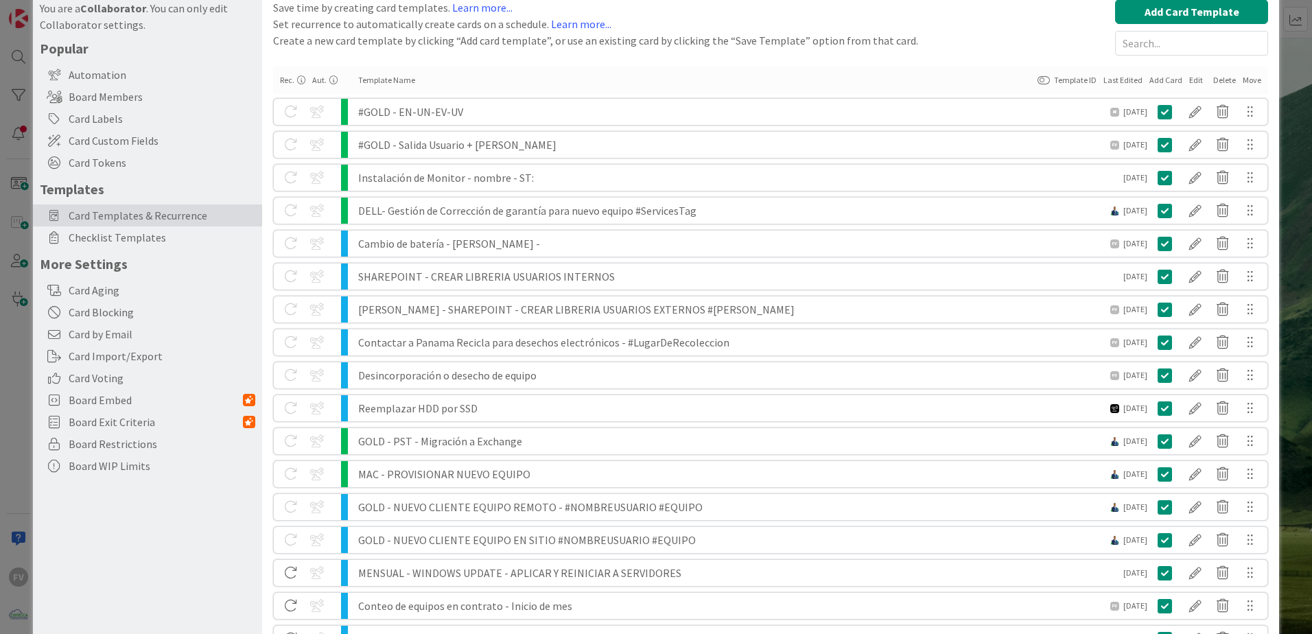
scroll to position [167, 0]
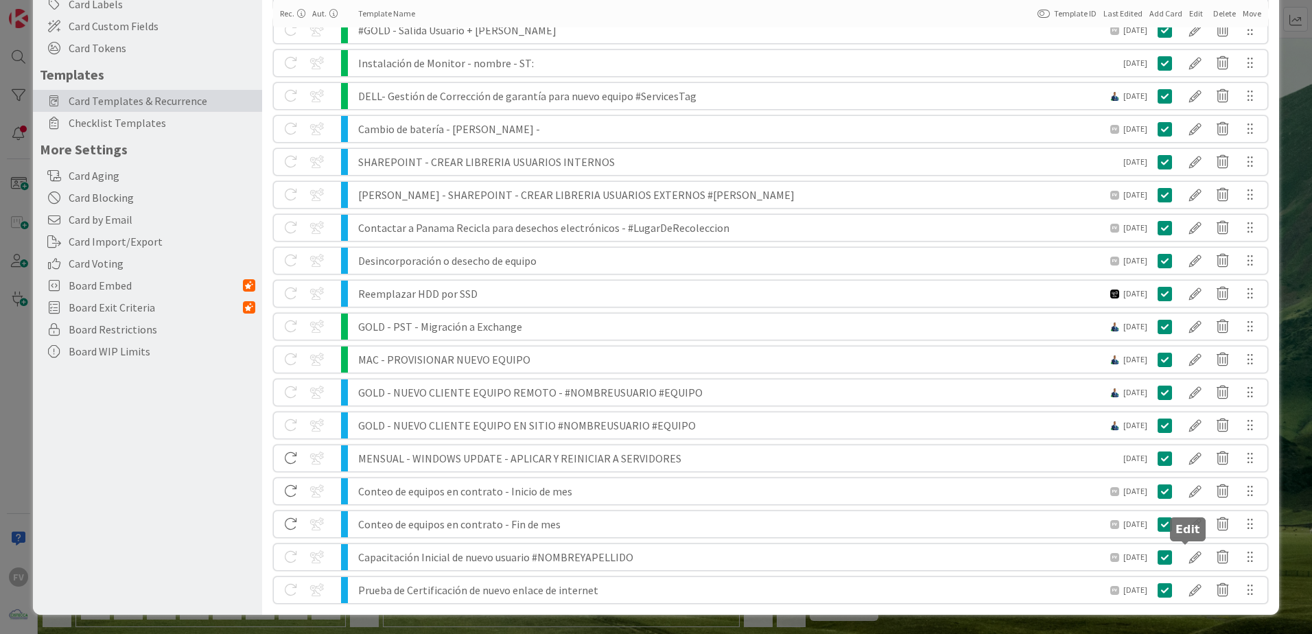
click at [931, 419] on div at bounding box center [1195, 557] width 27 height 23
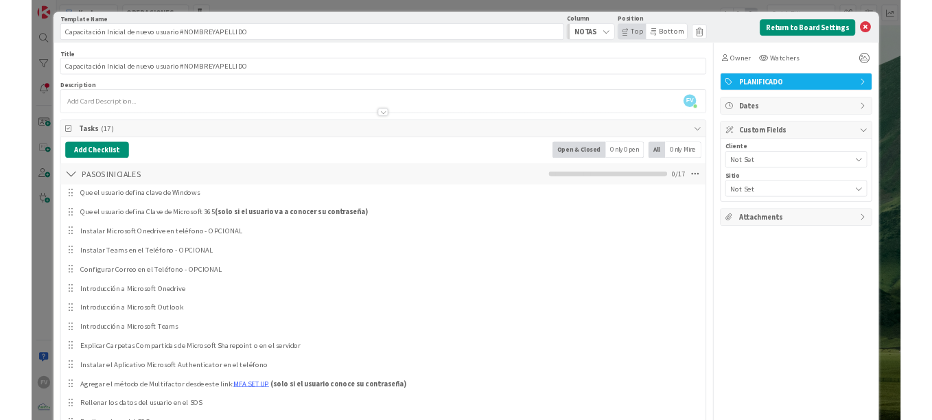
scroll to position [0, 0]
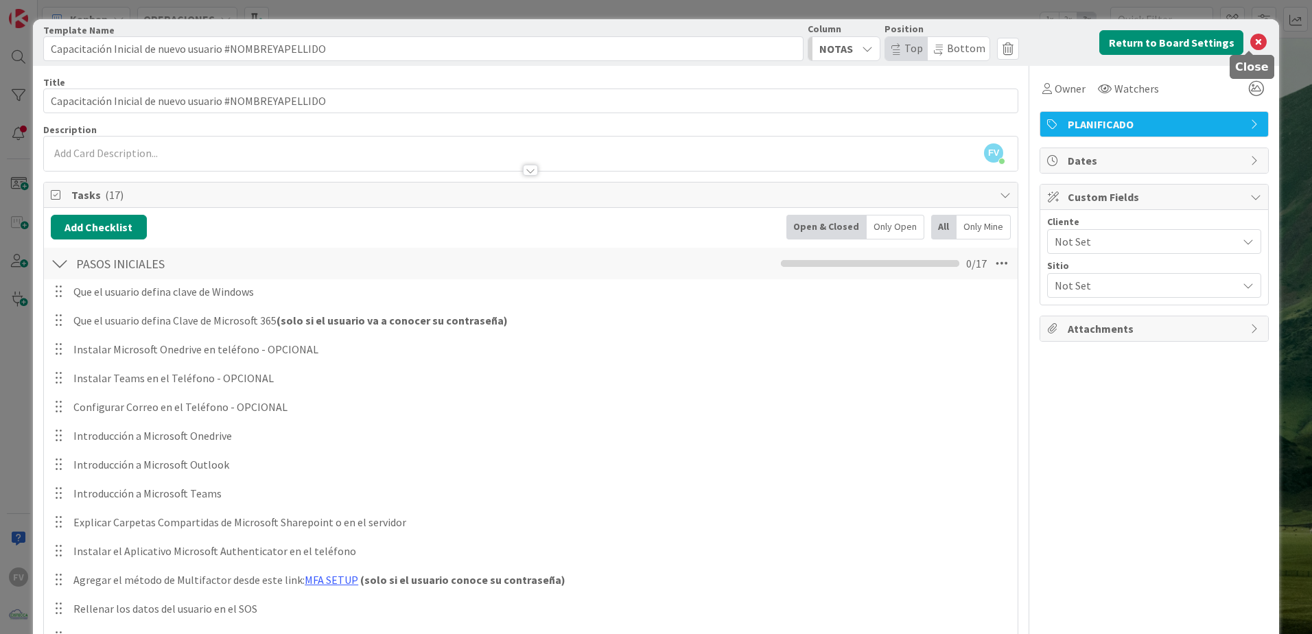
click at [931, 39] on icon at bounding box center [1258, 42] width 16 height 16
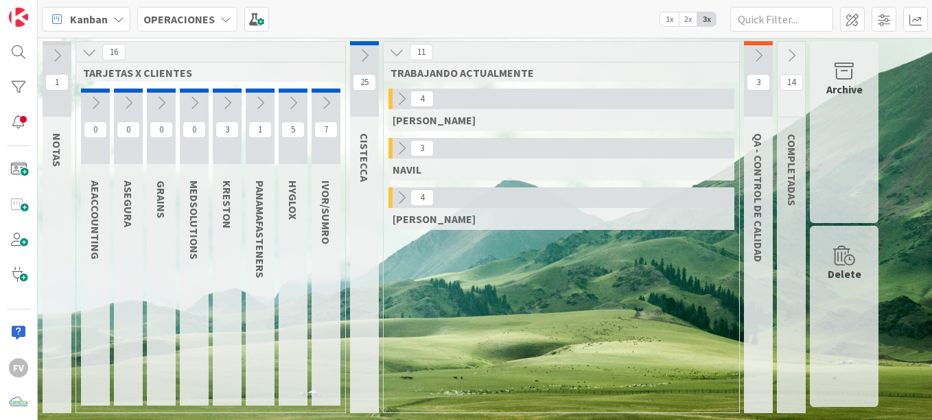
click at [314, 97] on button at bounding box center [326, 103] width 29 height 21
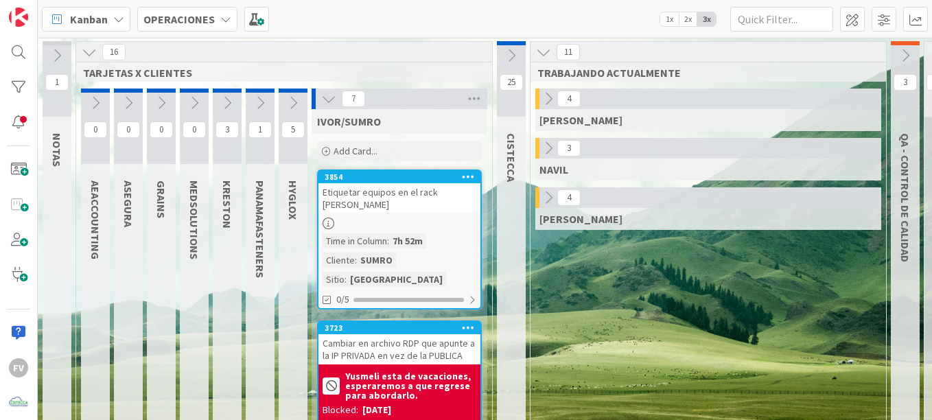
click at [360, 151] on span "Add Card..." at bounding box center [356, 151] width 44 height 12
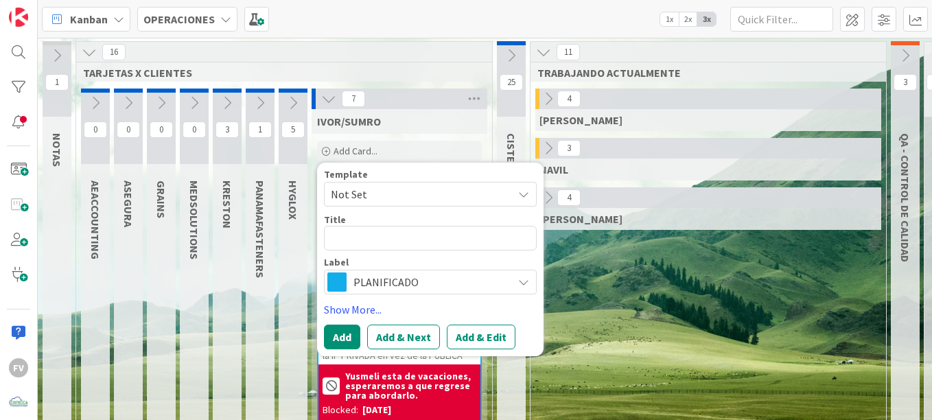
type textarea "x"
type textarea "P"
type textarea "x"
type textarea "Poc"
type textarea "x"
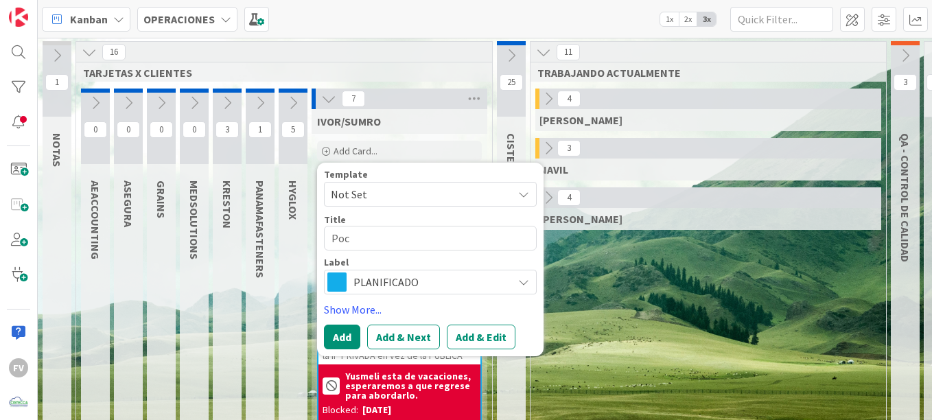
type textarea "Poco"
type textarea "x"
type textarea "Poco"
type textarea "x"
type textarea "Poco e"
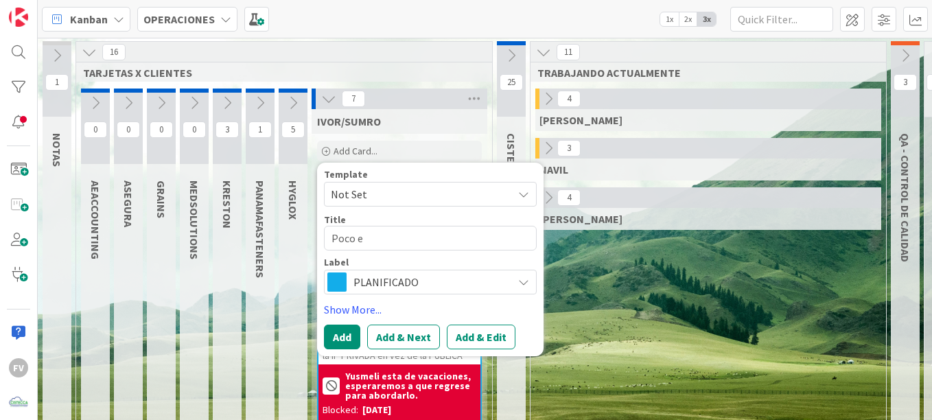
type textarea "x"
type textarea "Poco es"
type textarea "x"
type textarea "Poco esp"
type textarea "x"
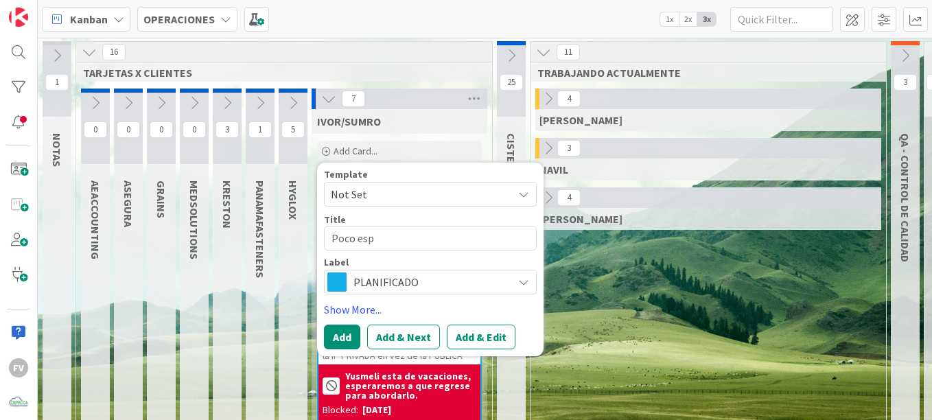
type textarea "Poco espa"
type textarea "x"
type textarea "Poco espac"
type textarea "x"
type textarea "Poco espaci"
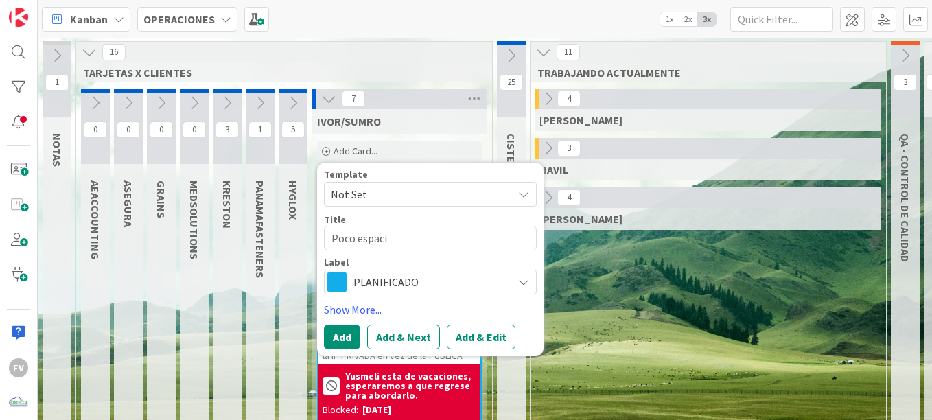
type textarea "x"
type textarea "Poco espacio"
type textarea "x"
type textarea "Poco espacio"
click at [416, 240] on textarea "Poco espacio" at bounding box center [430, 238] width 213 height 25
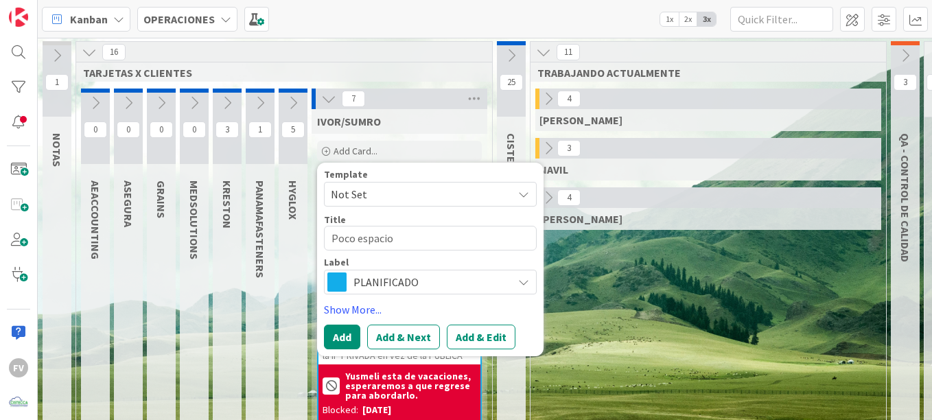
click at [462, 232] on textarea "Poco espacio" at bounding box center [430, 238] width 213 height 25
click at [417, 234] on textarea "Poco espacio" at bounding box center [430, 238] width 213 height 25
type textarea "x"
type textarea "Poco espacio I"
type textarea "x"
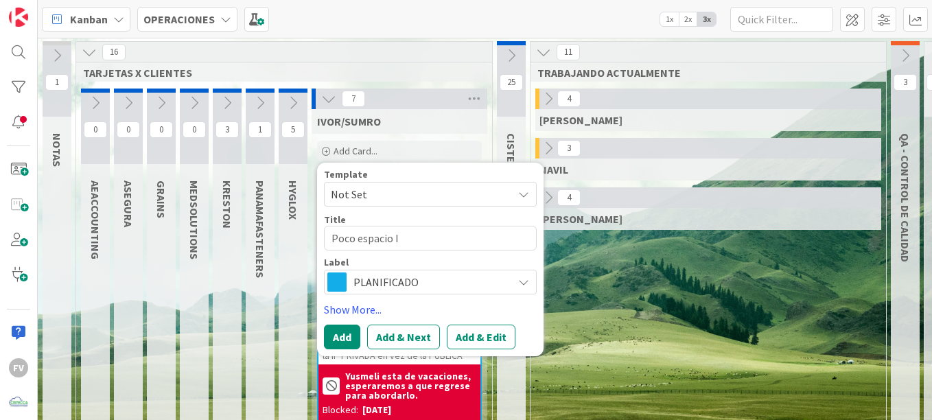
type textarea "Poco espacio Iv"
type textarea "x"
type textarea "Poco espacio [PERSON_NAME]"
type textarea "x"
type textarea "Poco espacio [PERSON_NAME]"
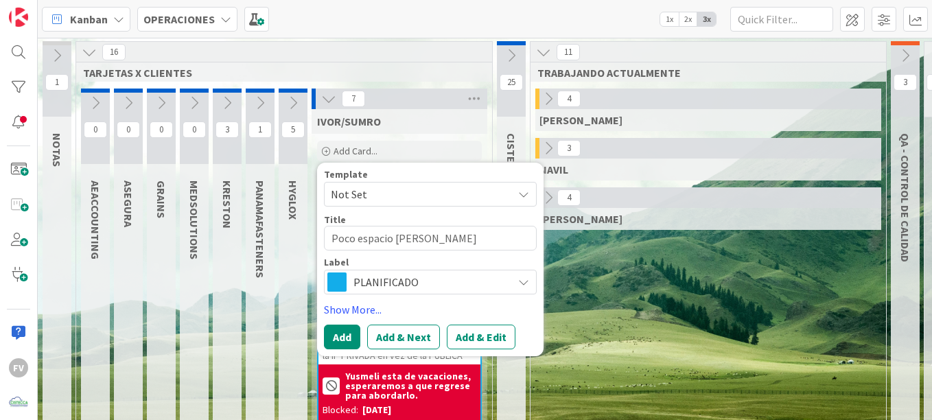
type textarea "x"
type textarea "Poco espacio Ivonn"
type textarea "x"
type textarea "Poco espacio [PERSON_NAME]"
type textarea "x"
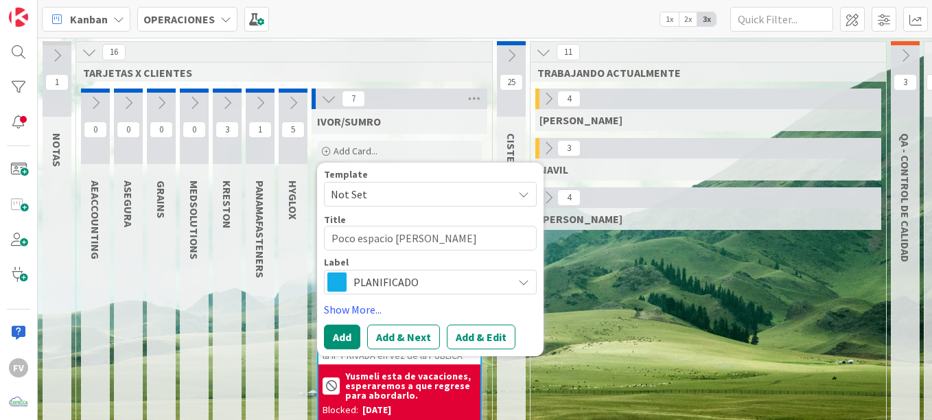
type textarea "Poco espacio [PERSON_NAME]"
type textarea "x"
type textarea "Poco espacio [PERSON_NAME]"
type textarea "x"
type textarea "Poco espacio [PERSON_NAME]"
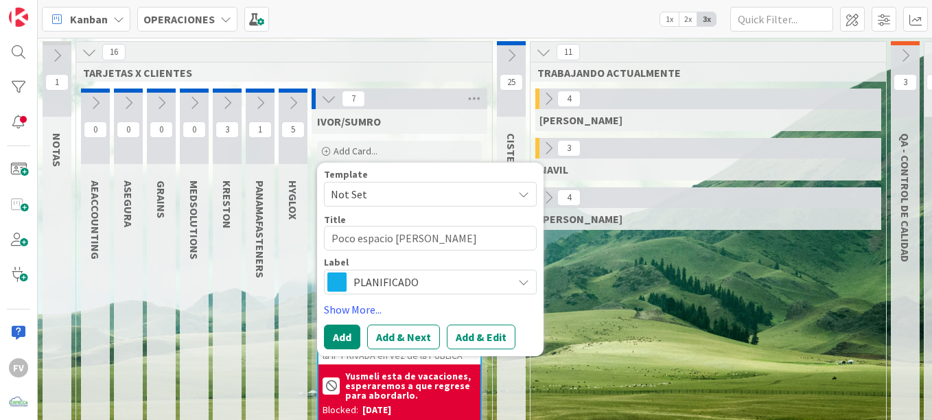
type textarea "x"
type textarea "Poco espacio [PERSON_NAME]"
type textarea "x"
type textarea "Poco espacio [PERSON_NAME]"
type textarea "x"
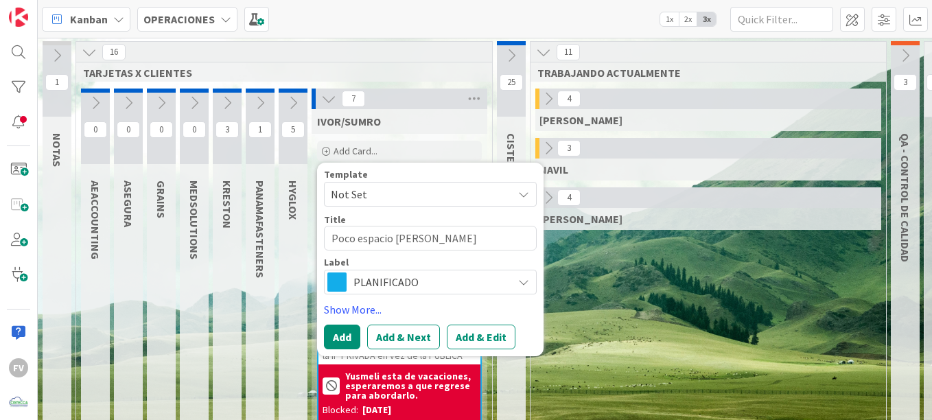
type textarea "Poco espacio [PERSON_NAME]"
click at [447, 205] on span "Not Set" at bounding box center [430, 194] width 213 height 25
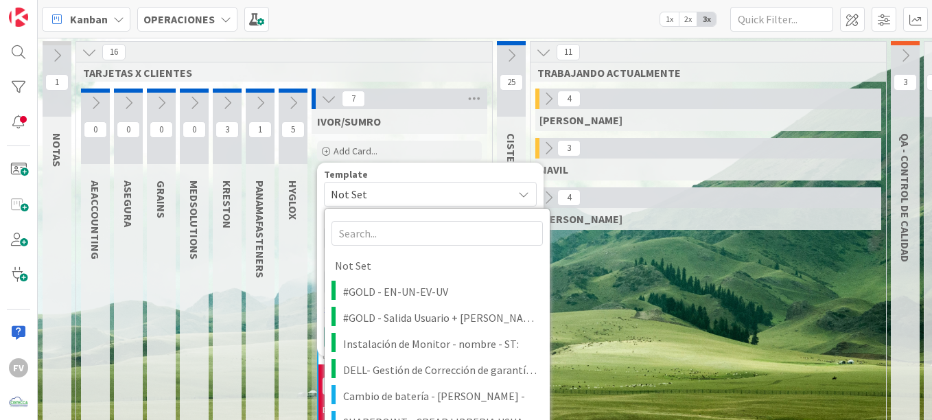
click at [447, 205] on span "Not Set" at bounding box center [430, 194] width 213 height 25
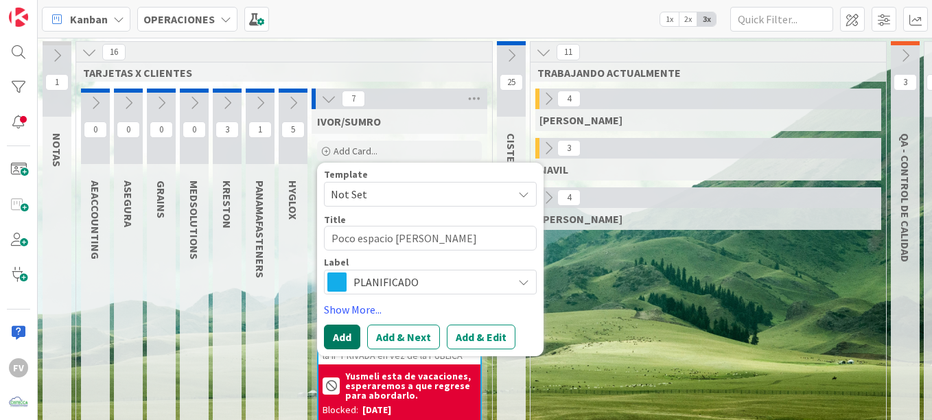
click at [345, 338] on button "Add" at bounding box center [342, 337] width 36 height 25
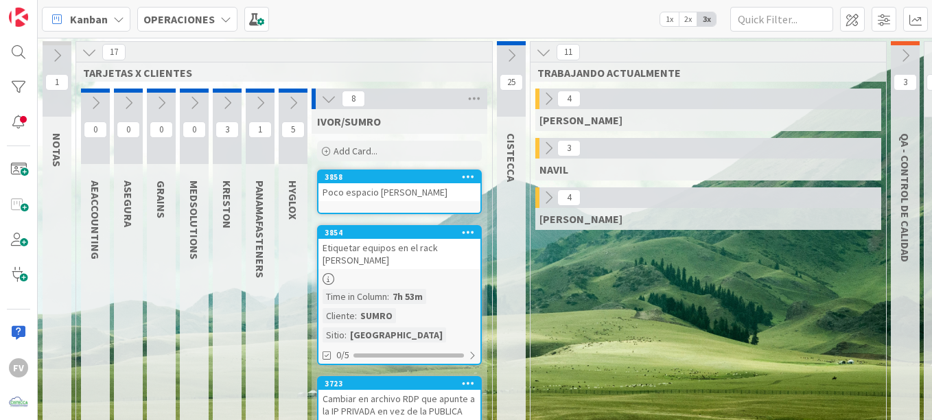
click at [427, 188] on div "Poco espacio [PERSON_NAME]" at bounding box center [399, 192] width 162 height 18
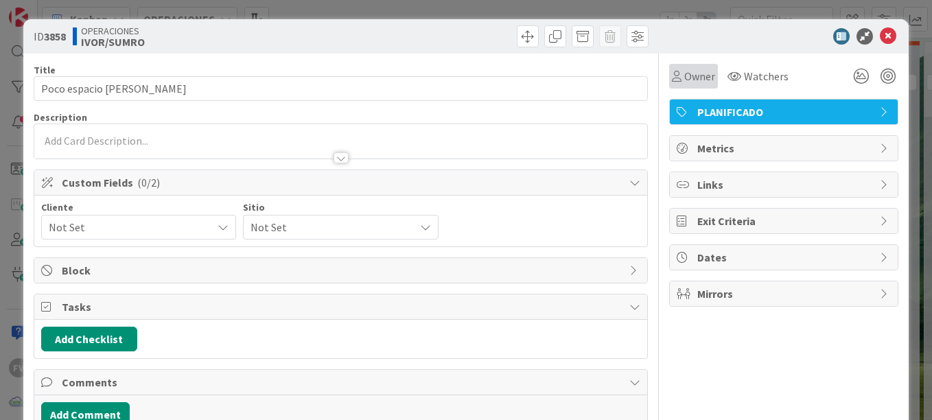
click at [675, 87] on div "Owner" at bounding box center [693, 76] width 49 height 25
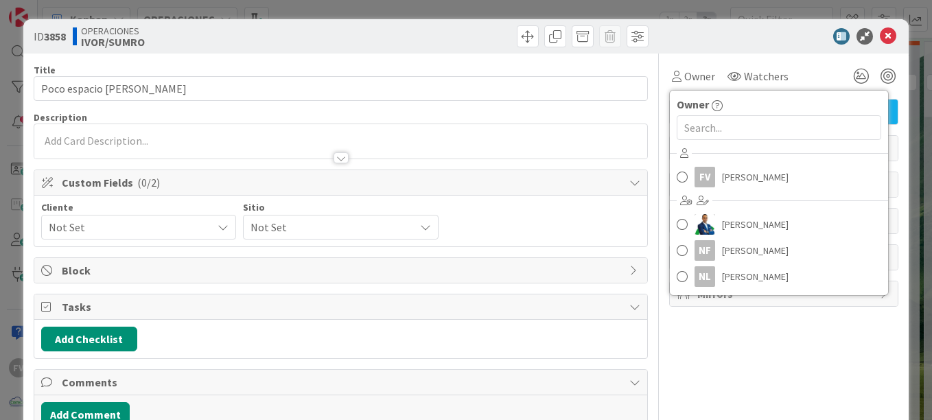
click at [780, 39] on div at bounding box center [776, 36] width 243 height 16
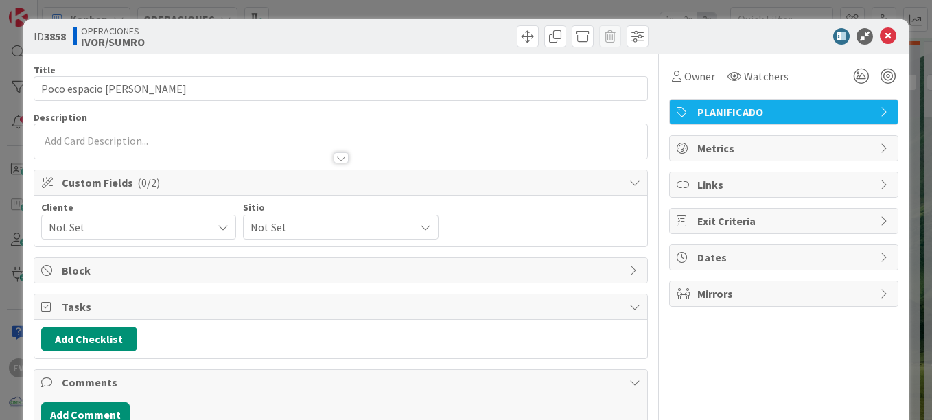
click at [165, 228] on span "Not Set" at bounding box center [127, 227] width 156 height 19
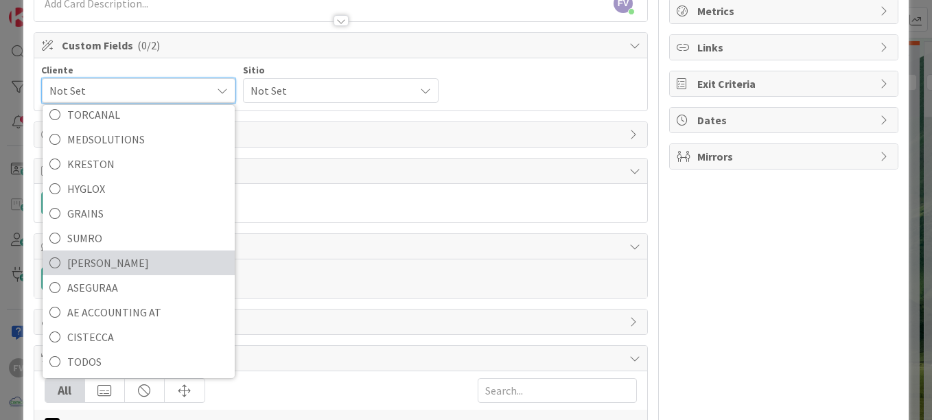
scroll to position [97, 0]
click at [133, 266] on span "[PERSON_NAME]" at bounding box center [147, 261] width 161 height 21
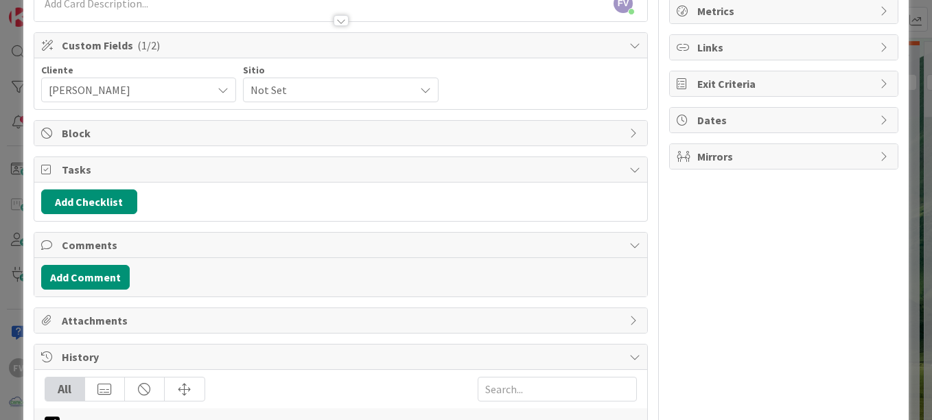
click at [310, 102] on div "Not Set" at bounding box center [340, 90] width 195 height 25
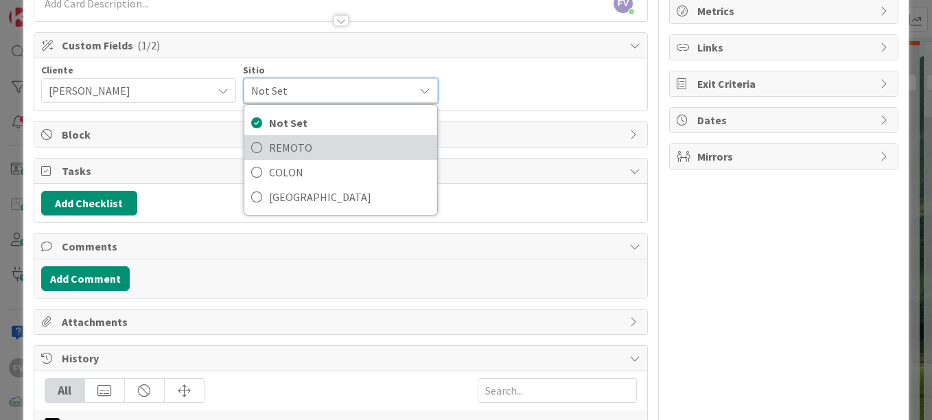
click at [310, 152] on span "REMOTO" at bounding box center [349, 147] width 161 height 21
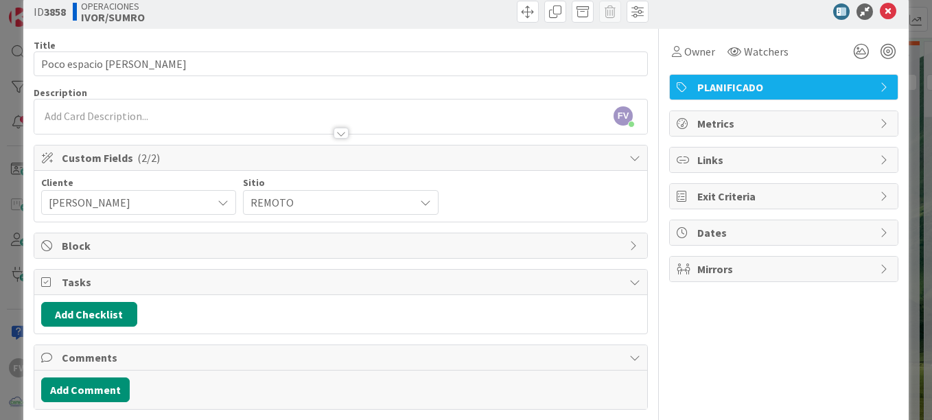
scroll to position [69, 0]
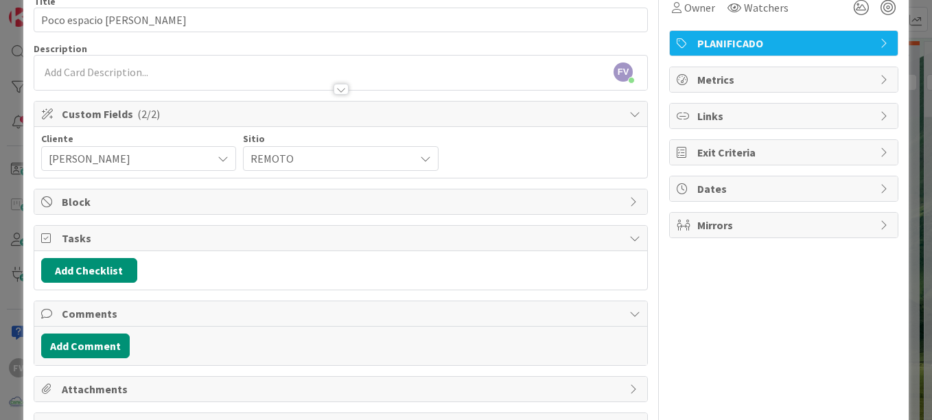
click at [84, 234] on span "Tasks" at bounding box center [342, 238] width 561 height 16
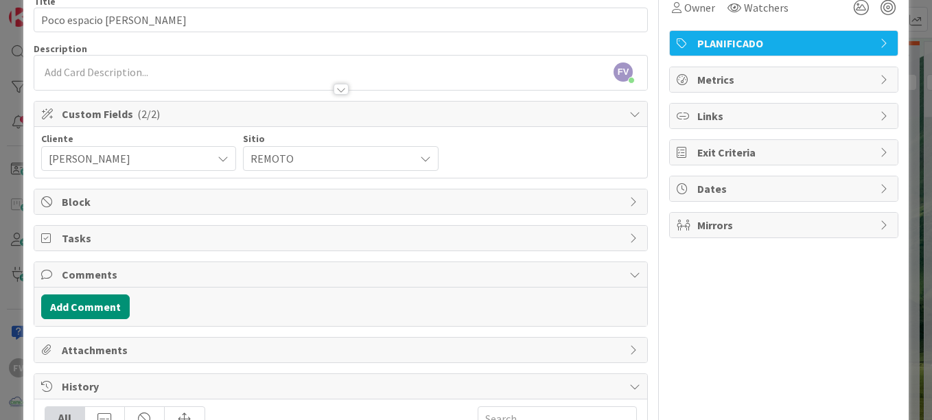
click at [131, 274] on span "Comments" at bounding box center [342, 274] width 561 height 16
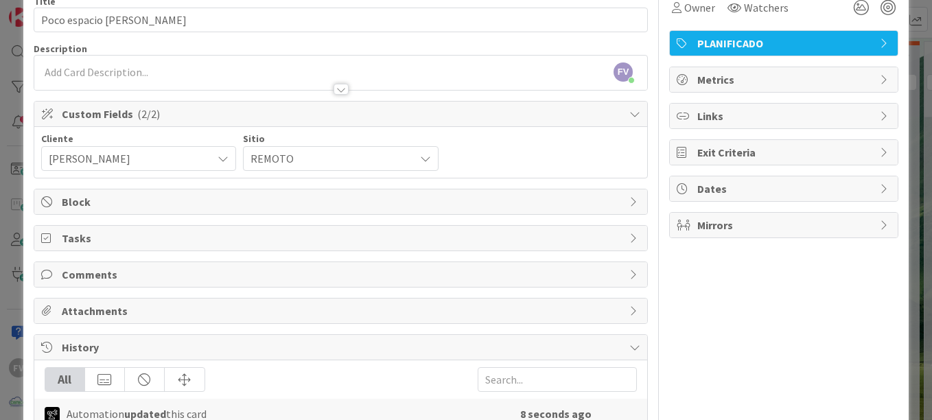
click at [102, 310] on span "Attachments" at bounding box center [342, 311] width 561 height 16
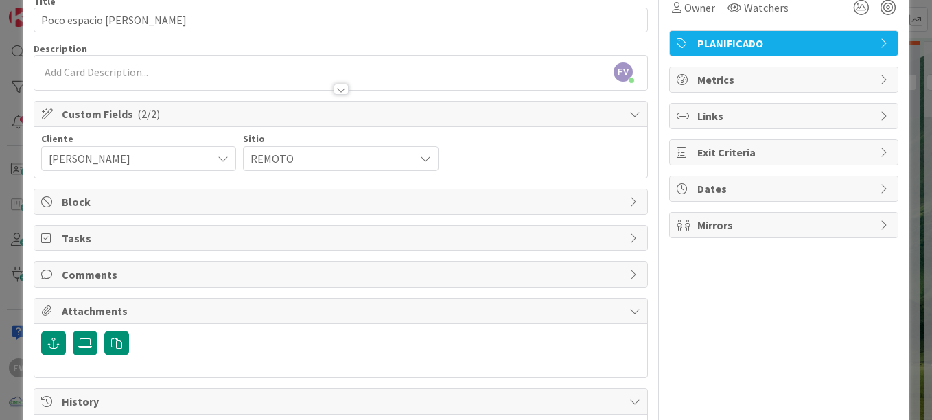
scroll to position [137, 0]
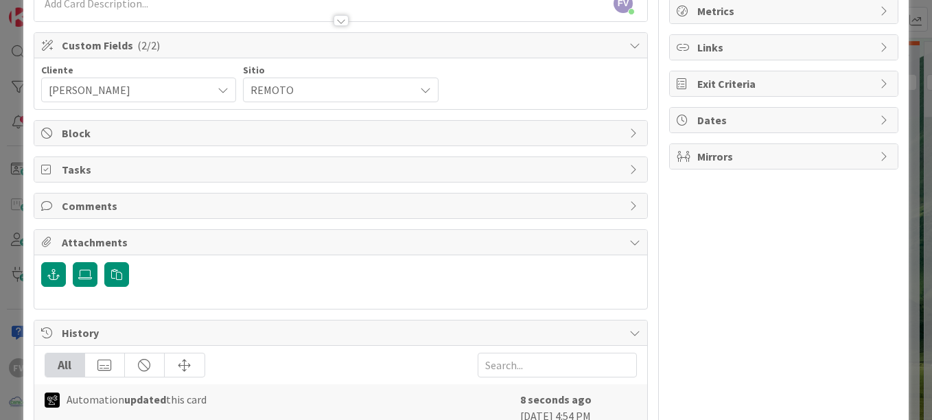
click at [167, 243] on span "Attachments" at bounding box center [342, 242] width 561 height 16
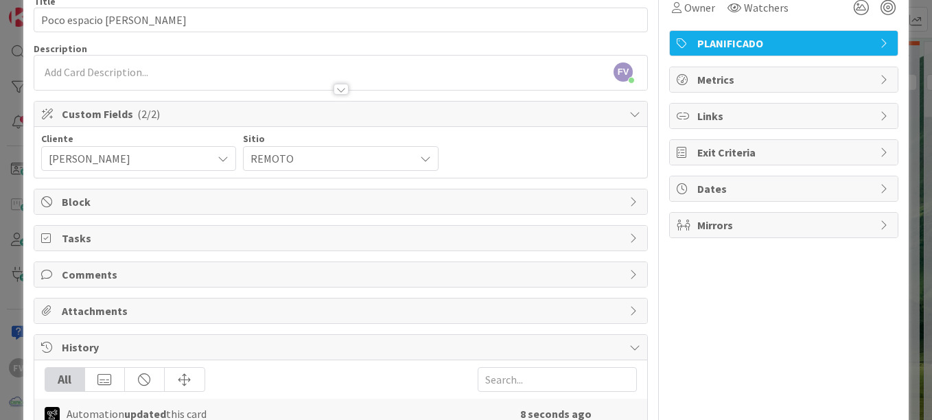
scroll to position [0, 0]
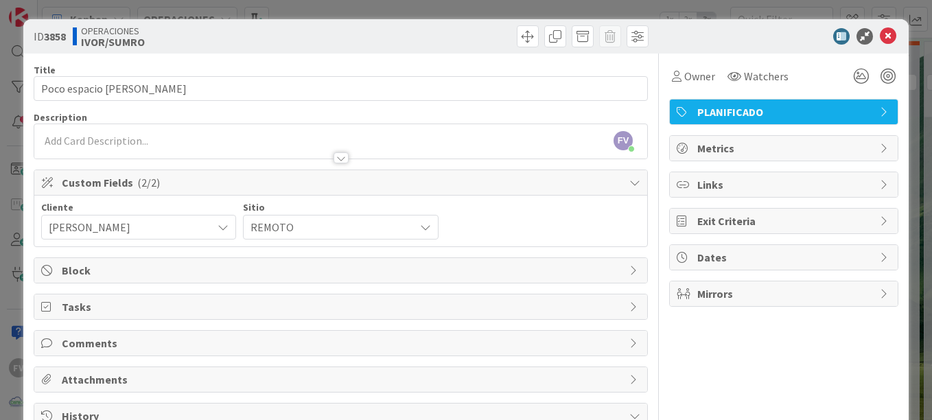
click at [94, 340] on span "Comments" at bounding box center [342, 343] width 561 height 16
click at [90, 384] on button "Add Comment" at bounding box center [85, 375] width 89 height 25
click at [78, 390] on p at bounding box center [340, 390] width 587 height 16
click at [142, 145] on div at bounding box center [340, 151] width 613 height 14
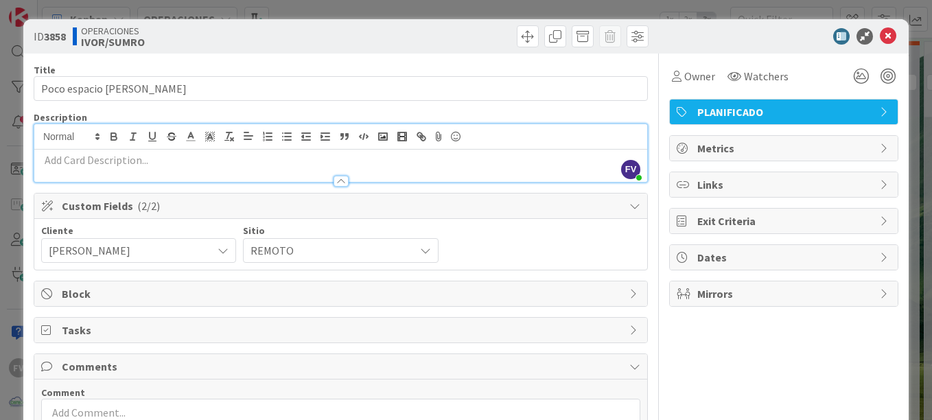
click at [156, 163] on p at bounding box center [340, 160] width 599 height 16
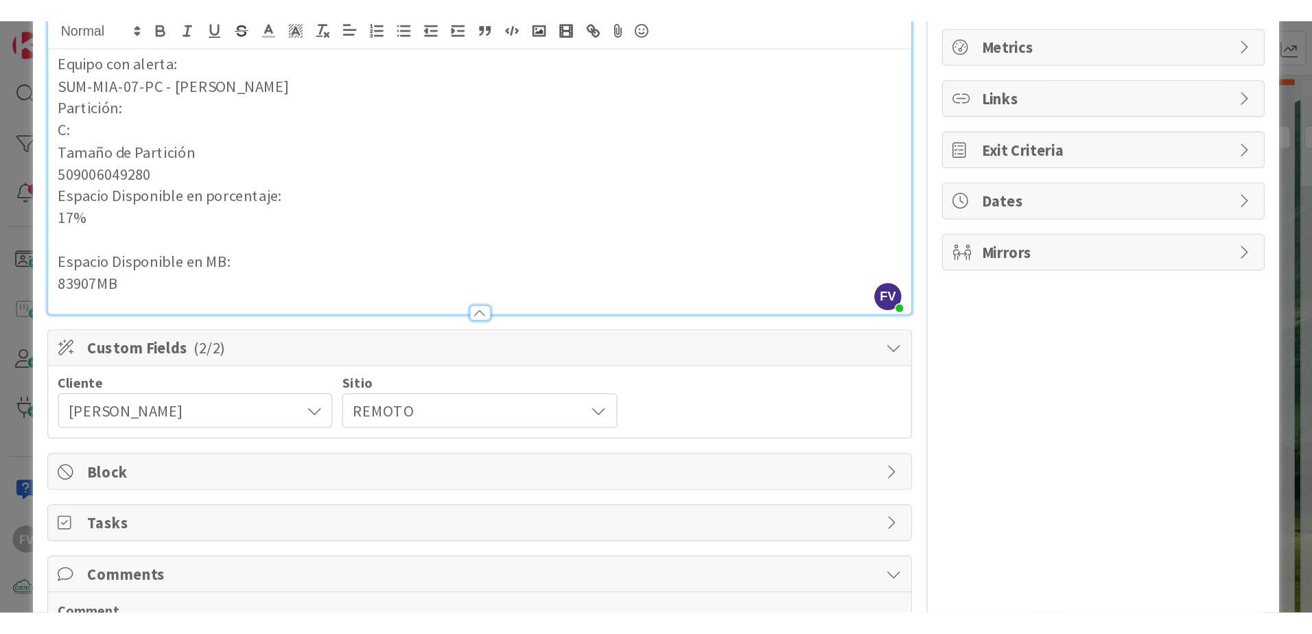
scroll to position [137, 0]
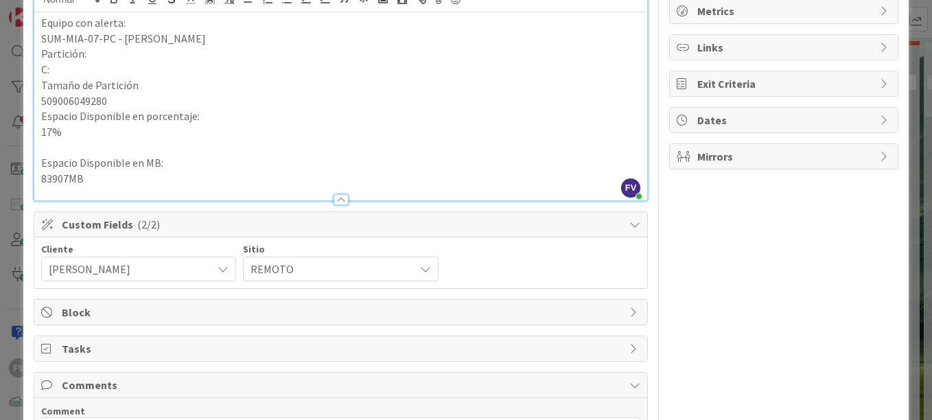
click at [907, 209] on div "ID 3858 OPERACIONES [PERSON_NAME]/SUMRO Title 25 / 128 Poco espacio [PERSON_NAM…" at bounding box center [466, 210] width 932 height 420
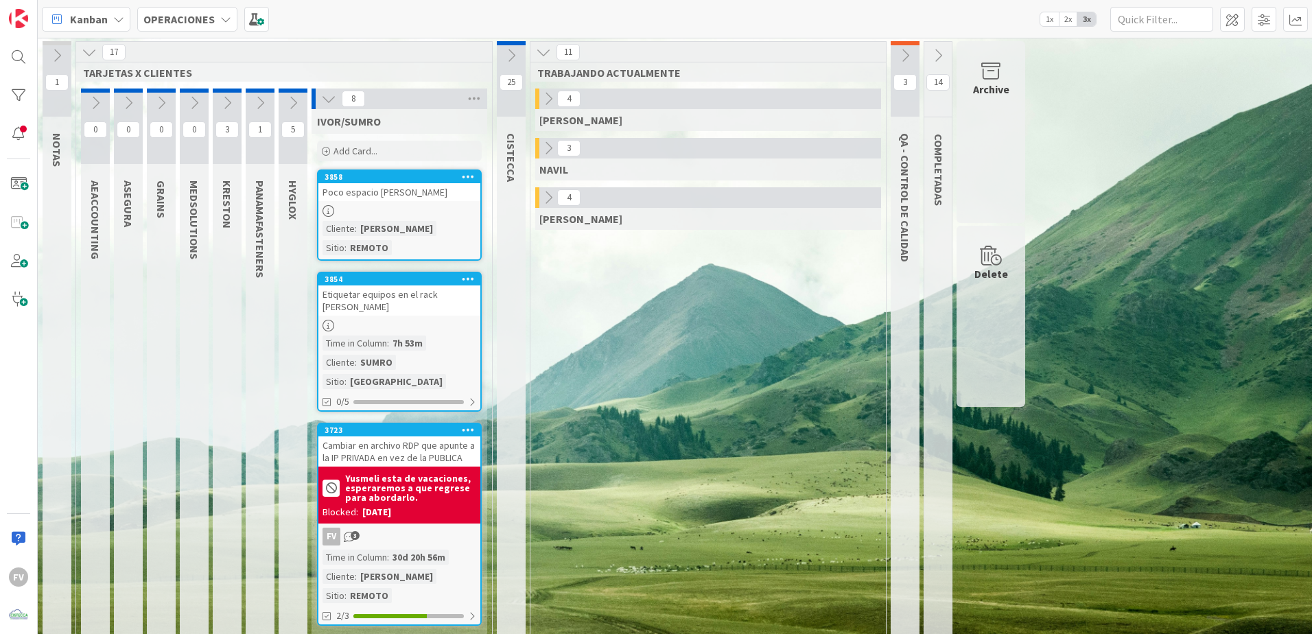
click at [392, 240] on div "REMOTO" at bounding box center [369, 247] width 45 height 15
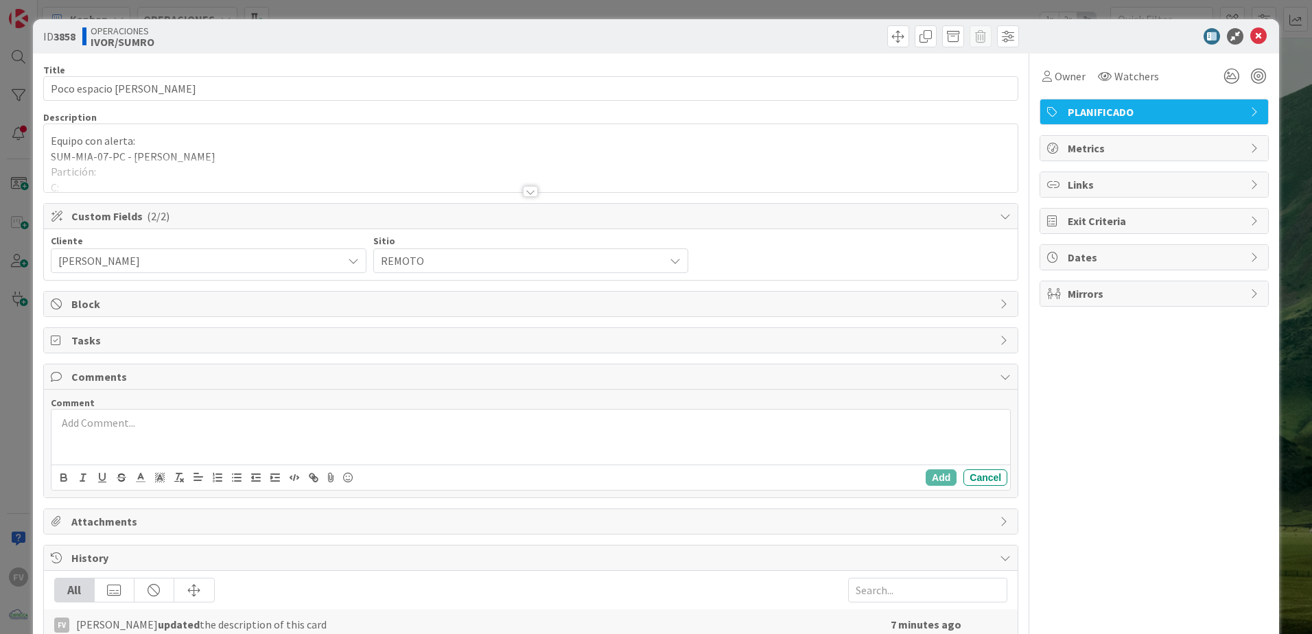
click at [171, 386] on div "Comments" at bounding box center [531, 376] width 974 height 25
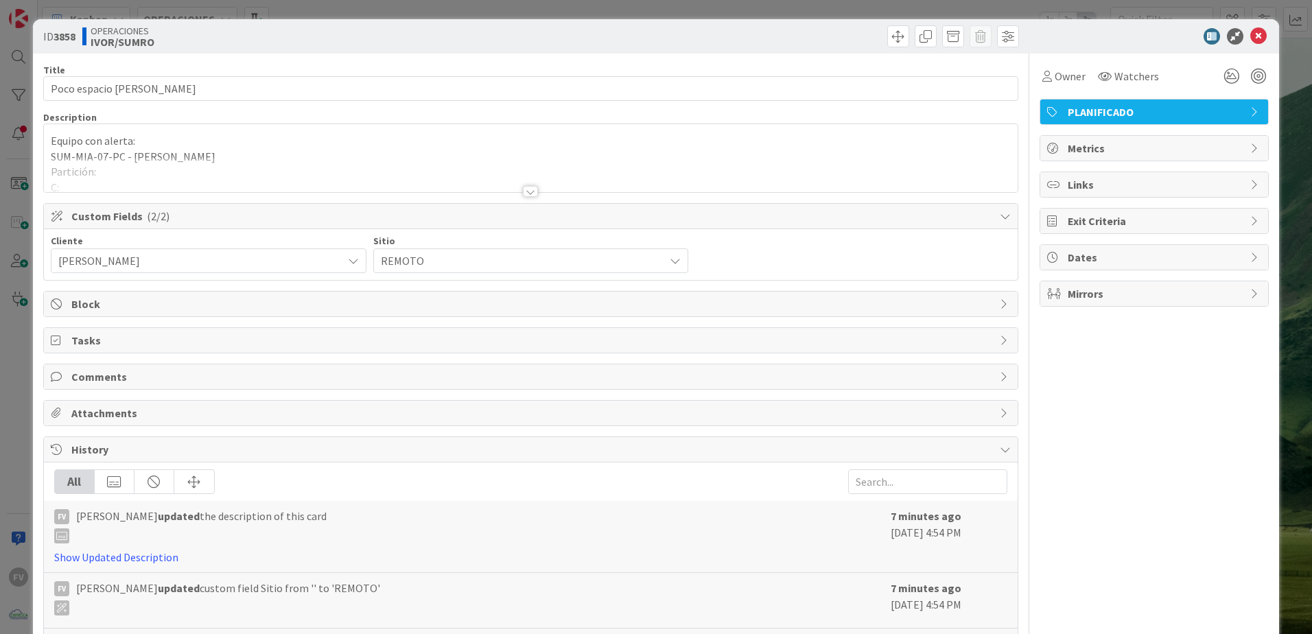
click at [161, 419] on span "History" at bounding box center [532, 449] width 922 height 16
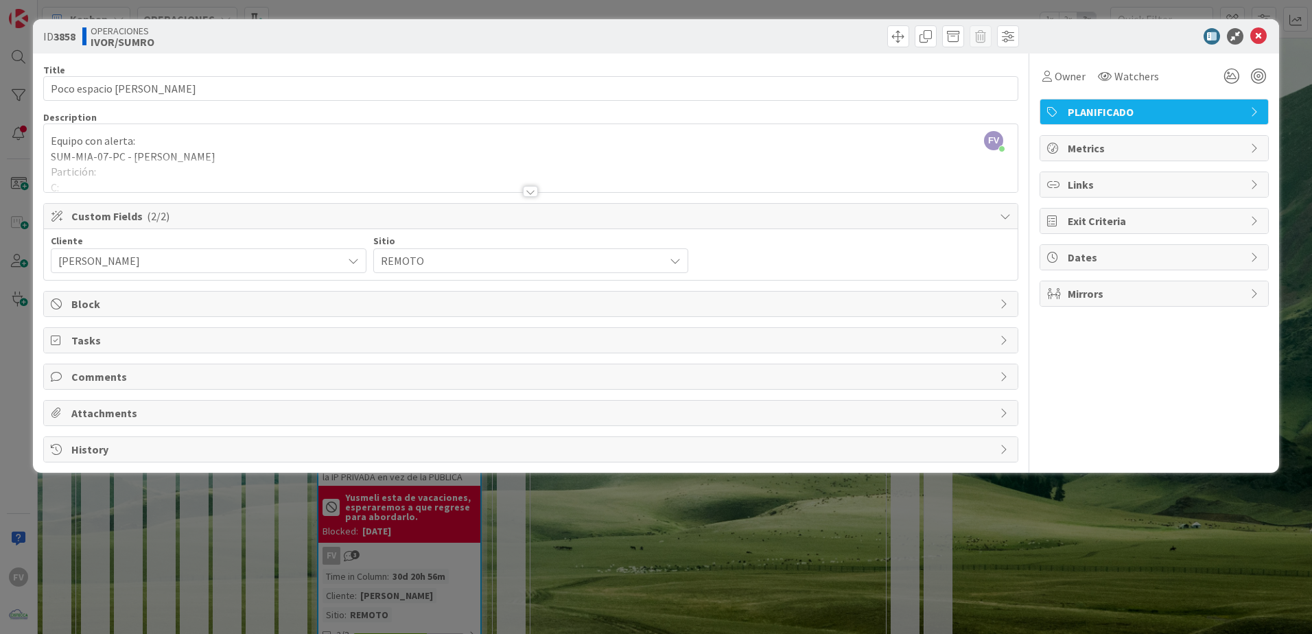
click at [931, 419] on div "ID 3858 OPERACIONES [PERSON_NAME]/SUMRO Title 25 / 128 Poco espacio [PERSON_NAM…" at bounding box center [656, 317] width 1312 height 634
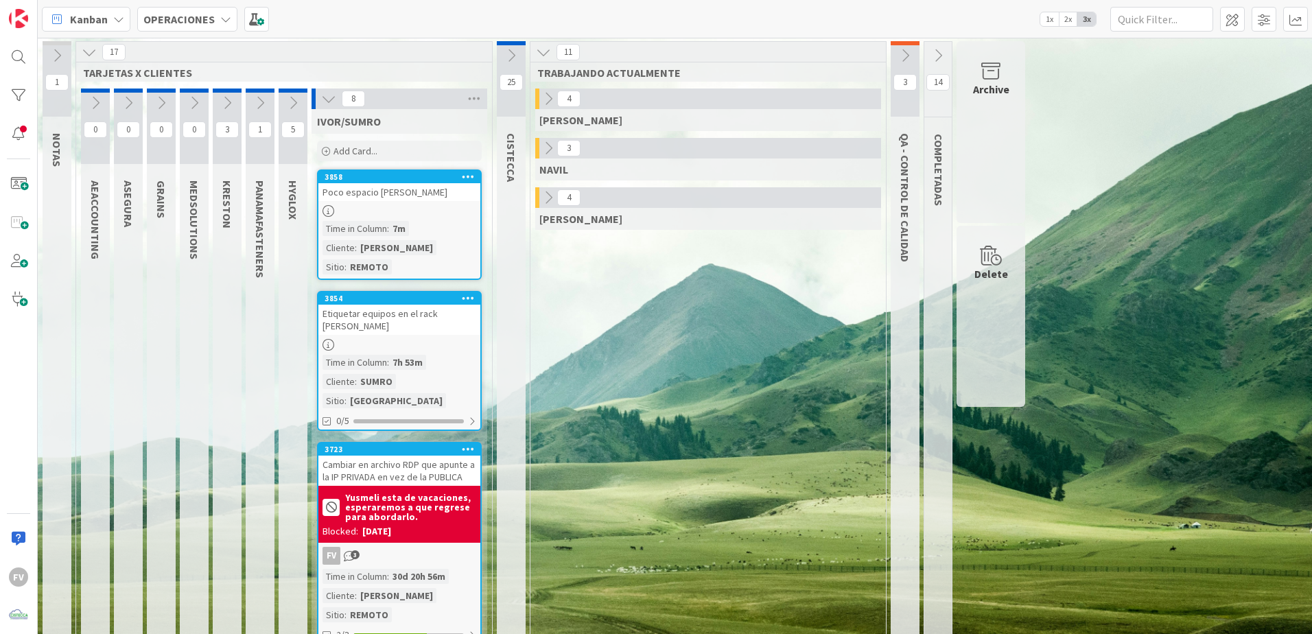
click at [541, 202] on button at bounding box center [548, 198] width 18 height 18
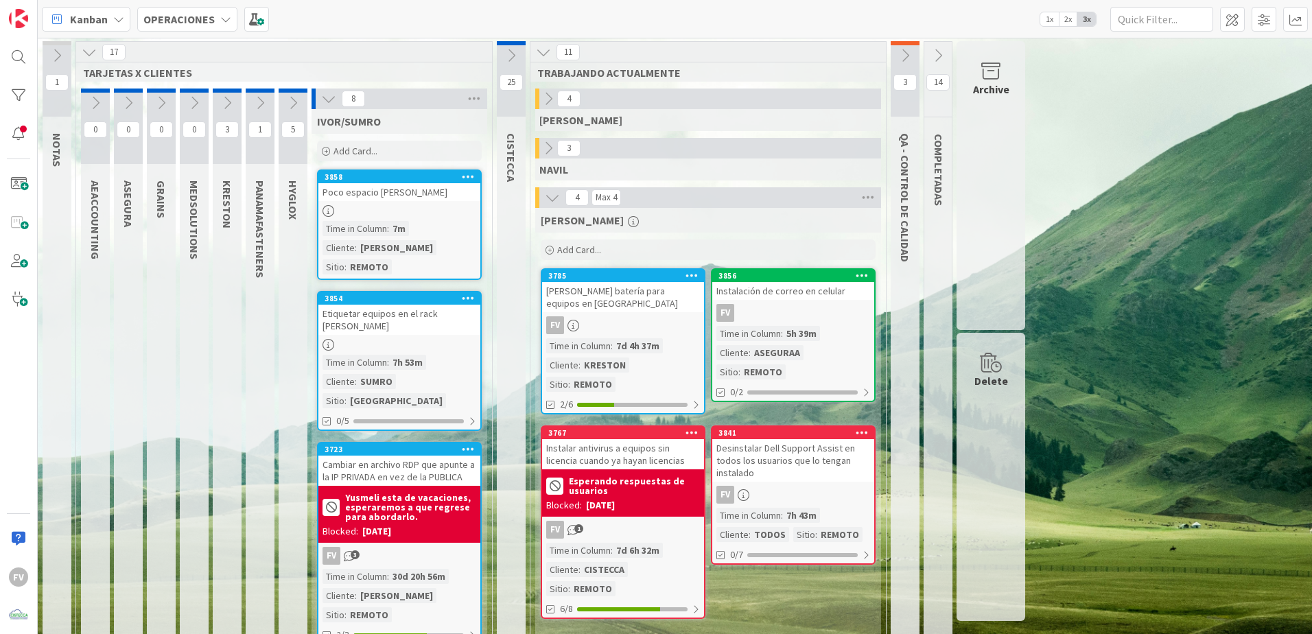
click at [324, 101] on icon at bounding box center [328, 98] width 15 height 15
